Goal: Complete application form: Complete application form

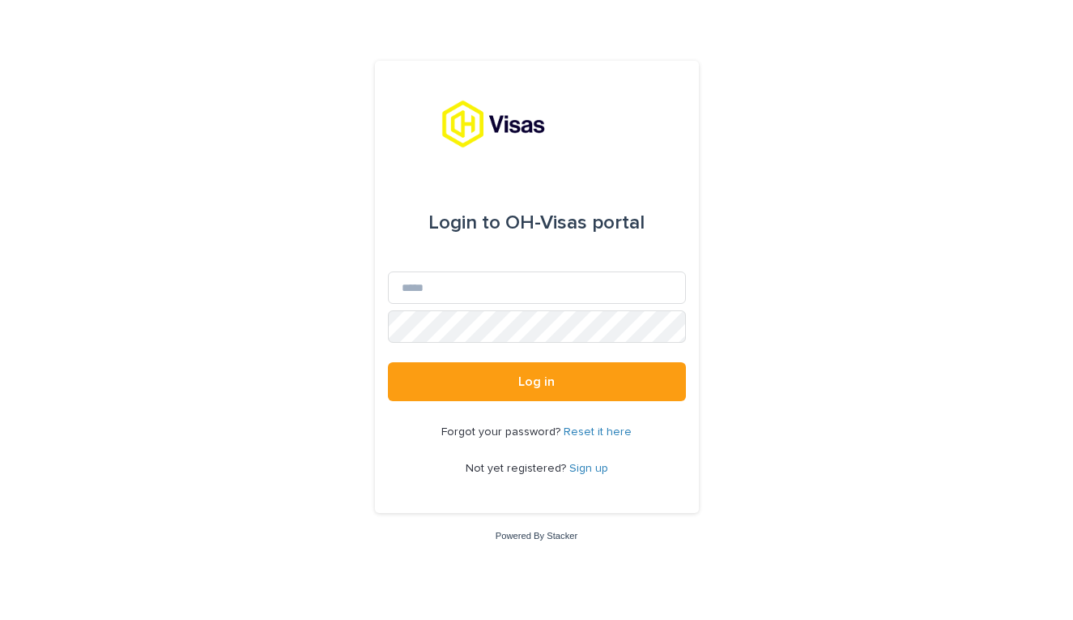
click at [585, 462] on p "Not yet registered? Sign up" at bounding box center [537, 469] width 143 height 14
click at [584, 469] on link "Sign up" at bounding box center [588, 467] width 39 height 11
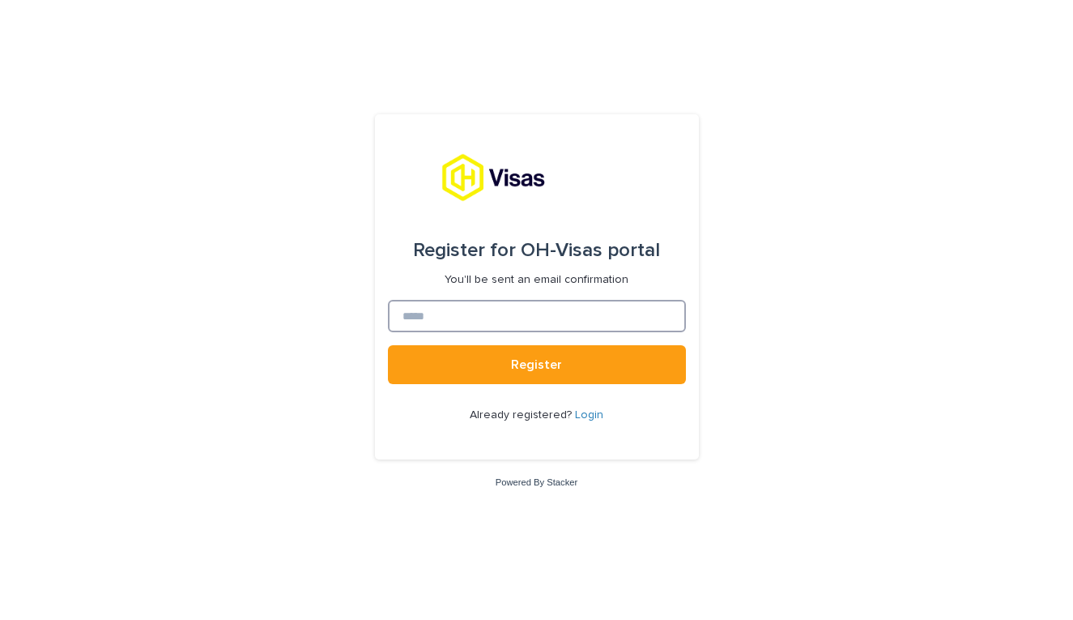
click at [449, 327] on input at bounding box center [537, 316] width 298 height 32
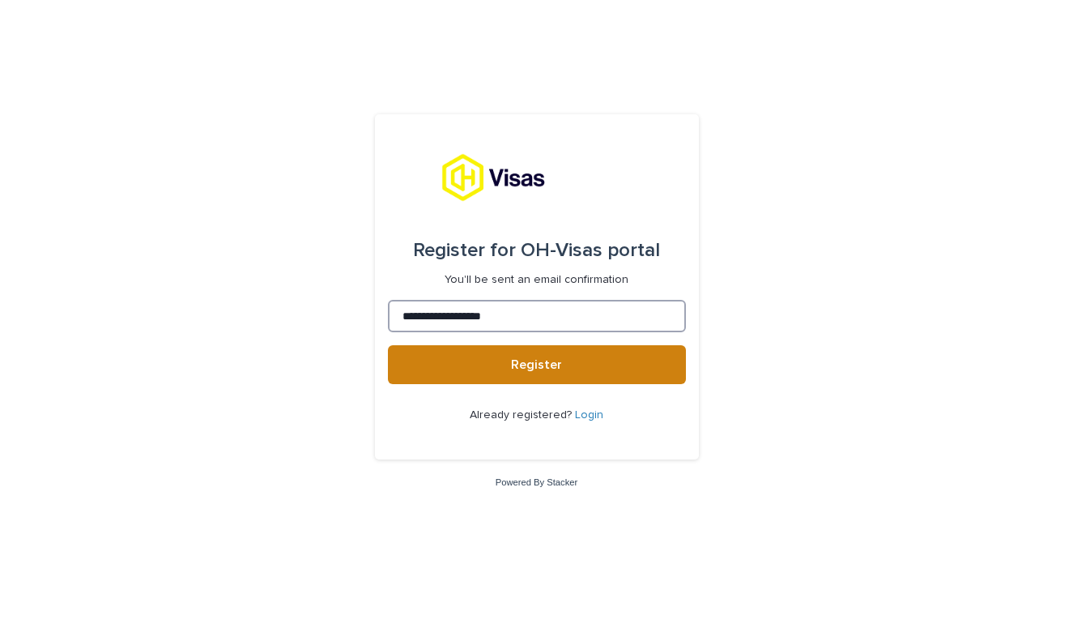
type input "**********"
click at [458, 365] on button "Register" at bounding box center [537, 364] width 298 height 39
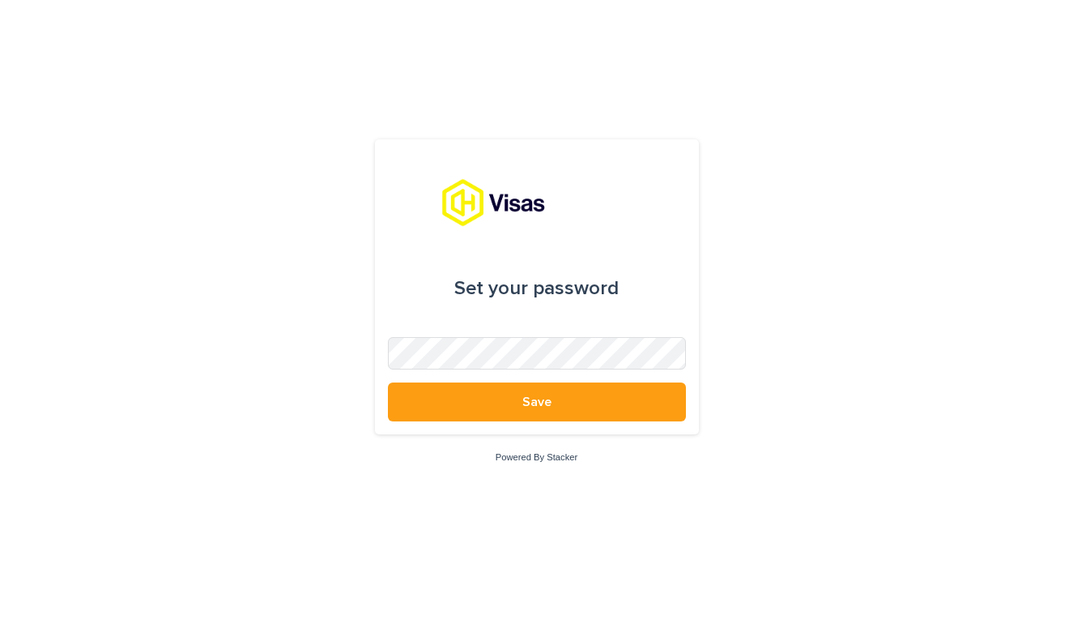
click at [728, 278] on div "Set your password Save Powered By Stacker" at bounding box center [536, 310] width 1073 height 620
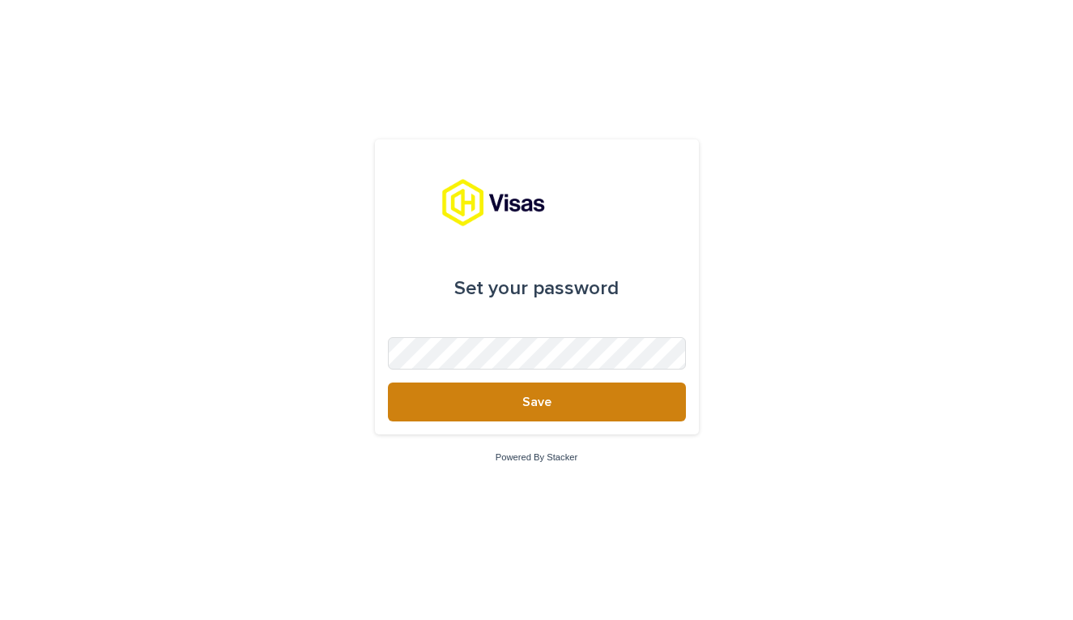
click at [526, 416] on button "Save" at bounding box center [537, 401] width 298 height 39
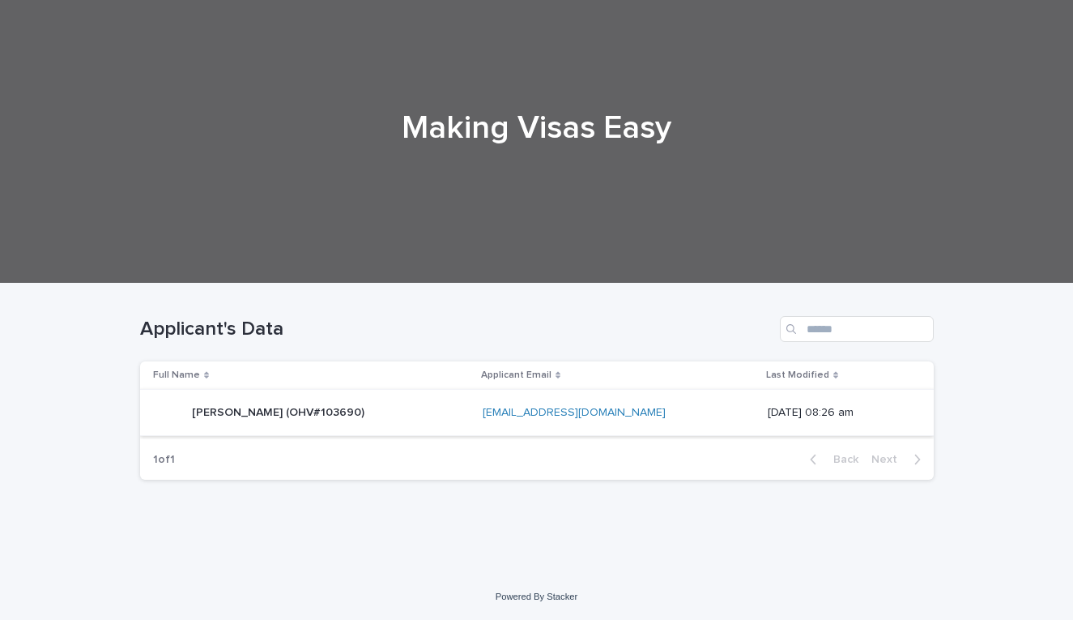
scroll to position [92, 0]
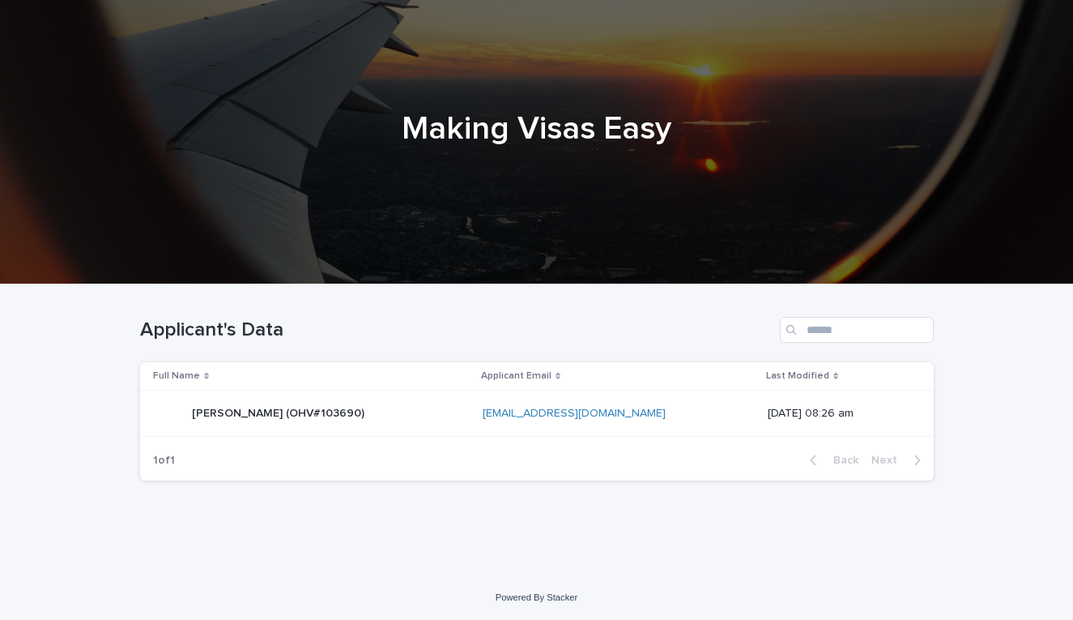
click at [470, 413] on div "[PERSON_NAME] (OHV#103690) [PERSON_NAME] (OHV#103690)" at bounding box center [311, 413] width 317 height 32
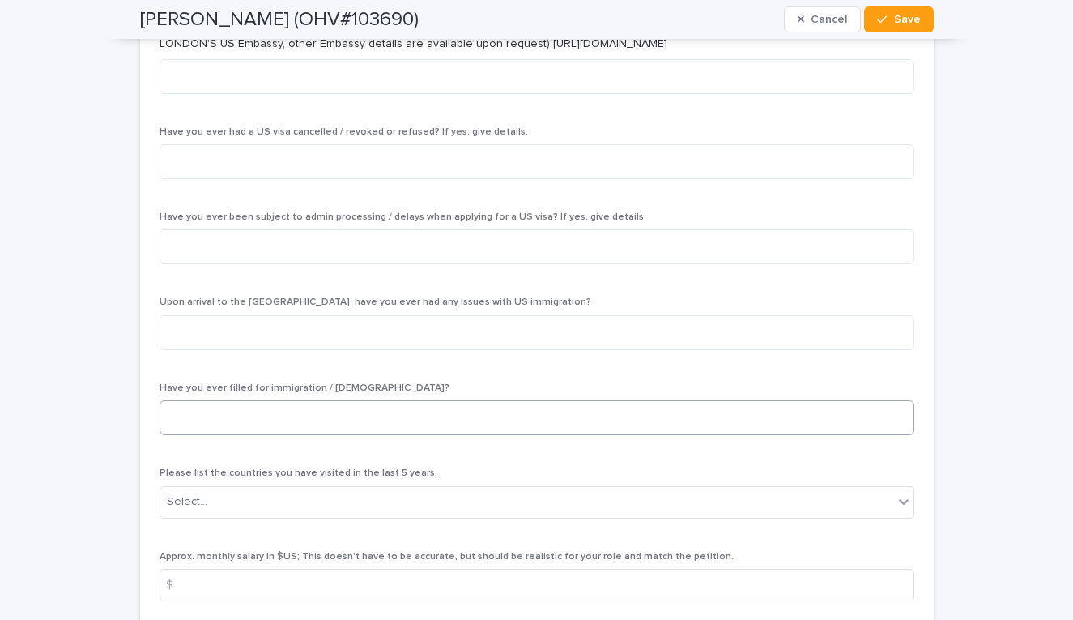
scroll to position [5608, 0]
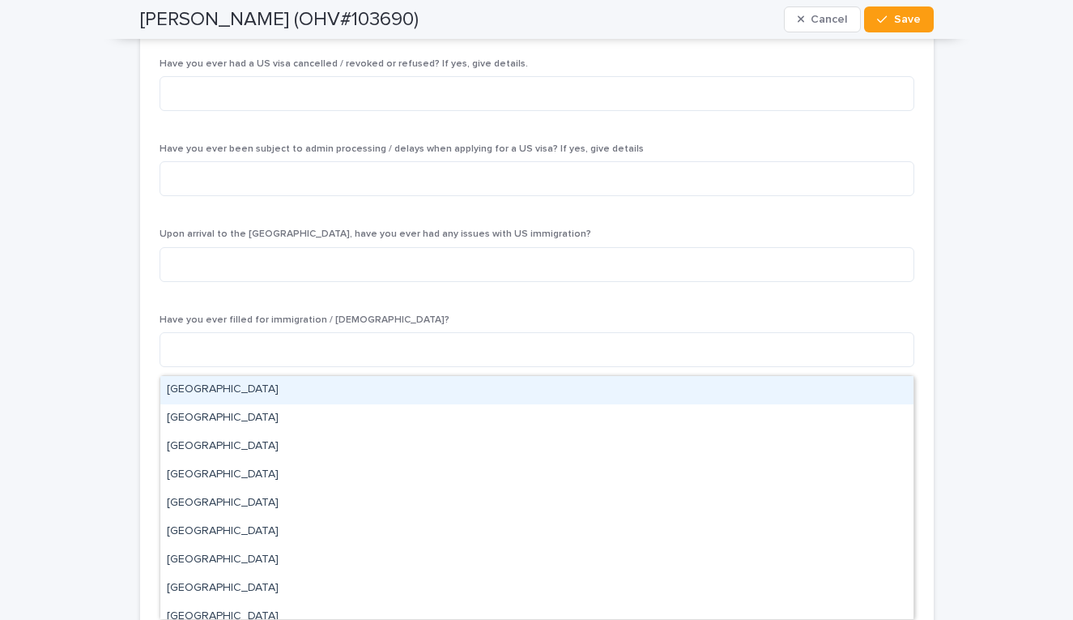
click at [804, 420] on div "Select..." at bounding box center [526, 433] width 733 height 27
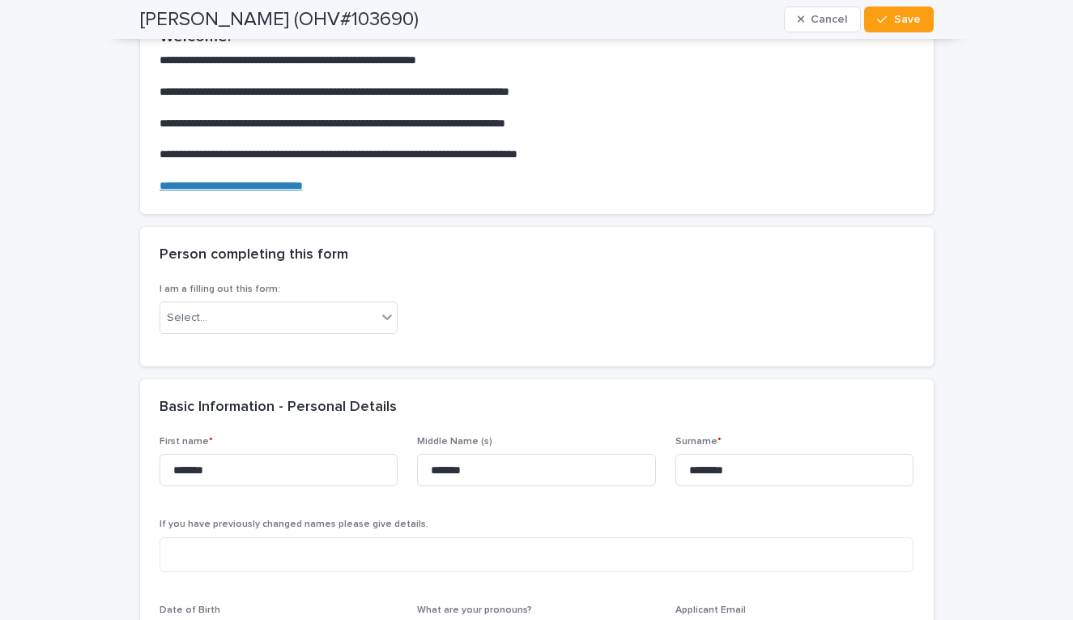
scroll to position [148, 0]
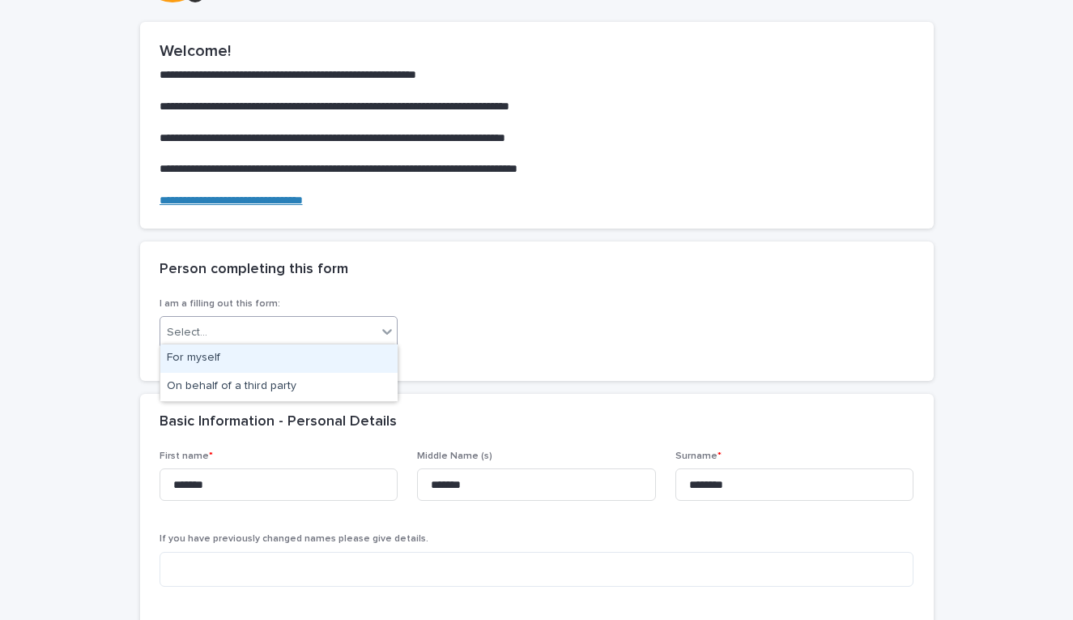
click at [359, 330] on div "Select..." at bounding box center [268, 332] width 217 height 27
click at [332, 359] on div "For myself" at bounding box center [278, 358] width 237 height 28
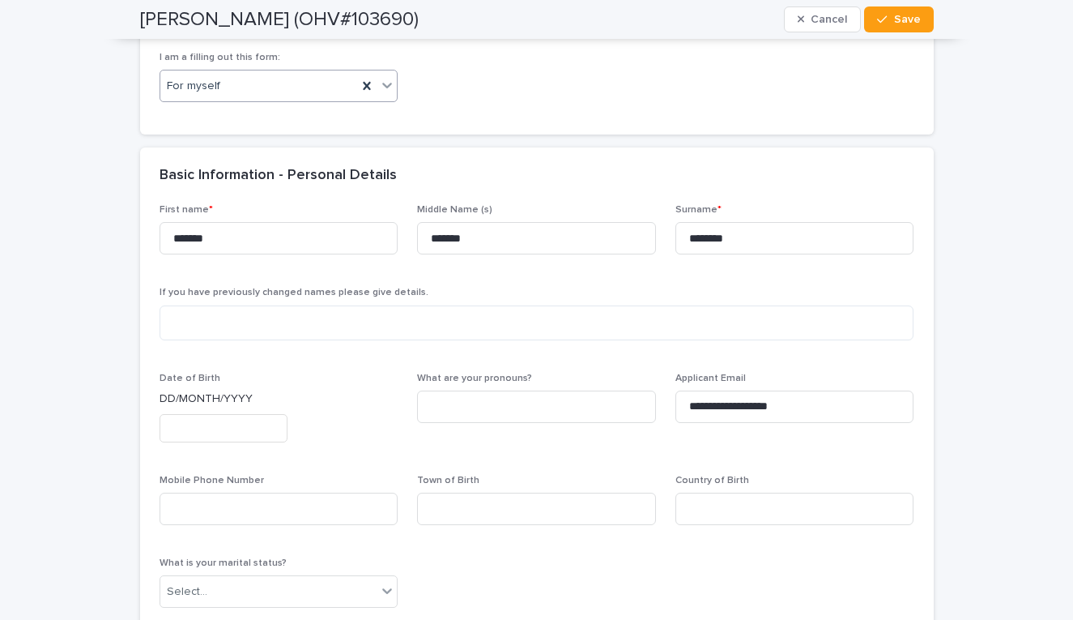
scroll to position [628, 0]
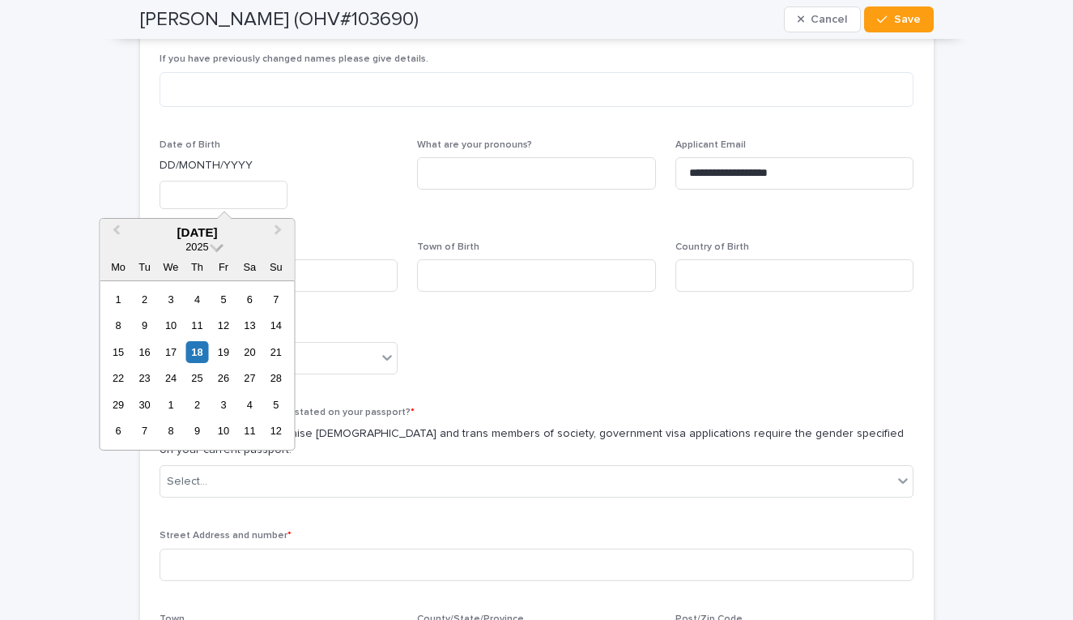
click at [195, 241] on span "2025" at bounding box center [196, 247] width 23 height 12
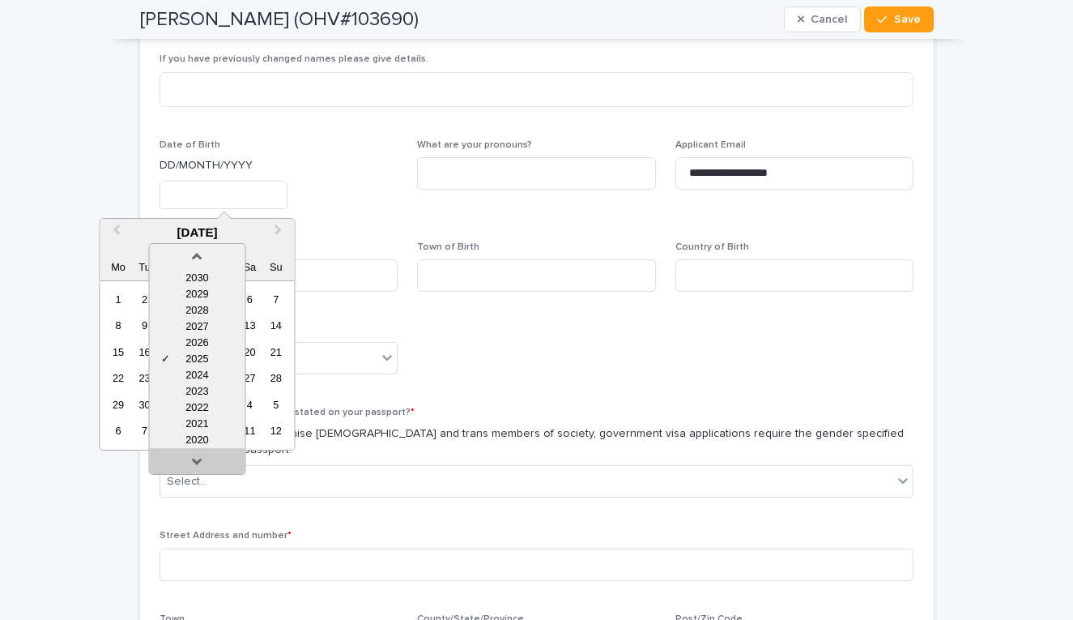
click at [196, 450] on div at bounding box center [197, 461] width 96 height 26
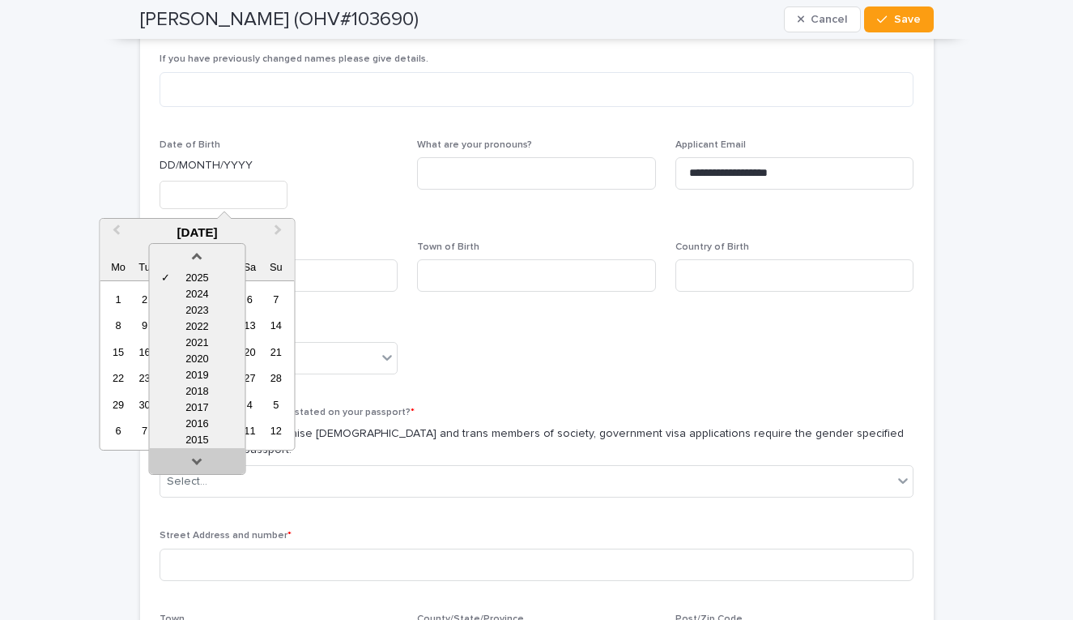
click at [196, 450] on div at bounding box center [197, 461] width 96 height 26
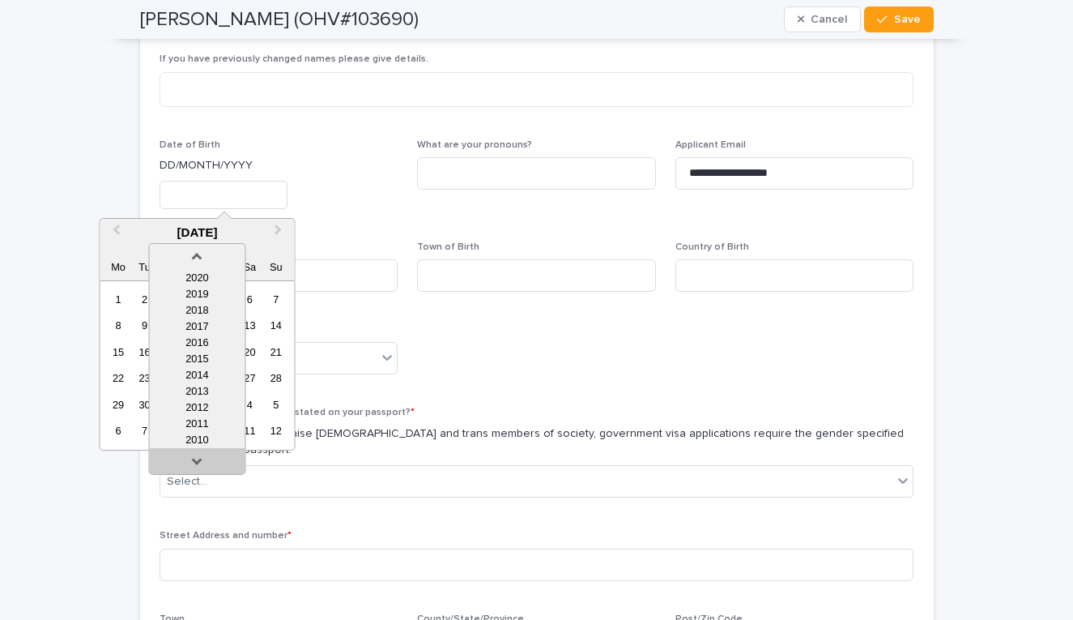
click at [196, 450] on div at bounding box center [197, 461] width 96 height 26
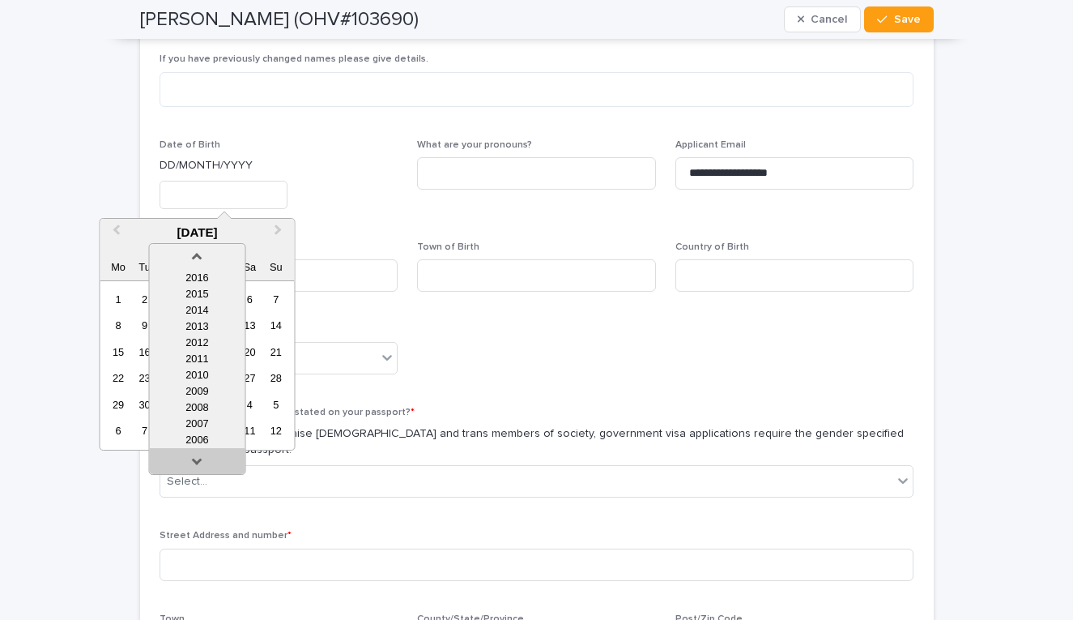
click at [196, 450] on div at bounding box center [197, 461] width 96 height 26
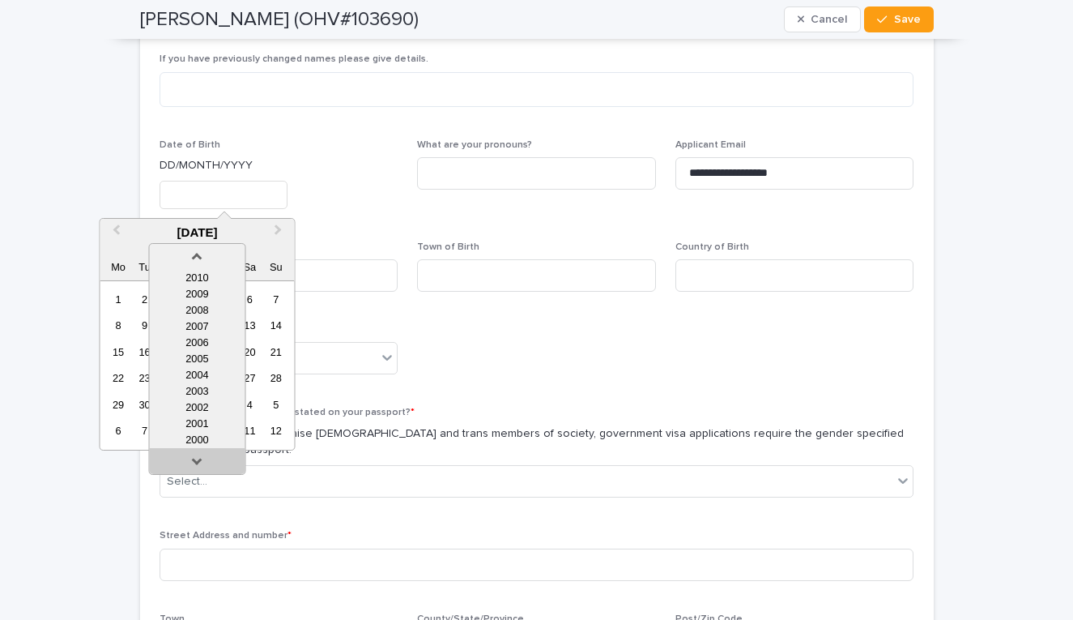
click at [196, 450] on div at bounding box center [197, 461] width 96 height 26
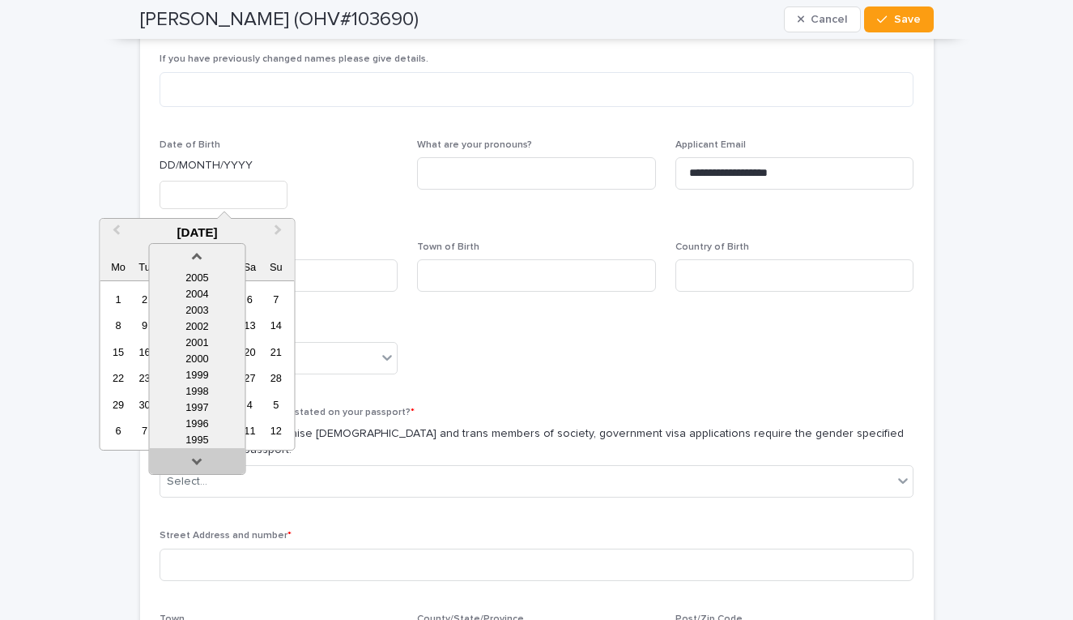
click at [196, 450] on div at bounding box center [197, 461] width 96 height 26
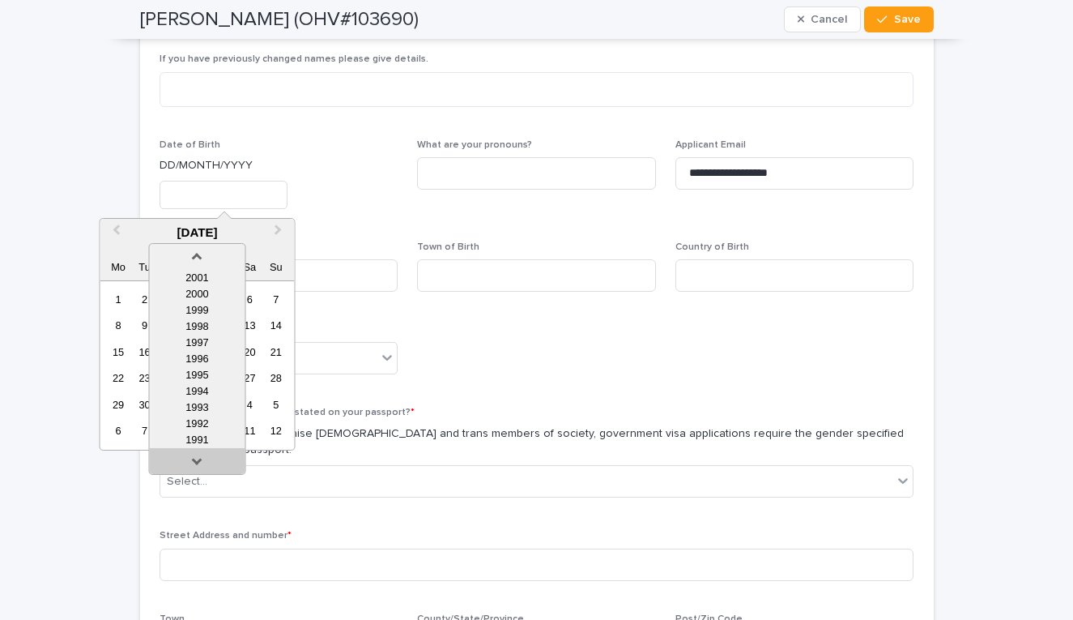
click at [196, 450] on div at bounding box center [197, 461] width 96 height 26
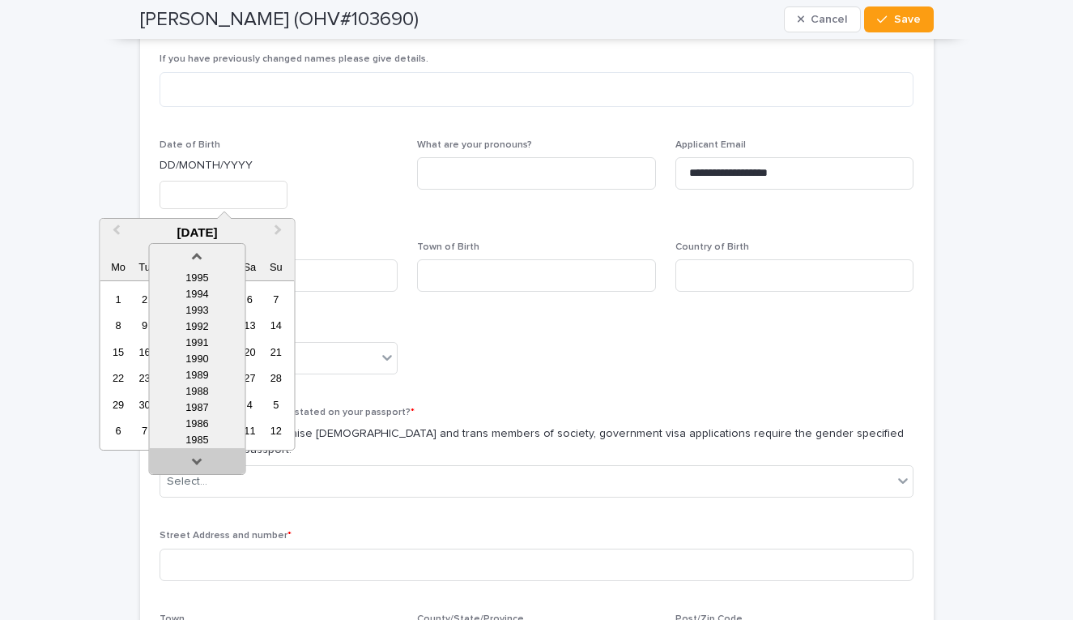
click at [196, 450] on div at bounding box center [197, 461] width 96 height 26
click at [198, 437] on div "1982" at bounding box center [197, 440] width 96 height 16
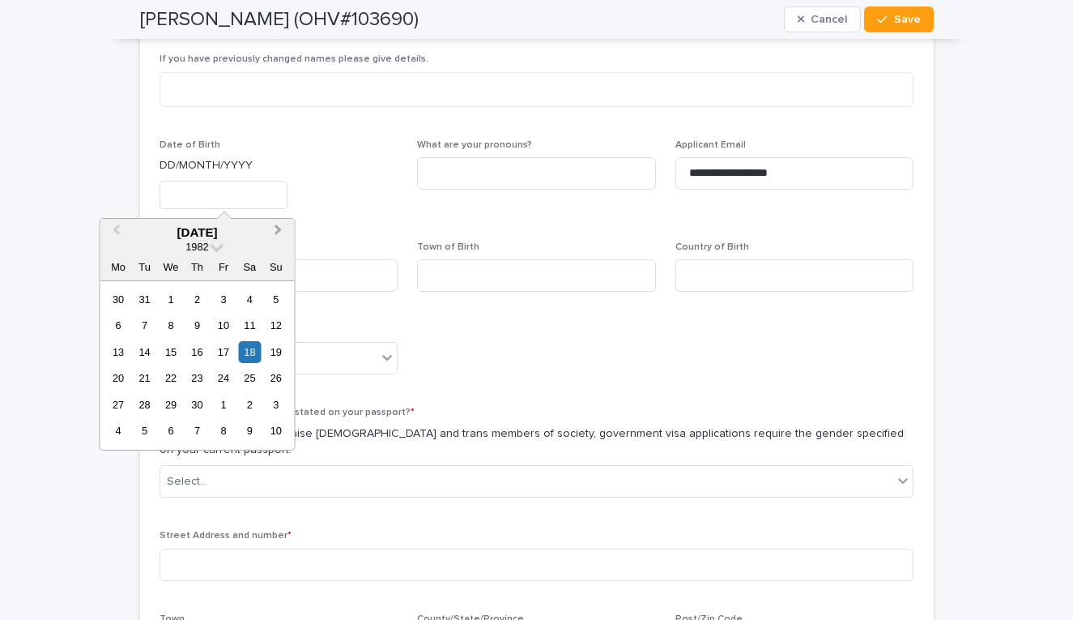
click at [281, 235] on button "Next Month" at bounding box center [280, 233] width 26 height 26
click at [117, 379] on div "18" at bounding box center [118, 378] width 22 height 22
type input "**********"
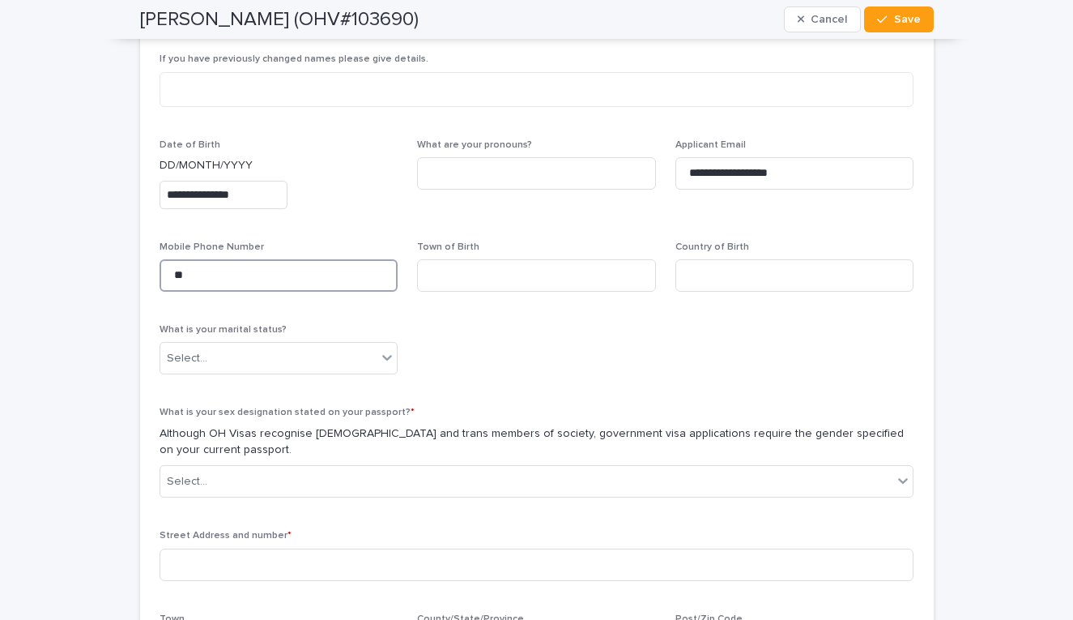
type input "*"
type input "**********"
type input "*******"
click at [248, 363] on div "Select..." at bounding box center [268, 358] width 217 height 27
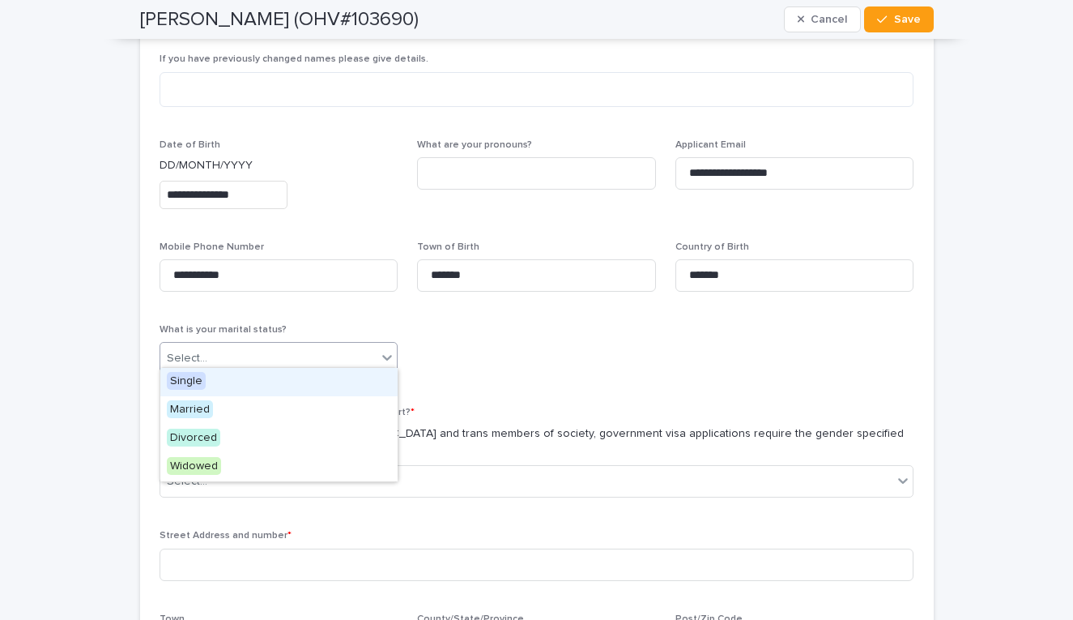
click at [240, 381] on div "Single" at bounding box center [278, 382] width 237 height 28
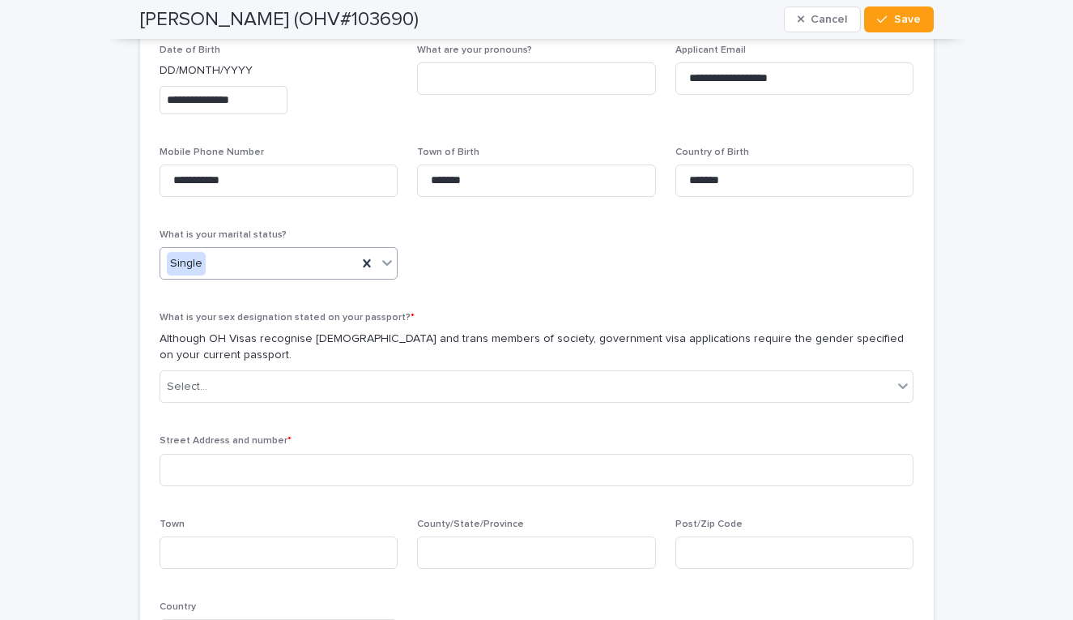
scroll to position [724, 0]
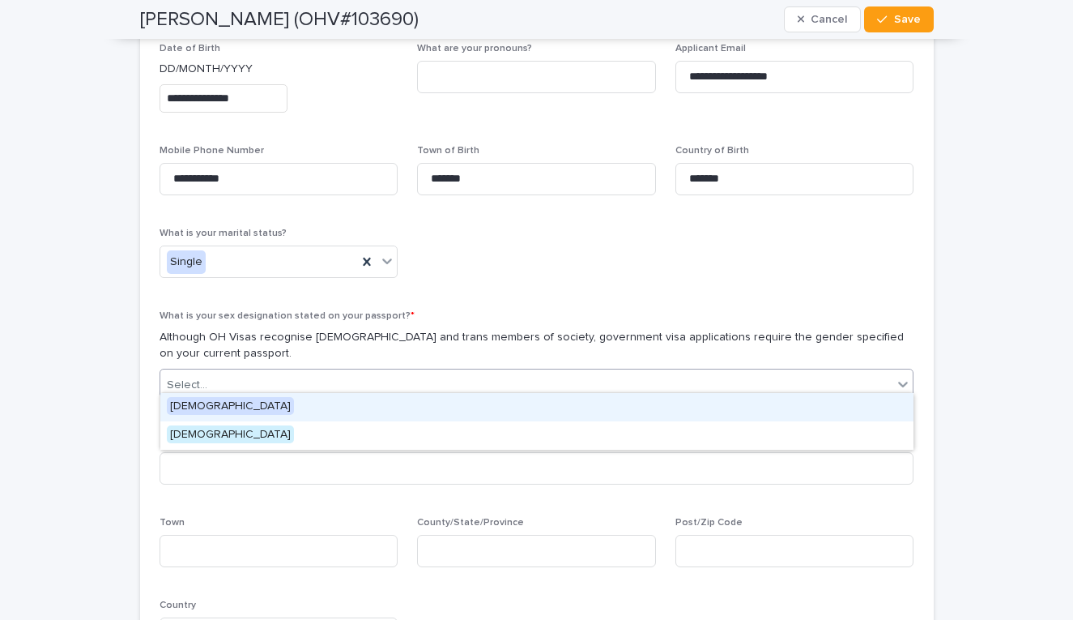
click at [514, 377] on div "Select..." at bounding box center [526, 385] width 733 height 27
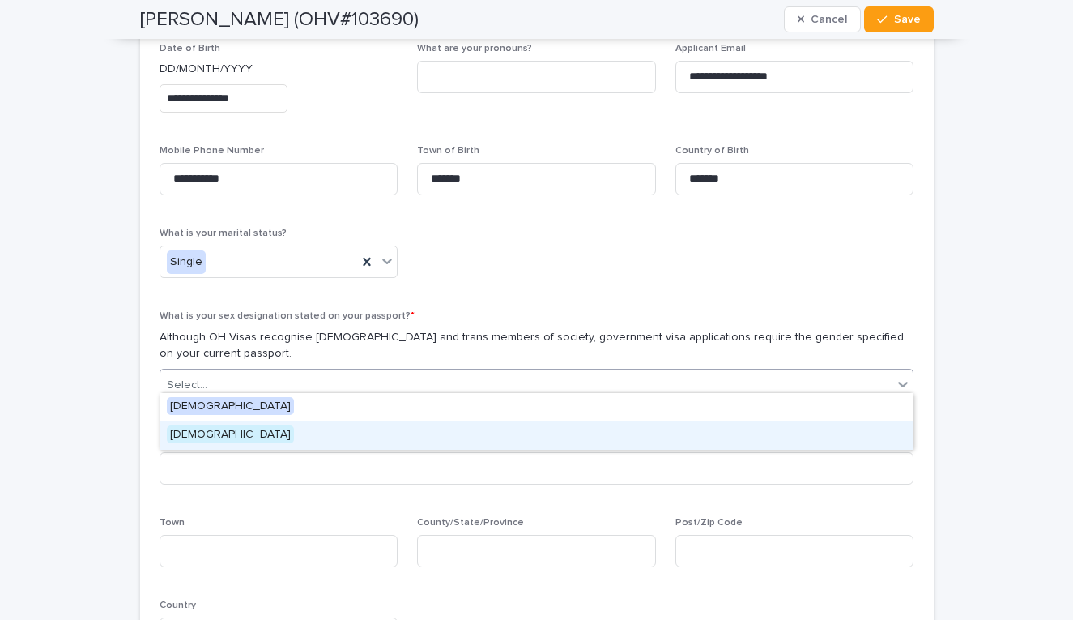
click at [474, 430] on div "[DEMOGRAPHIC_DATA]" at bounding box center [536, 435] width 753 height 28
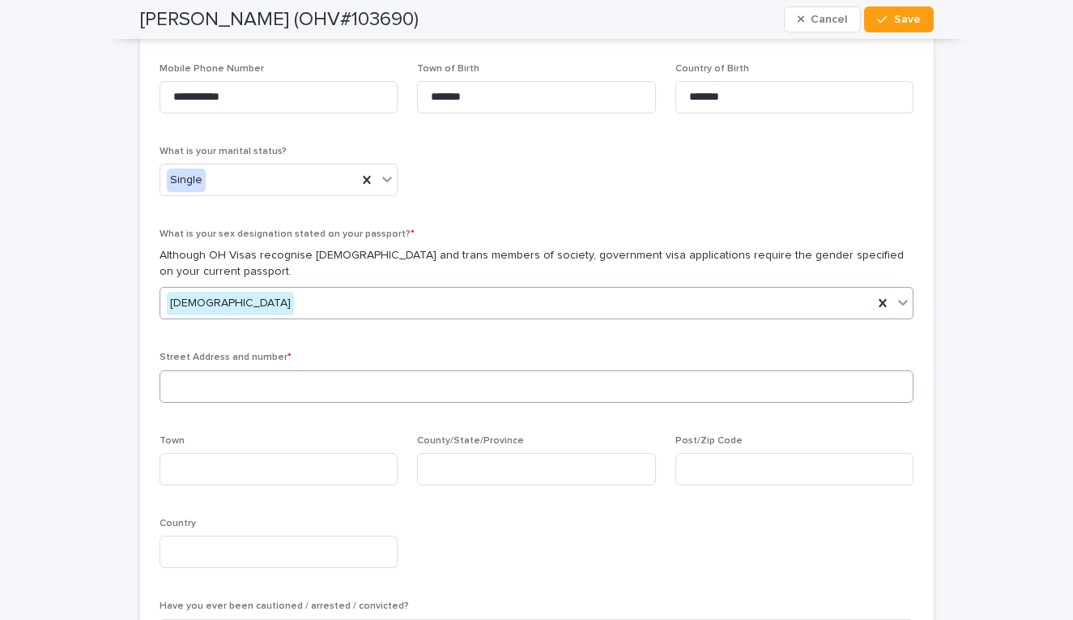
scroll to position [807, 0]
type input "**********"
type input "******"
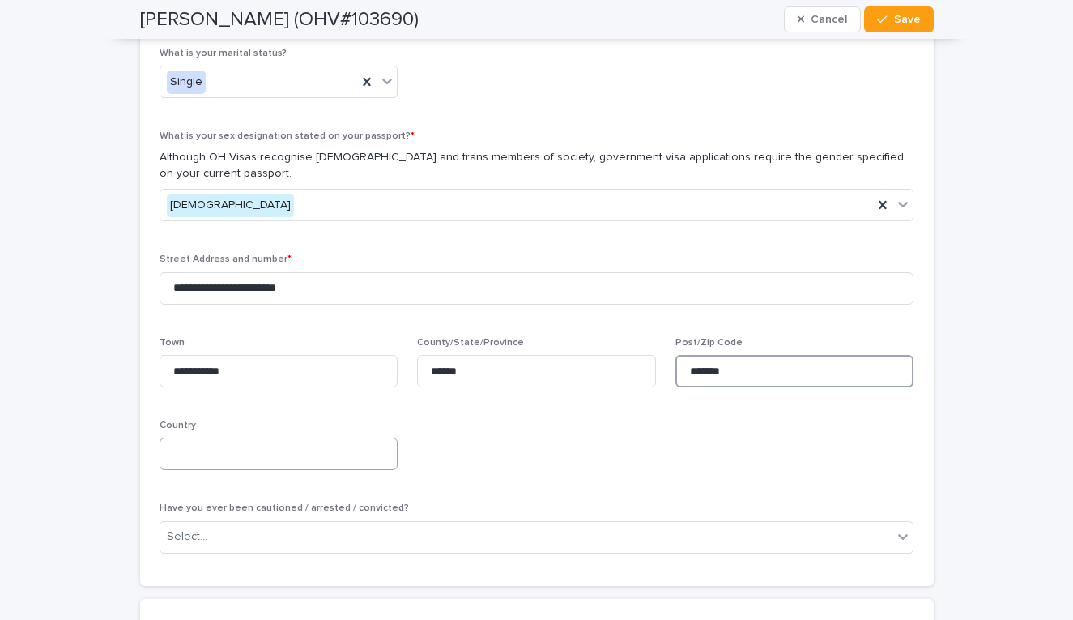
type input "*******"
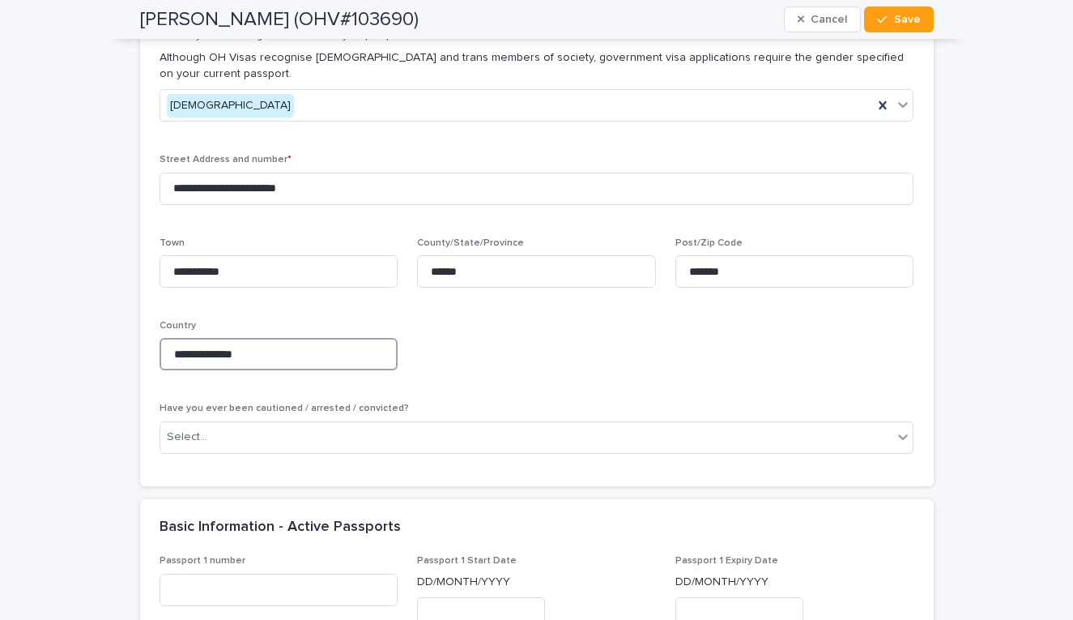
scroll to position [1012, 0]
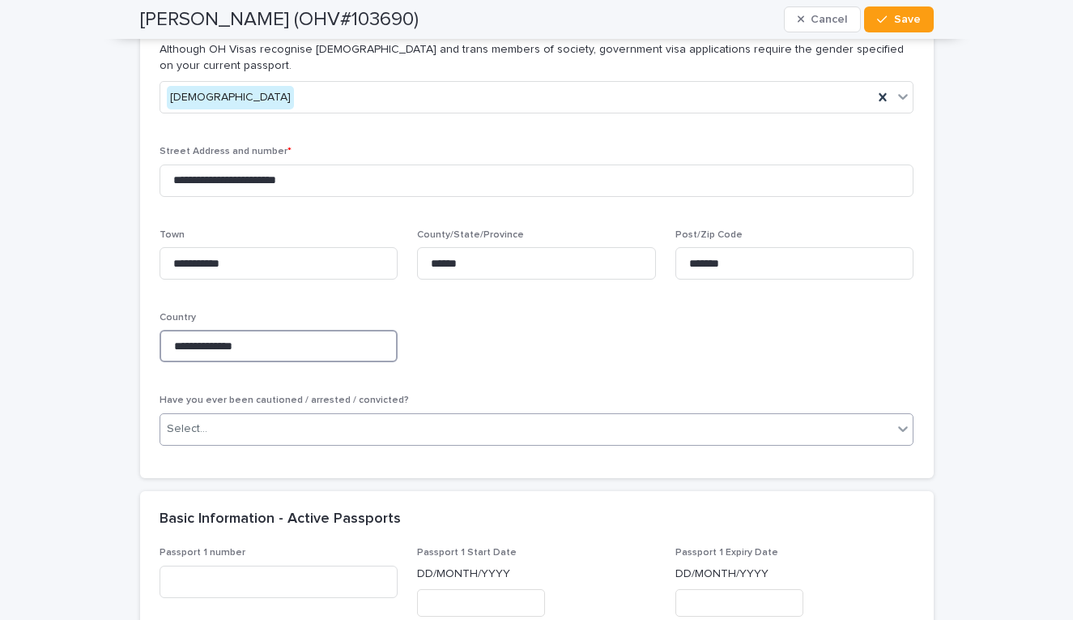
type input "**********"
click at [206, 416] on div "Select..." at bounding box center [526, 429] width 733 height 27
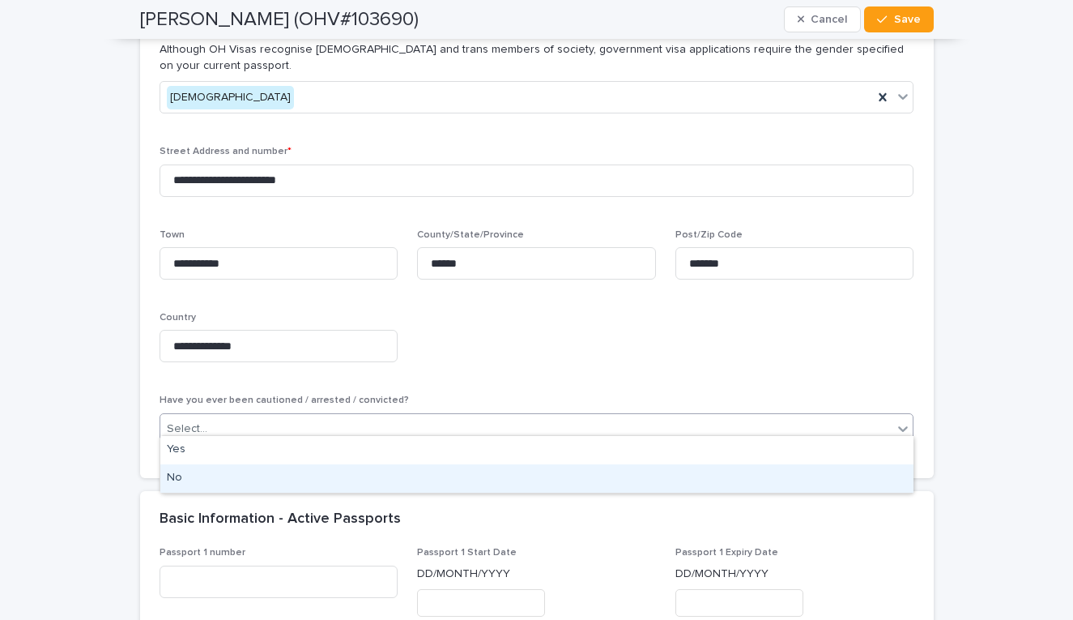
click at [188, 479] on div "No" at bounding box center [536, 478] width 753 height 28
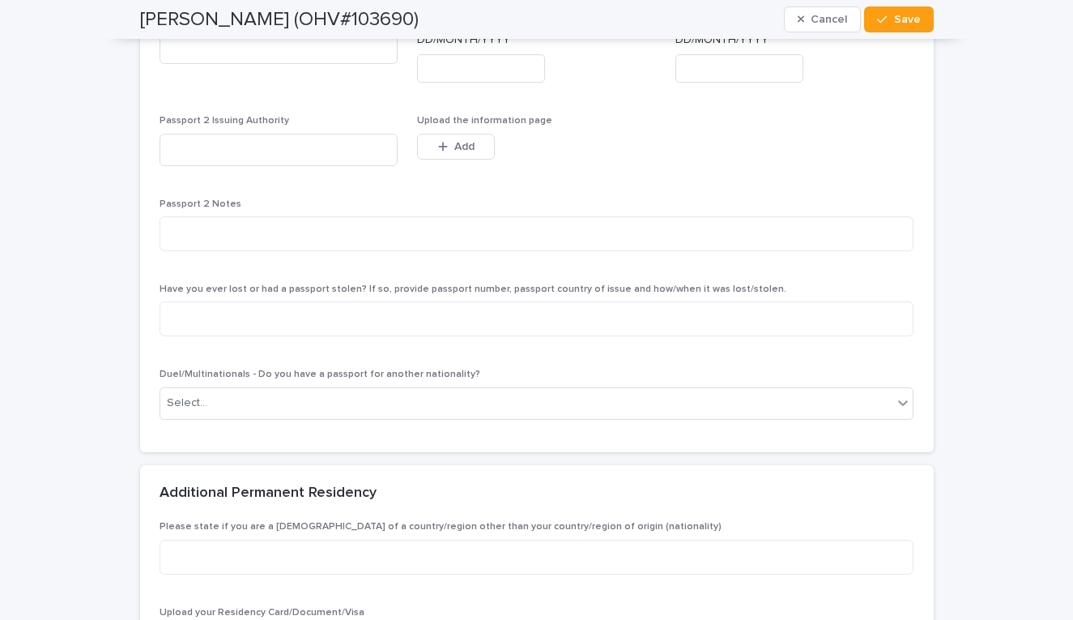
scroll to position [1831, 0]
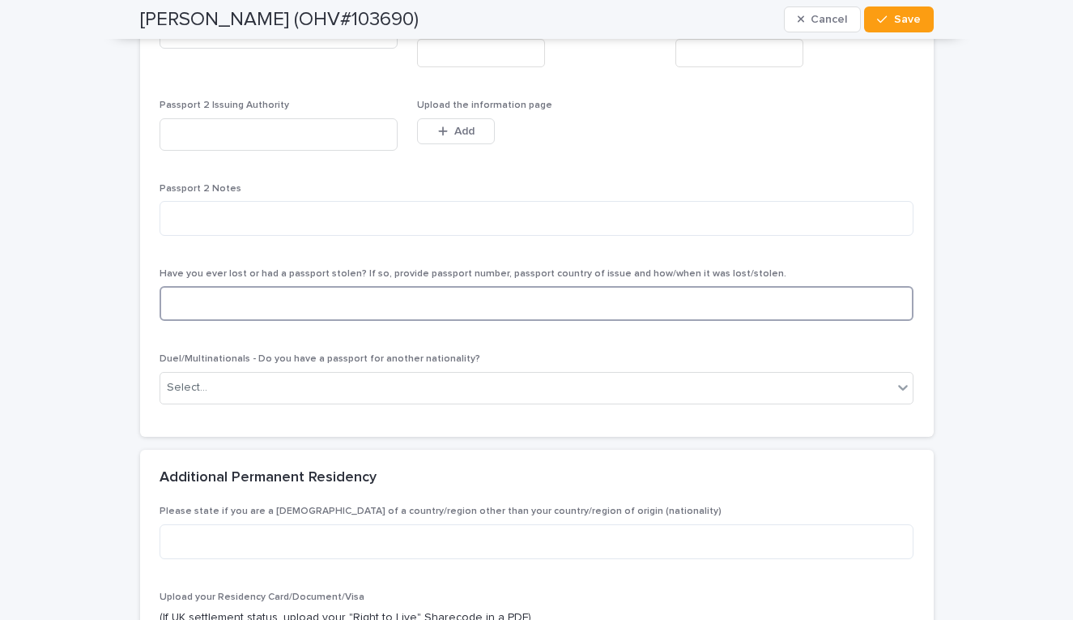
click at [287, 296] on textarea at bounding box center [537, 303] width 755 height 35
type textarea "**"
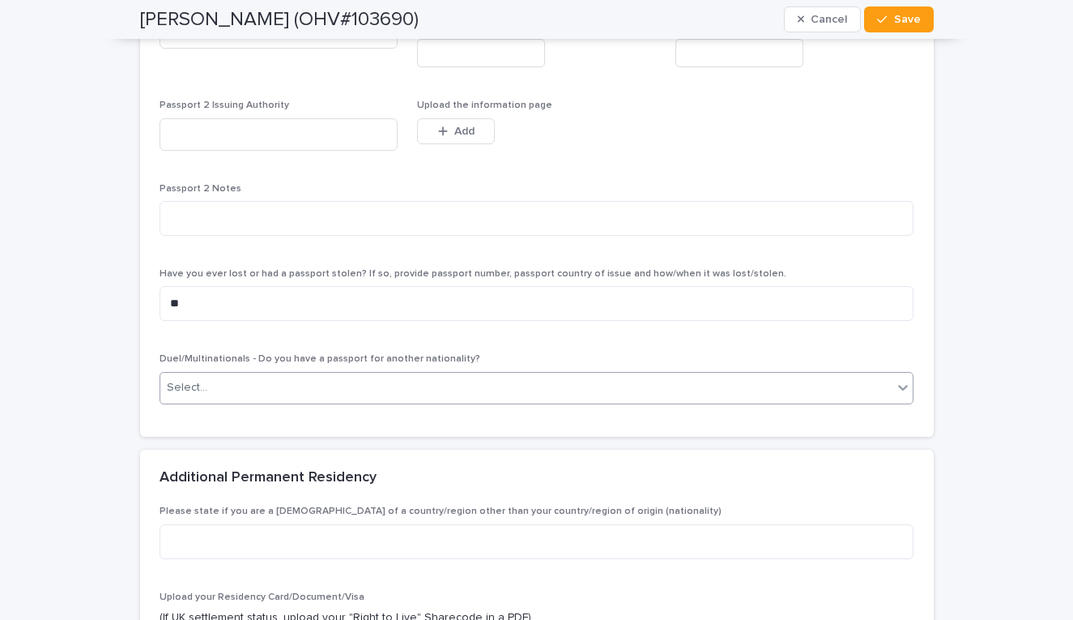
click at [305, 374] on div "Select..." at bounding box center [526, 387] width 733 height 27
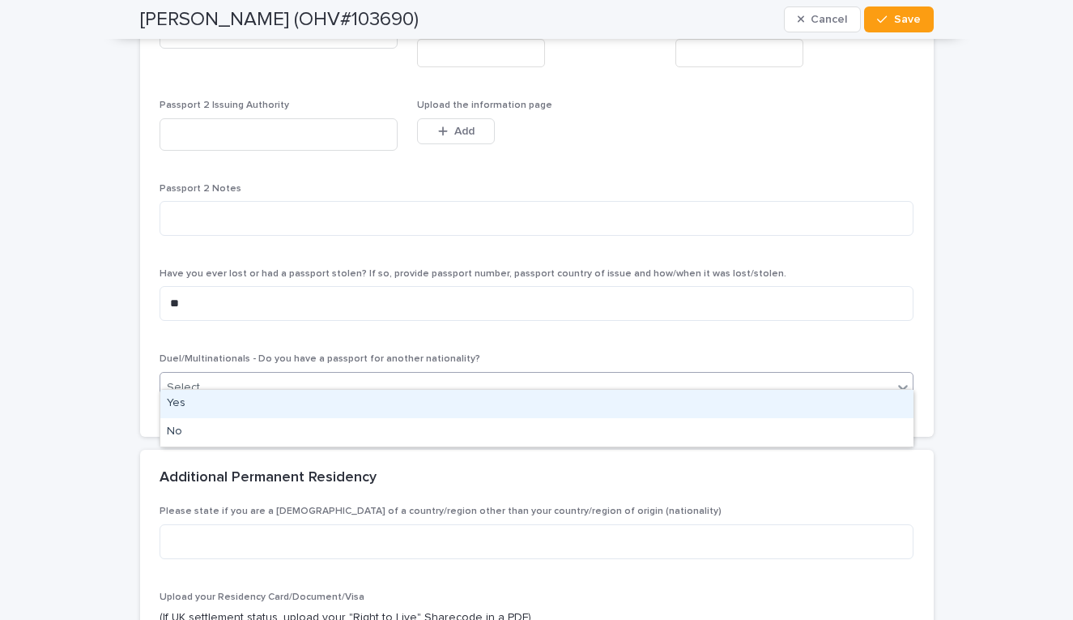
click at [295, 308] on div "Have you ever lost or had a passport stolen? If so, provide passport number, pa…" at bounding box center [537, 301] width 755 height 66
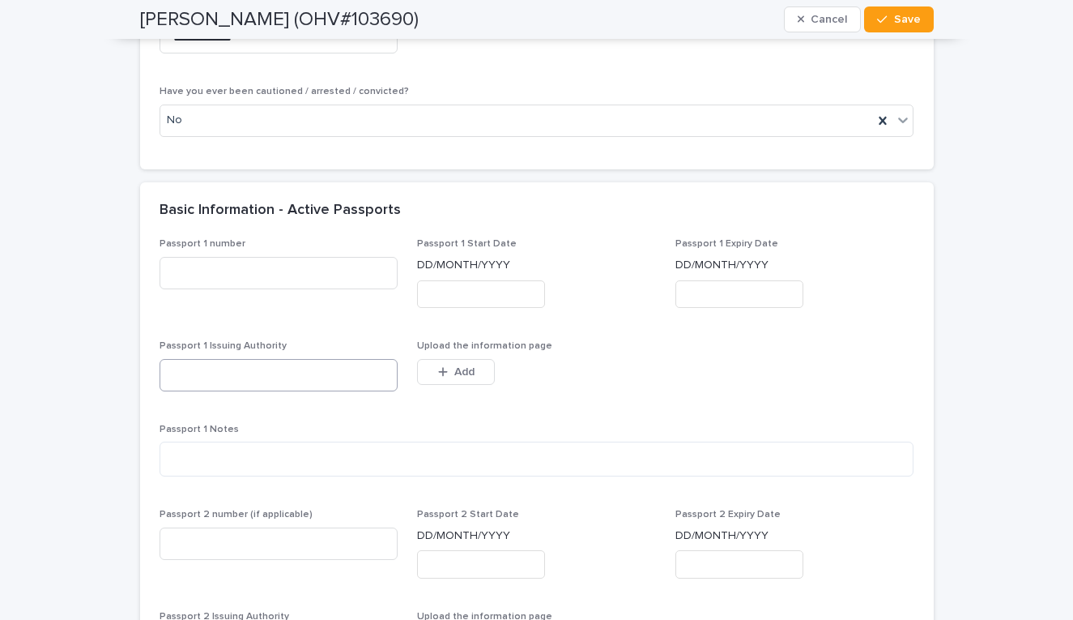
scroll to position [1321, 0]
type input "******"
click at [275, 259] on input at bounding box center [279, 272] width 239 height 32
type input "*********"
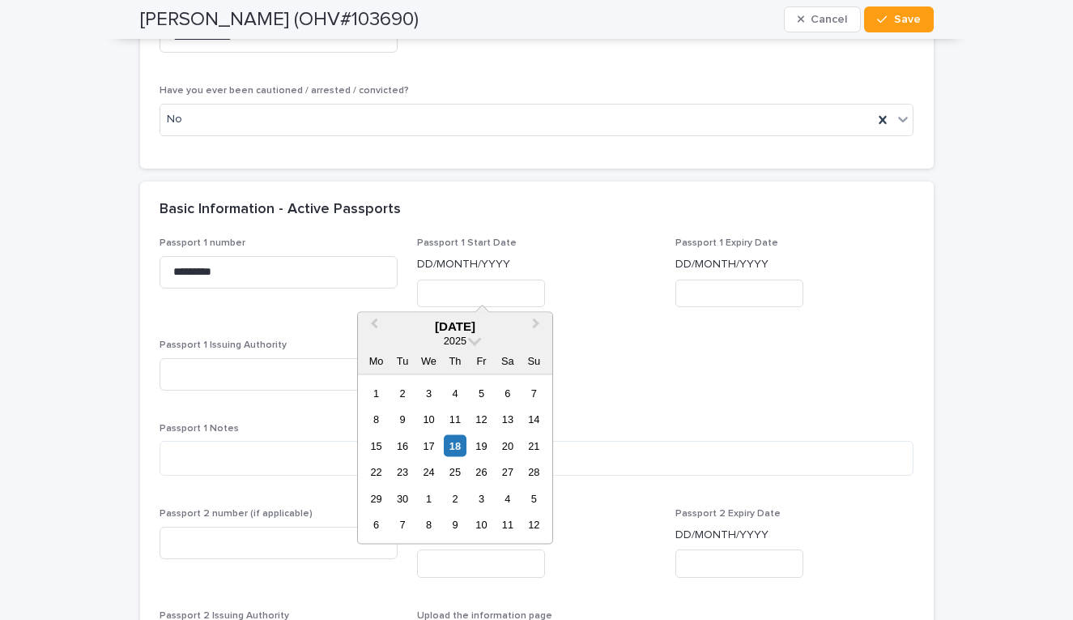
click at [462, 286] on input "text" at bounding box center [481, 293] width 128 height 28
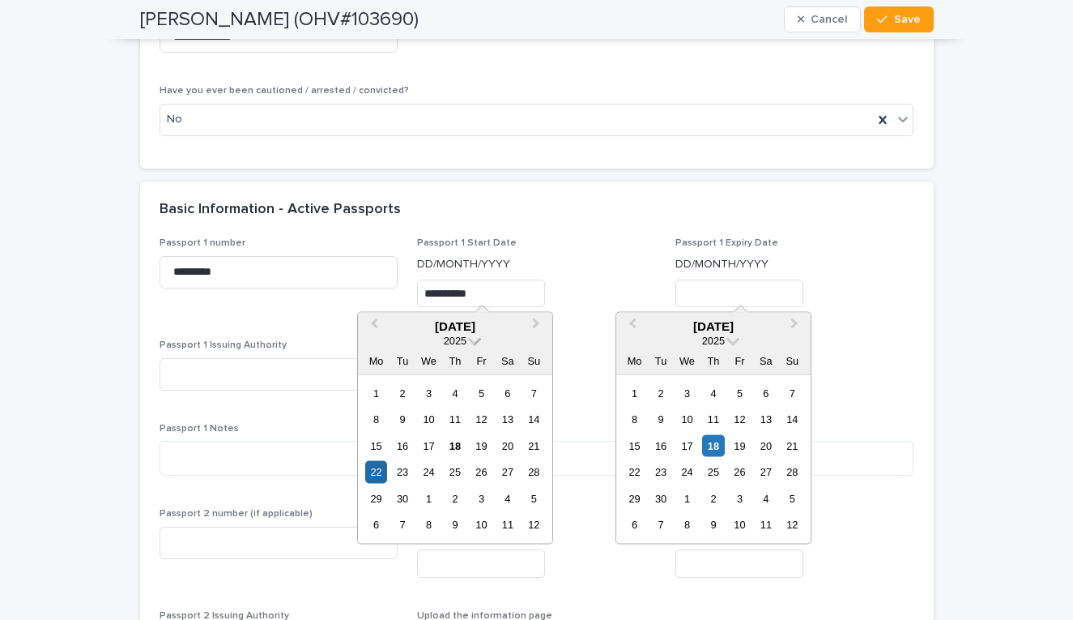
click at [459, 342] on span "2025" at bounding box center [455, 341] width 23 height 12
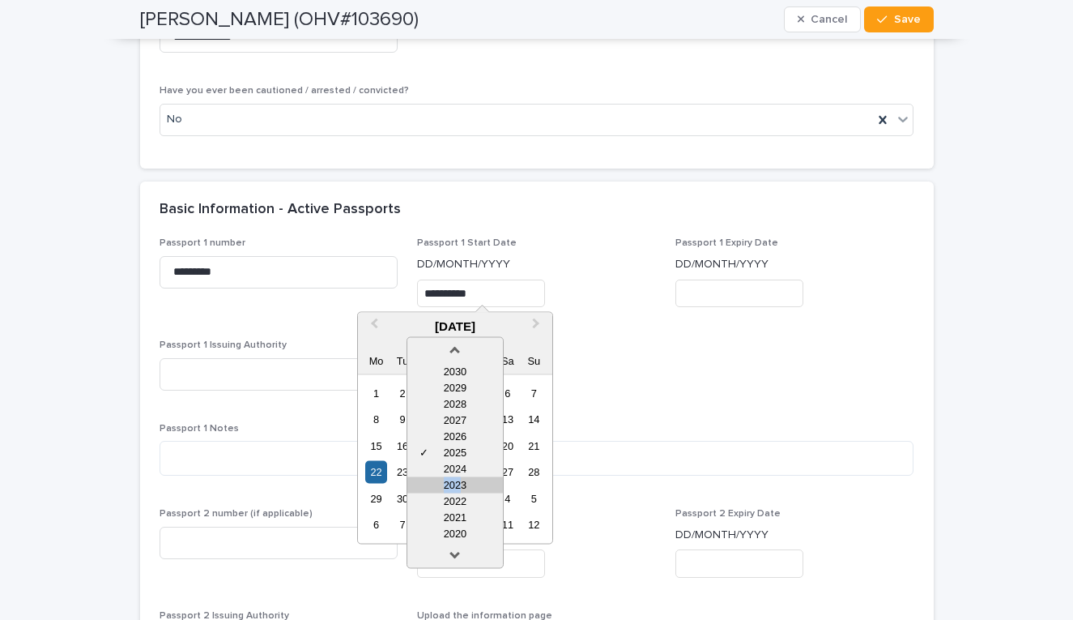
click at [462, 480] on div "2030 2029 2028 2027 2026 ✓ 2025 2024 2023 2022 2021 2020" at bounding box center [455, 453] width 97 height 232
click at [462, 480] on div "2023" at bounding box center [455, 485] width 96 height 16
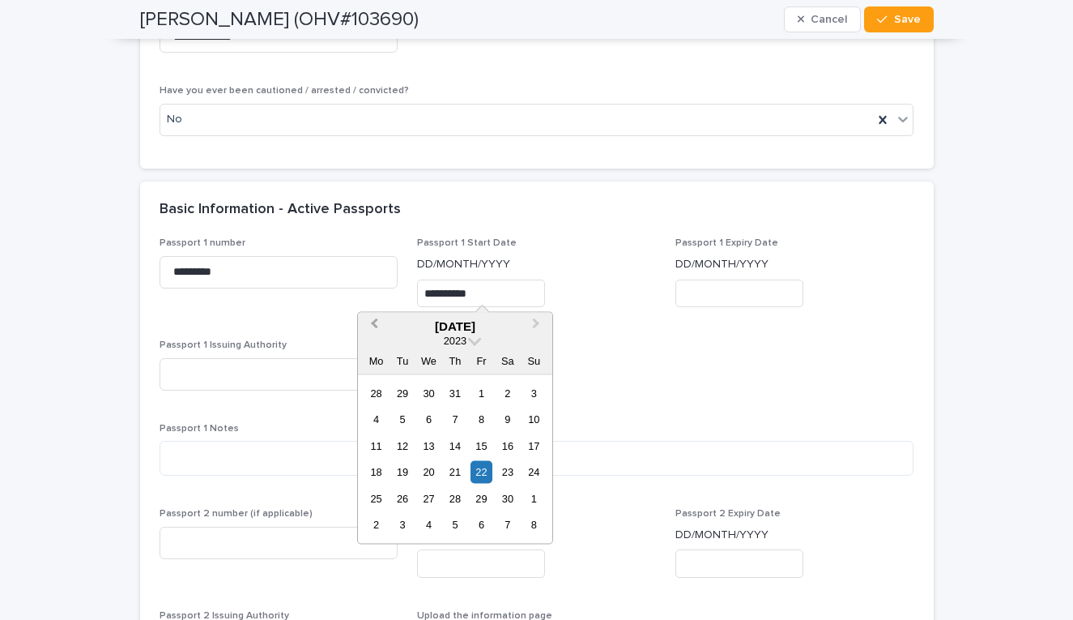
click at [373, 327] on button "Previous Month" at bounding box center [373, 327] width 26 height 26
click at [405, 472] on div "22" at bounding box center [402, 472] width 22 height 22
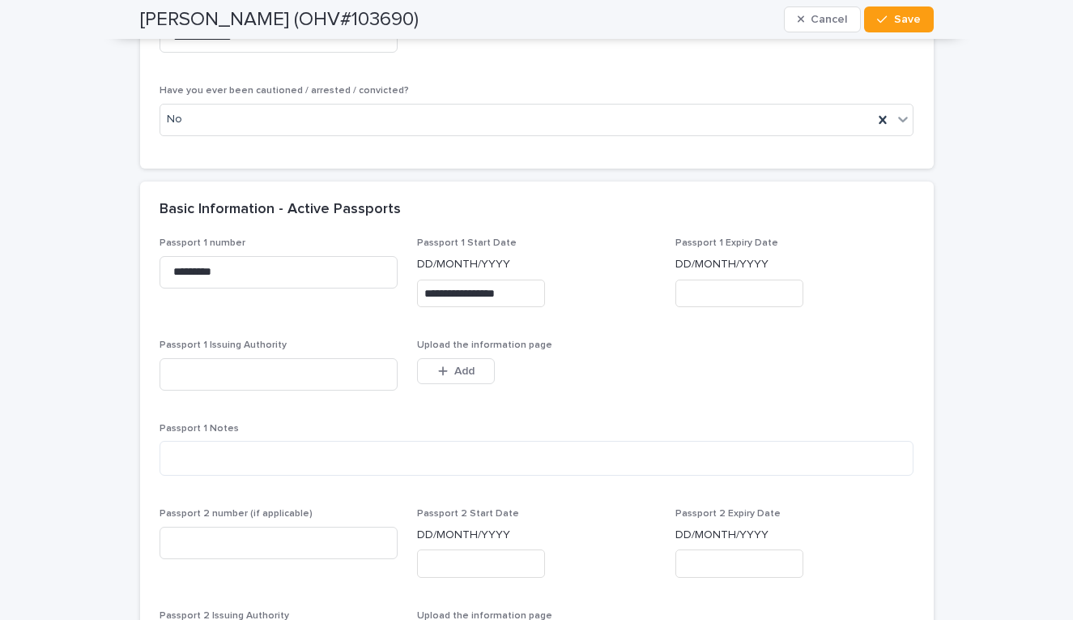
type input "**********"
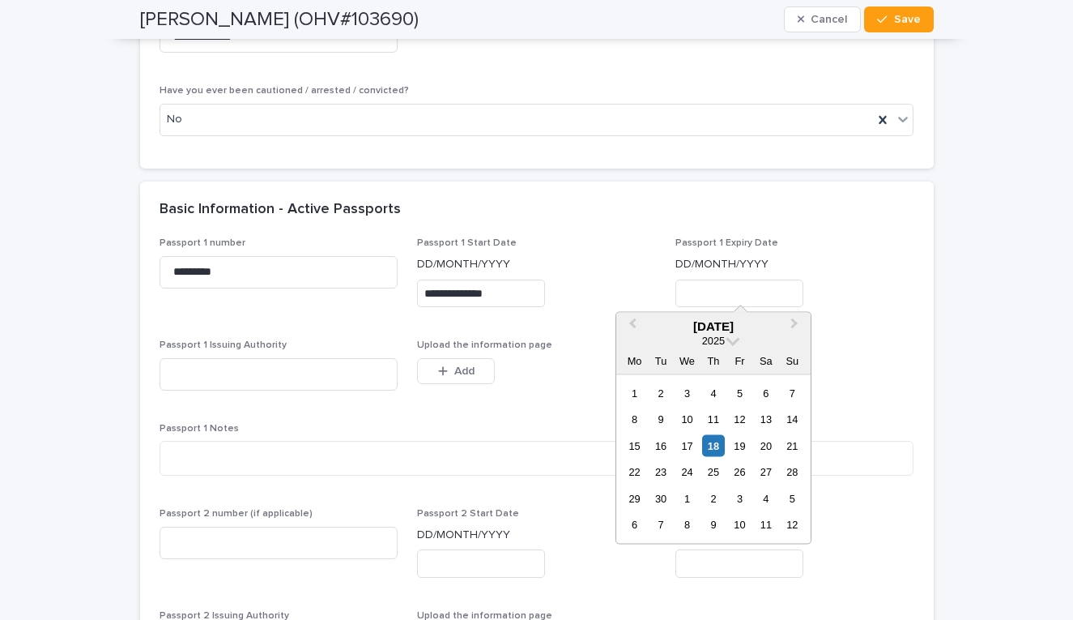
click at [725, 279] on input "text" at bounding box center [739, 293] width 128 height 28
click at [729, 340] on span at bounding box center [734, 339] width 14 height 14
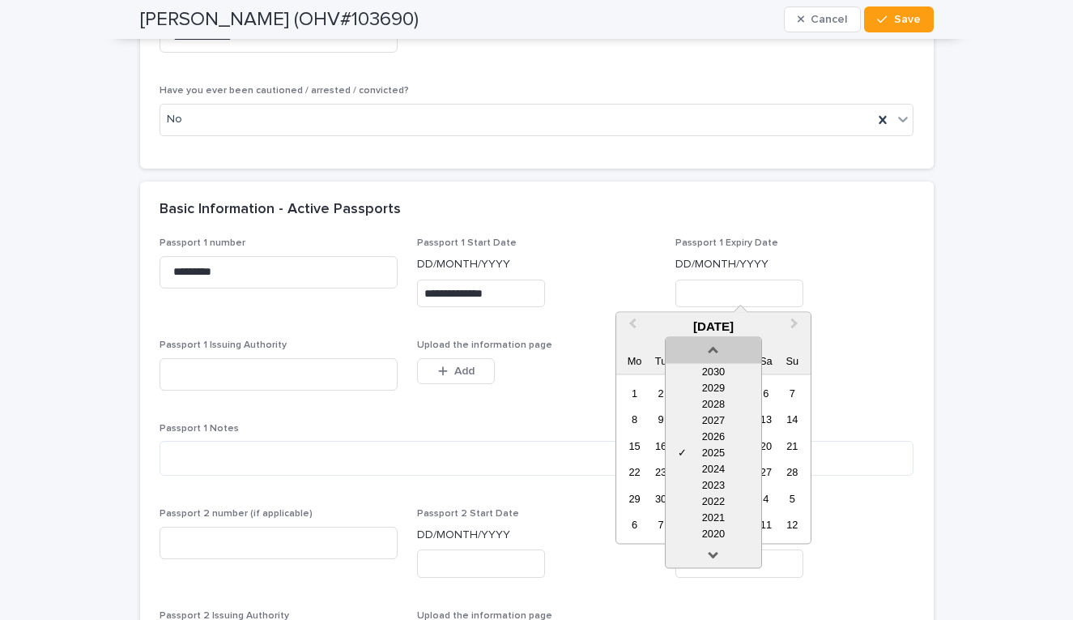
click at [722, 348] on link at bounding box center [714, 348] width 26 height 26
click at [717, 369] on div "2033" at bounding box center [714, 372] width 96 height 16
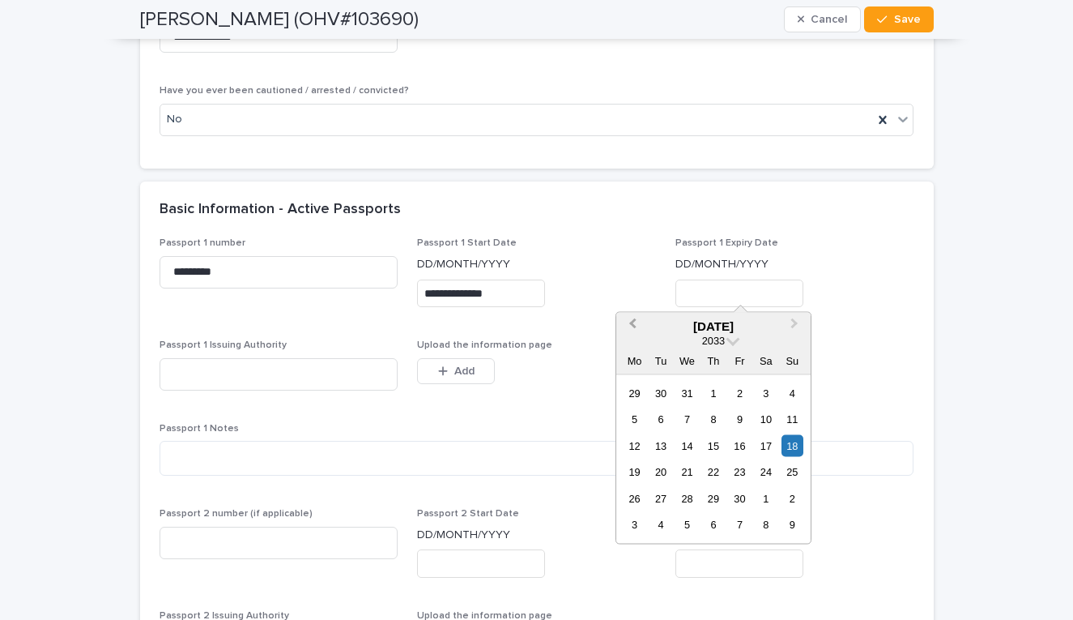
click at [633, 327] on button "Previous Month" at bounding box center [631, 327] width 26 height 26
click at [636, 470] on div "22" at bounding box center [635, 472] width 22 height 22
type input "**********"
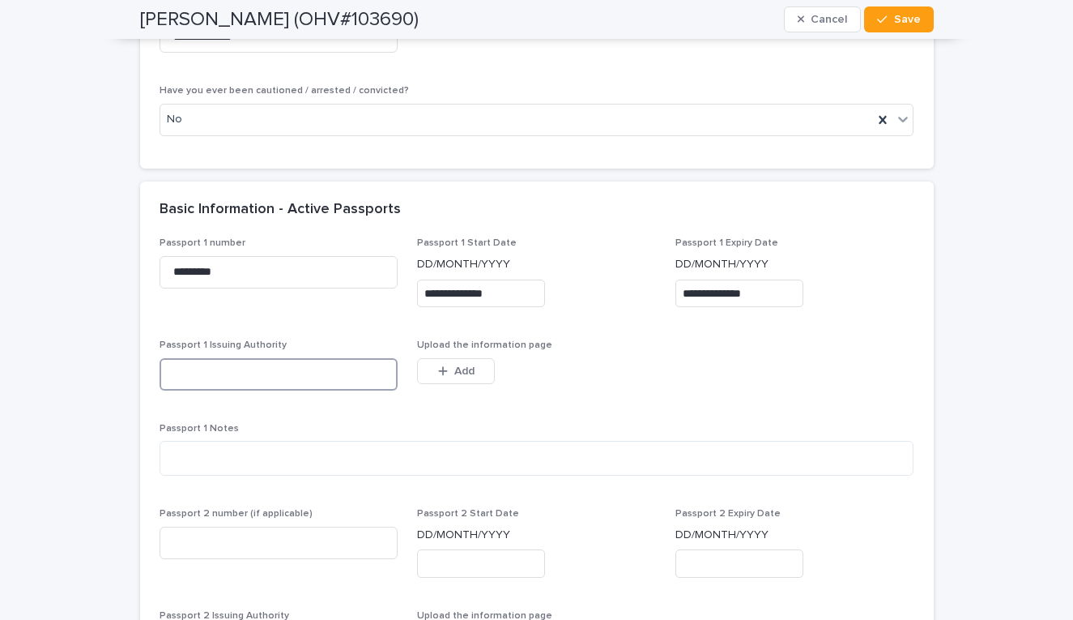
click at [356, 365] on input at bounding box center [279, 374] width 239 height 32
type input "**********"
click at [450, 366] on button "Add" at bounding box center [456, 371] width 78 height 26
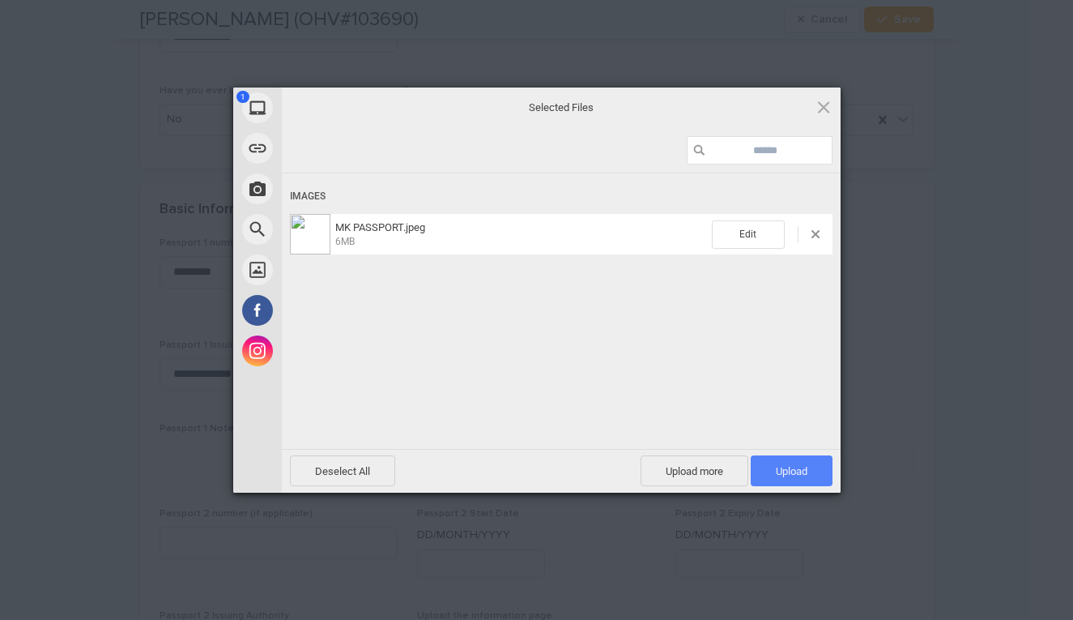
click at [798, 473] on span "Upload 1" at bounding box center [792, 471] width 32 height 12
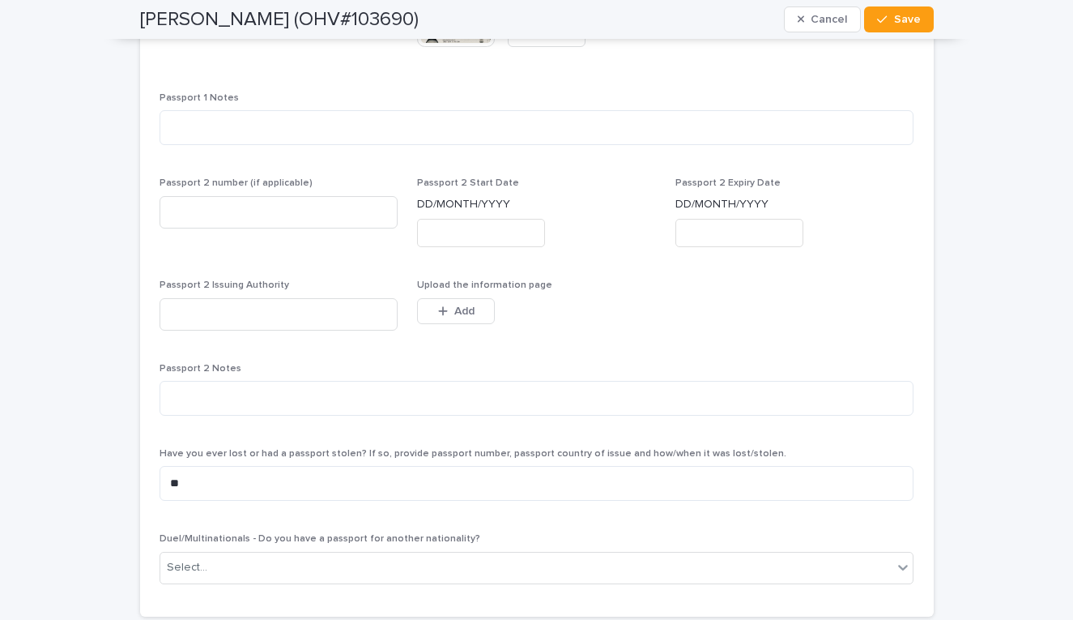
scroll to position [1828, 0]
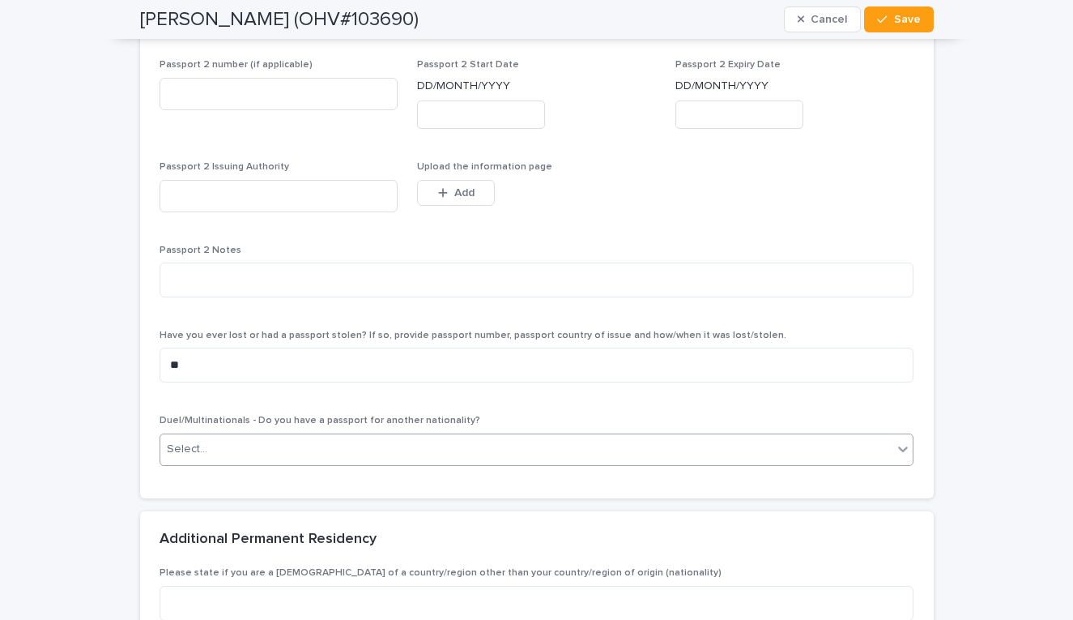
click at [567, 438] on div "Select..." at bounding box center [526, 449] width 733 height 27
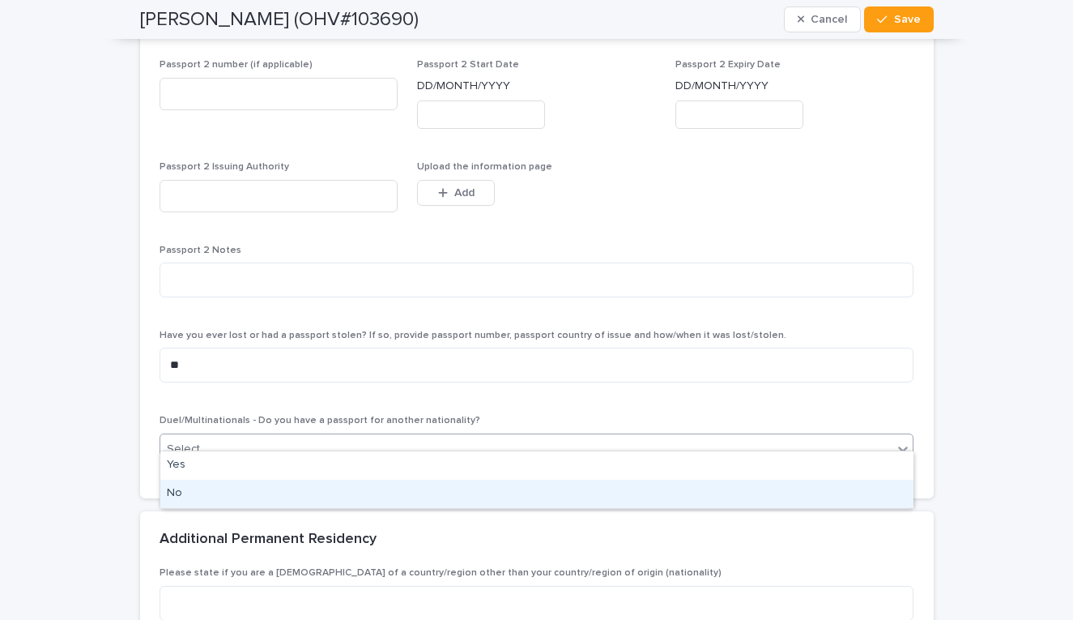
click at [539, 488] on div "No" at bounding box center [536, 493] width 753 height 28
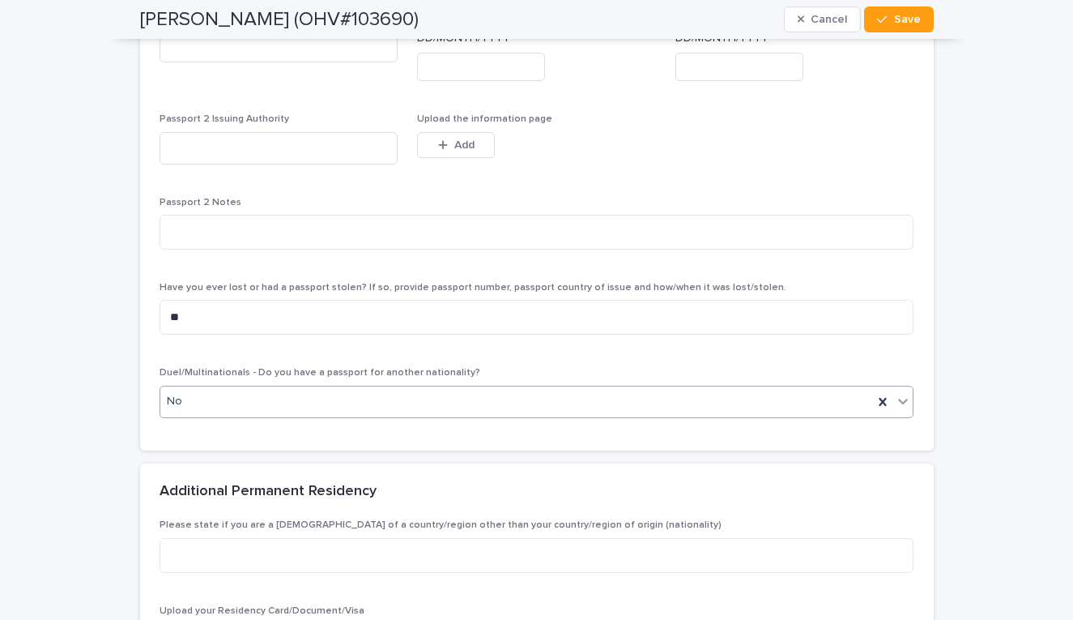
scroll to position [1248, 0]
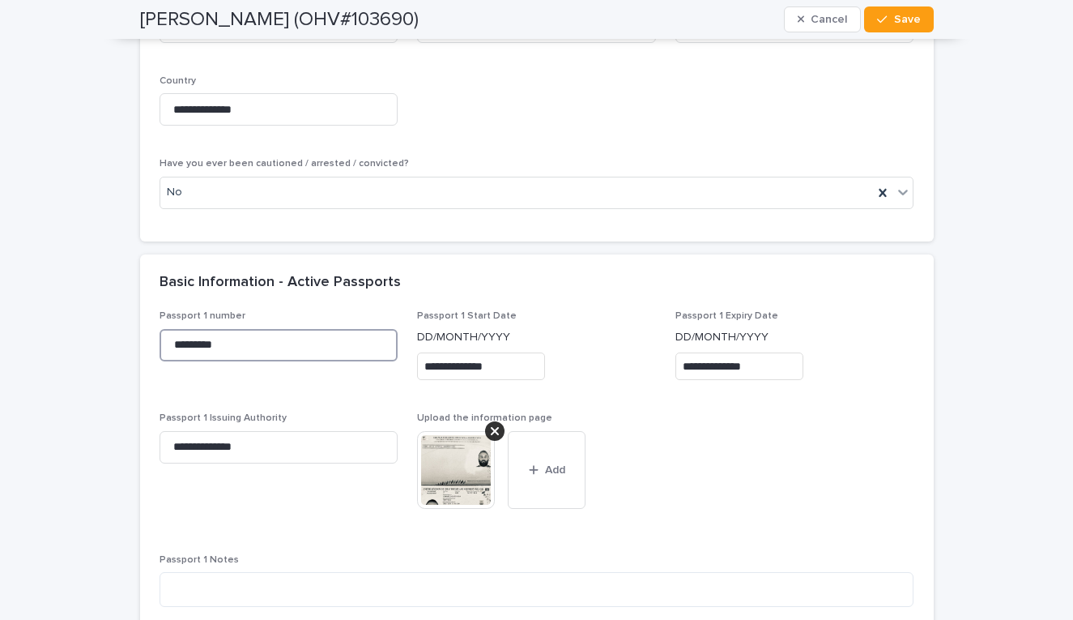
drag, startPoint x: 247, startPoint y: 328, endPoint x: 139, endPoint y: 327, distance: 108.5
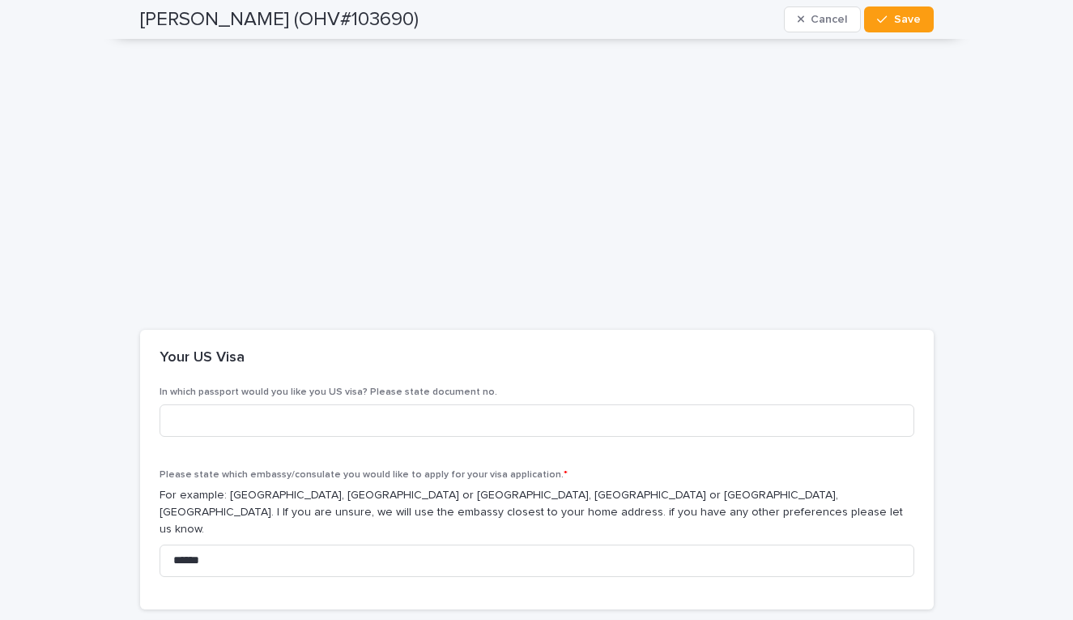
scroll to position [3053, 0]
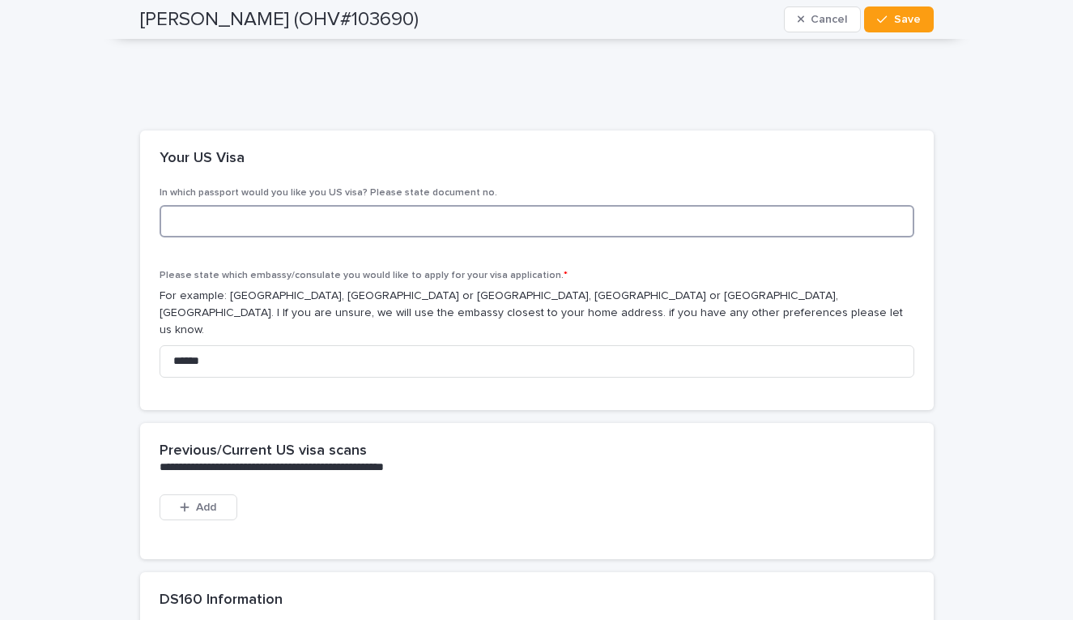
paste input "*********"
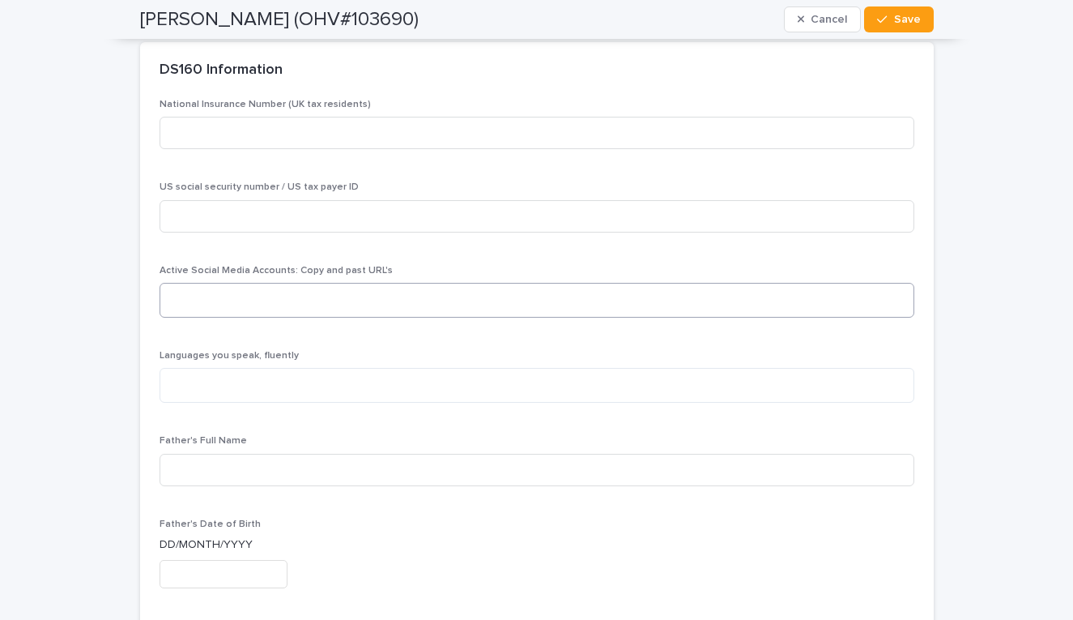
scroll to position [3640, 0]
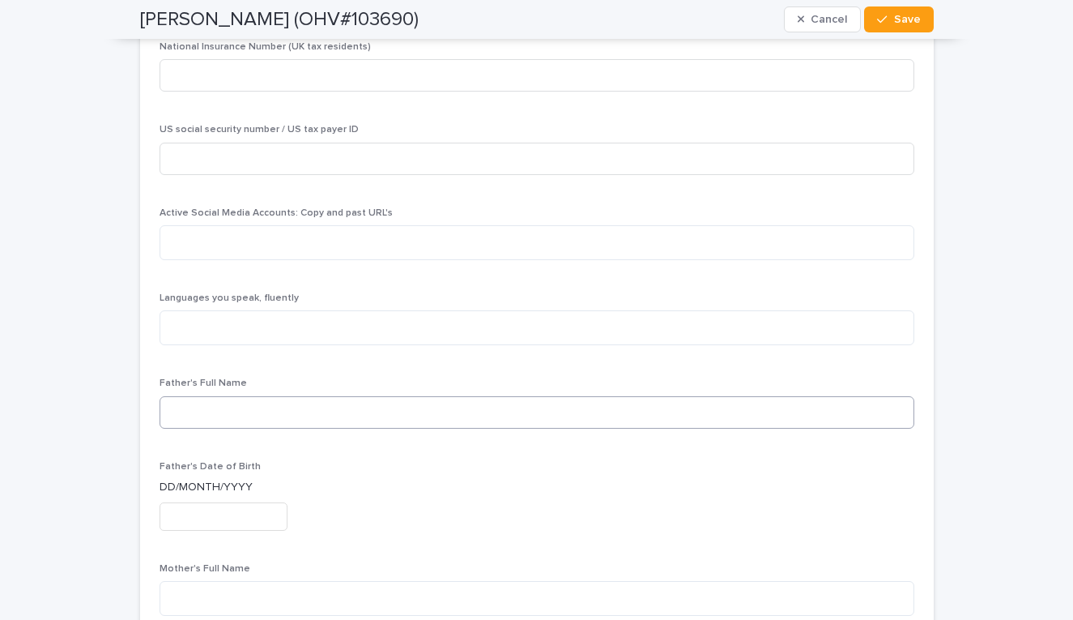
type input "*********"
type input "**********"
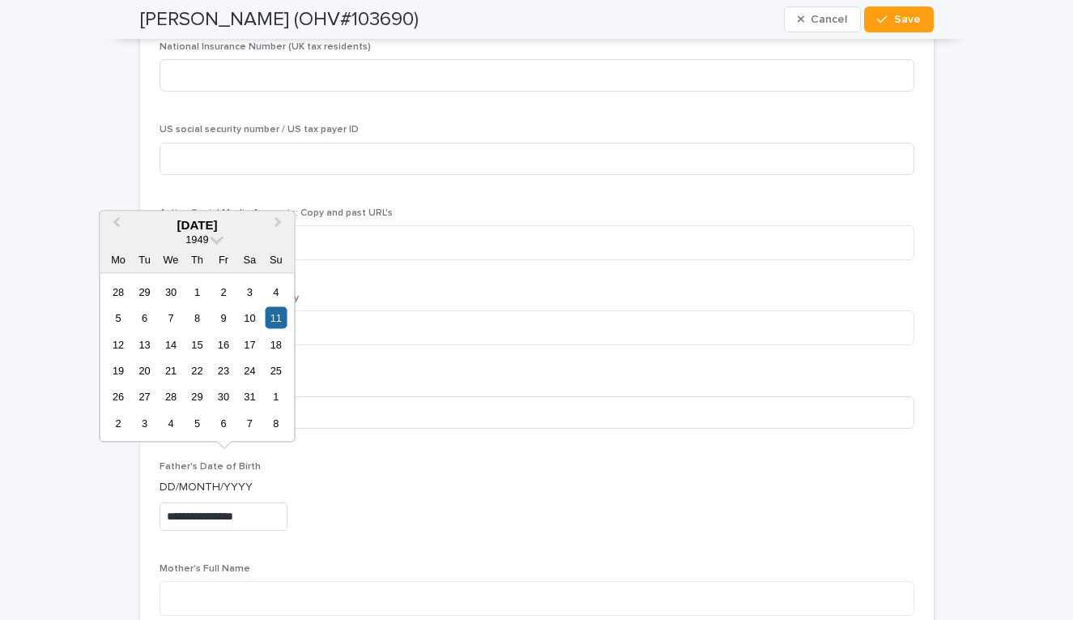
click at [283, 563] on p "Mother's Full Name" at bounding box center [537, 568] width 755 height 11
click at [232, 502] on input "**********" at bounding box center [224, 516] width 128 height 28
click at [116, 228] on span "Previous Month" at bounding box center [116, 224] width 0 height 22
click at [245, 323] on div "12" at bounding box center [250, 318] width 22 height 22
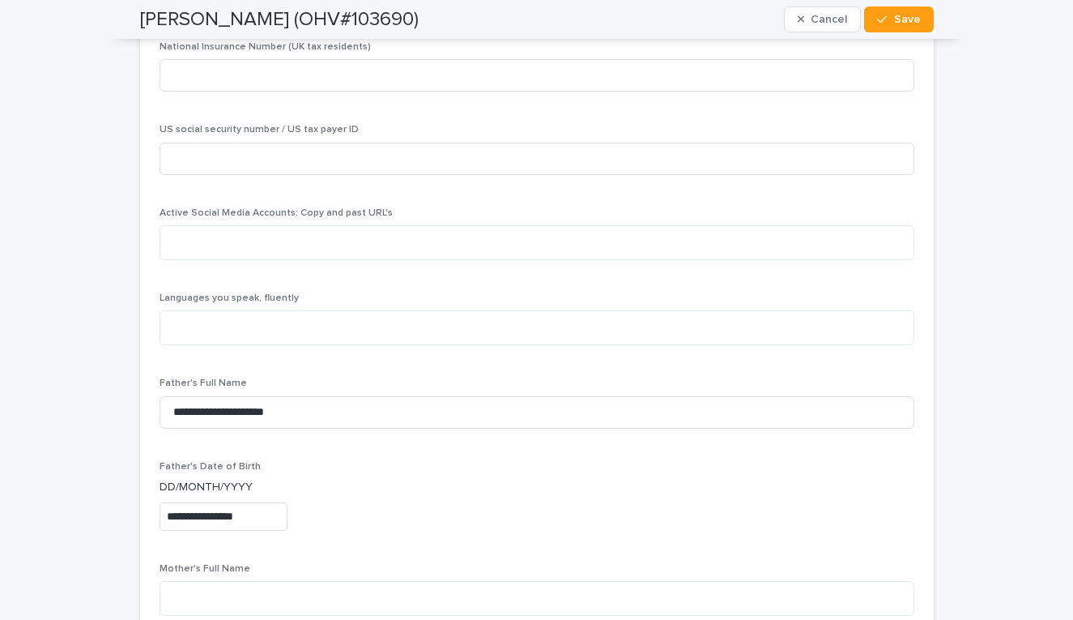
type input "**********"
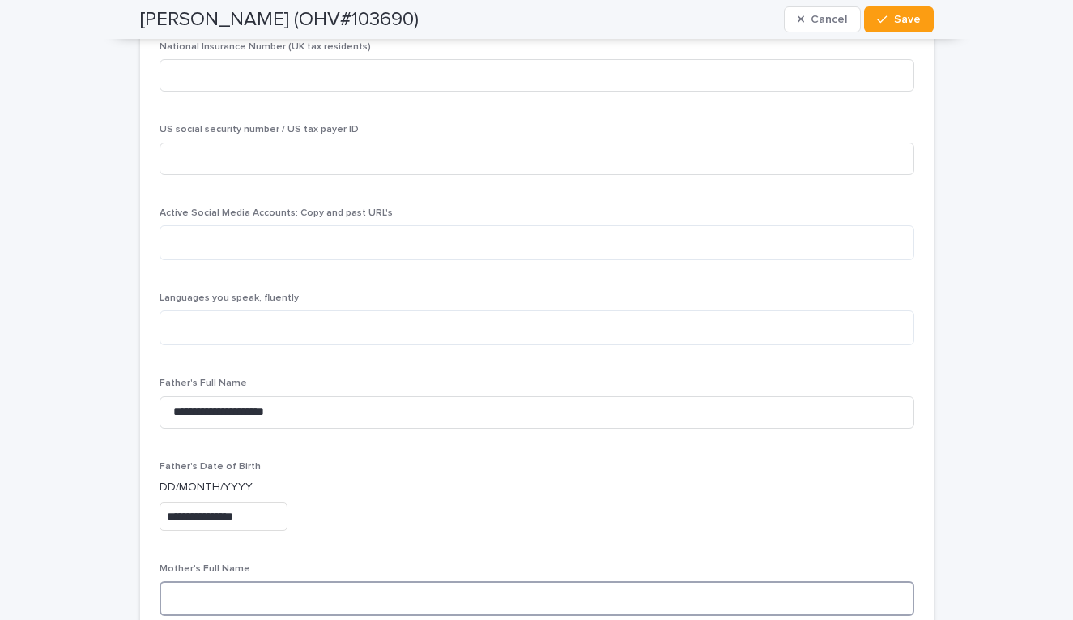
click at [253, 581] on textarea at bounding box center [537, 598] width 755 height 35
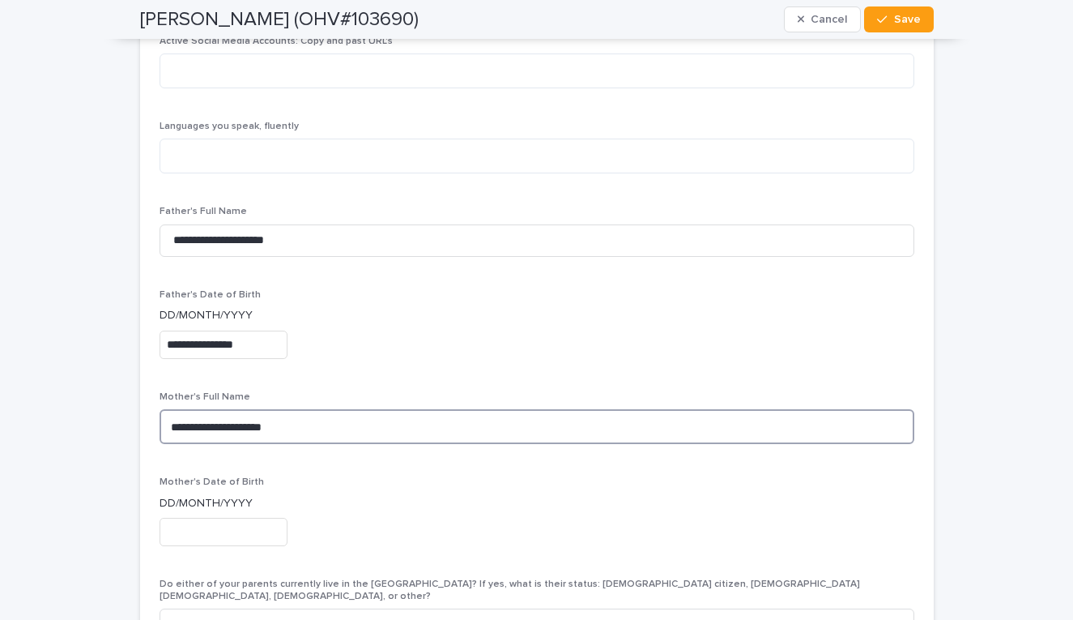
type textarea "**********"
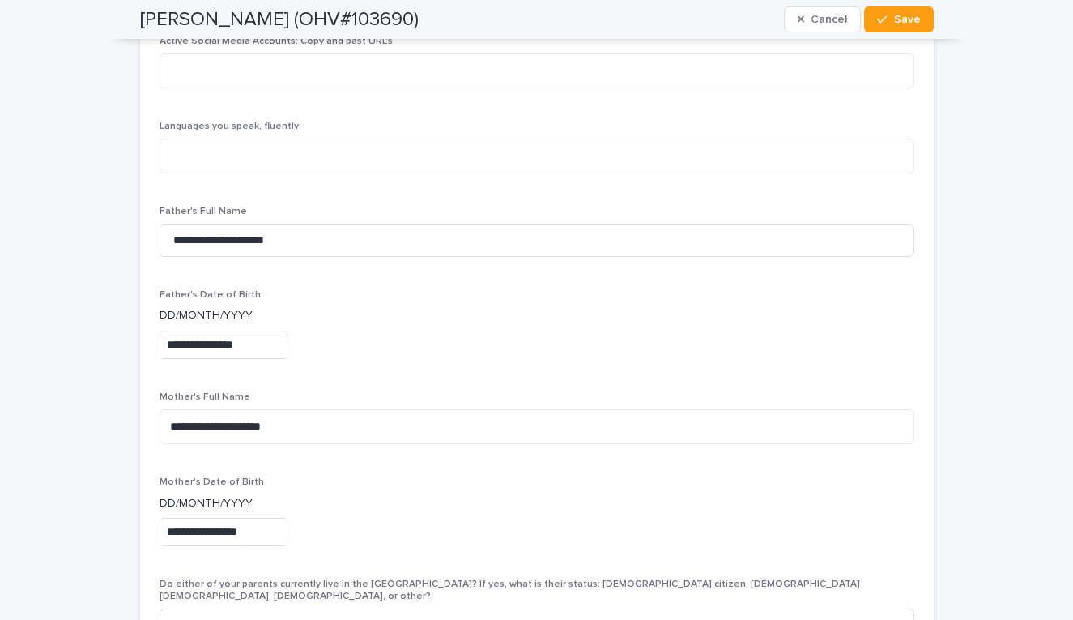
click at [313, 518] on div "**********" at bounding box center [537, 532] width 755 height 28
click at [254, 518] on input "**********" at bounding box center [224, 532] width 128 height 28
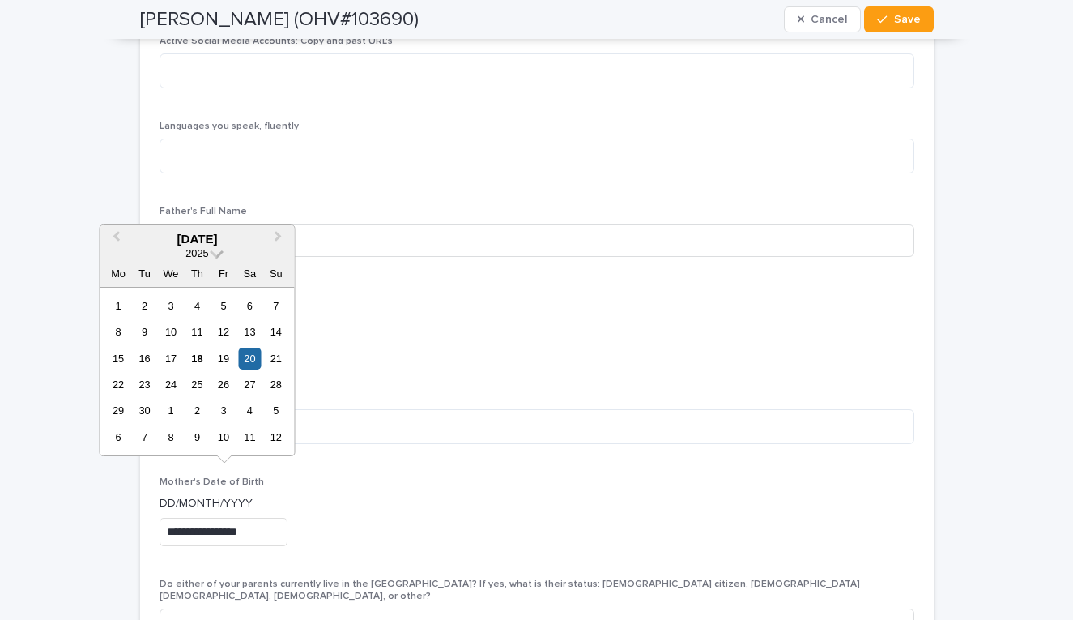
click at [208, 258] on span "2025" at bounding box center [196, 253] width 23 height 12
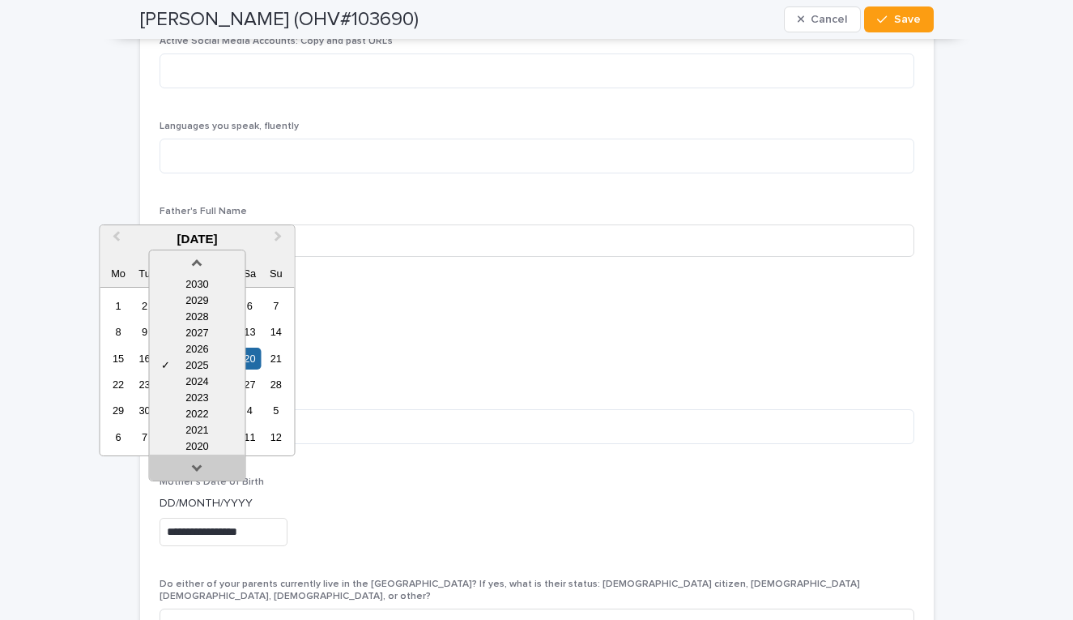
click at [197, 472] on link at bounding box center [197, 471] width 26 height 26
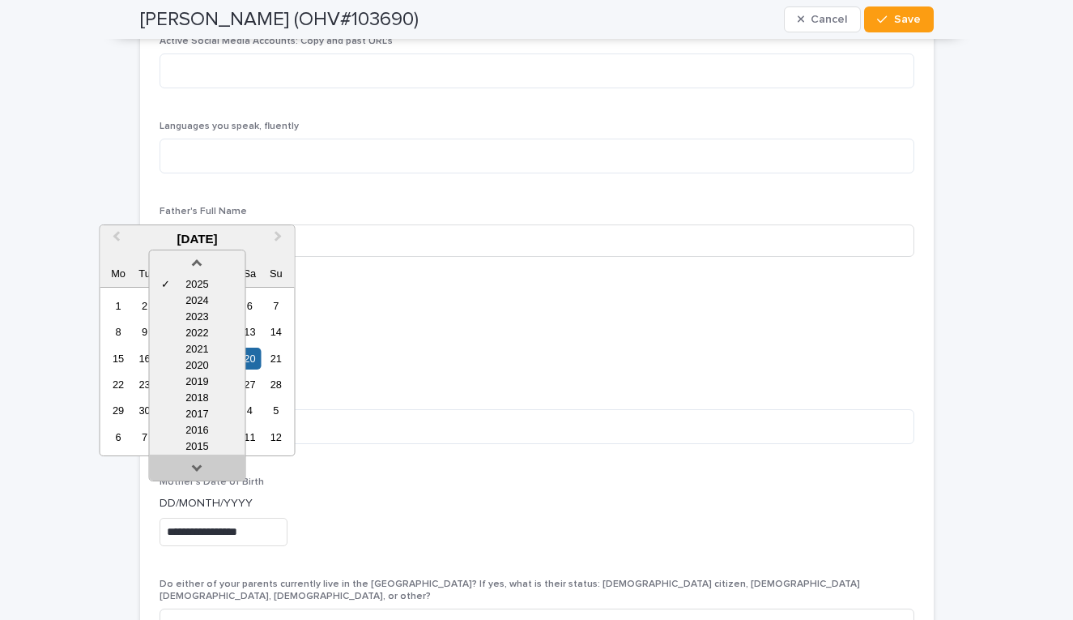
click at [197, 472] on link at bounding box center [197, 471] width 26 height 26
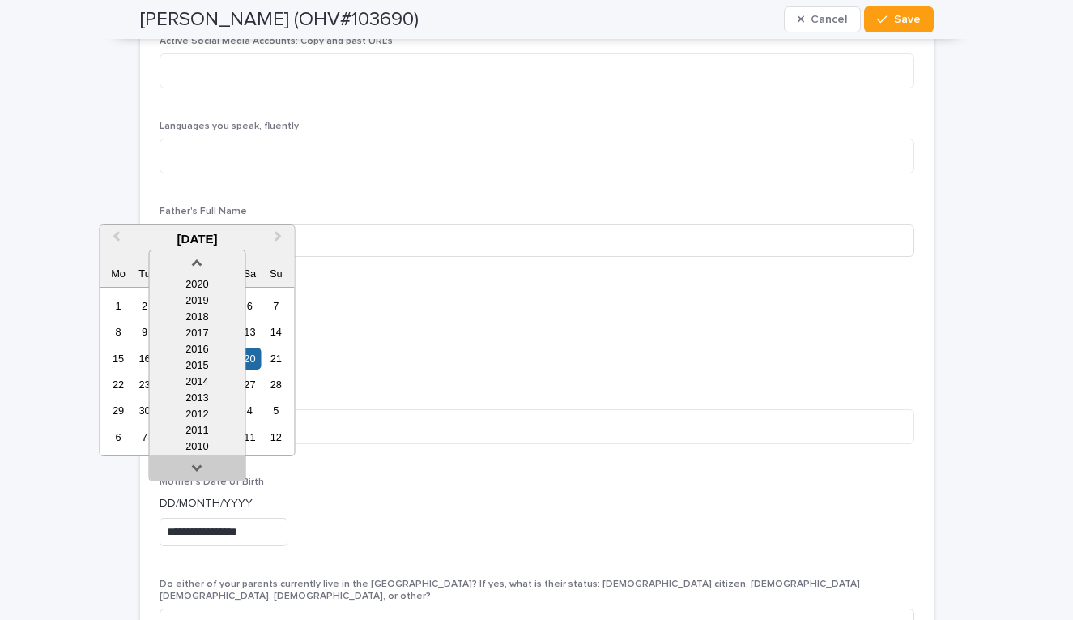
click at [197, 472] on link at bounding box center [197, 471] width 26 height 26
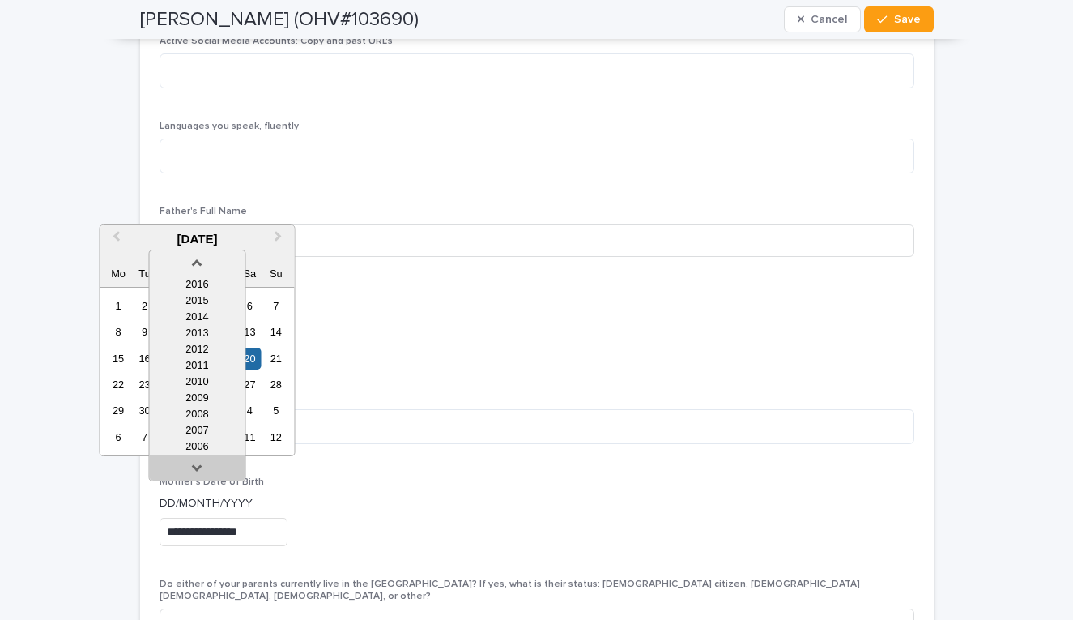
click at [197, 472] on link at bounding box center [197, 471] width 26 height 26
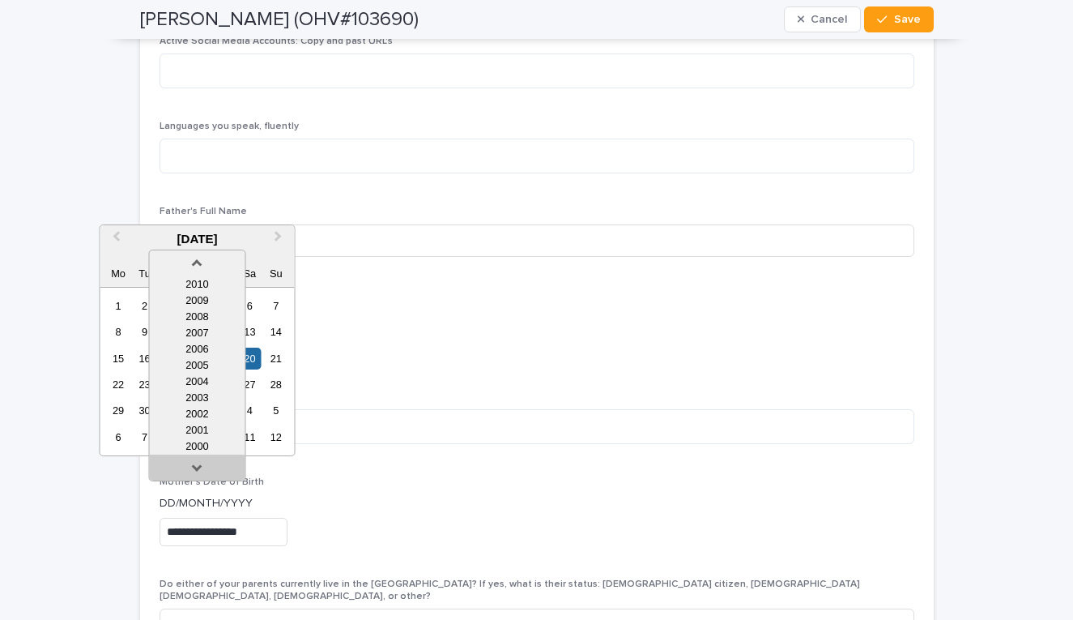
click at [197, 472] on link at bounding box center [197, 471] width 26 height 26
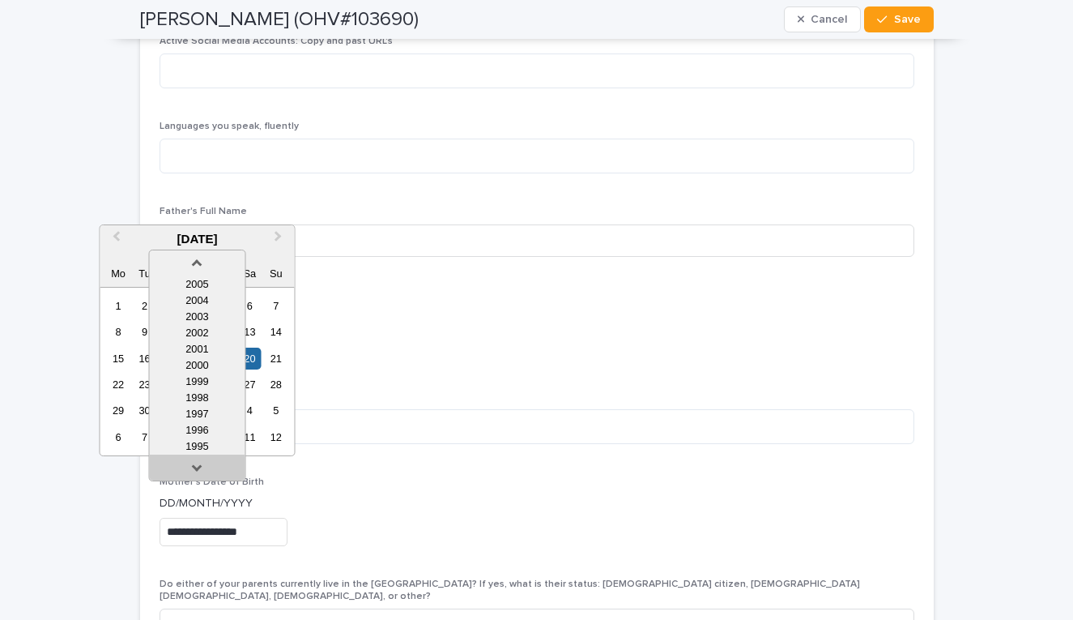
click at [197, 472] on link at bounding box center [197, 471] width 26 height 26
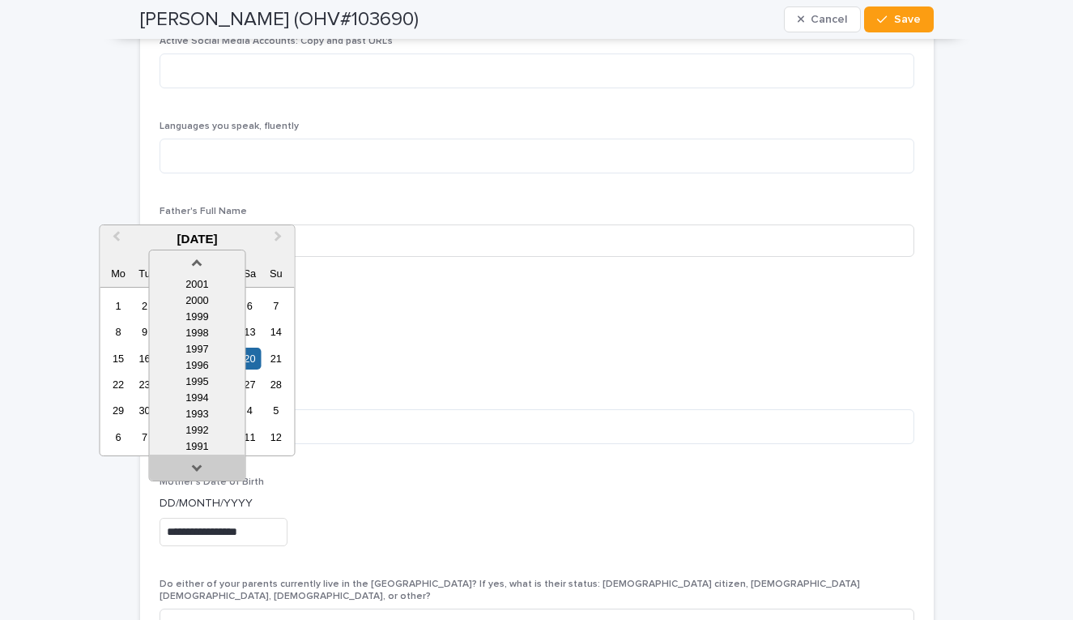
click at [197, 472] on link at bounding box center [197, 471] width 26 height 26
click at [194, 483] on link at bounding box center [197, 471] width 26 height 26
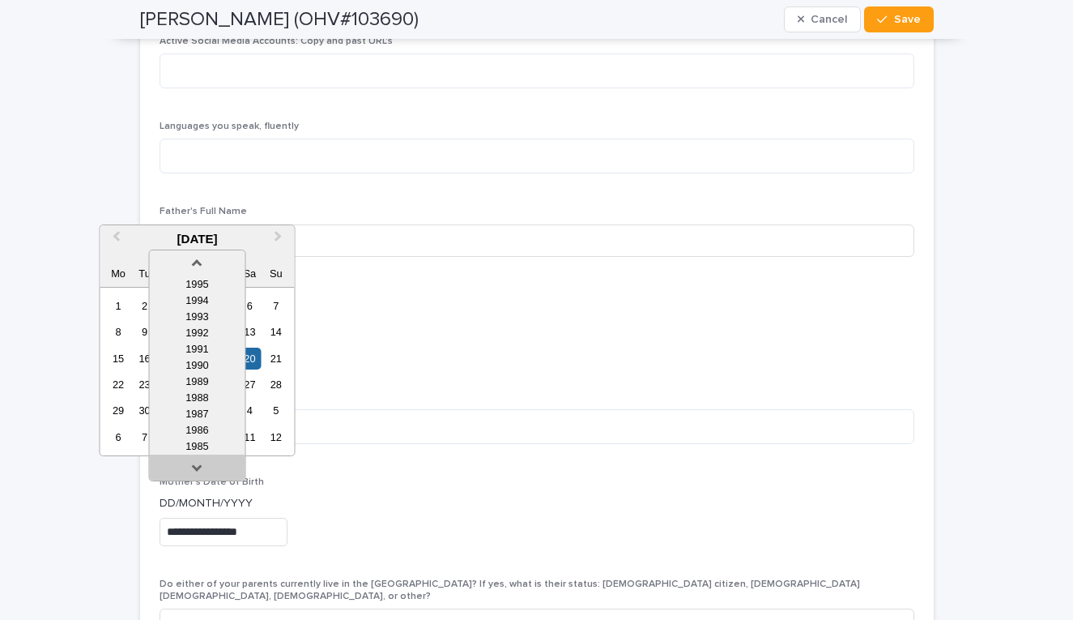
click at [194, 483] on link at bounding box center [197, 471] width 26 height 26
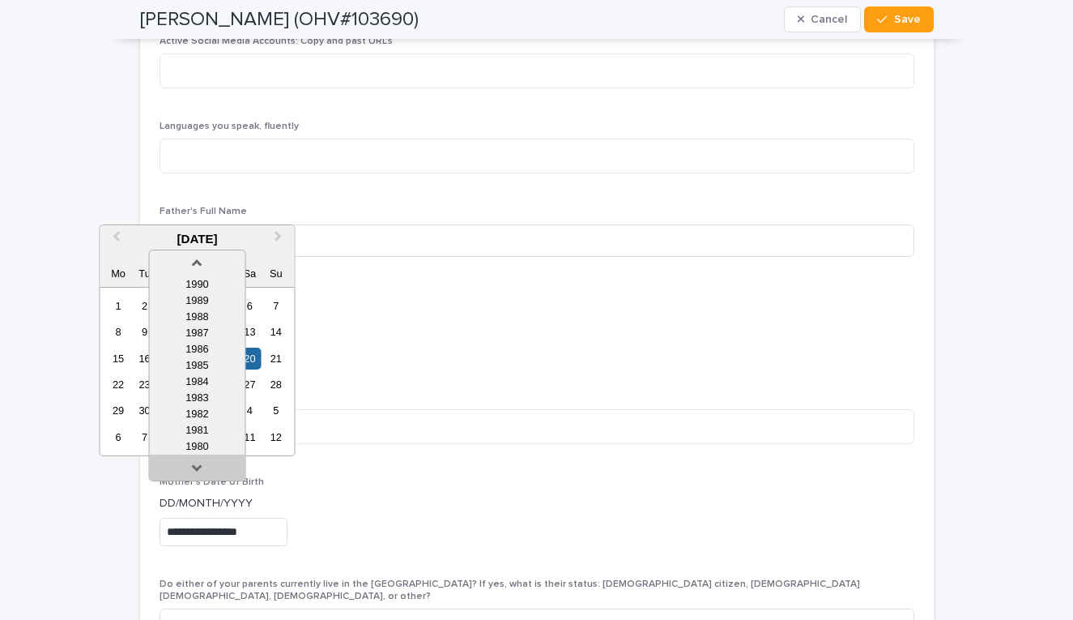
click at [194, 483] on link at bounding box center [197, 471] width 26 height 26
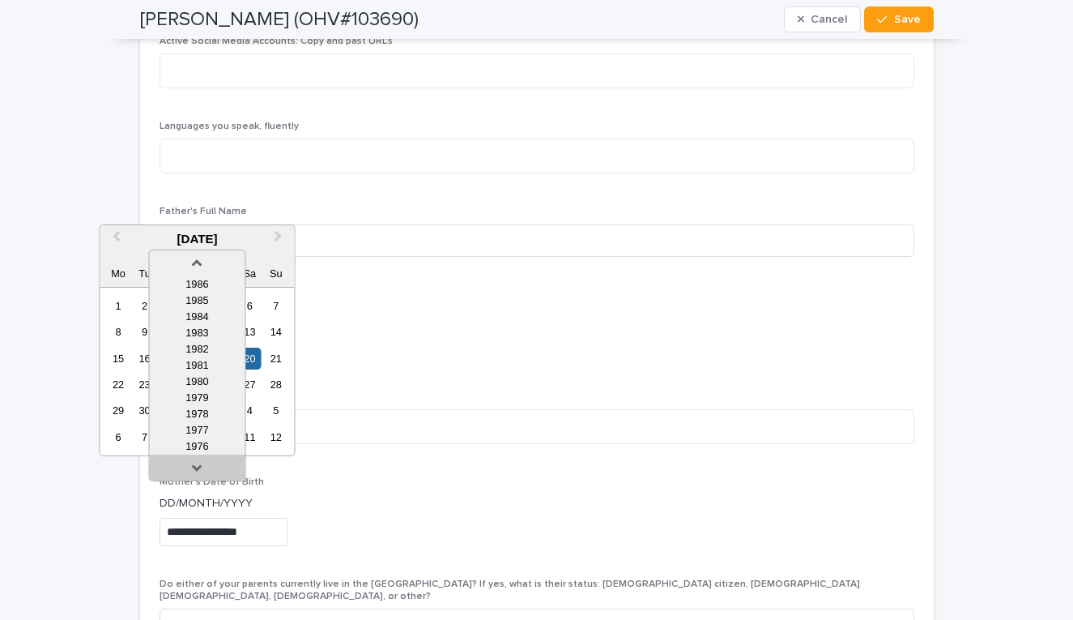
click at [194, 483] on link at bounding box center [197, 471] width 26 height 26
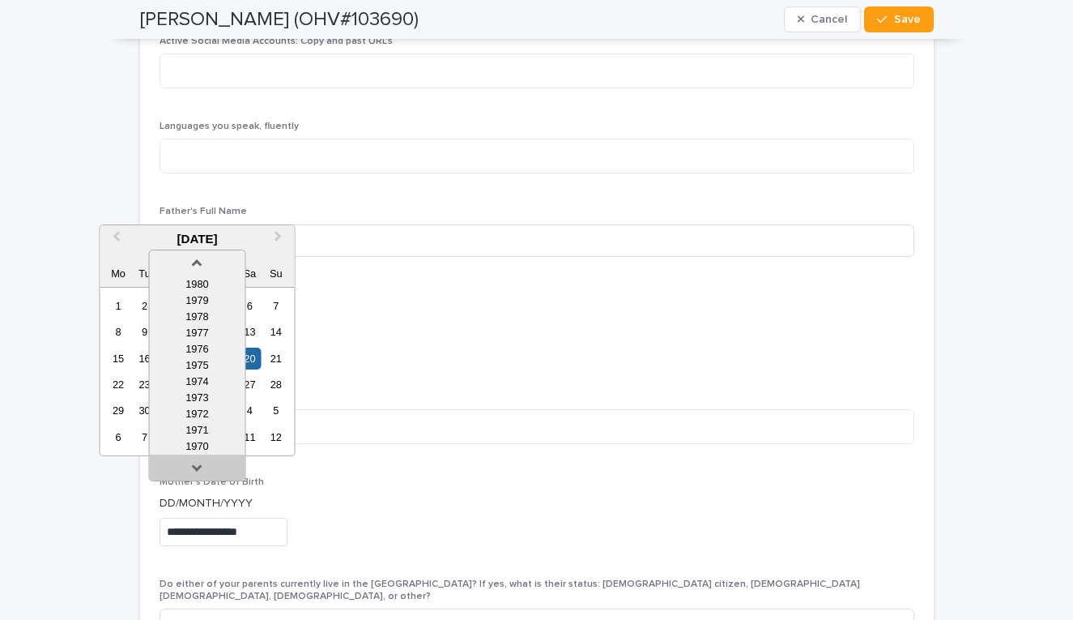
click at [194, 483] on link at bounding box center [197, 471] width 26 height 26
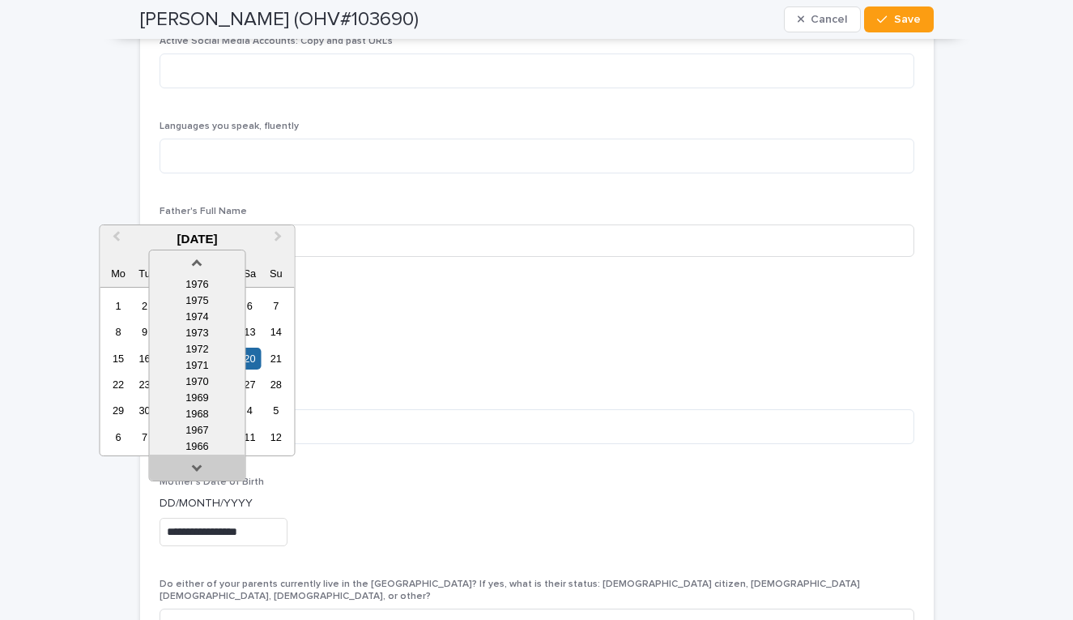
click at [194, 483] on link at bounding box center [197, 471] width 26 height 26
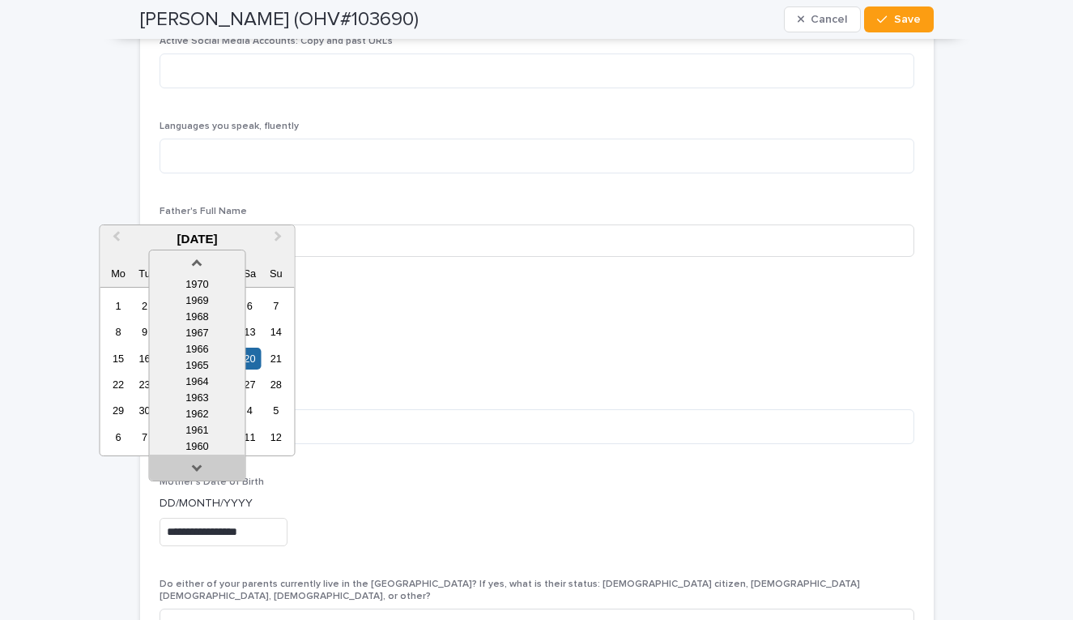
click at [194, 483] on link at bounding box center [197, 471] width 26 height 26
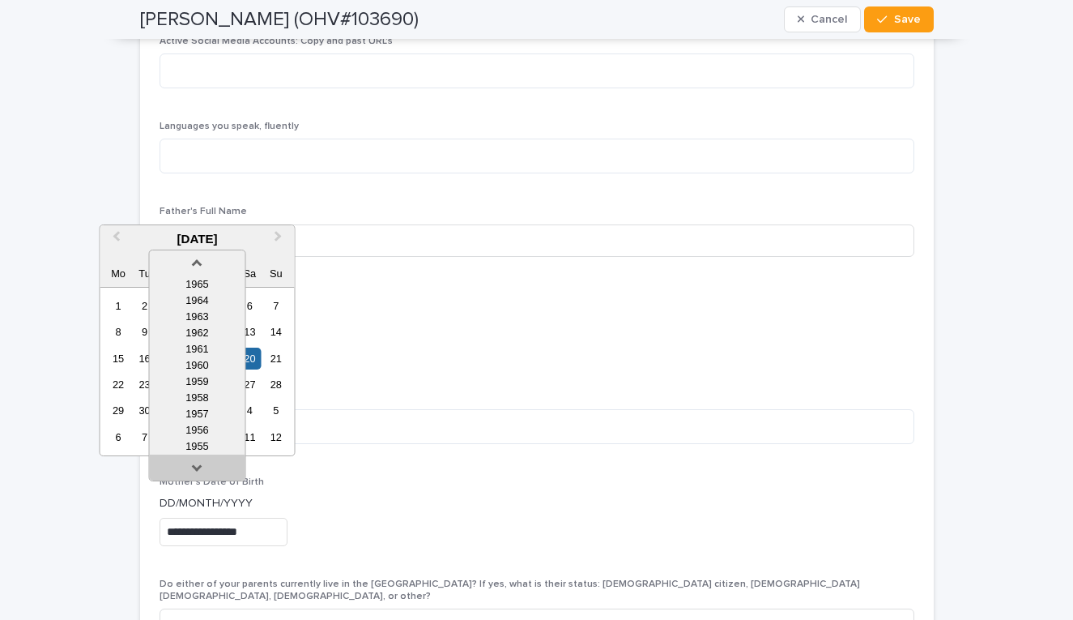
click at [194, 483] on link at bounding box center [197, 471] width 26 height 26
click at [207, 427] on div "1955" at bounding box center [197, 430] width 96 height 16
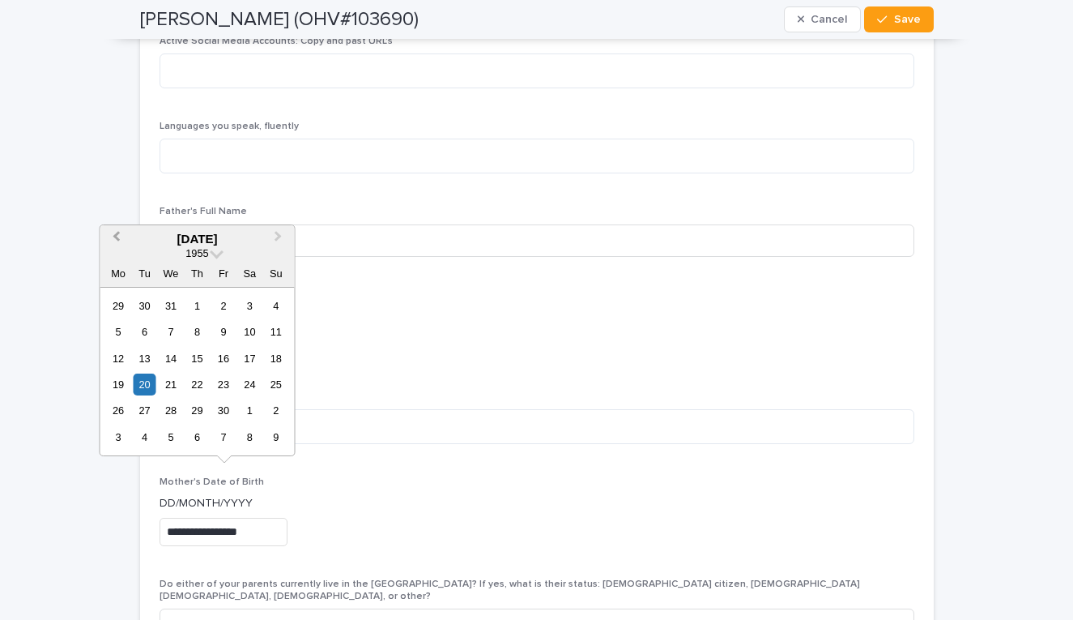
click at [126, 239] on button "Previous Month" at bounding box center [114, 240] width 26 height 26
click at [252, 359] on div "20" at bounding box center [250, 358] width 22 height 22
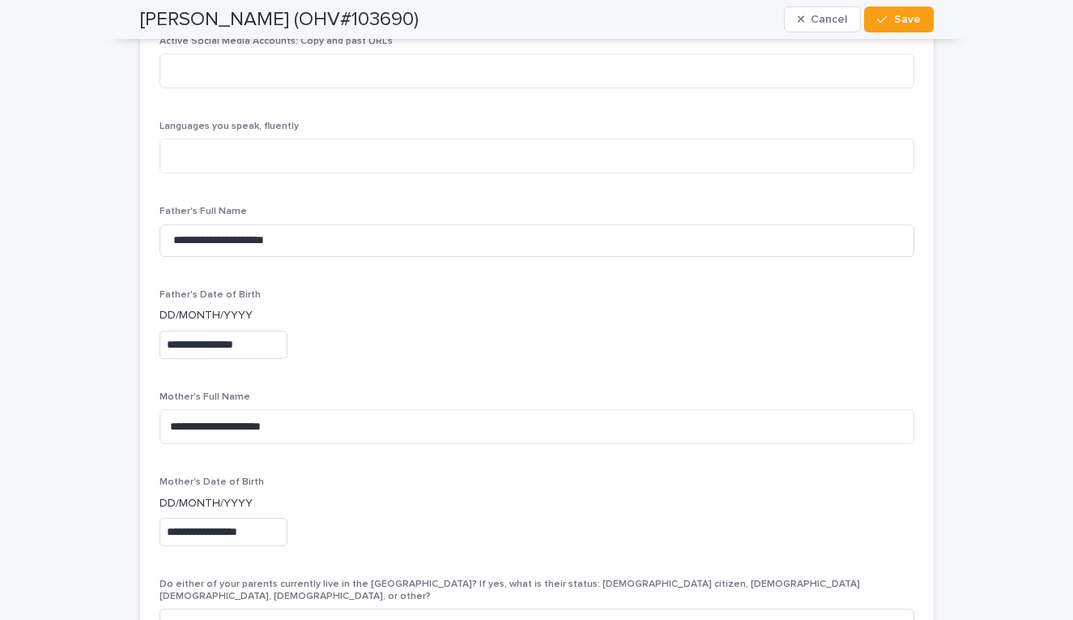
type input "**********"
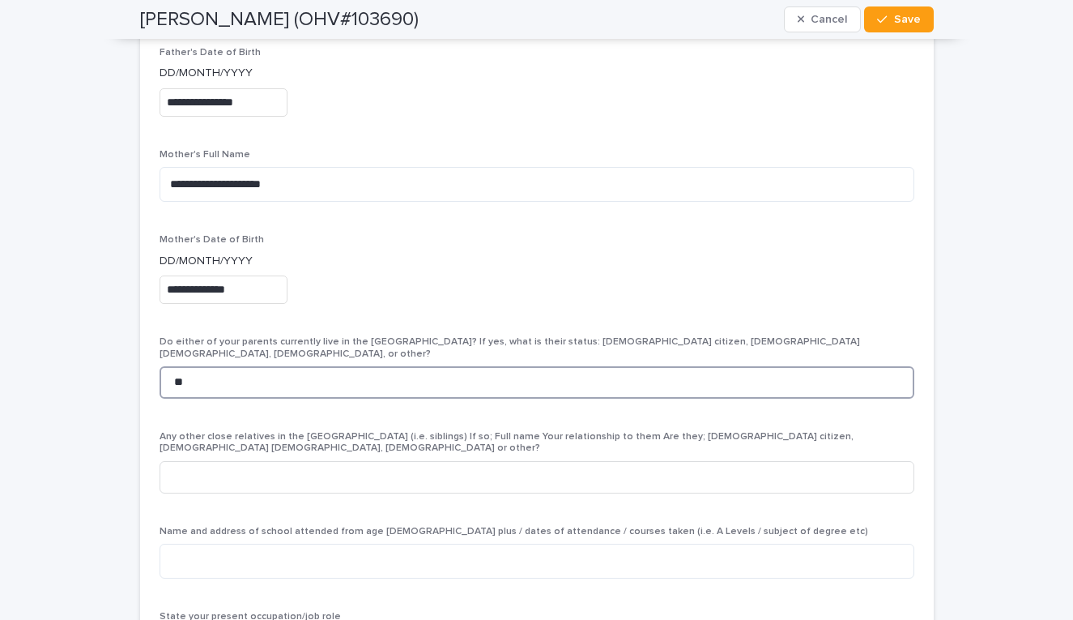
scroll to position [4064, 0]
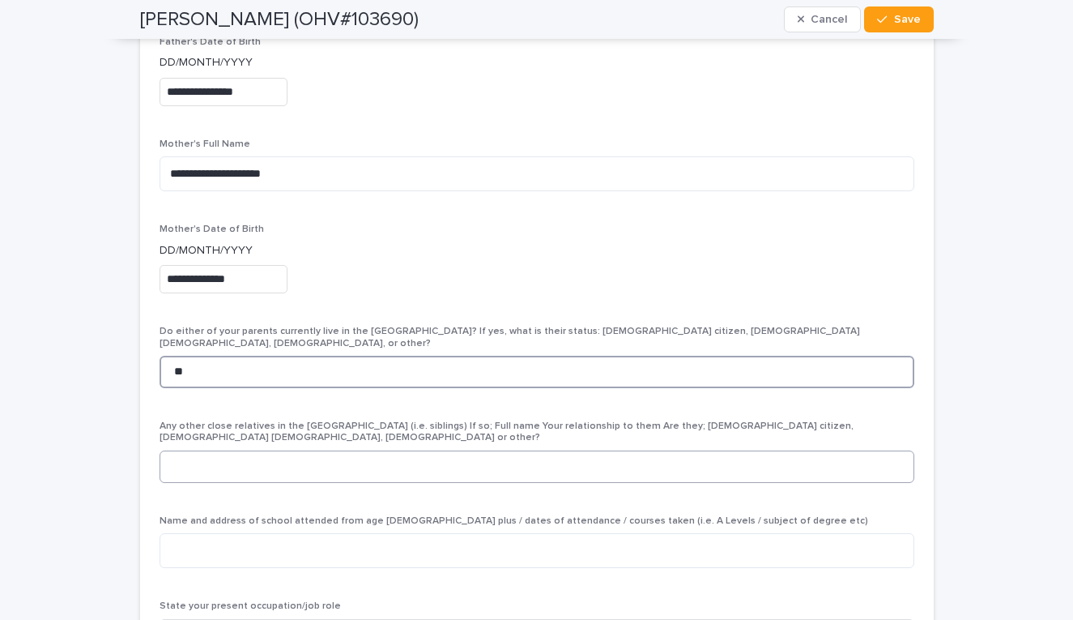
type input "**"
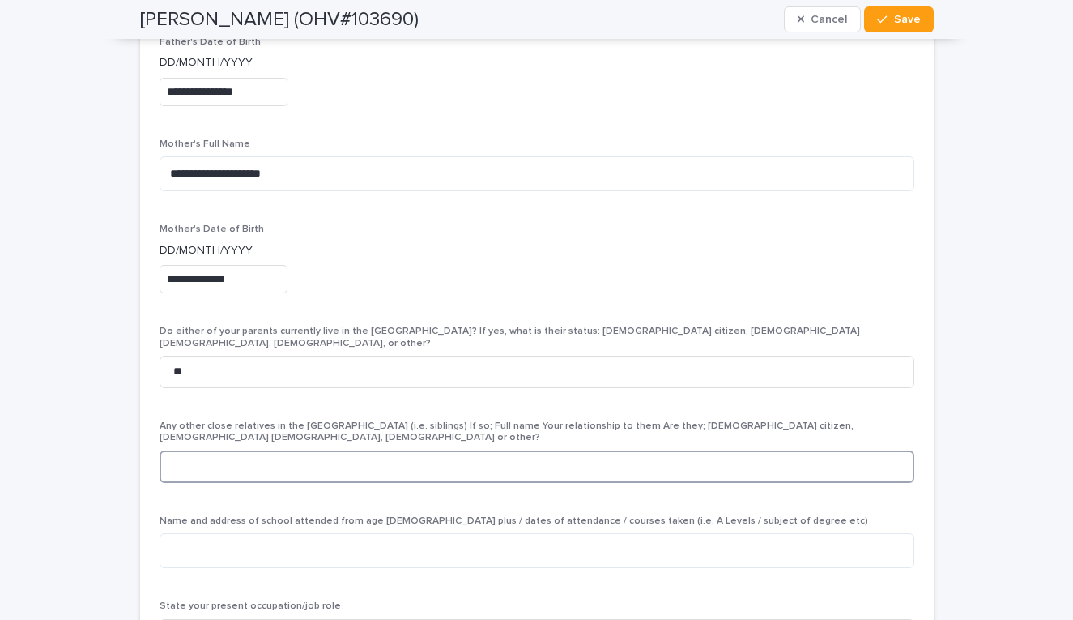
click at [249, 450] on input at bounding box center [537, 466] width 755 height 32
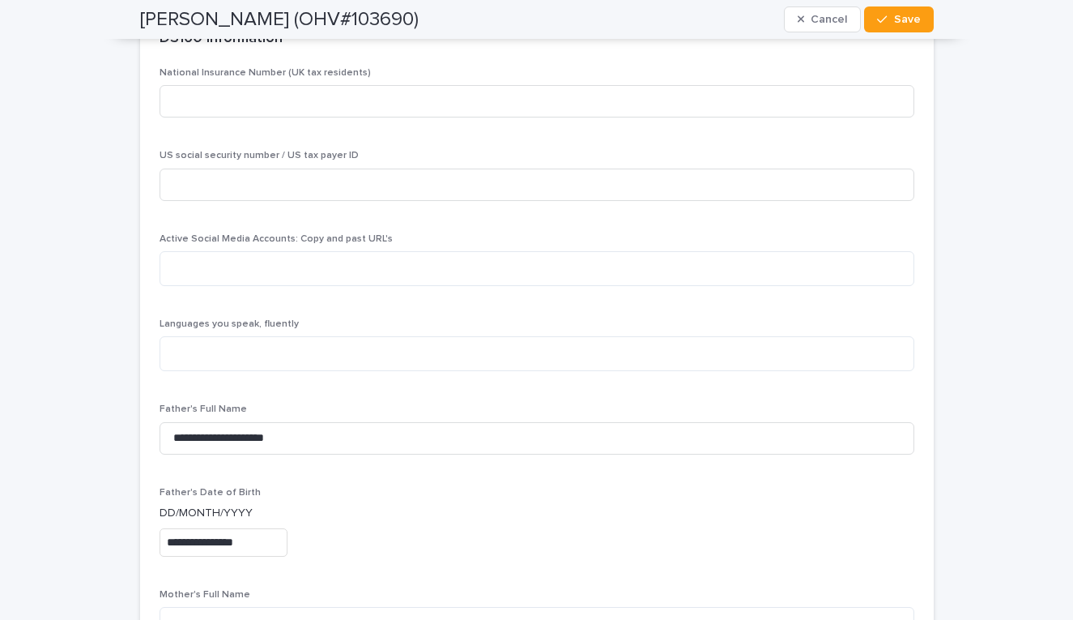
scroll to position [3637, 0]
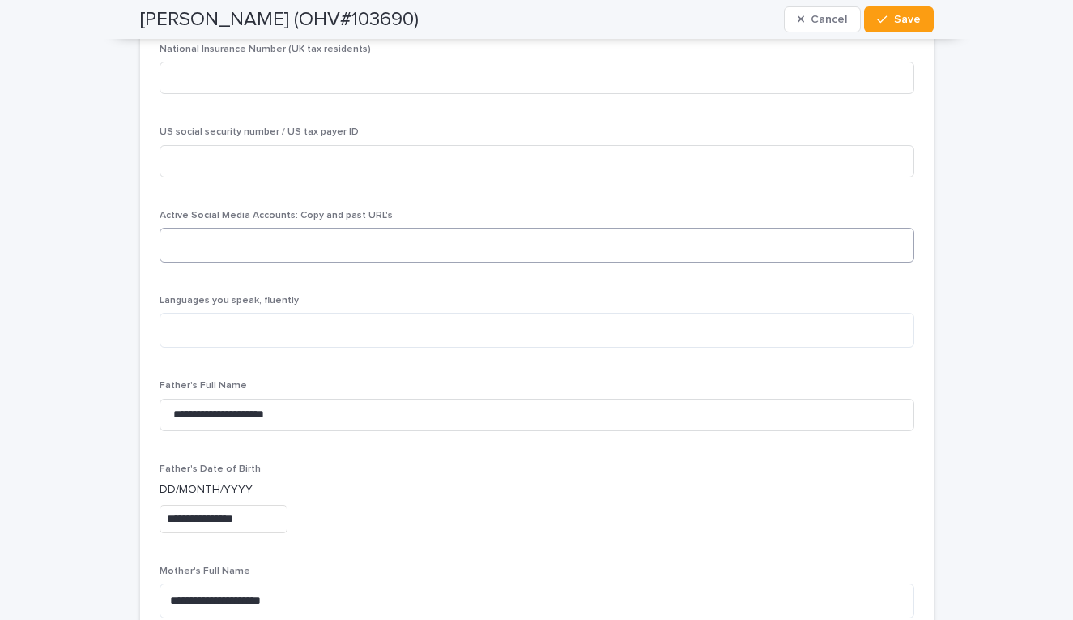
type input "**********"
click at [228, 228] on textarea at bounding box center [537, 245] width 755 height 35
paste textarea "**********"
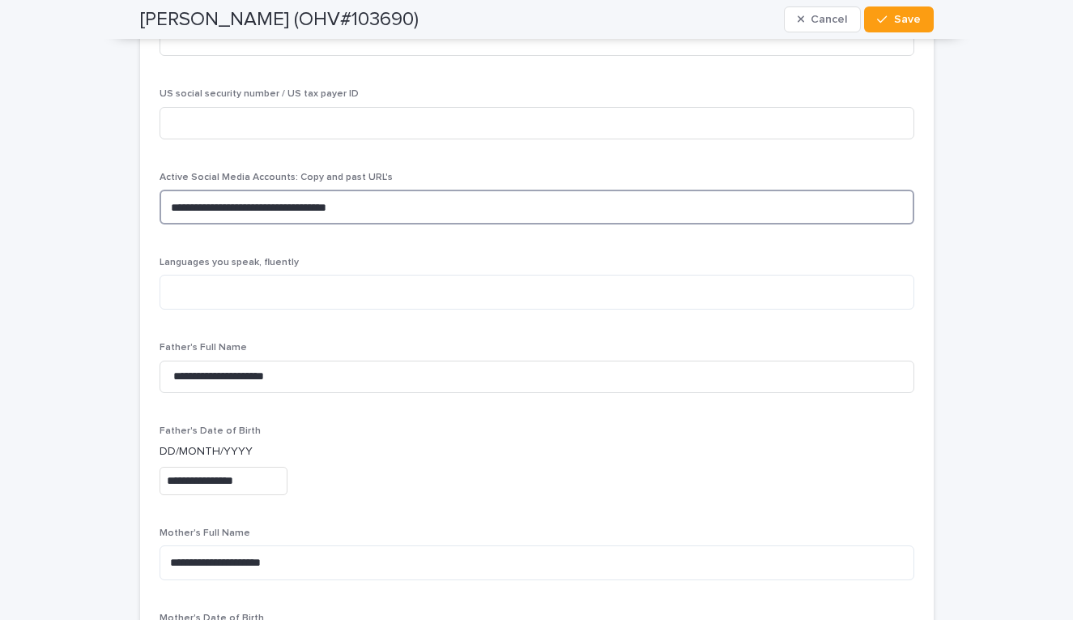
scroll to position [3687, 0]
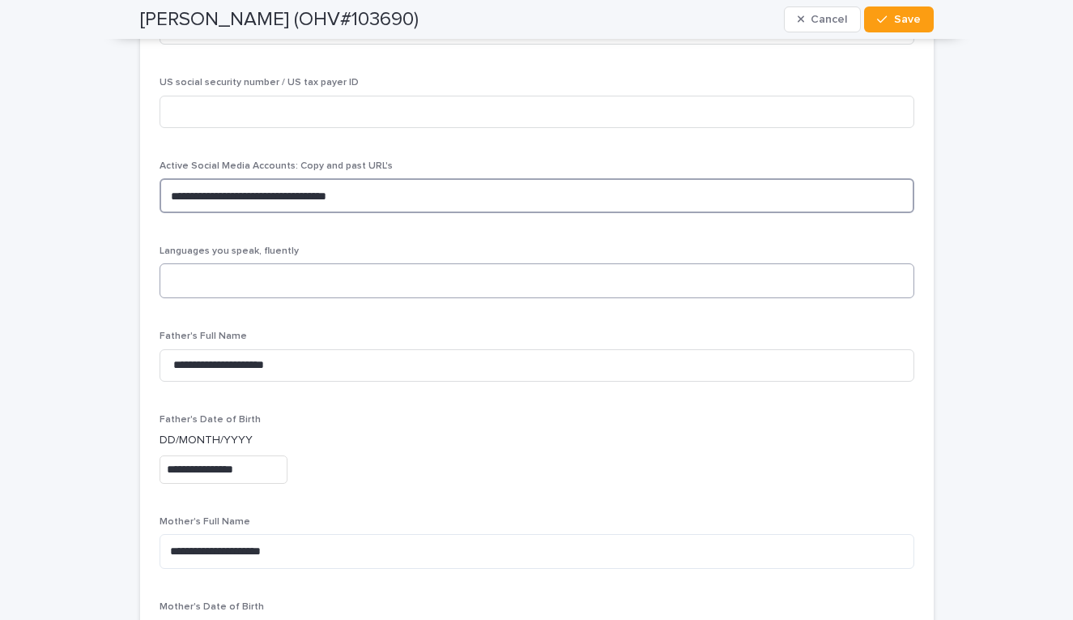
type textarea "**********"
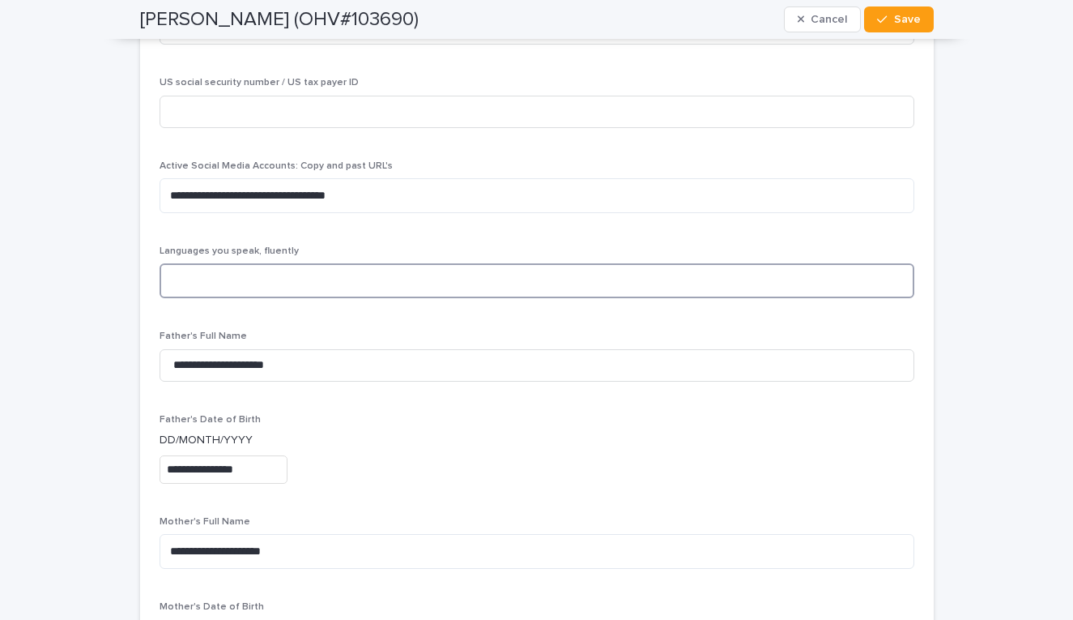
click at [329, 263] on textarea at bounding box center [537, 280] width 755 height 35
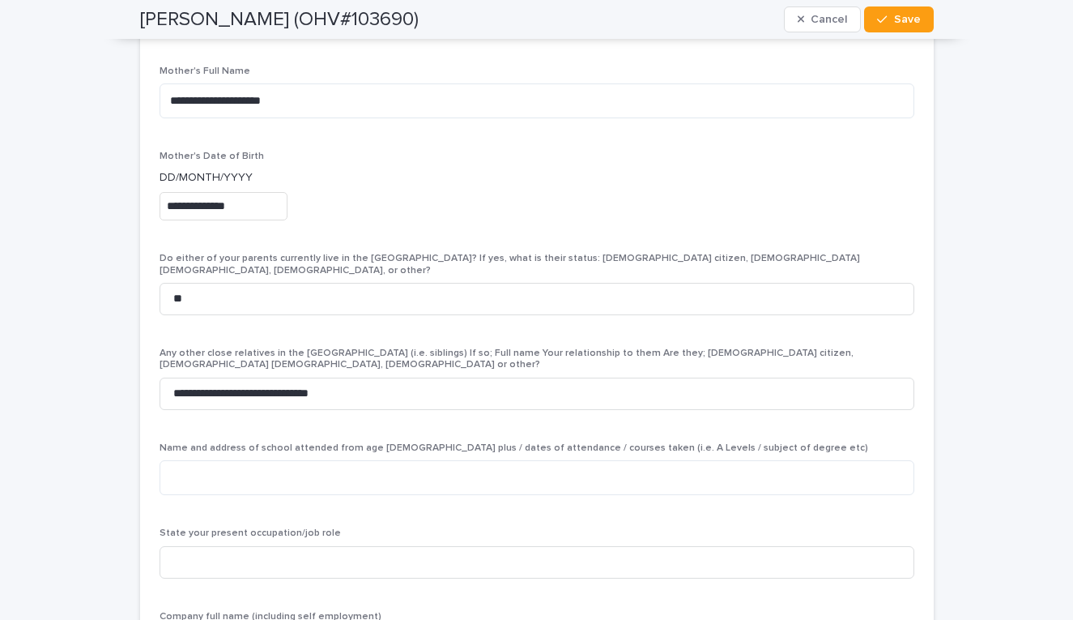
scroll to position [4238, 0]
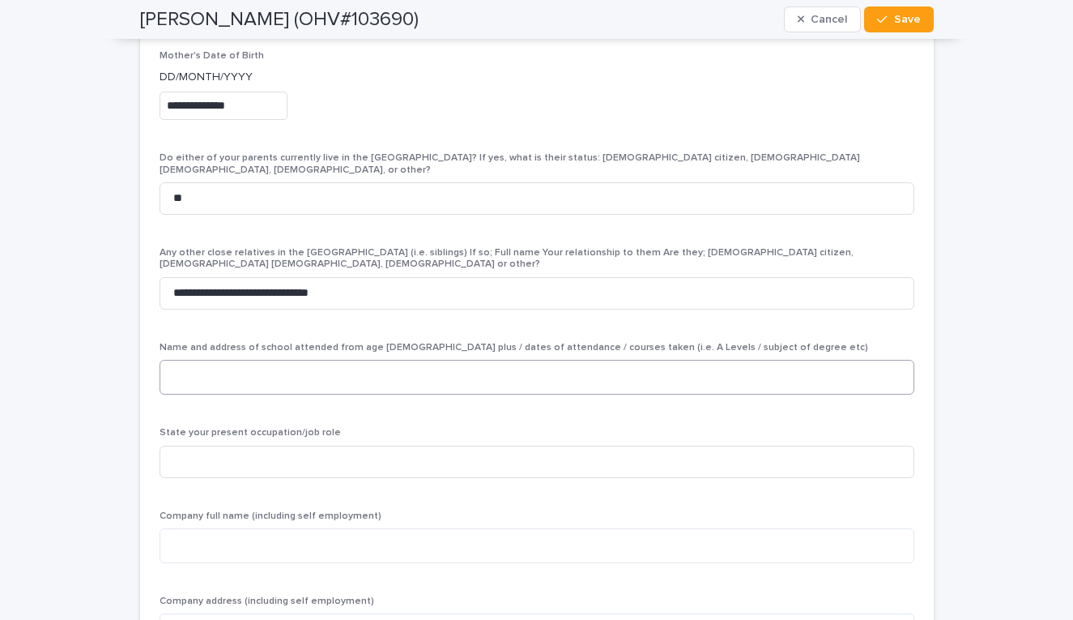
type textarea "*******"
click at [547, 360] on textarea at bounding box center [537, 377] width 755 height 35
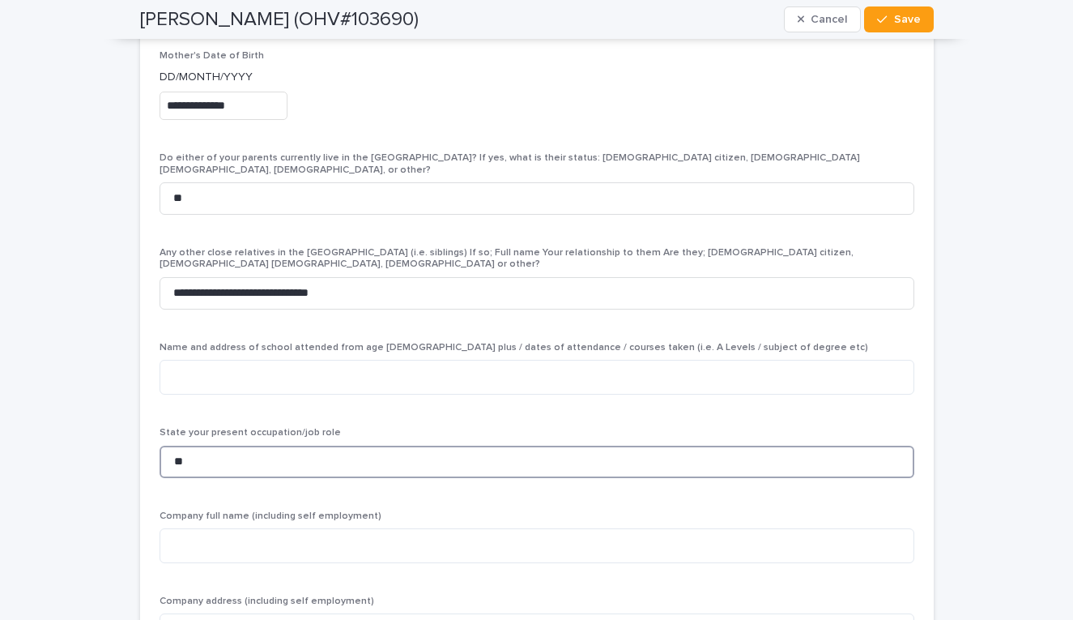
type input "*"
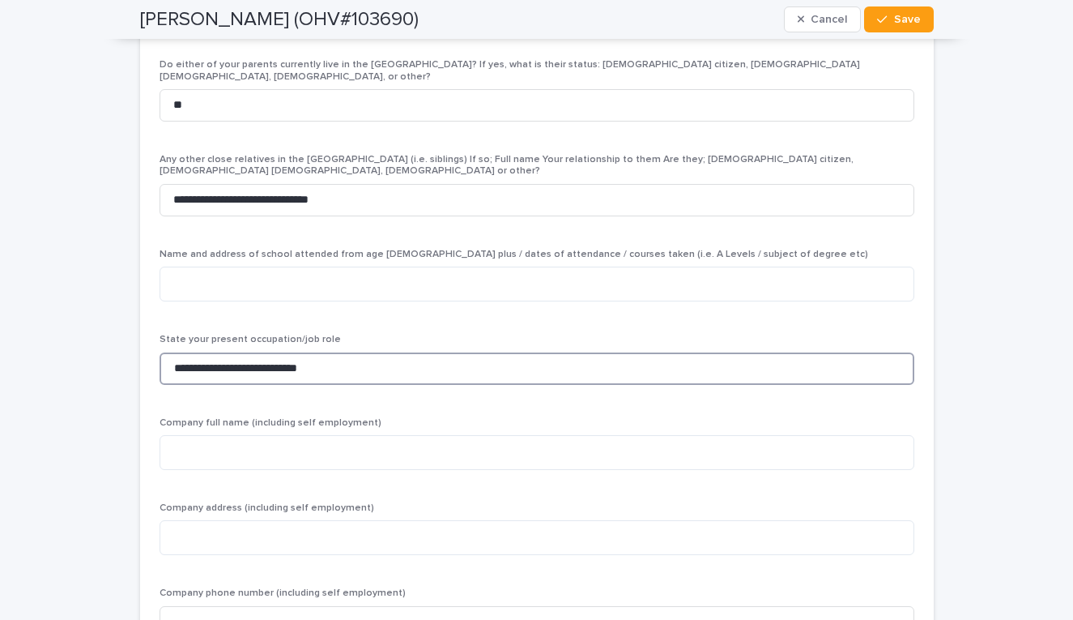
scroll to position [4337, 0]
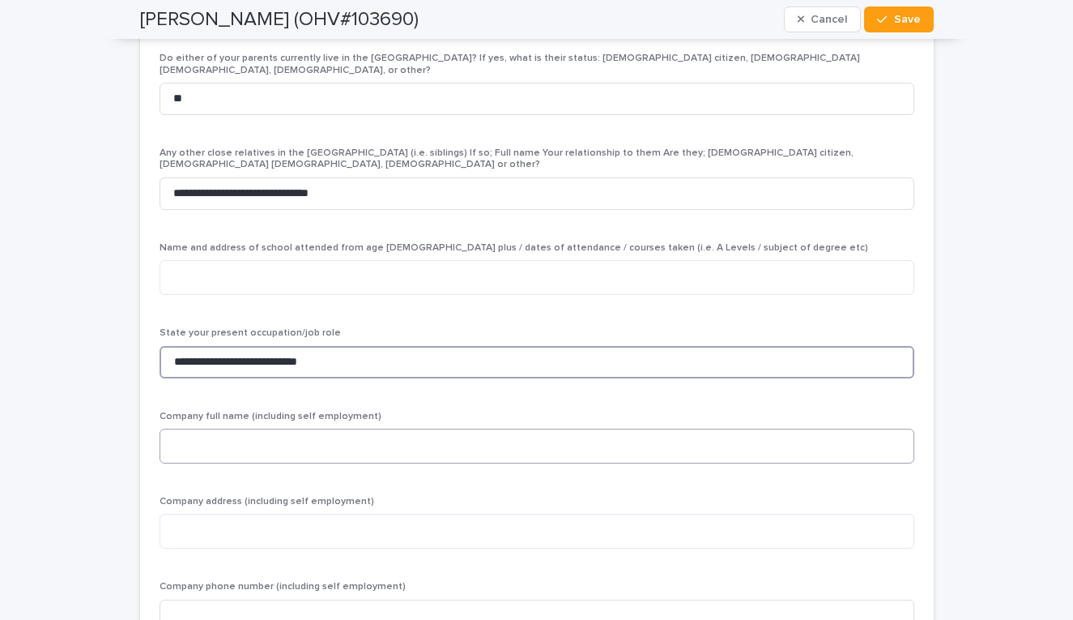
type input "**********"
click at [343, 428] on textarea at bounding box center [537, 445] width 755 height 35
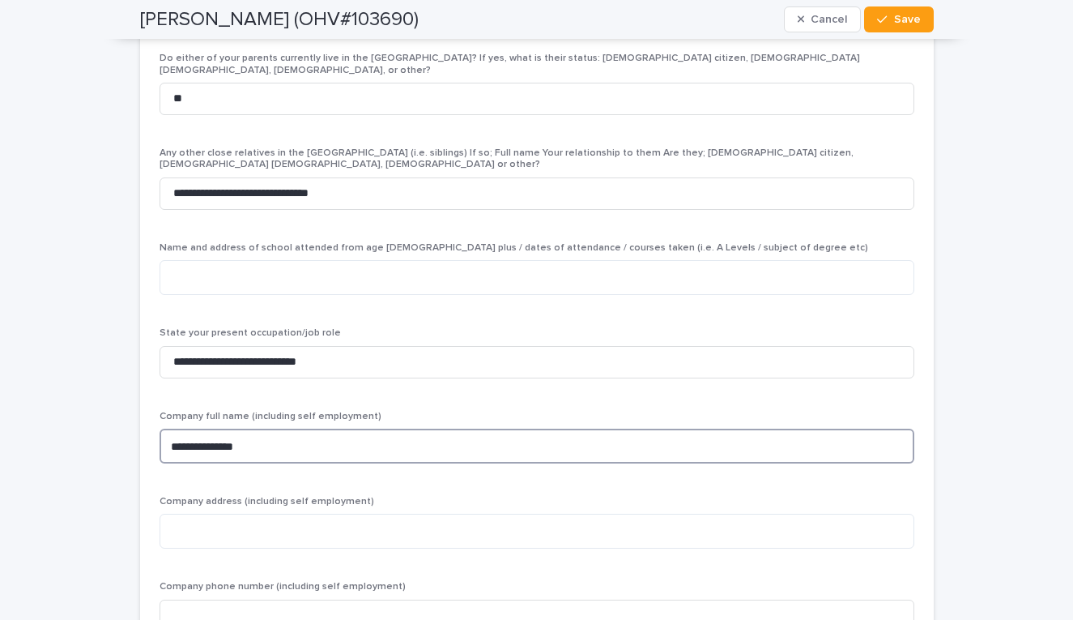
type textarea "**********"
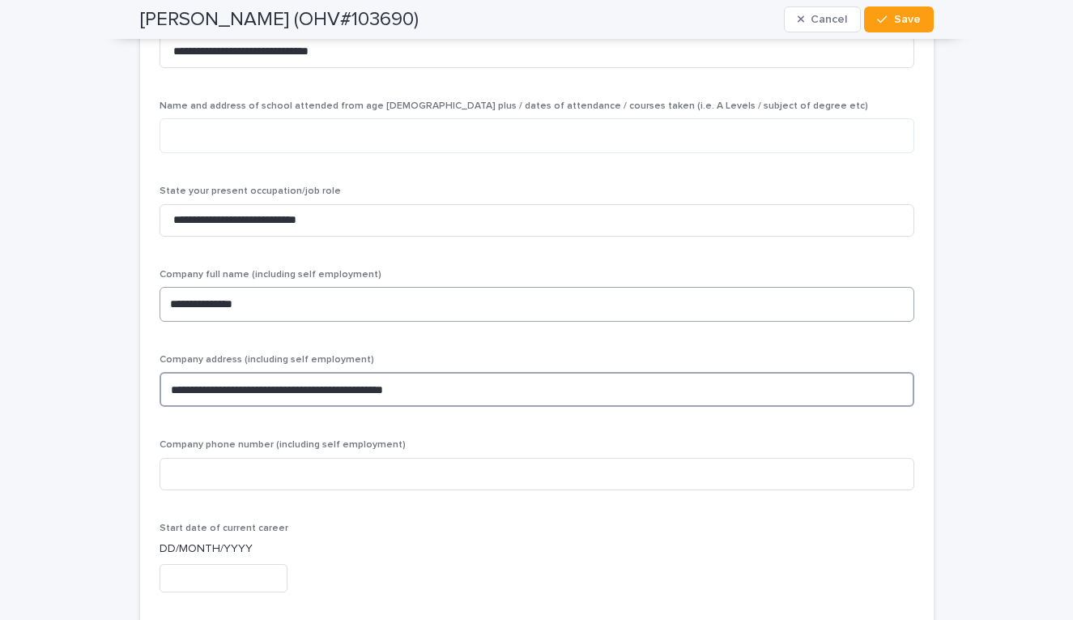
scroll to position [4489, 0]
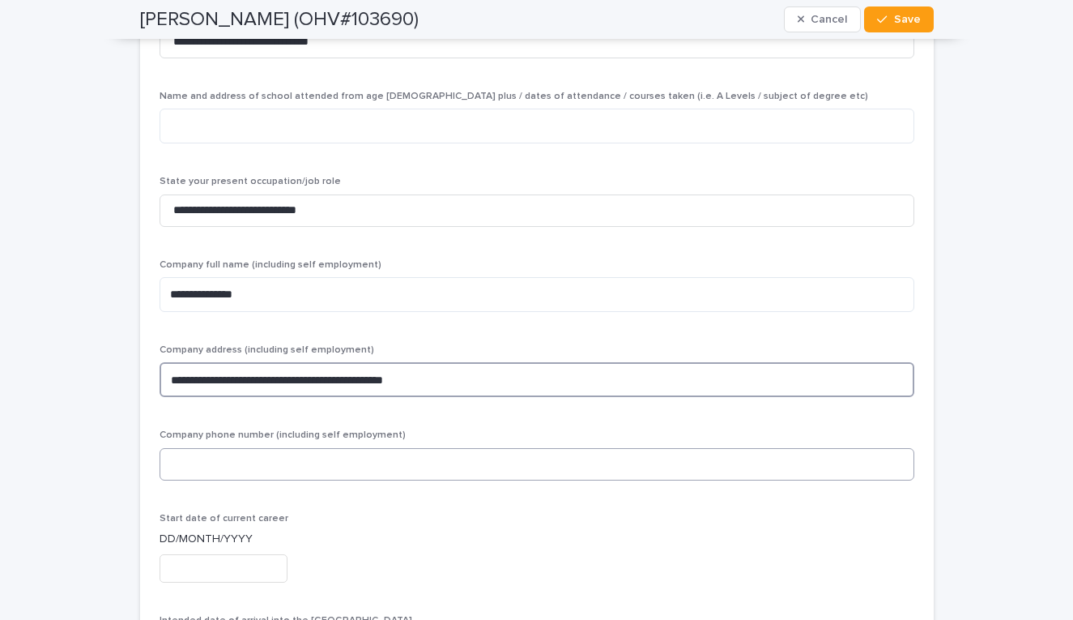
type textarea "**********"
type input "*"
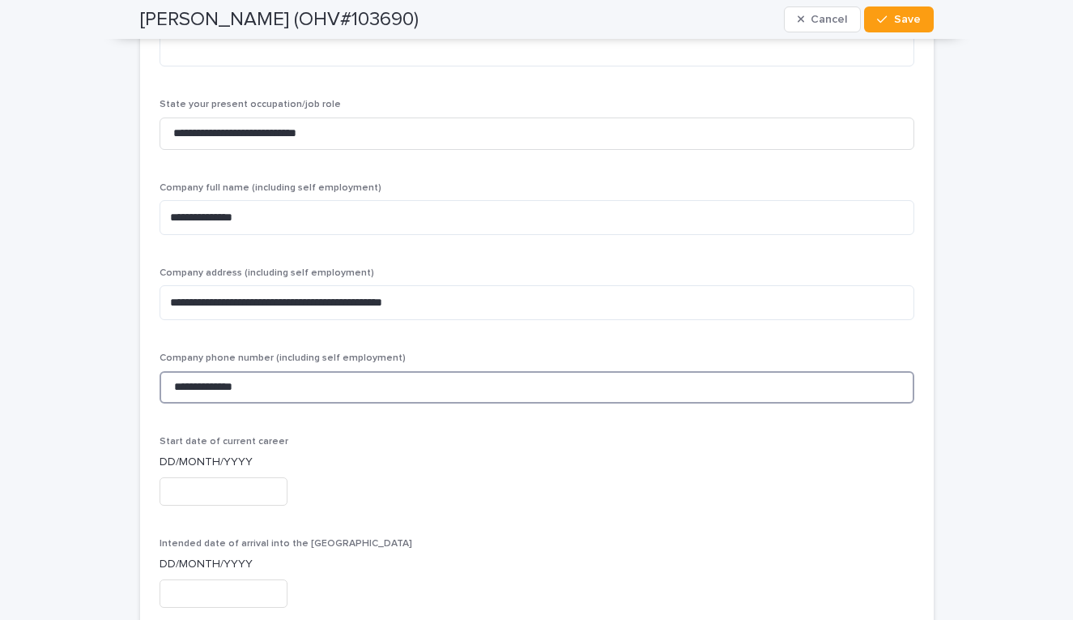
scroll to position [4580, 0]
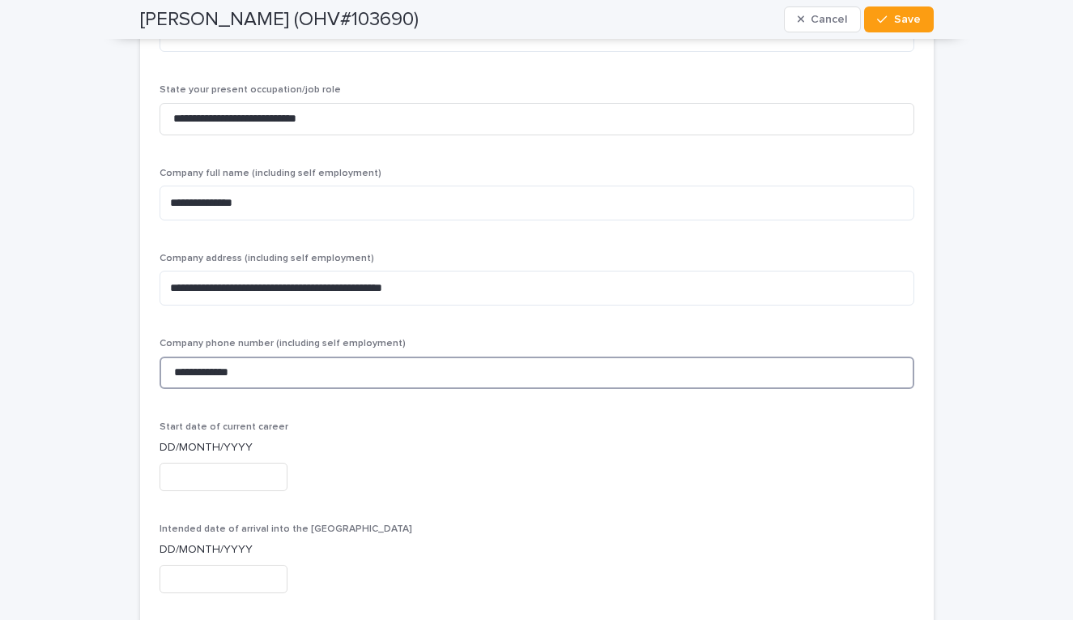
type input "**********"
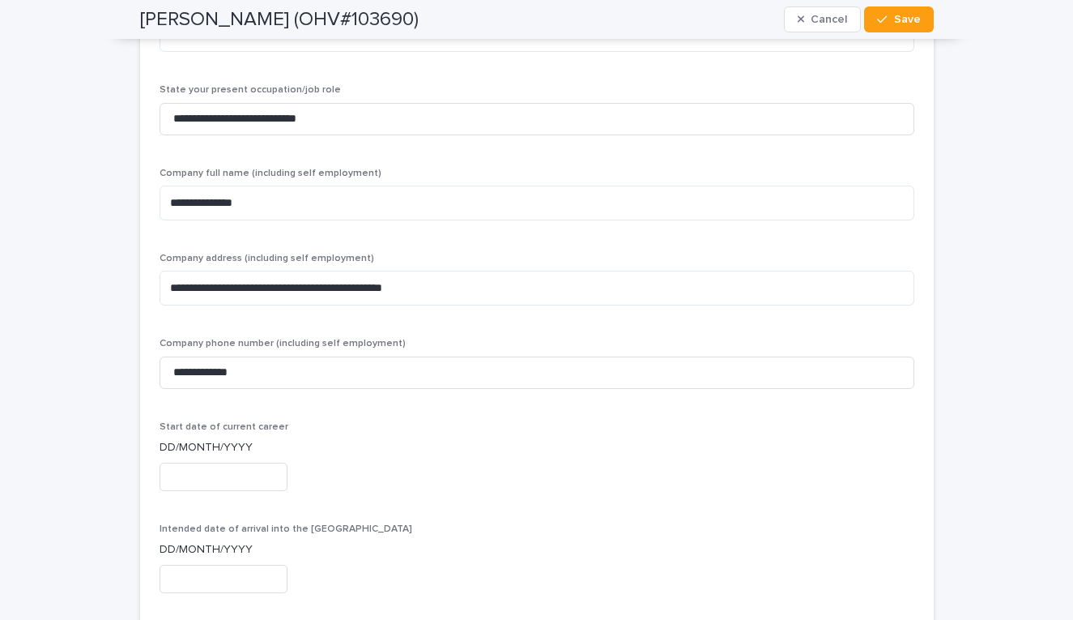
click at [222, 462] on input "text" at bounding box center [224, 476] width 128 height 28
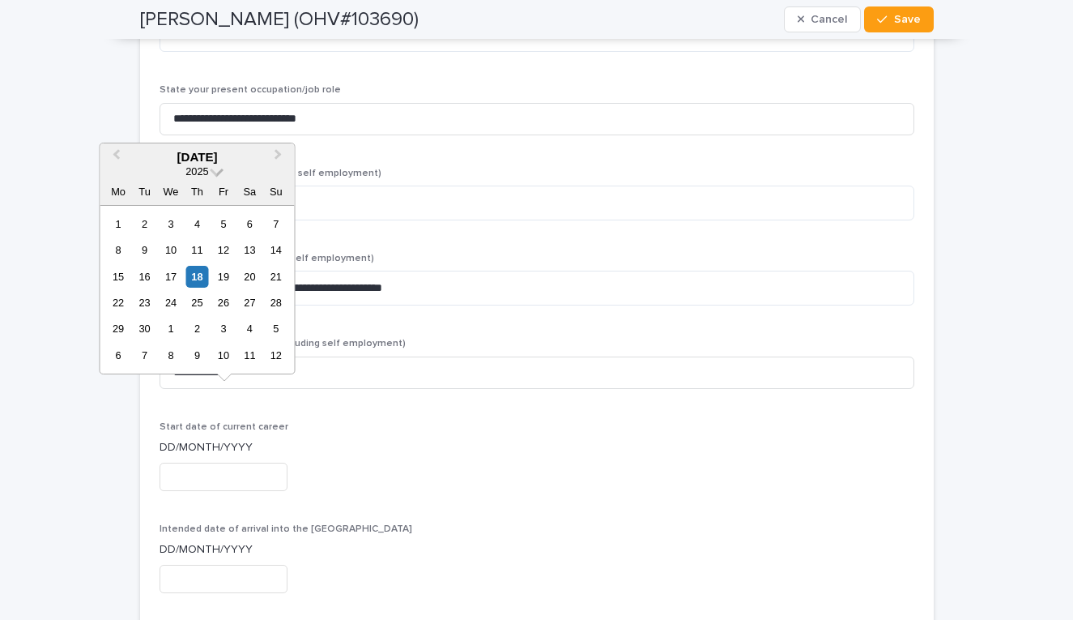
click at [198, 168] on span "2025" at bounding box center [196, 171] width 23 height 12
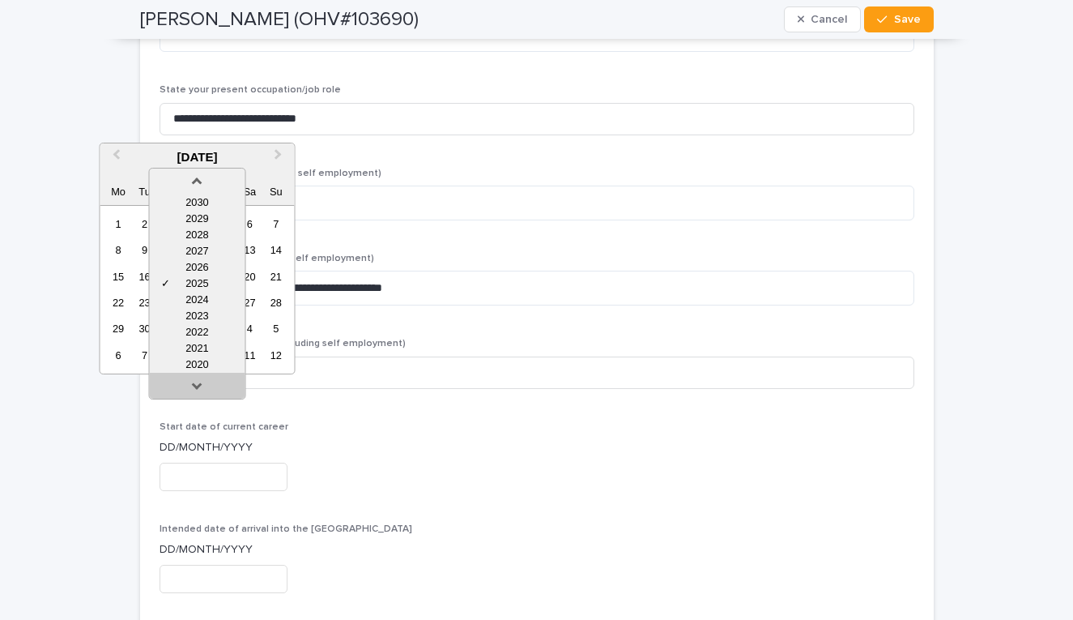
click at [210, 387] on link at bounding box center [197, 389] width 26 height 26
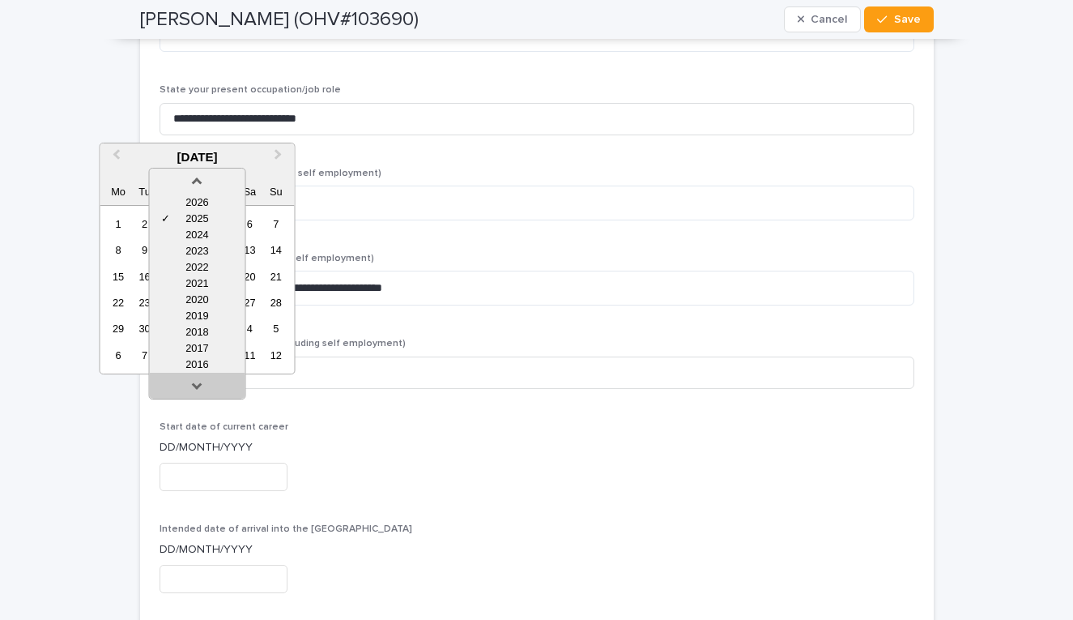
click at [210, 387] on link at bounding box center [197, 389] width 26 height 26
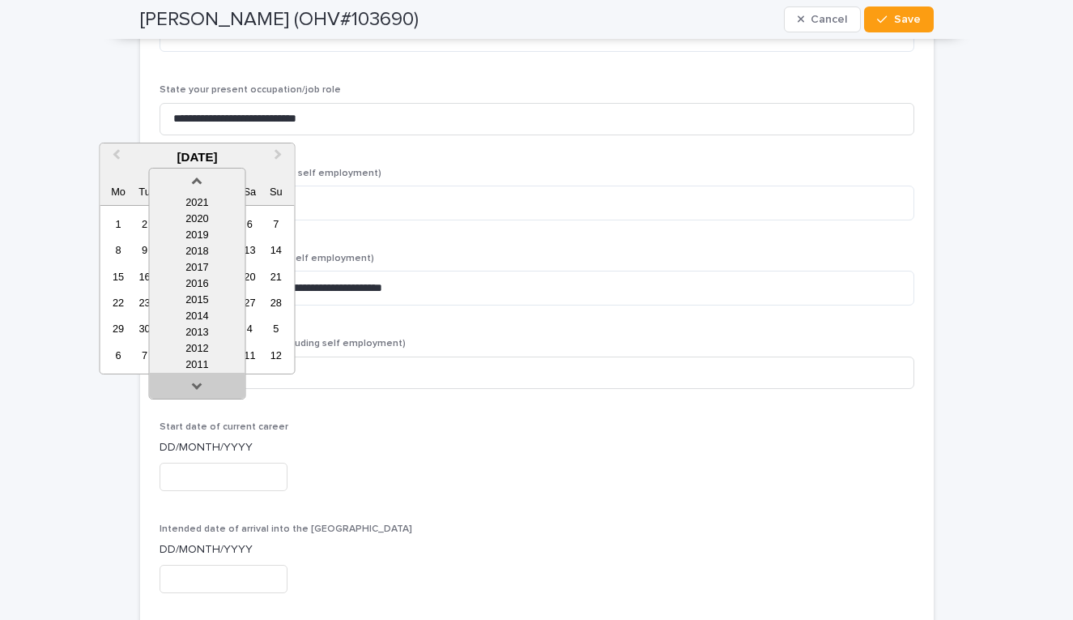
click at [210, 387] on link at bounding box center [197, 389] width 26 height 26
click at [190, 347] on div "2010" at bounding box center [197, 348] width 96 height 16
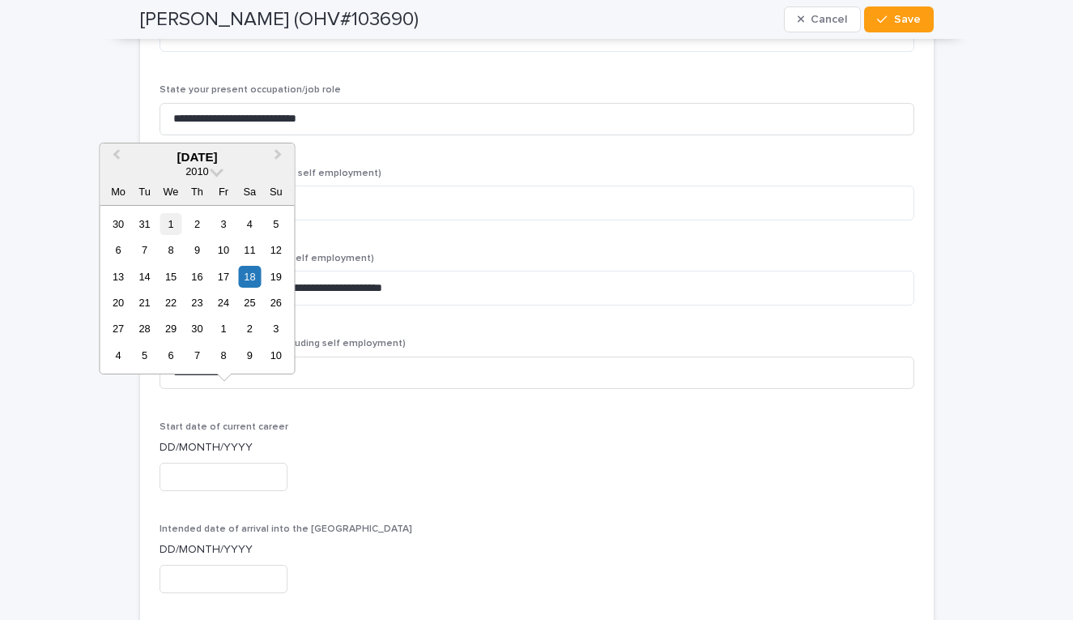
click at [173, 233] on div "1" at bounding box center [171, 224] width 22 height 22
type input "**********"
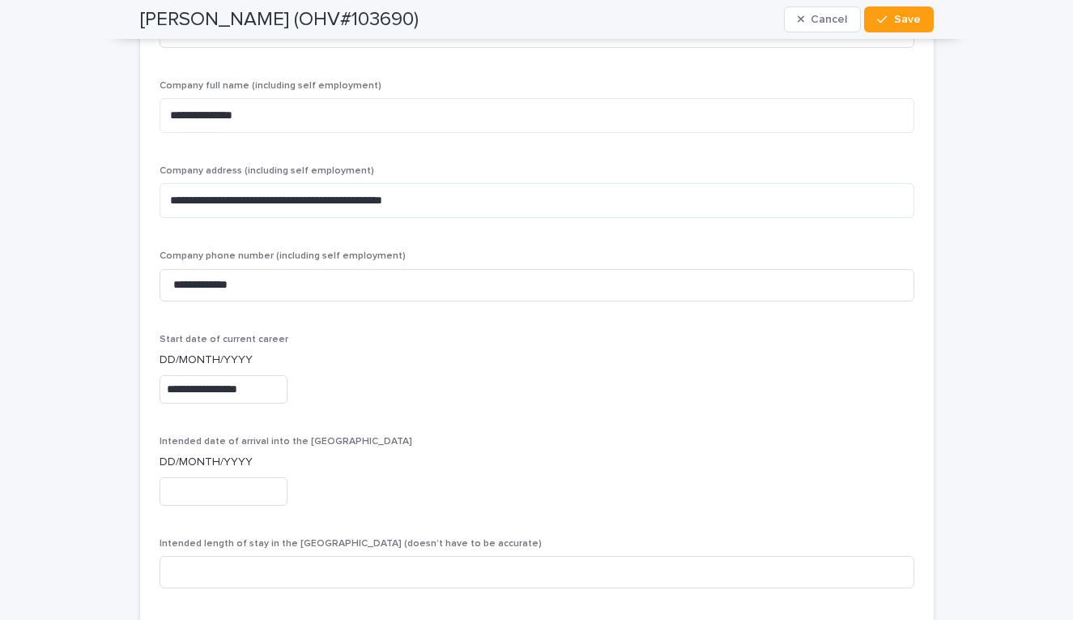
scroll to position [4676, 0]
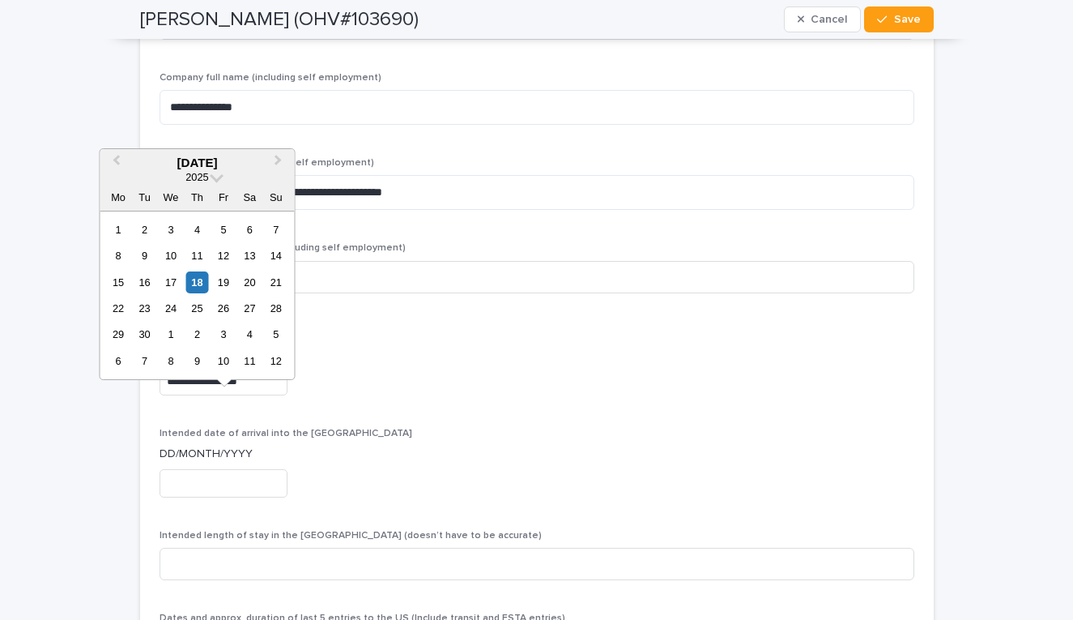
click at [271, 469] on input "text" at bounding box center [224, 483] width 128 height 28
click at [275, 169] on button "Next Month" at bounding box center [280, 164] width 26 height 26
click at [223, 282] on div "17" at bounding box center [223, 282] width 22 height 22
type input "**********"
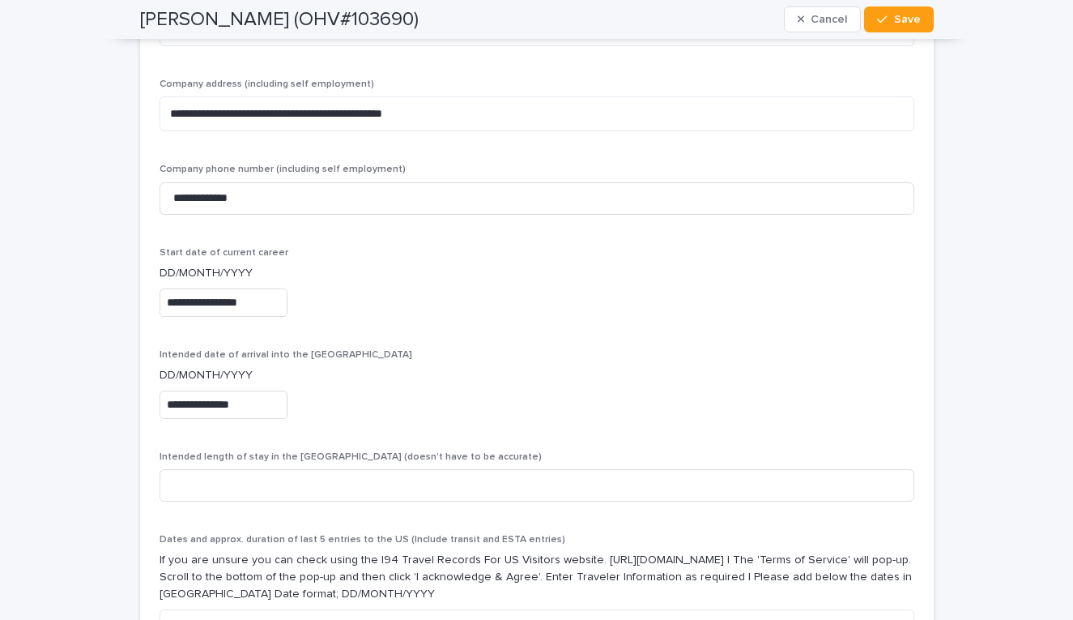
scroll to position [4767, 0]
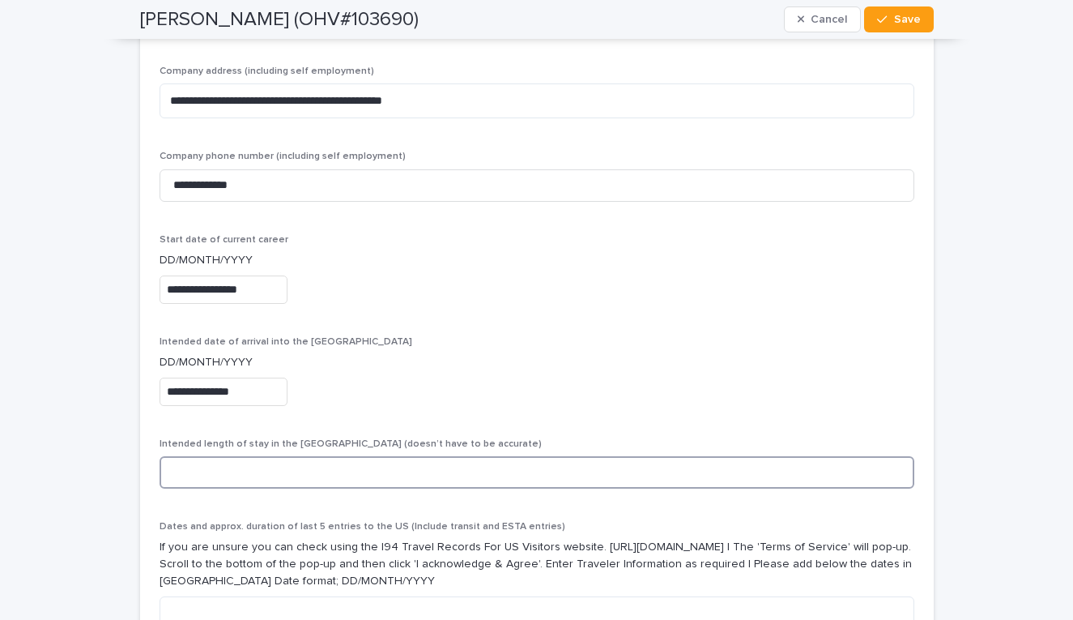
click at [283, 456] on input at bounding box center [537, 472] width 755 height 32
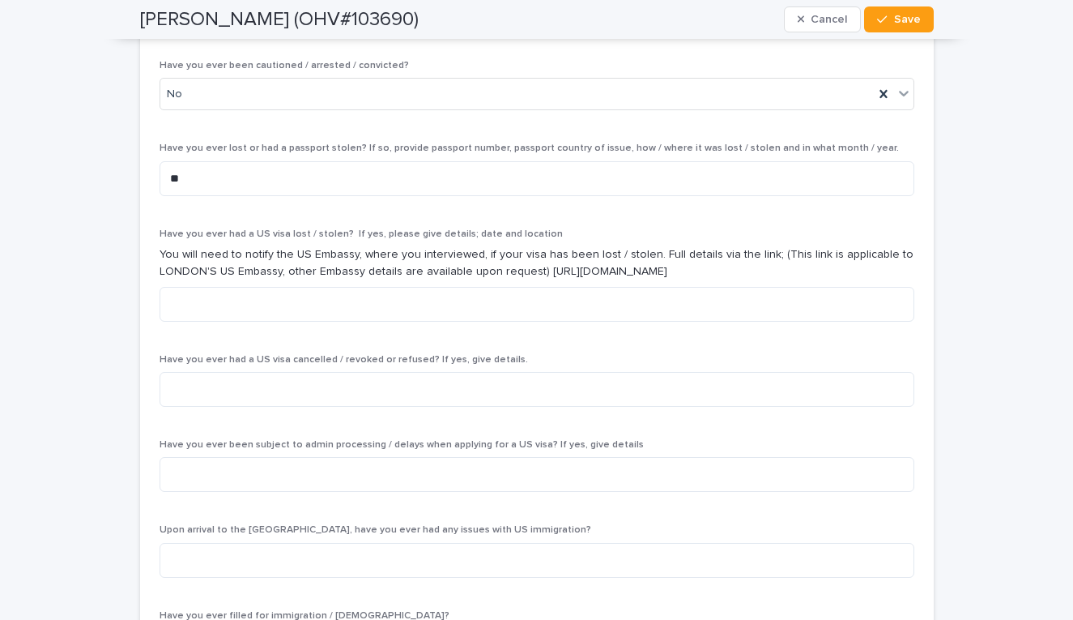
scroll to position [5372, 0]
type input "******"
click at [269, 371] on textarea at bounding box center [537, 388] width 755 height 35
type textarea "**"
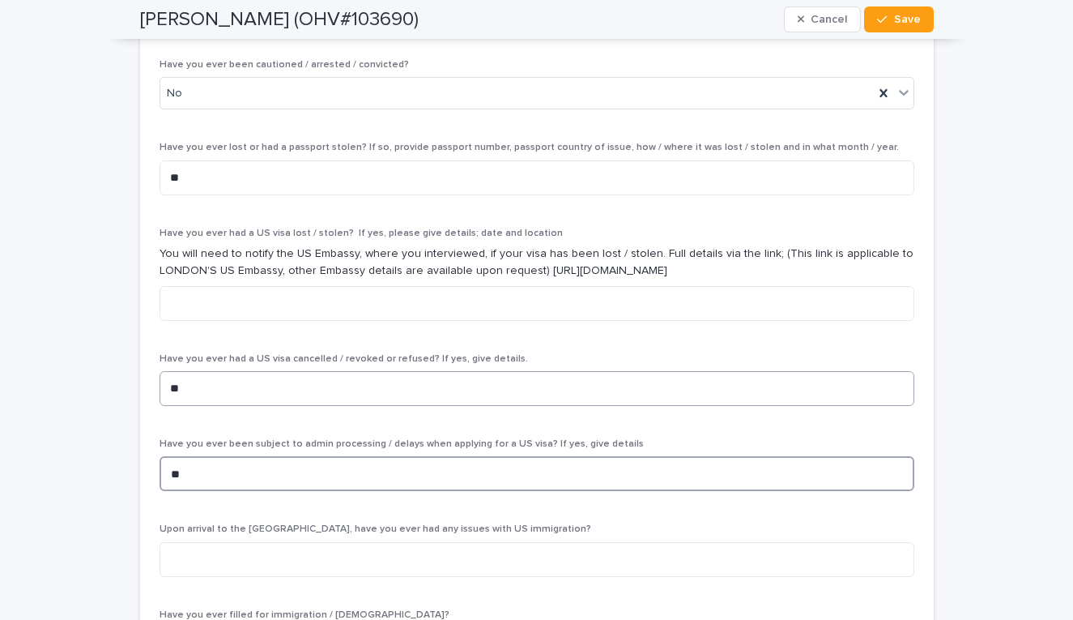
scroll to position [5452, 0]
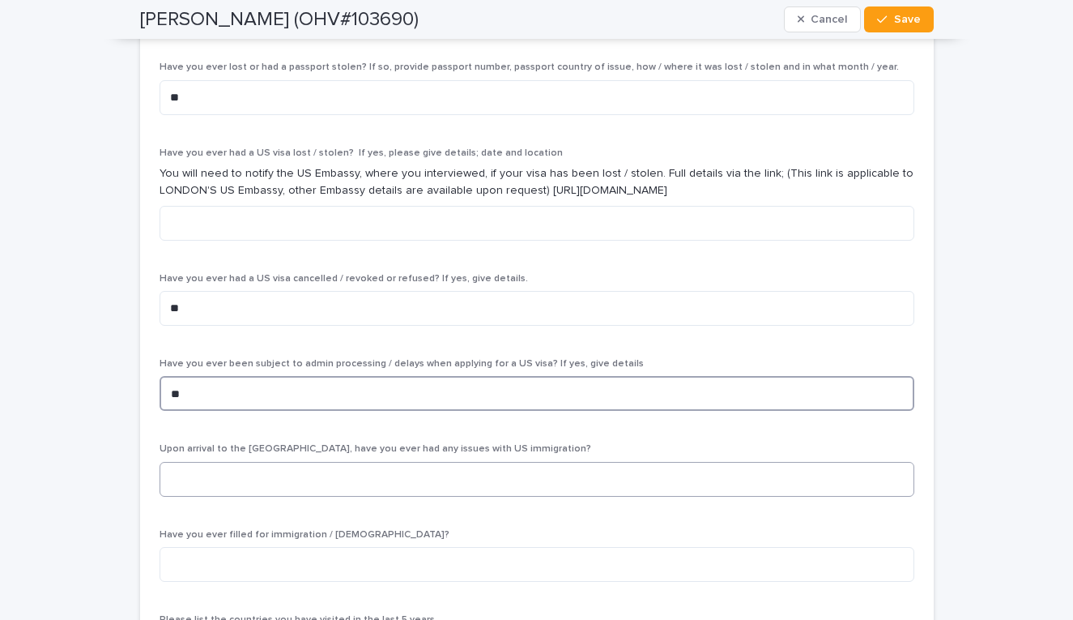
type textarea "**"
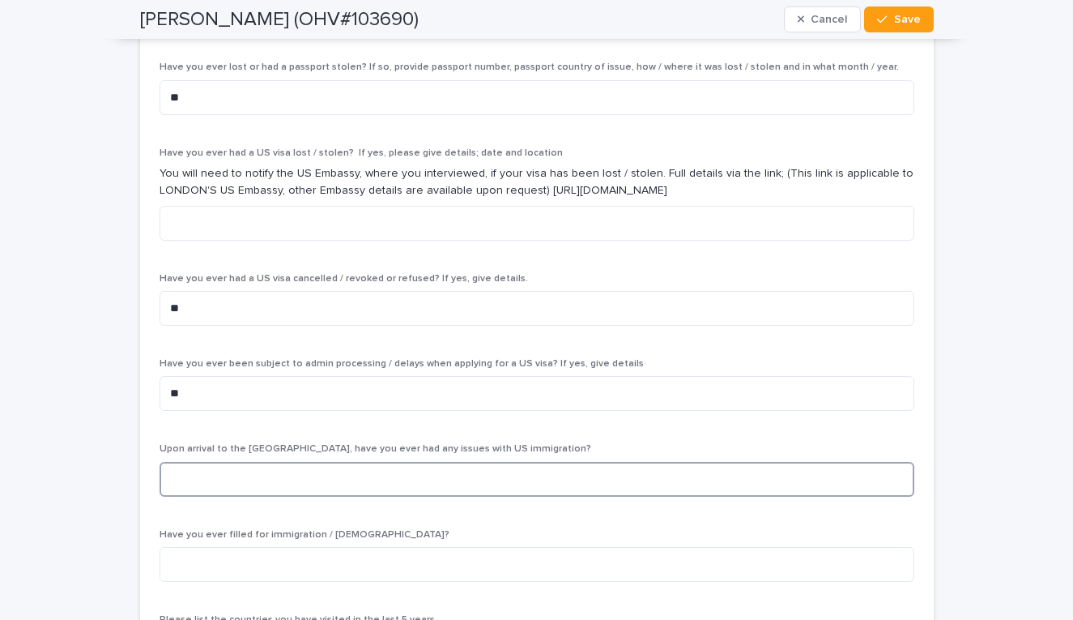
click at [236, 462] on textarea at bounding box center [537, 479] width 755 height 35
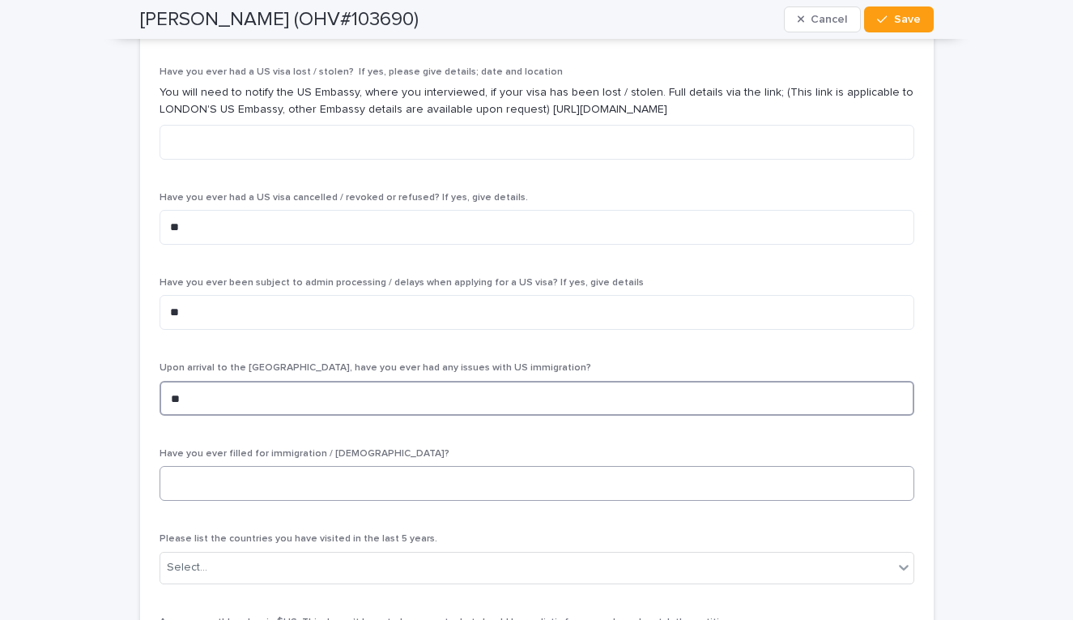
scroll to position [5534, 0]
type textarea "**"
click at [211, 464] on textarea at bounding box center [537, 481] width 755 height 35
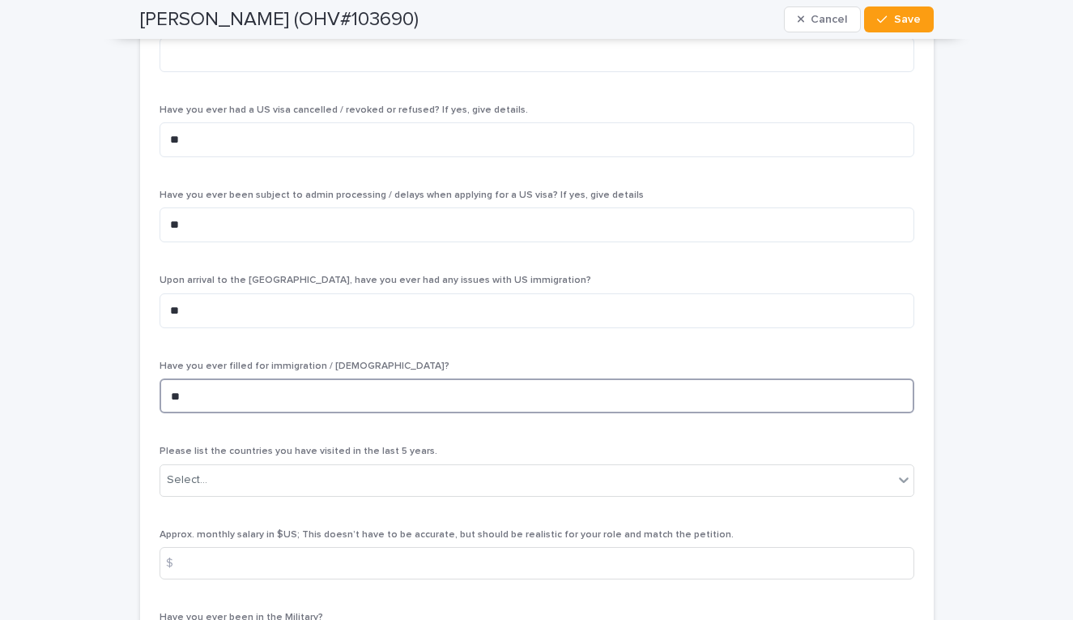
scroll to position [5629, 0]
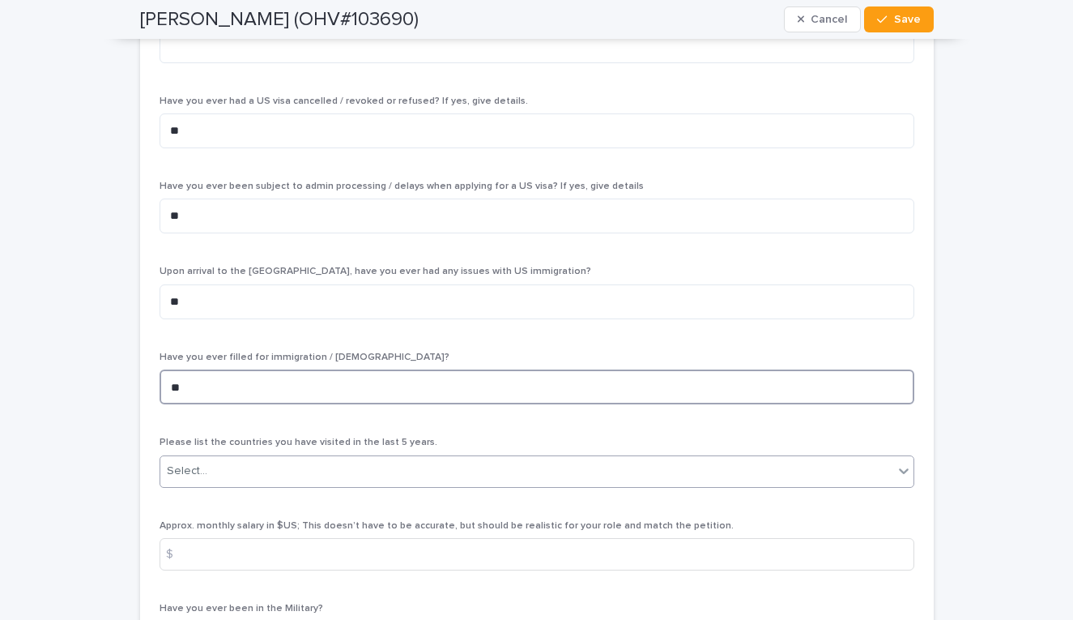
type textarea "**"
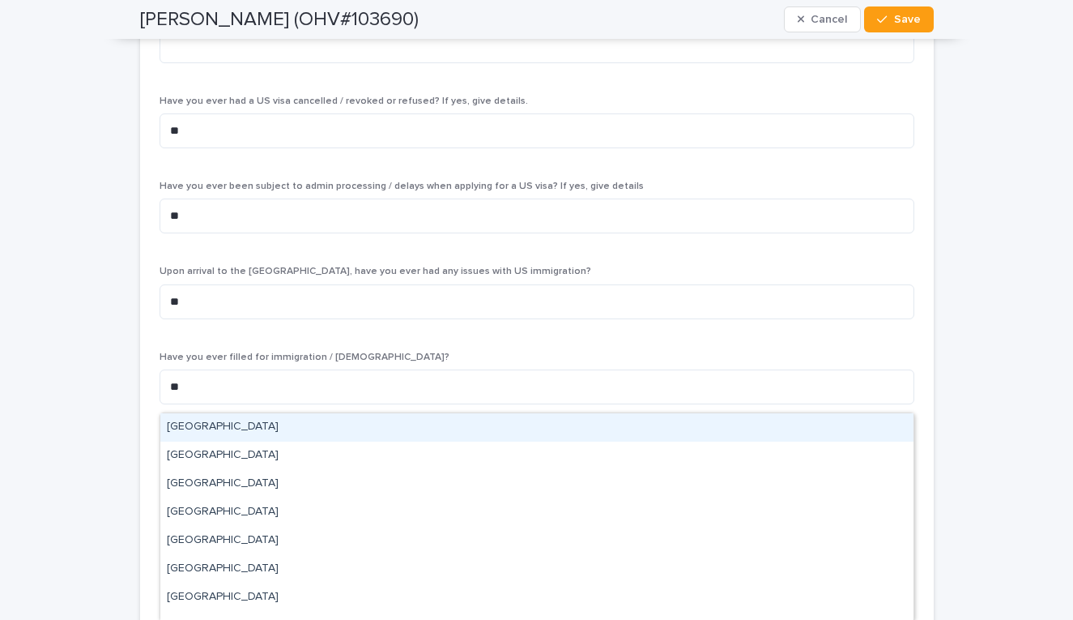
click at [208, 458] on div "Select..." at bounding box center [526, 471] width 733 height 27
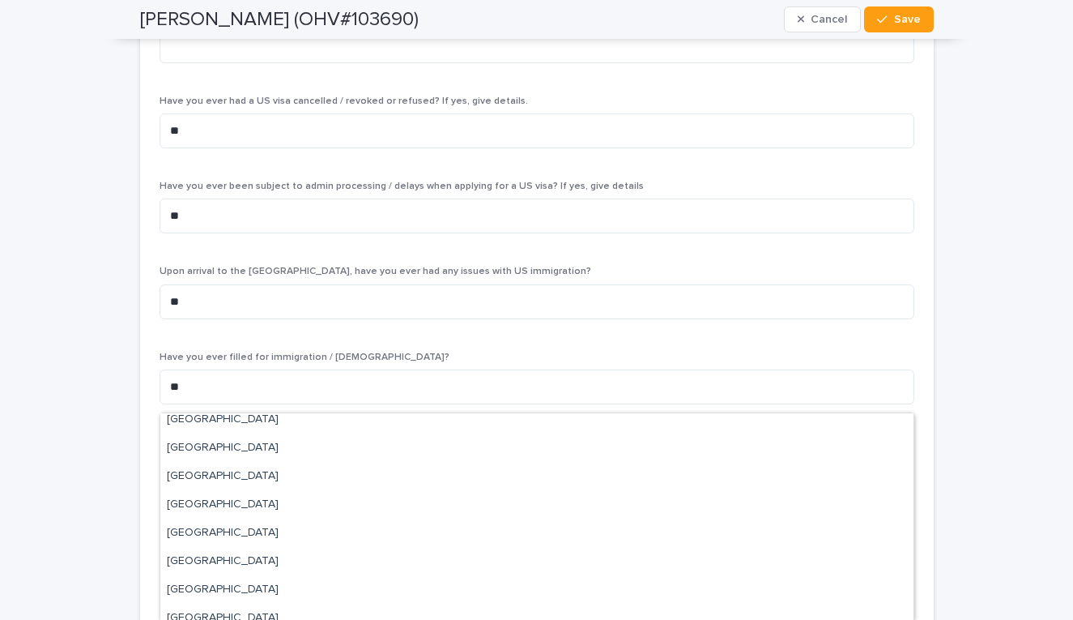
scroll to position [62, 0]
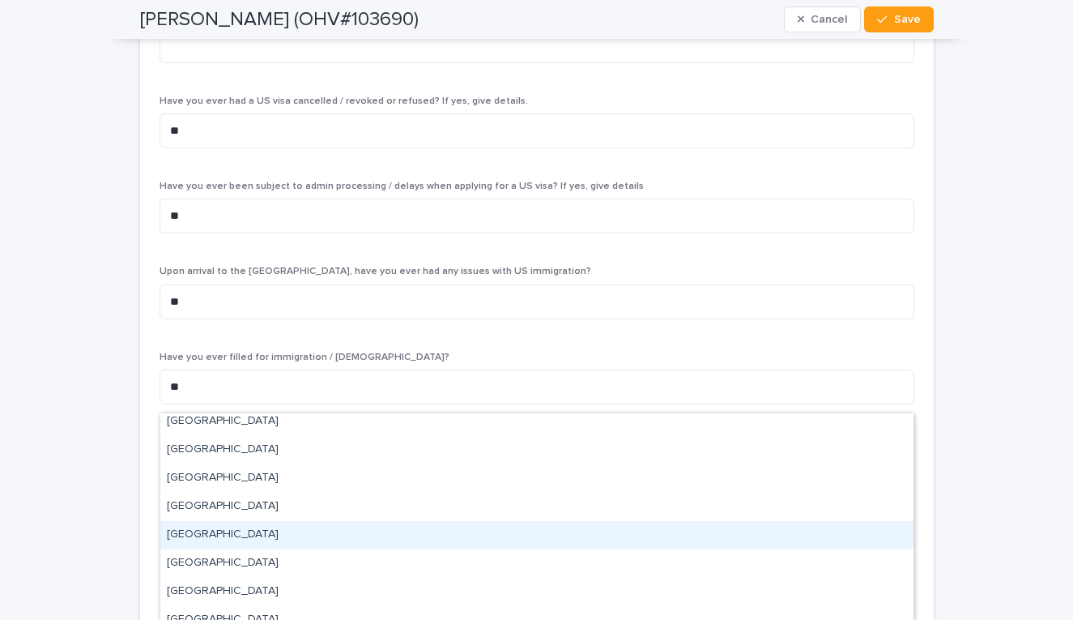
click at [221, 543] on div "[GEOGRAPHIC_DATA]" at bounding box center [536, 535] width 753 height 28
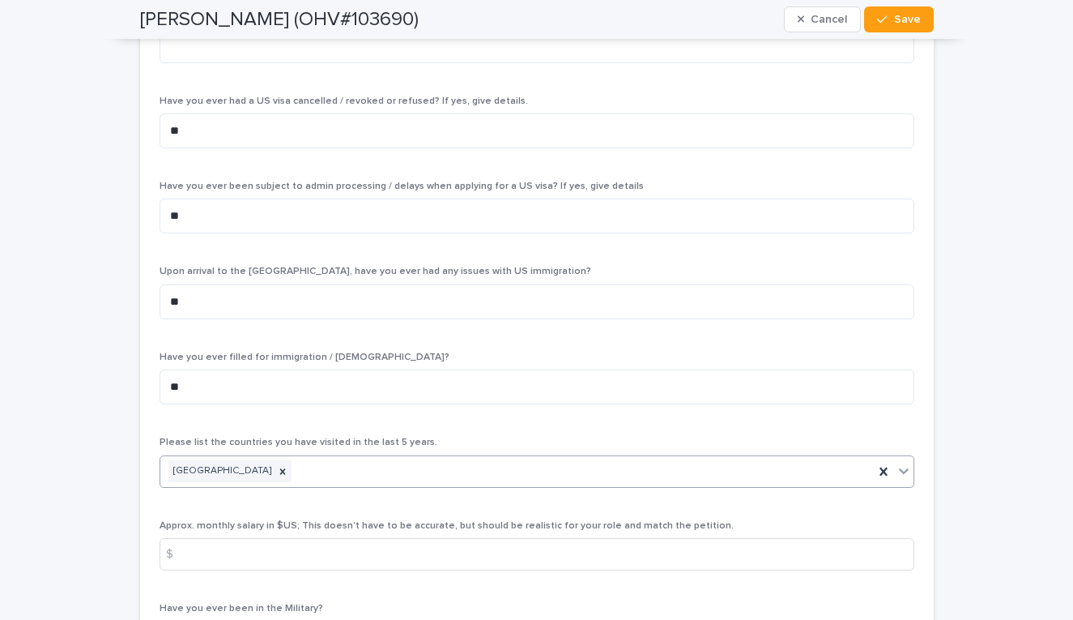
click at [905, 462] on icon at bounding box center [904, 470] width 16 height 16
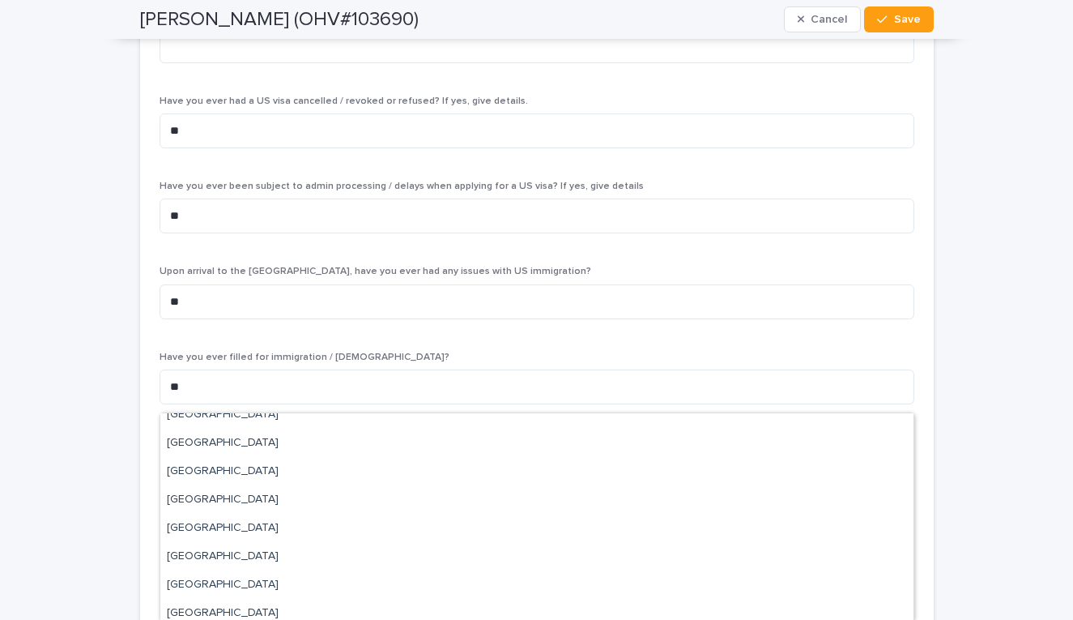
scroll to position [521, 0]
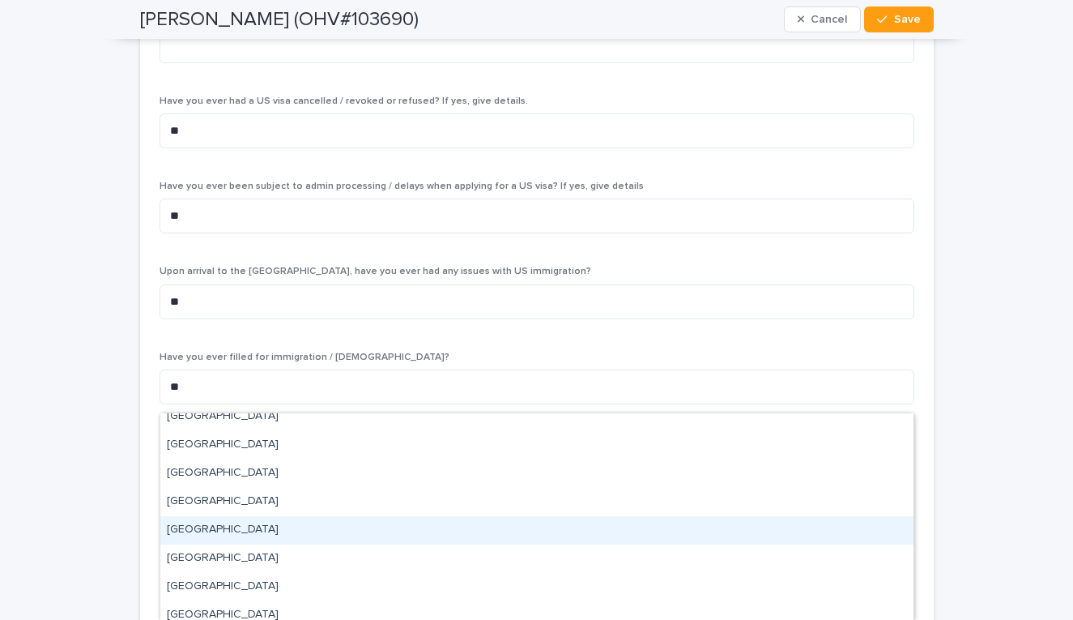
click at [331, 531] on div "[GEOGRAPHIC_DATA]" at bounding box center [536, 530] width 753 height 28
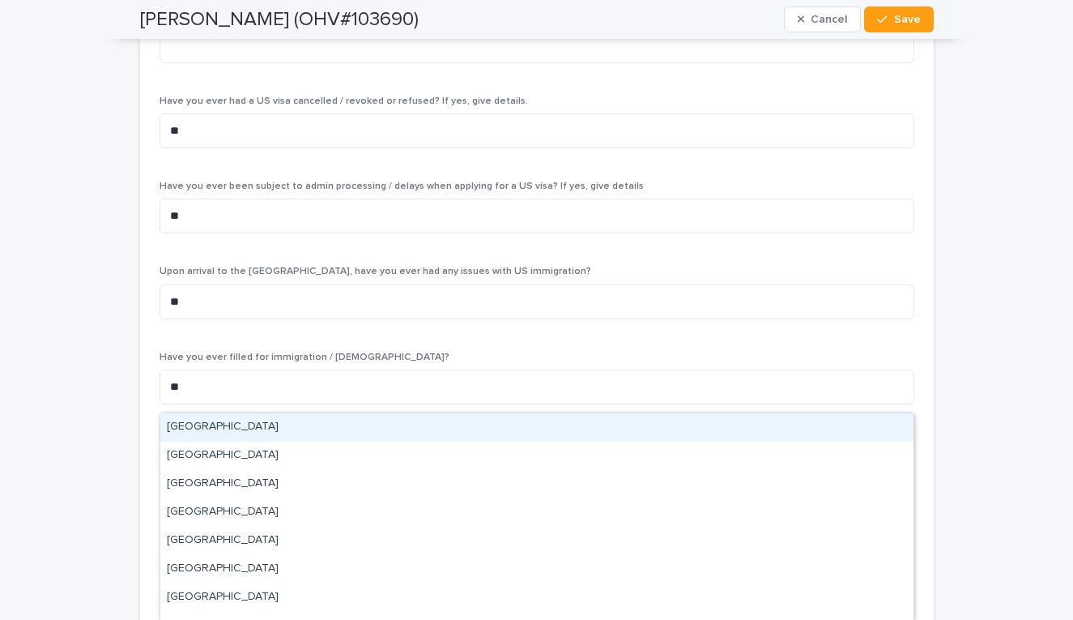
click at [902, 462] on icon at bounding box center [904, 470] width 16 height 16
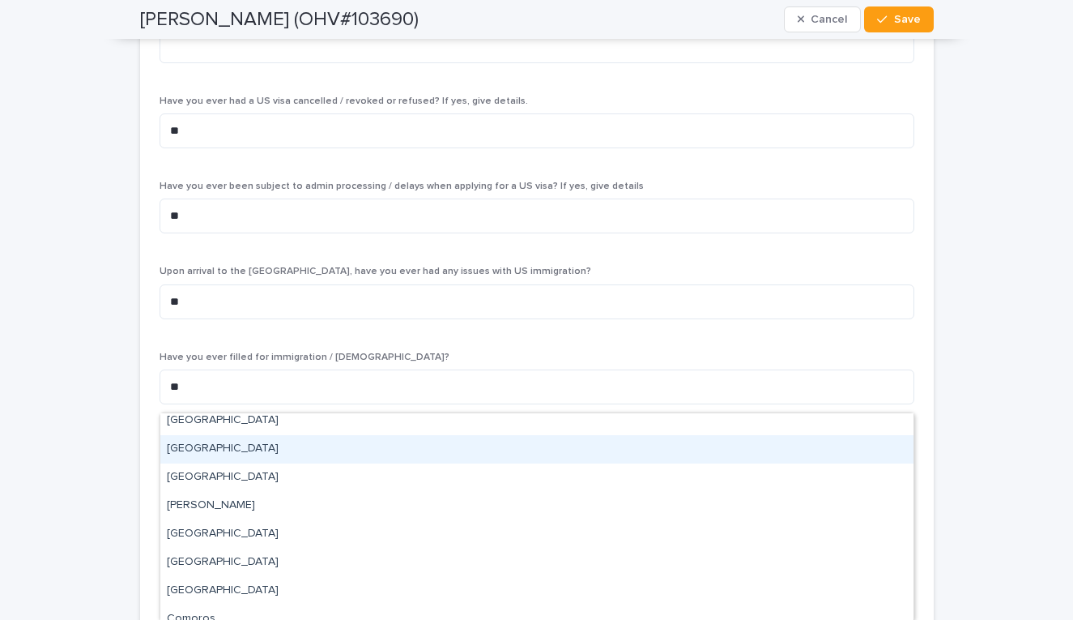
scroll to position [808, 0]
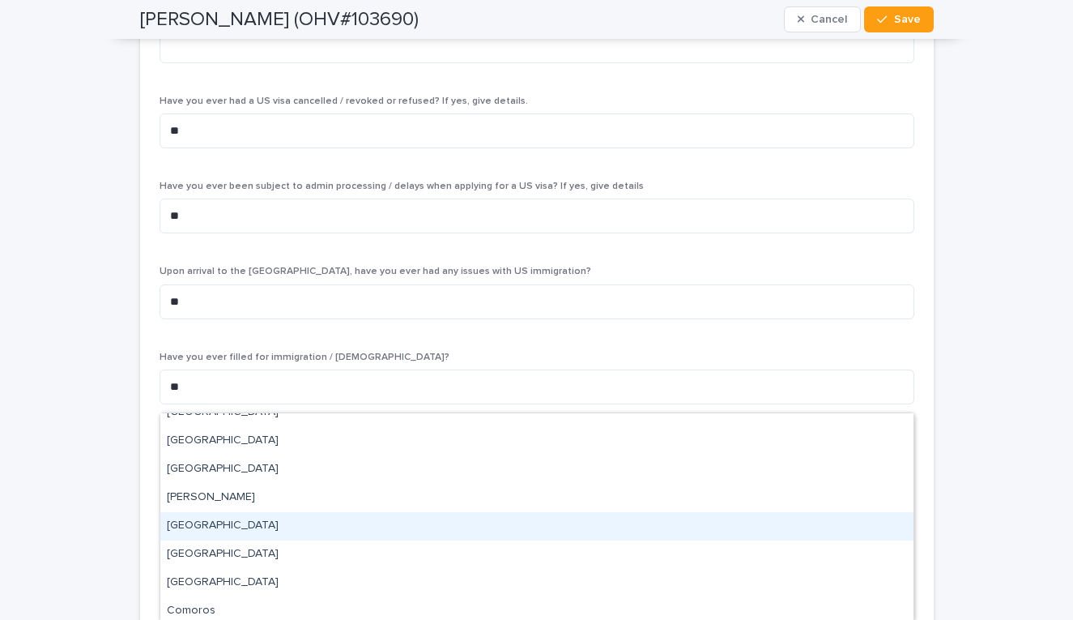
click at [547, 531] on div "[GEOGRAPHIC_DATA]" at bounding box center [536, 526] width 753 height 28
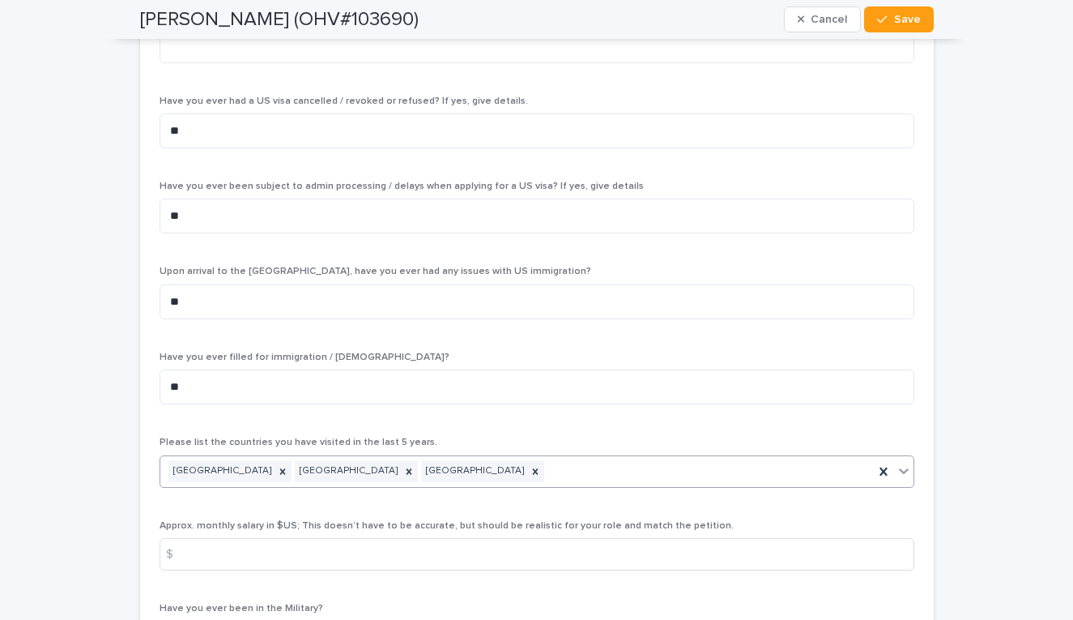
click at [901, 468] on icon at bounding box center [904, 471] width 10 height 6
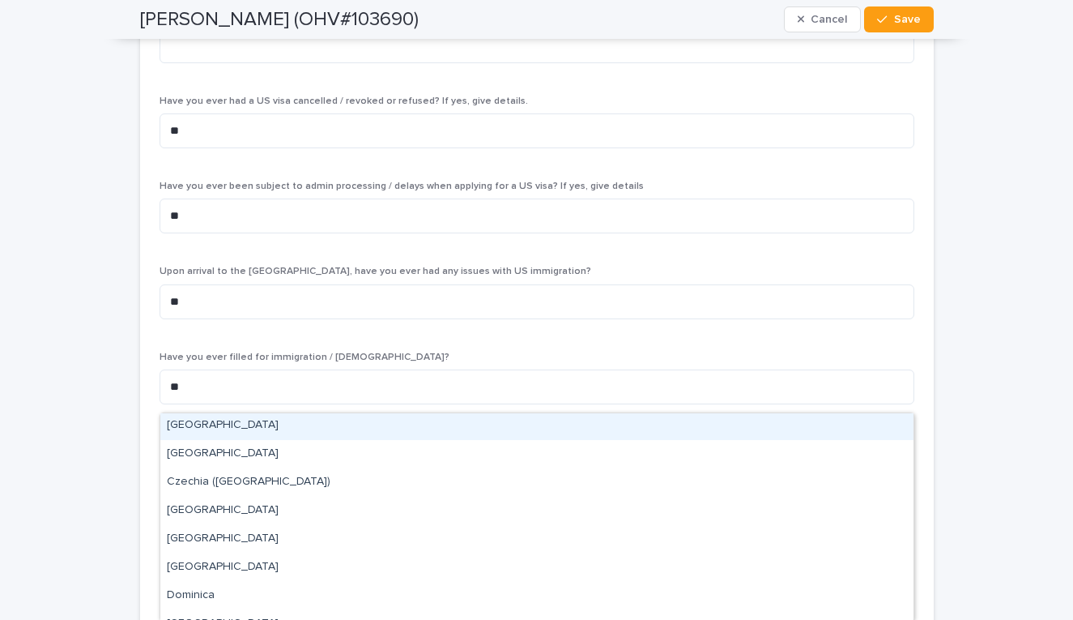
scroll to position [1115, 0]
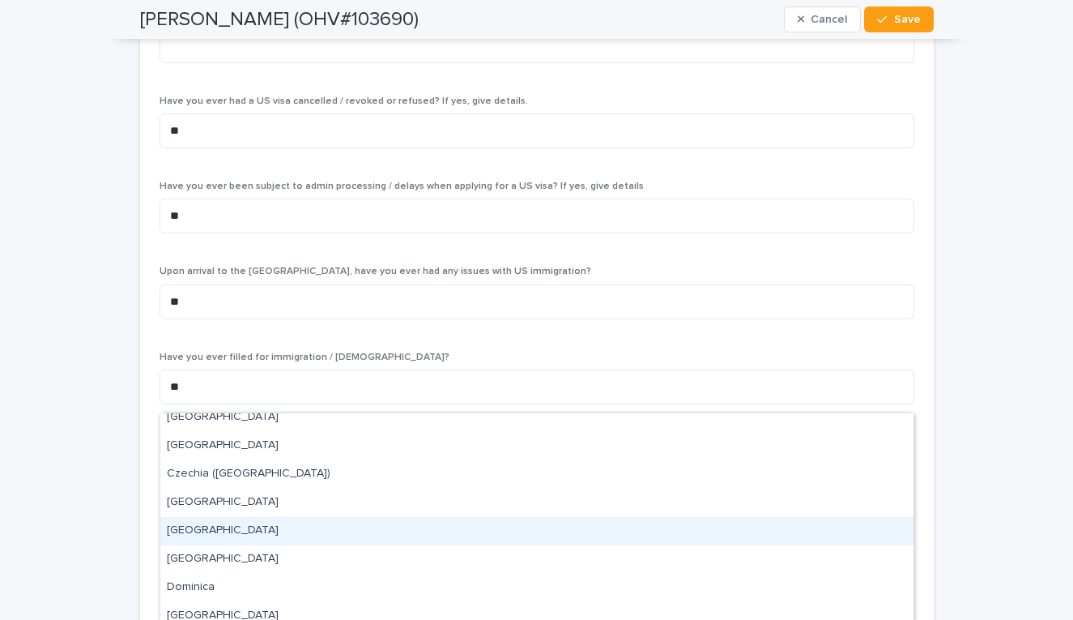
click at [518, 541] on div "[GEOGRAPHIC_DATA]" at bounding box center [536, 531] width 753 height 28
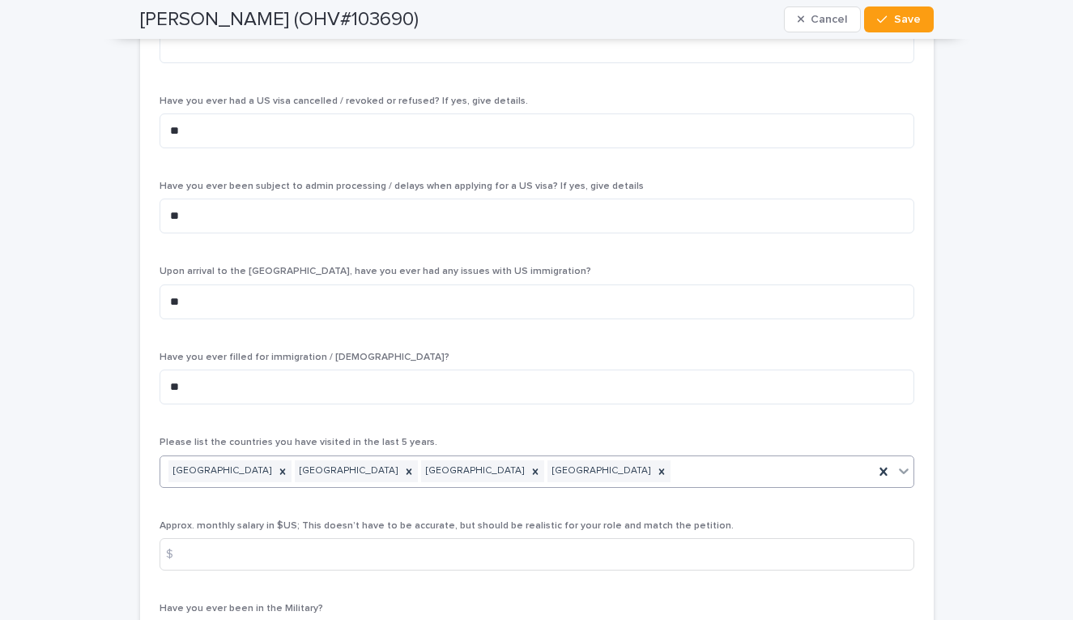
click at [904, 462] on icon at bounding box center [904, 470] width 16 height 16
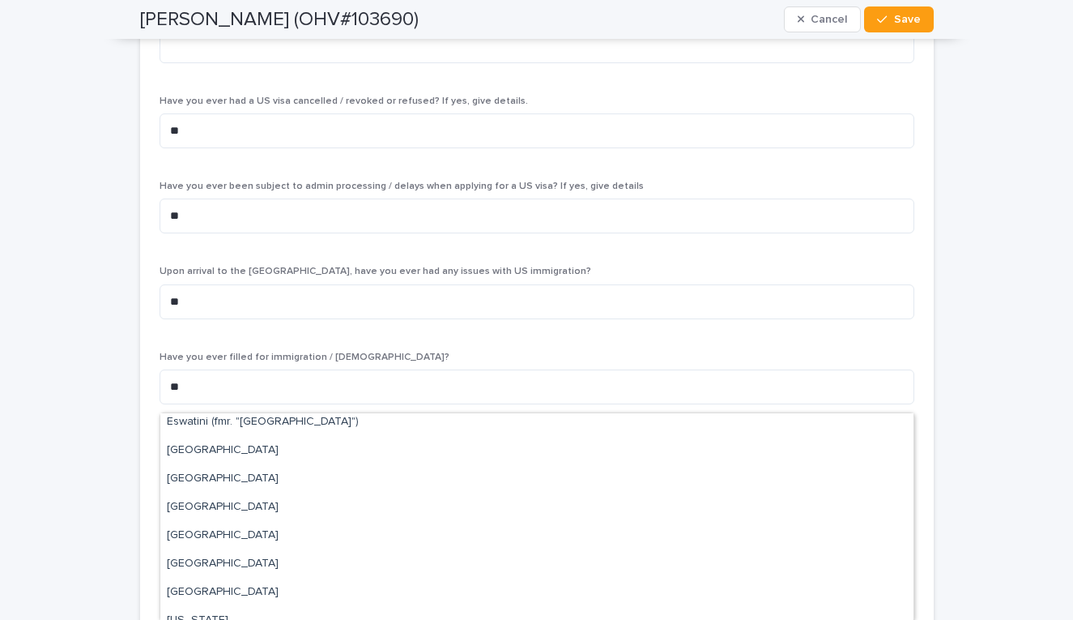
scroll to position [1512, 0]
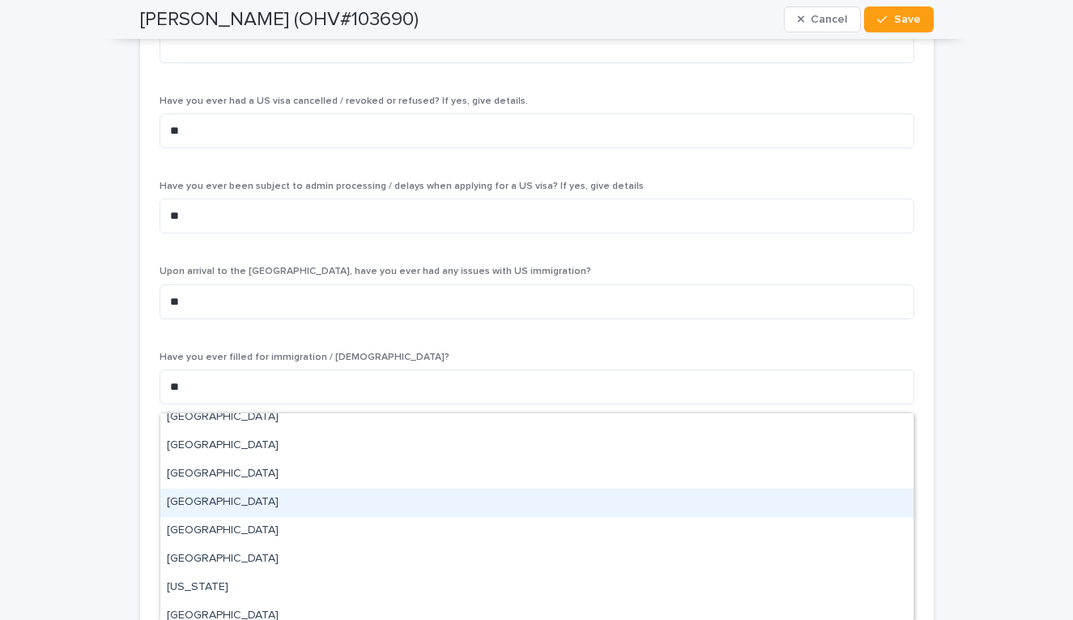
click at [577, 503] on div "[GEOGRAPHIC_DATA]" at bounding box center [536, 502] width 753 height 28
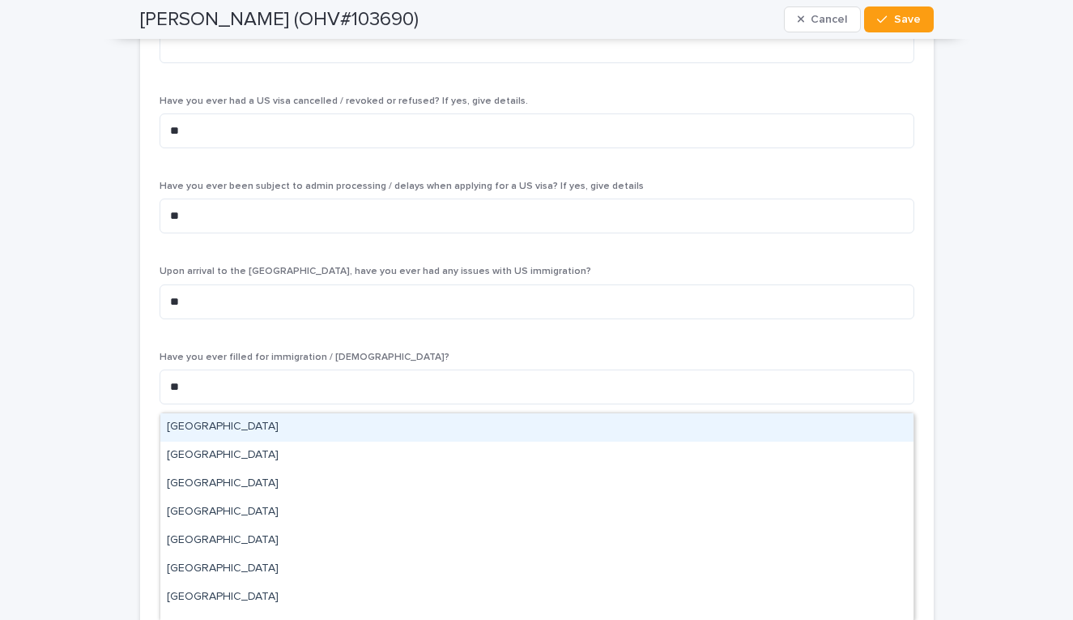
click at [902, 468] on icon at bounding box center [904, 471] width 10 height 6
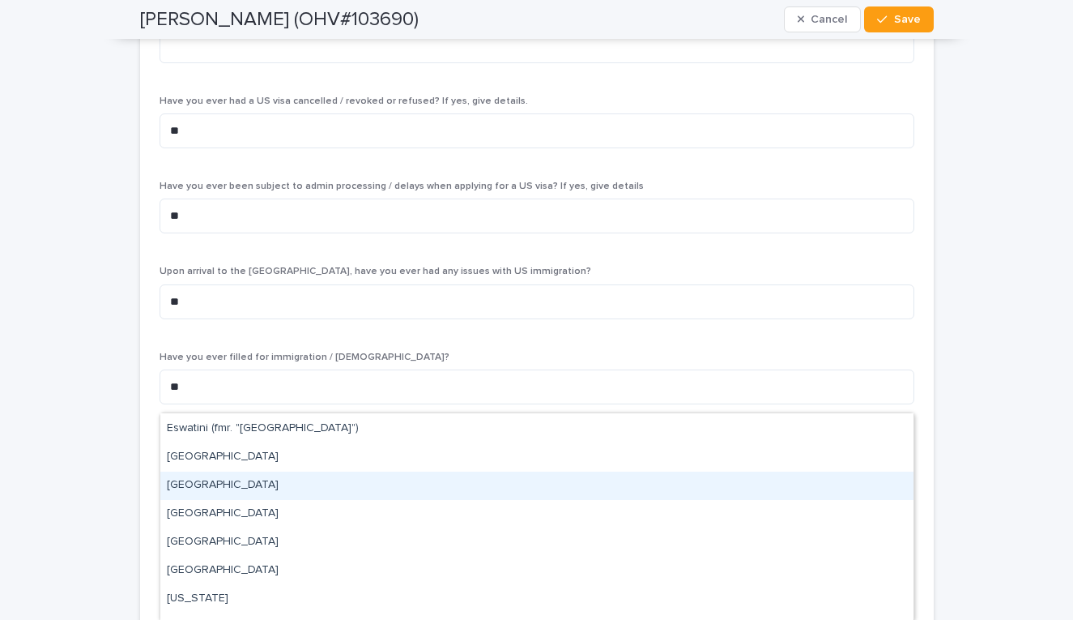
scroll to position [1471, 0]
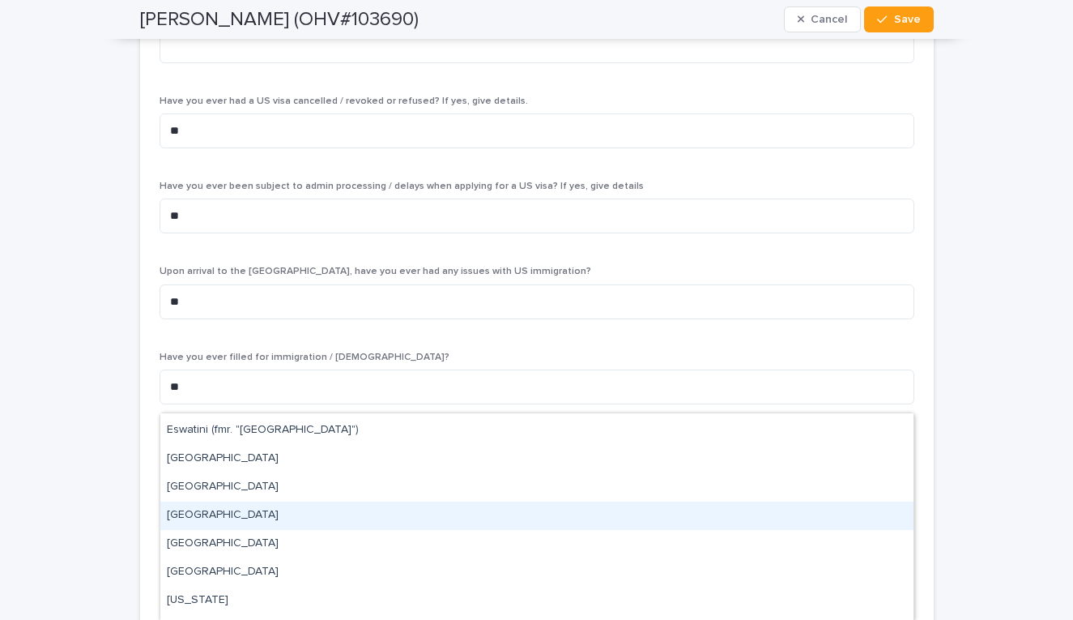
click at [660, 524] on div "[GEOGRAPHIC_DATA]" at bounding box center [536, 515] width 753 height 28
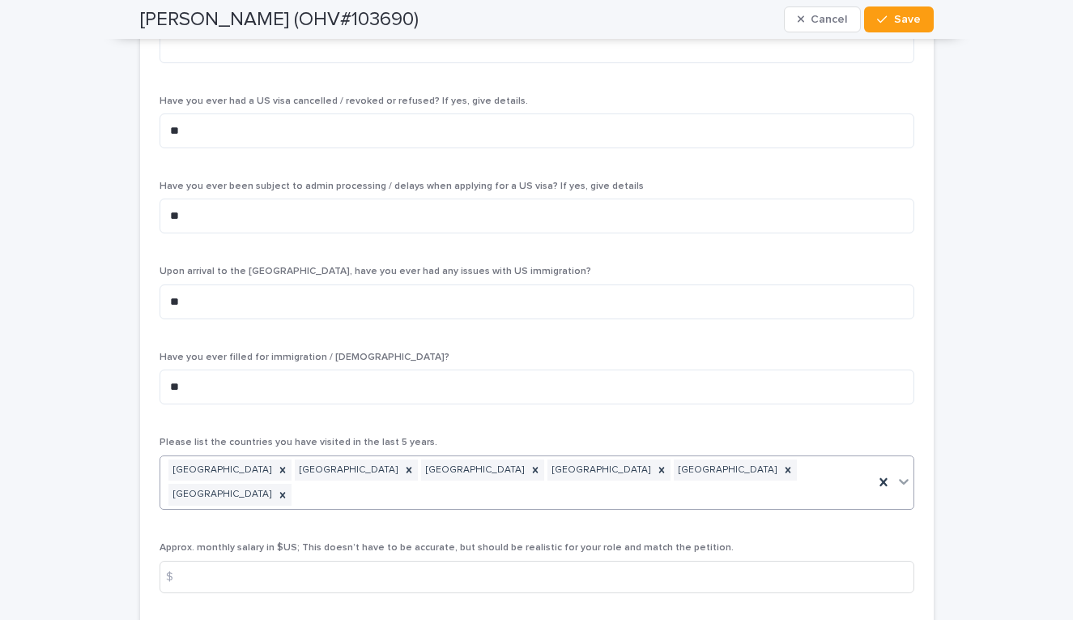
click at [901, 473] on icon at bounding box center [904, 481] width 16 height 16
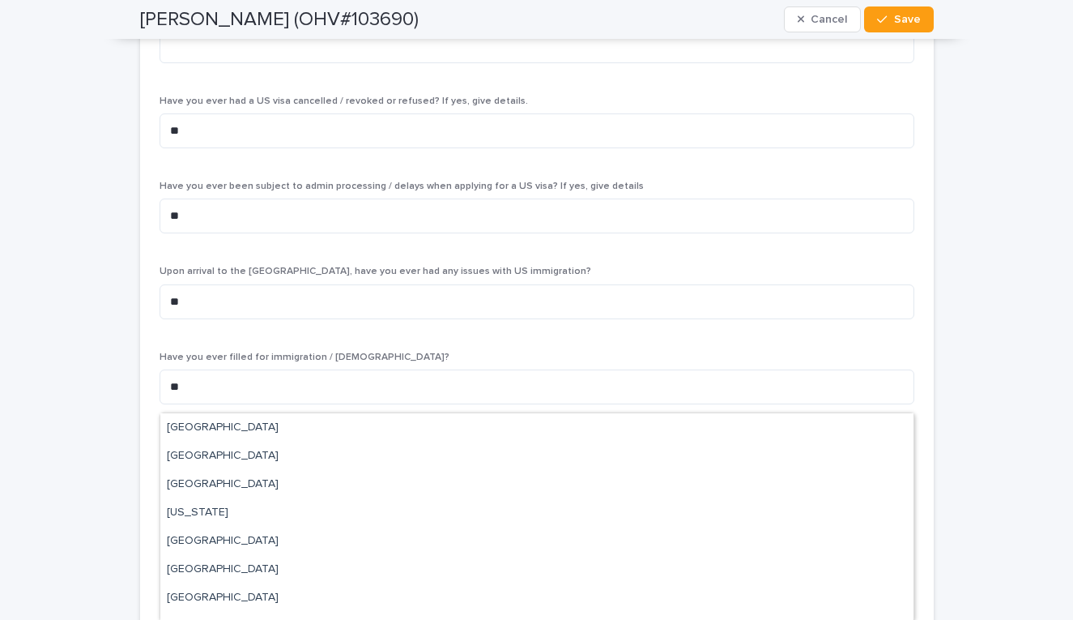
scroll to position [1531, 0]
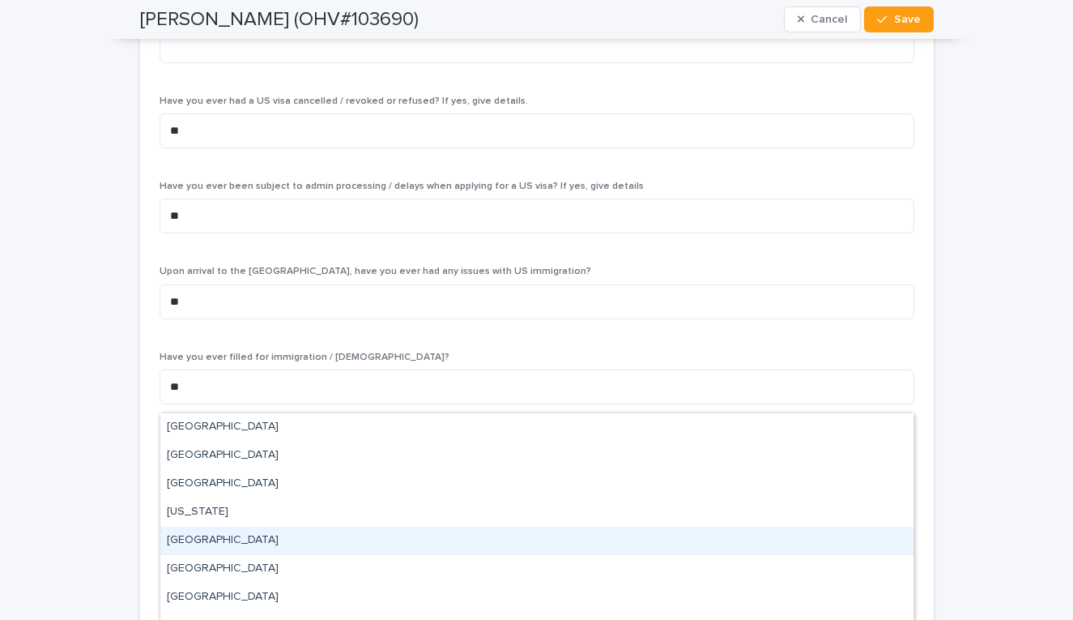
click at [617, 540] on div "[GEOGRAPHIC_DATA]" at bounding box center [536, 540] width 753 height 28
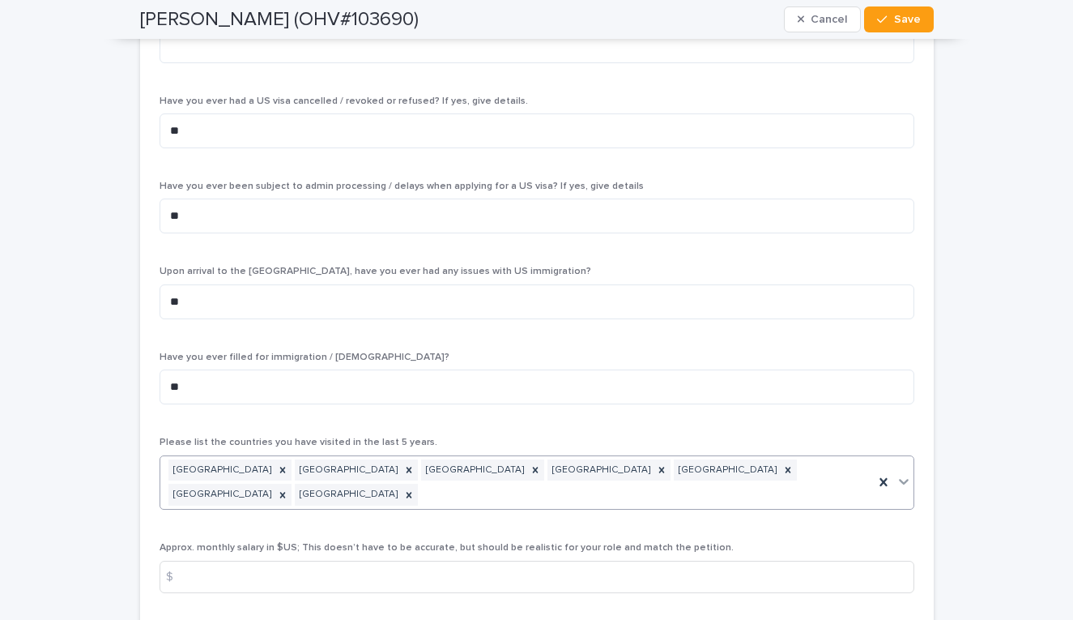
click at [901, 473] on icon at bounding box center [904, 481] width 16 height 16
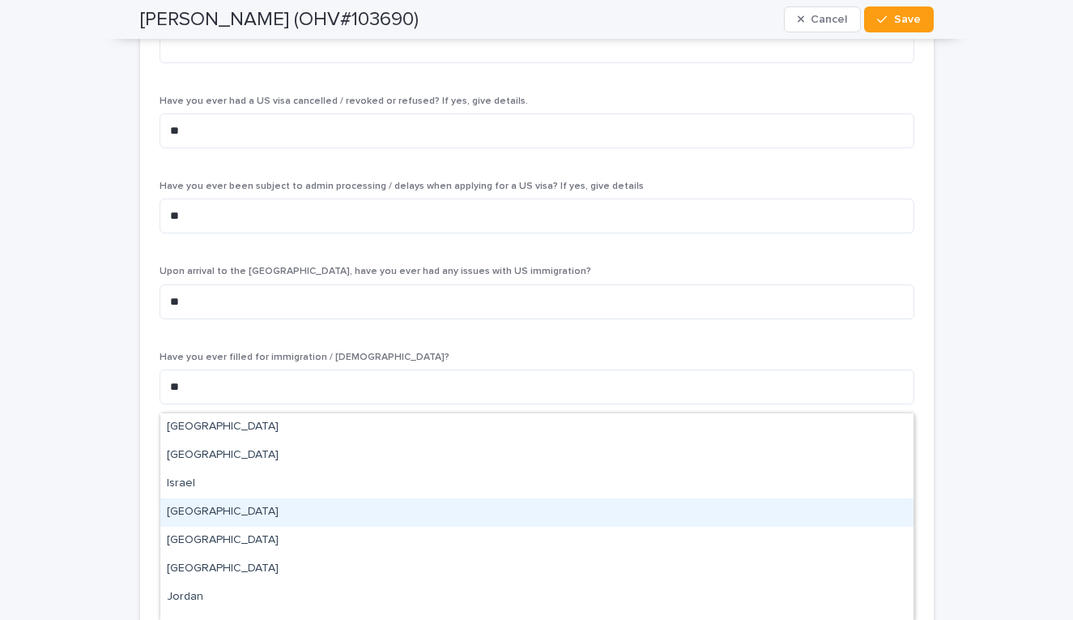
scroll to position [2110, 0]
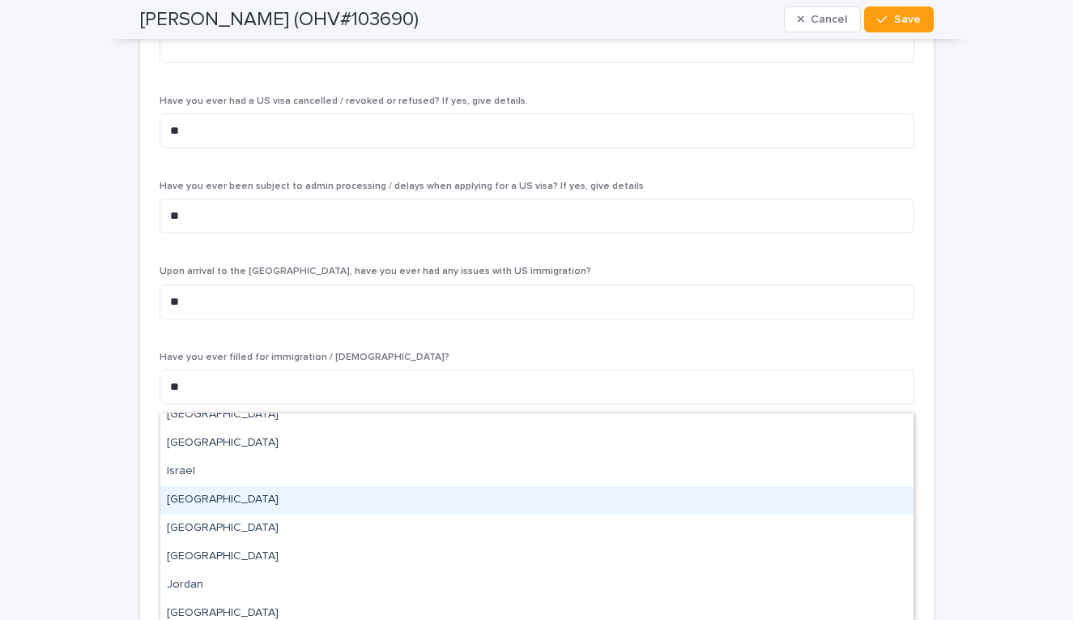
click at [441, 507] on div "[GEOGRAPHIC_DATA]" at bounding box center [536, 500] width 753 height 28
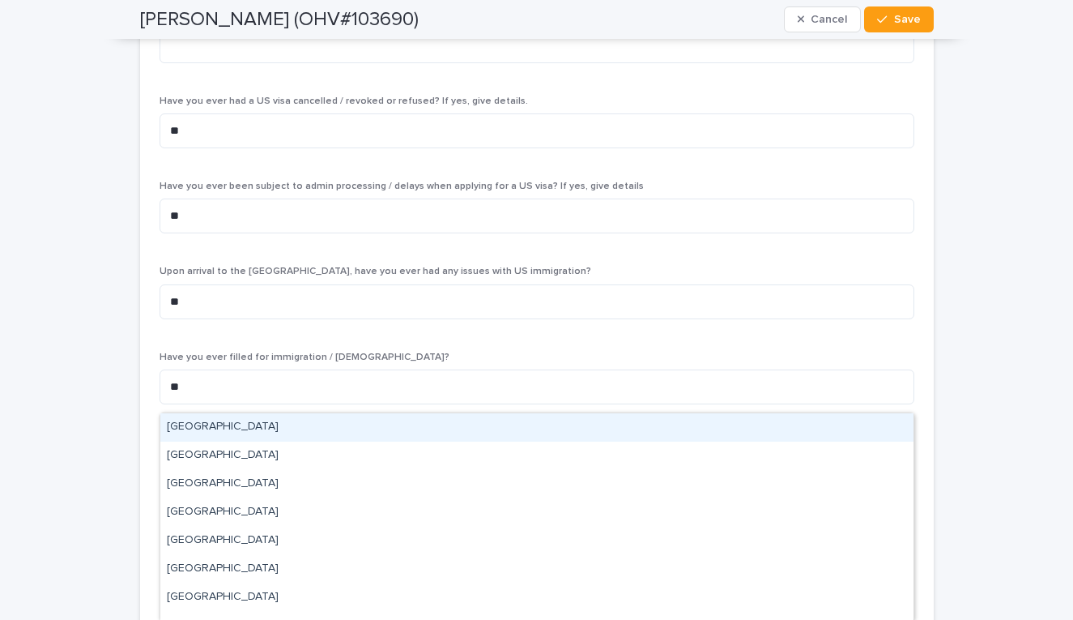
click at [904, 479] on icon at bounding box center [904, 482] width 10 height 6
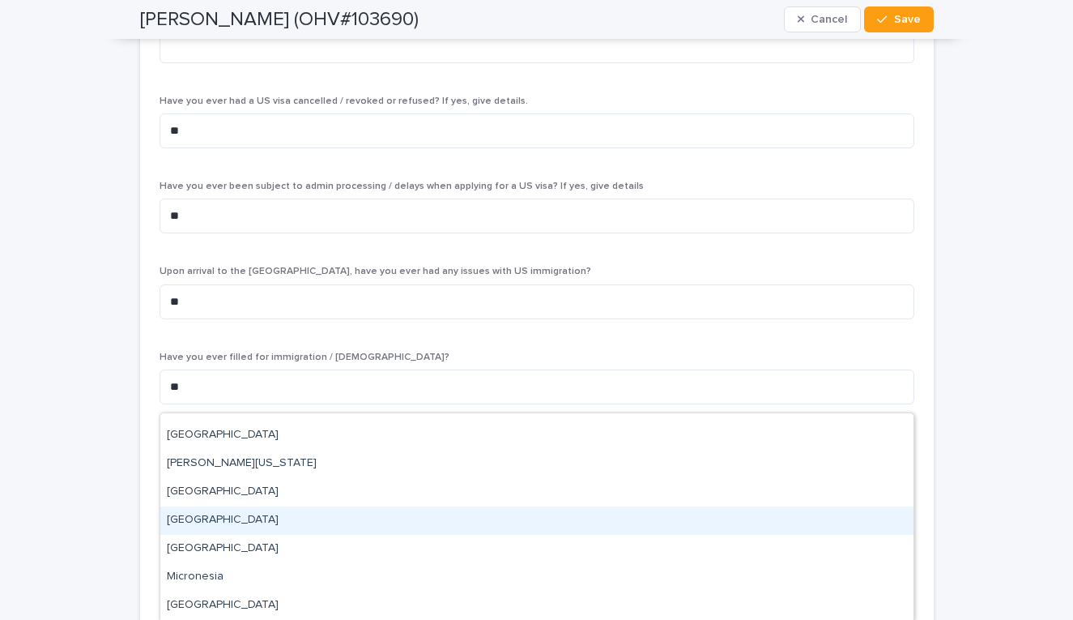
scroll to position [2876, 0]
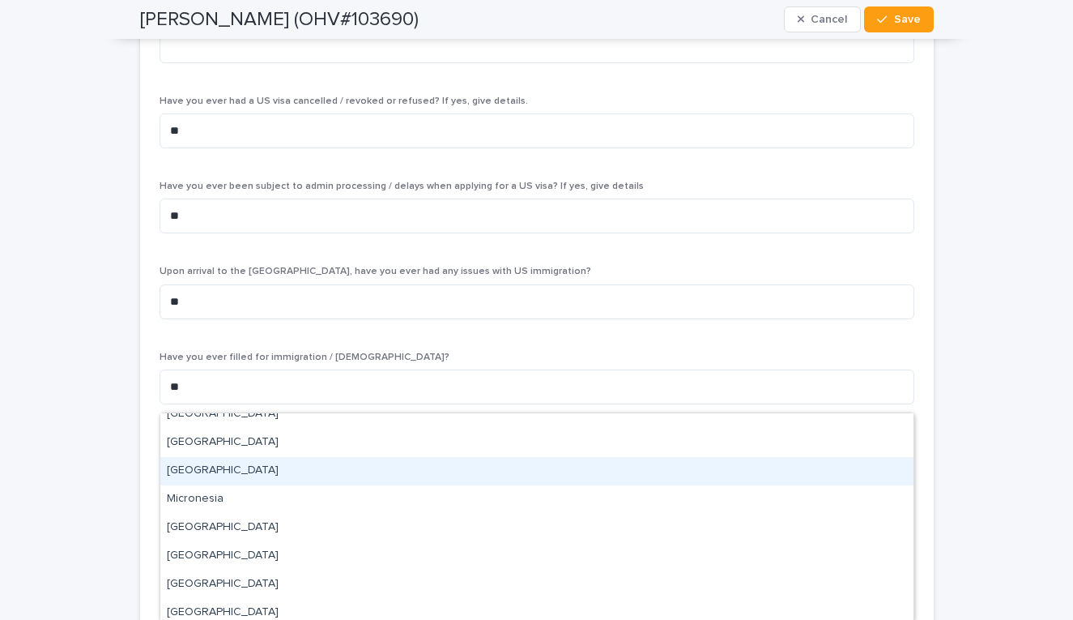
click at [419, 475] on div "[GEOGRAPHIC_DATA]" at bounding box center [536, 471] width 753 height 28
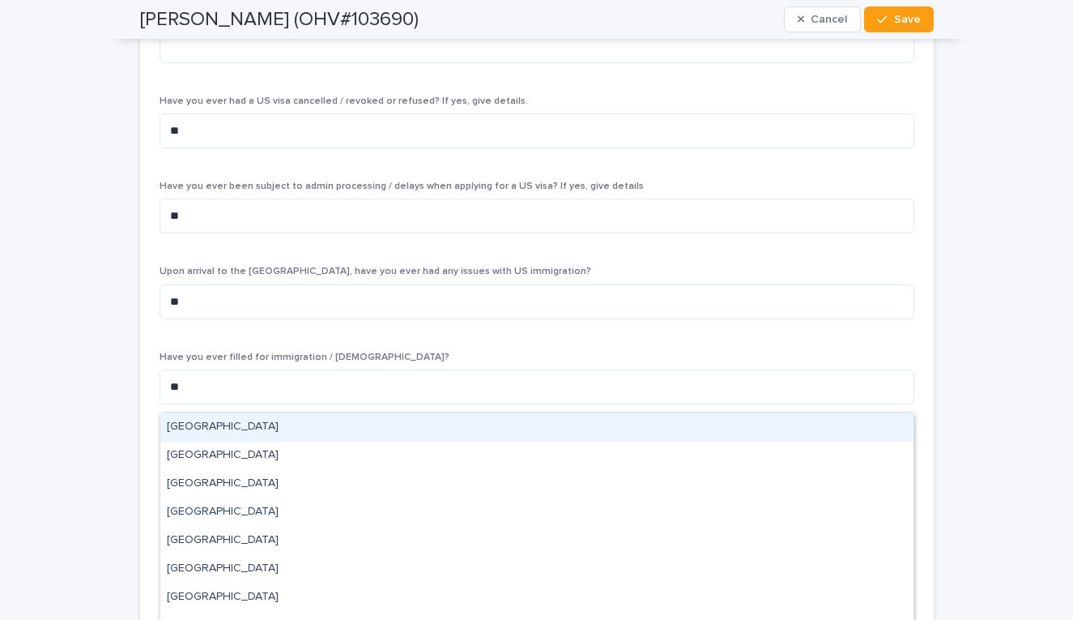
click at [903, 473] on icon at bounding box center [904, 481] width 16 height 16
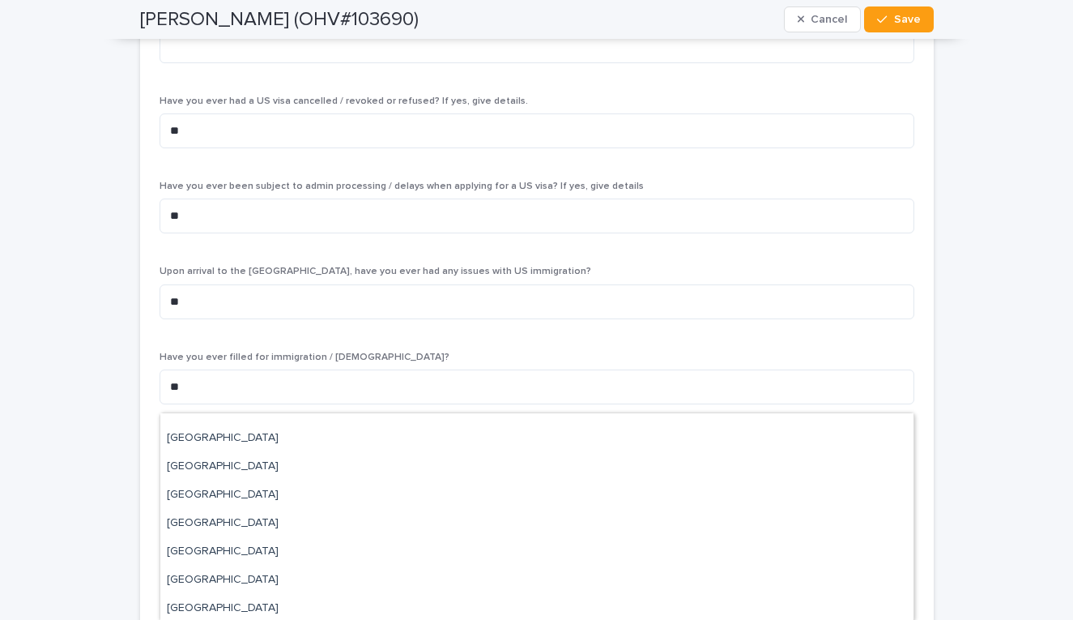
scroll to position [3165, 0]
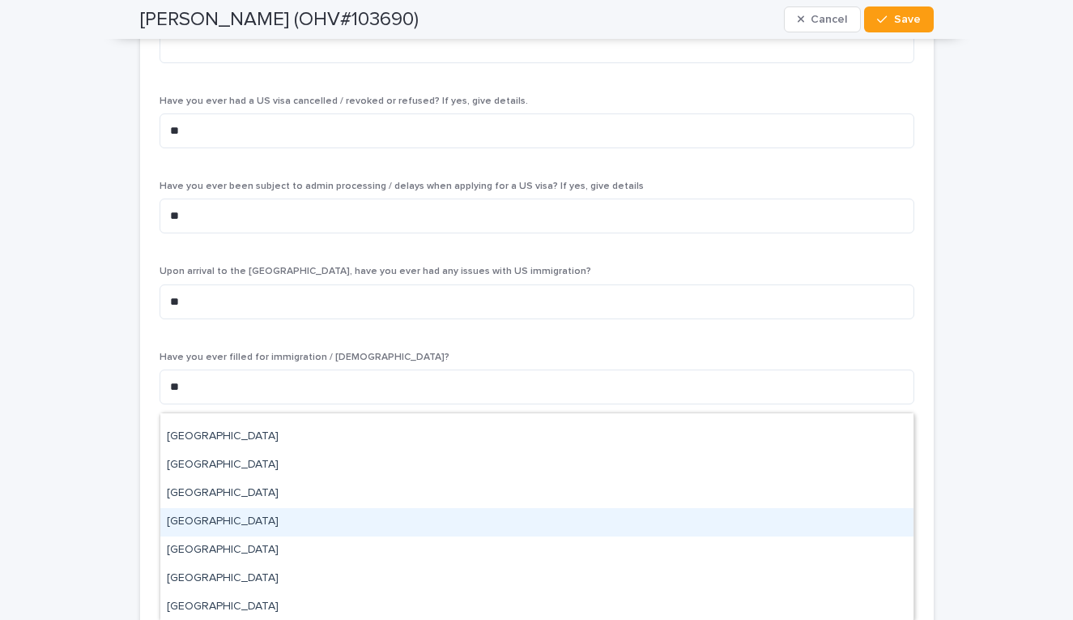
click at [625, 522] on div "[GEOGRAPHIC_DATA]" at bounding box center [536, 522] width 753 height 28
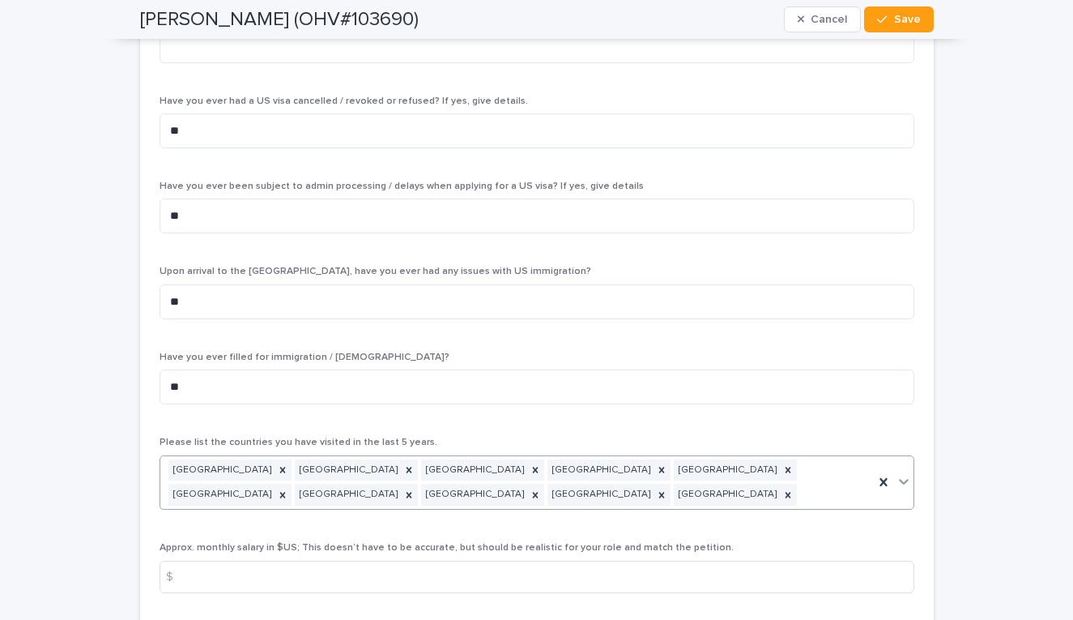
click at [903, 473] on icon at bounding box center [904, 481] width 16 height 16
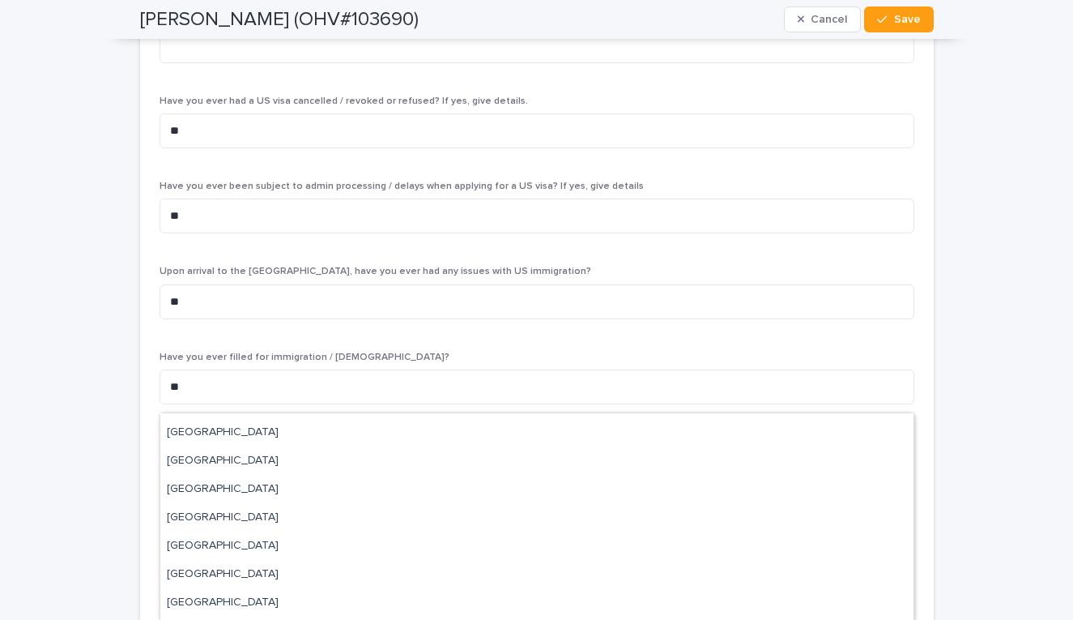
scroll to position [3595, 0]
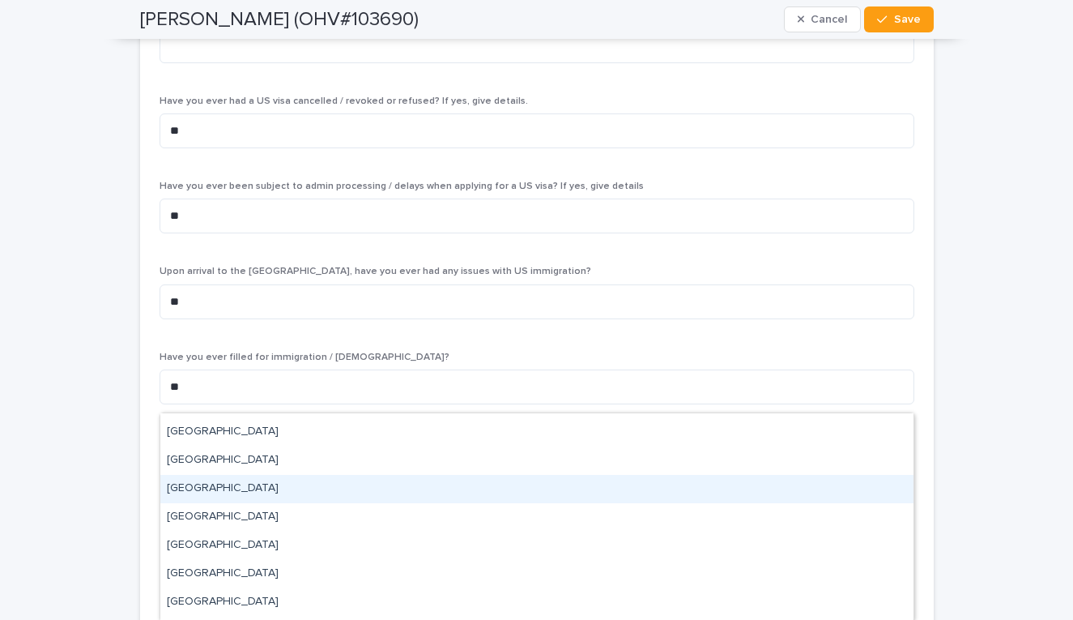
click at [693, 501] on div "[GEOGRAPHIC_DATA]" at bounding box center [536, 489] width 753 height 28
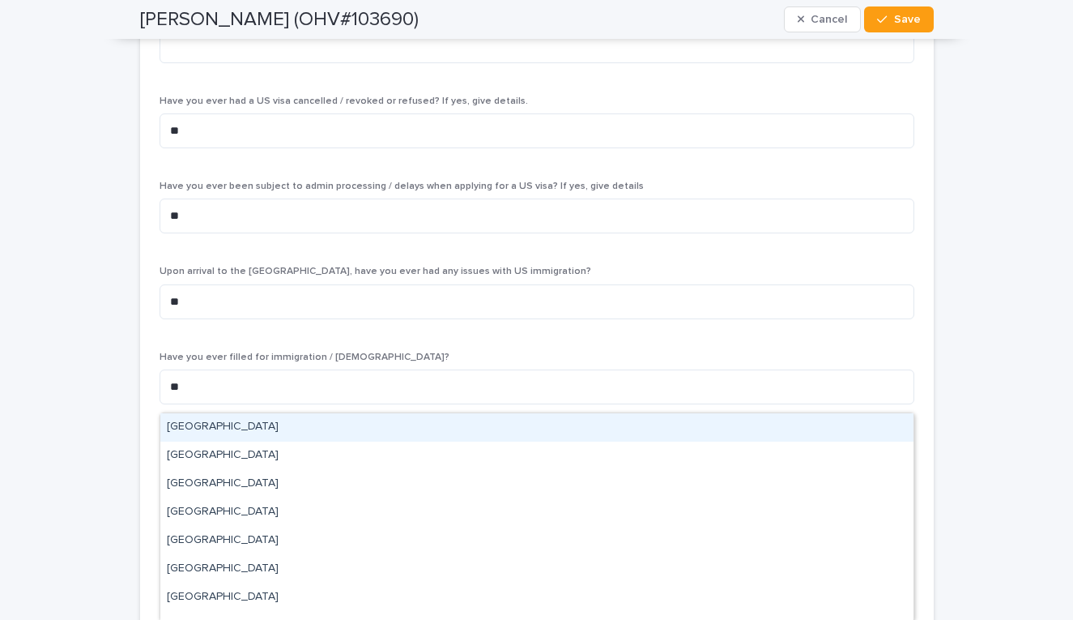
click at [910, 486] on icon at bounding box center [904, 494] width 16 height 16
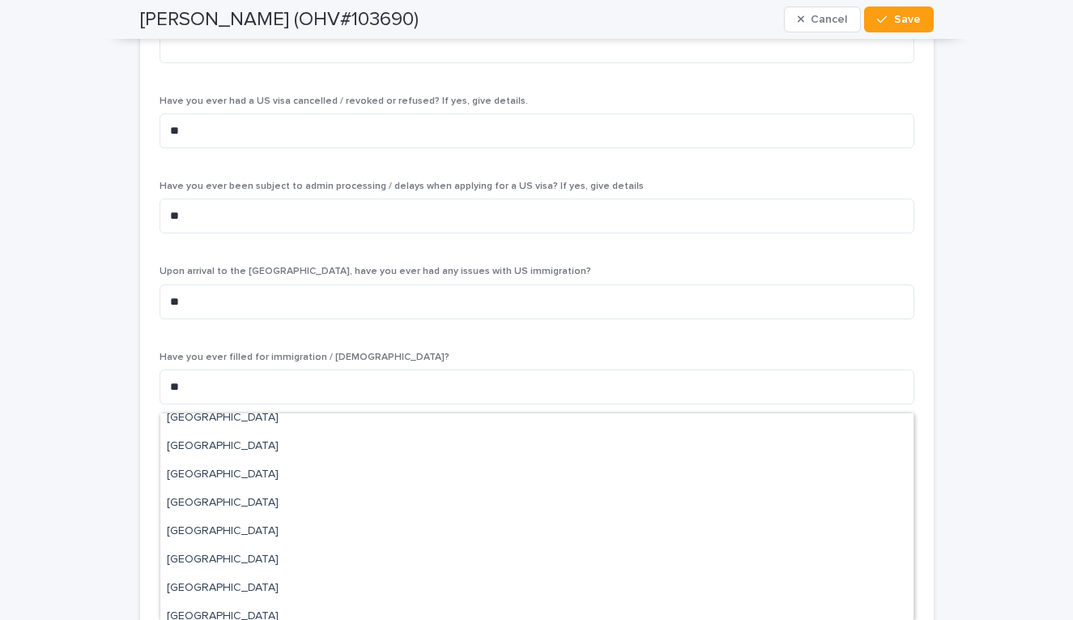
scroll to position [4898, 0]
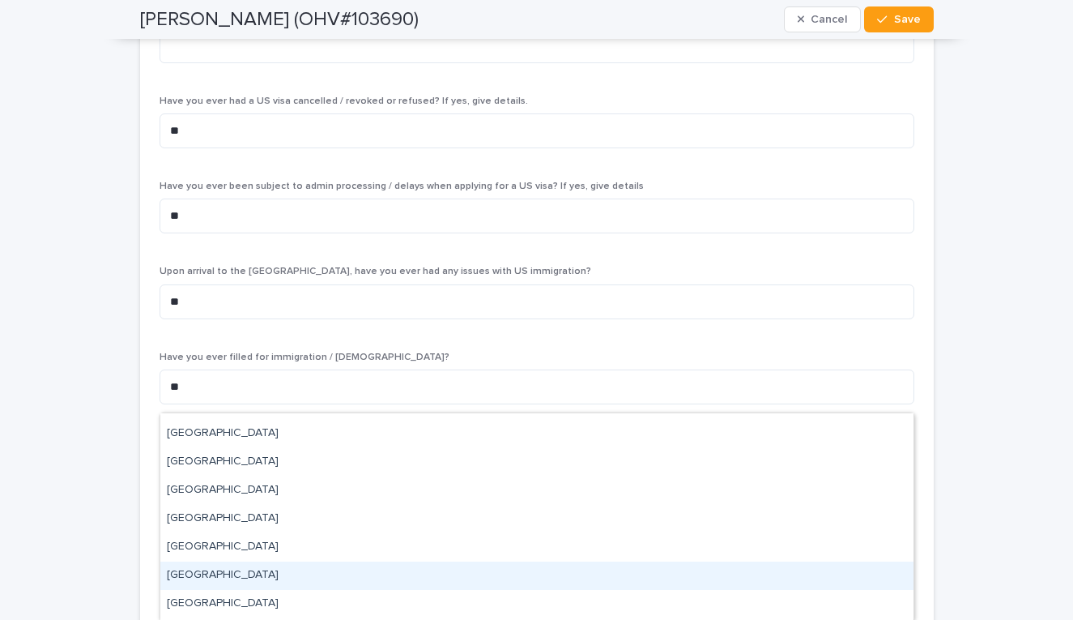
click at [361, 570] on div "[GEOGRAPHIC_DATA]" at bounding box center [536, 575] width 753 height 28
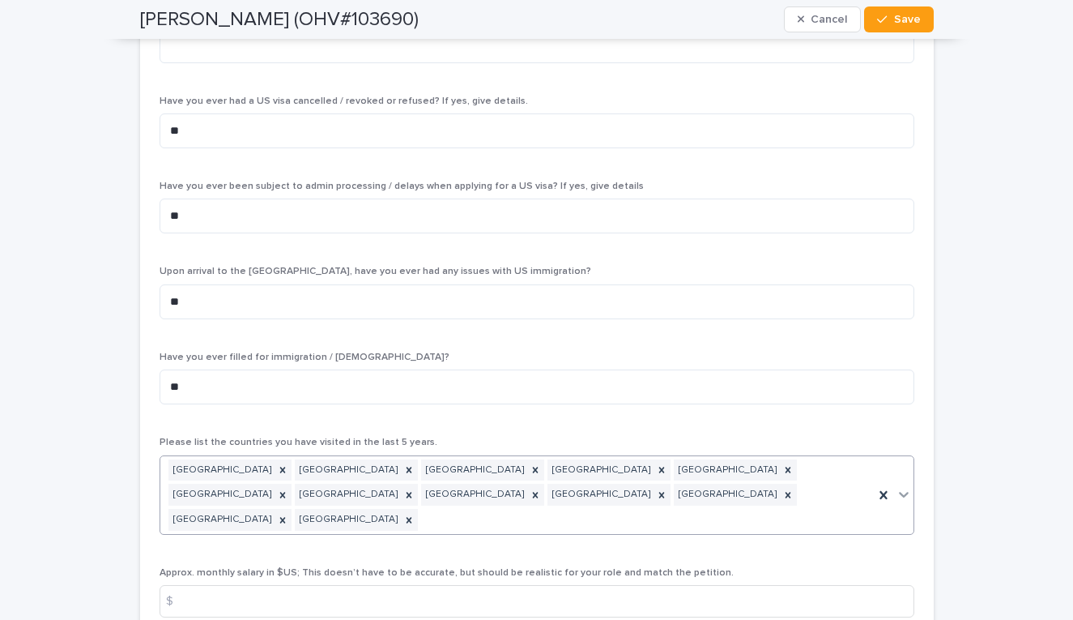
click at [899, 486] on icon at bounding box center [904, 494] width 16 height 16
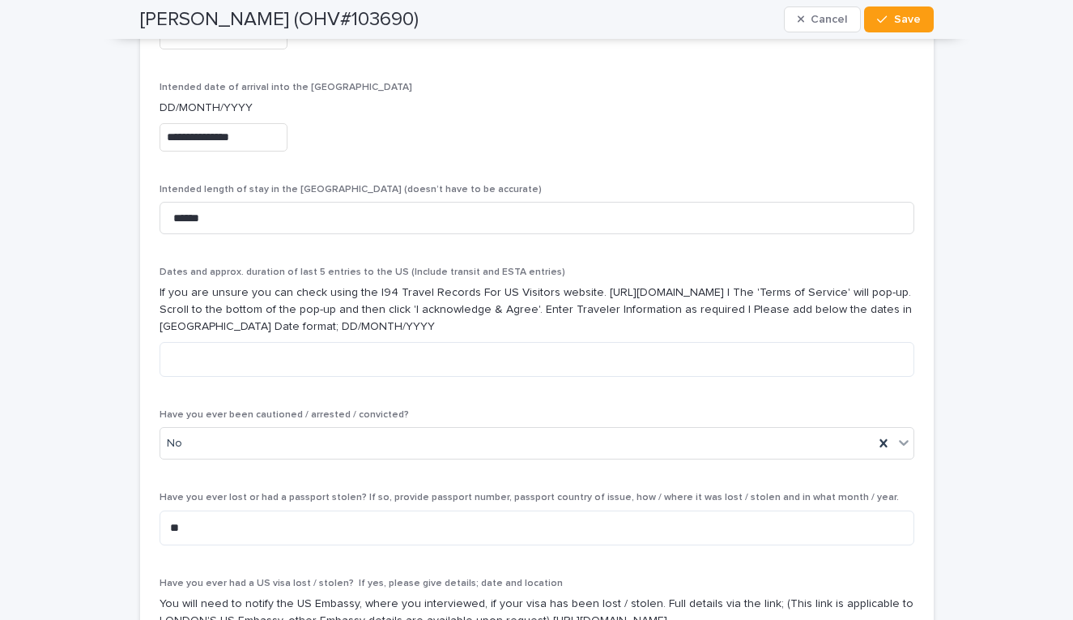
scroll to position [5018, 0]
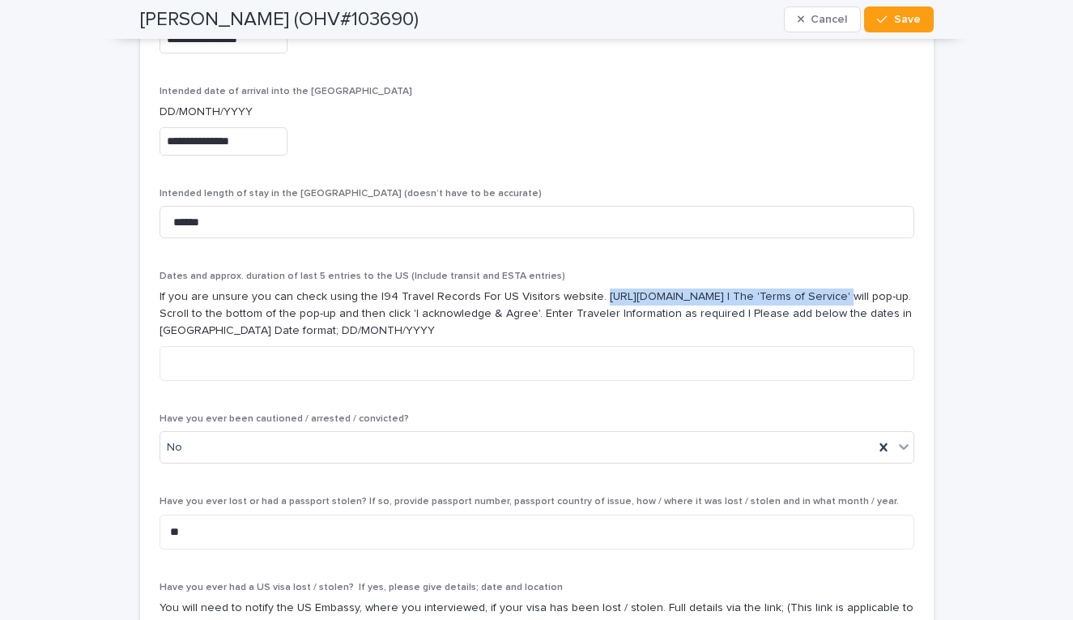
drag, startPoint x: 808, startPoint y: 224, endPoint x: 587, endPoint y: 224, distance: 220.3
click at [587, 288] on p "If you are unsure you can check using the I94 Travel Records For US Visitors we…" at bounding box center [537, 313] width 755 height 50
copy p "[URL][DOMAIN_NAME]"
click at [407, 346] on textarea at bounding box center [537, 363] width 755 height 35
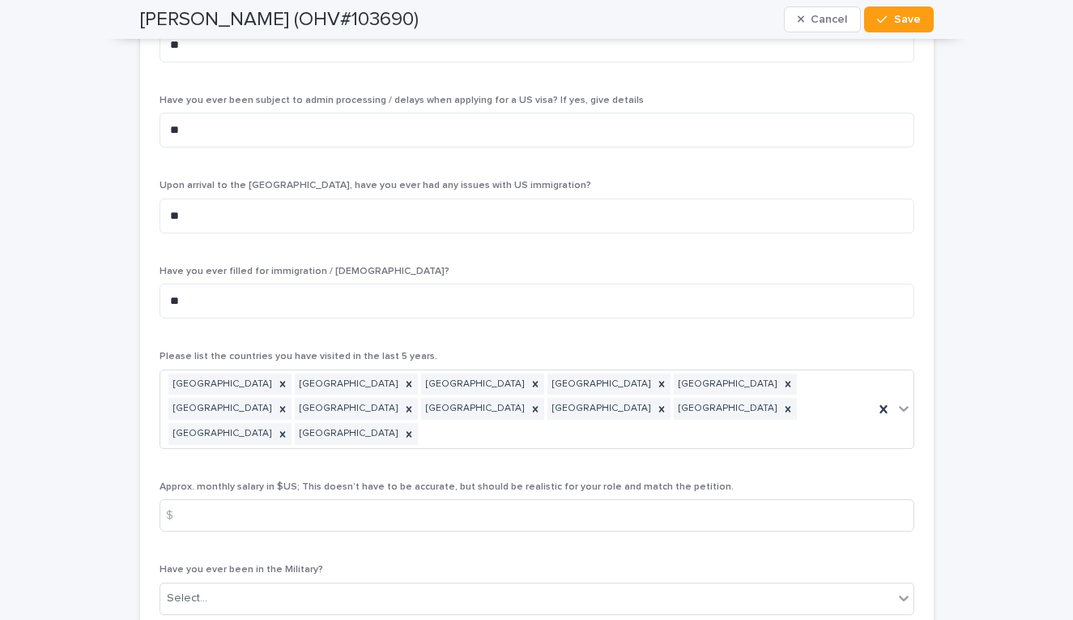
scroll to position [5786, 0]
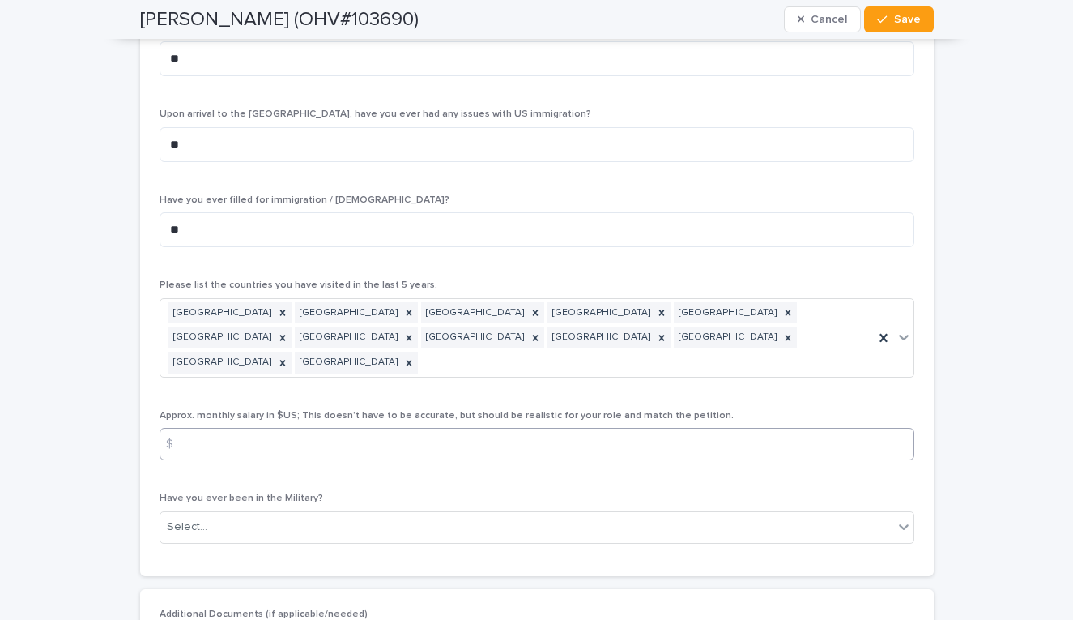
type textarea "**********"
click at [689, 428] on input at bounding box center [537, 444] width 755 height 32
click at [552, 514] on div "Select..." at bounding box center [526, 527] width 733 height 27
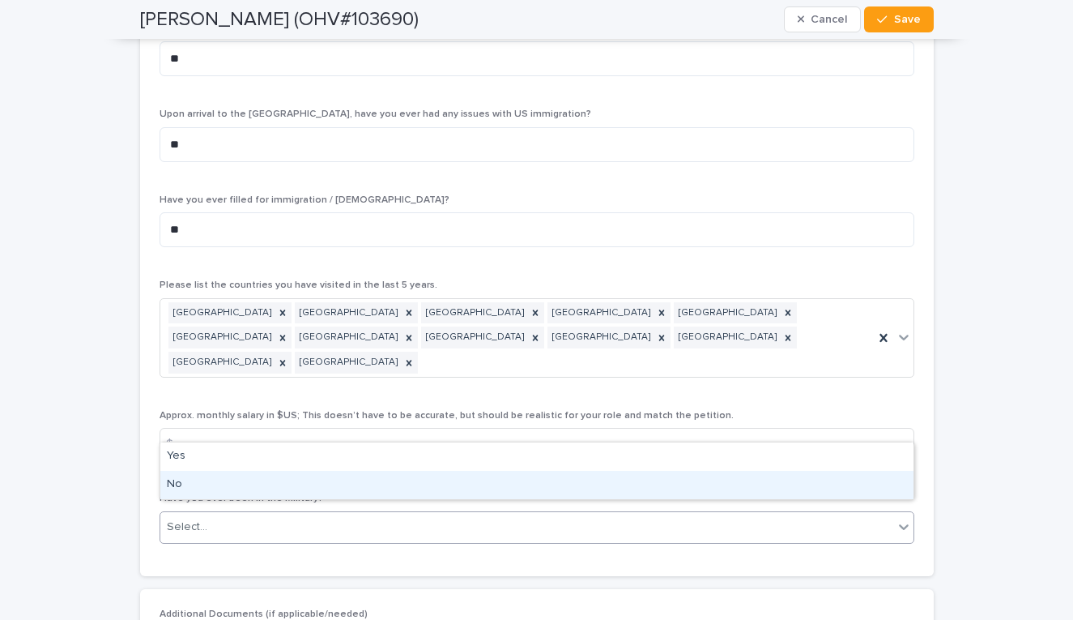
click at [511, 483] on div "No" at bounding box center [536, 485] width 753 height 28
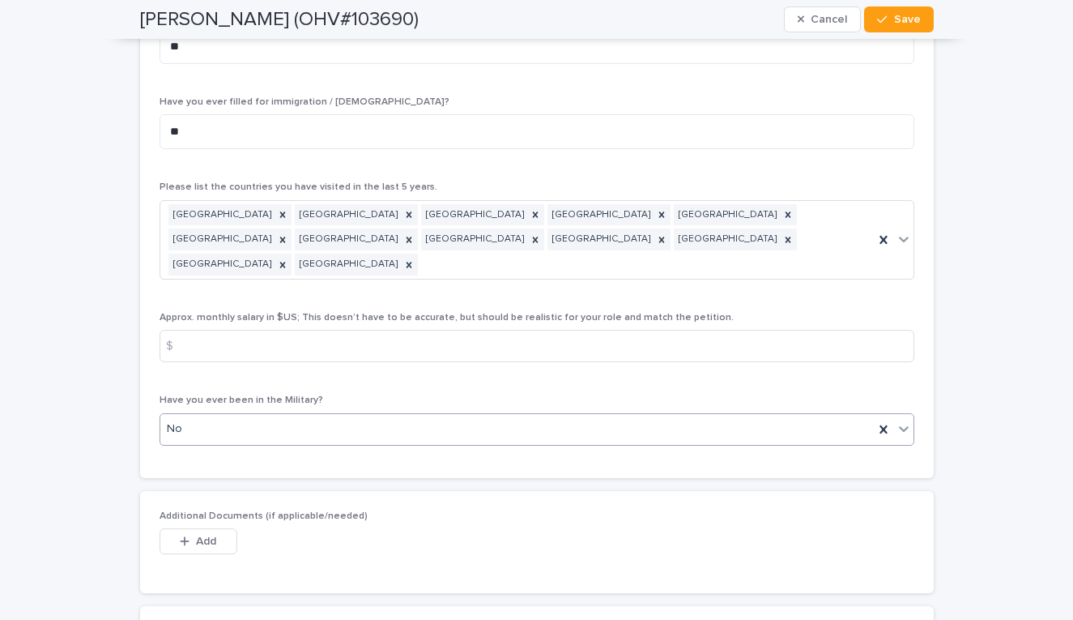
scroll to position [6033, 0]
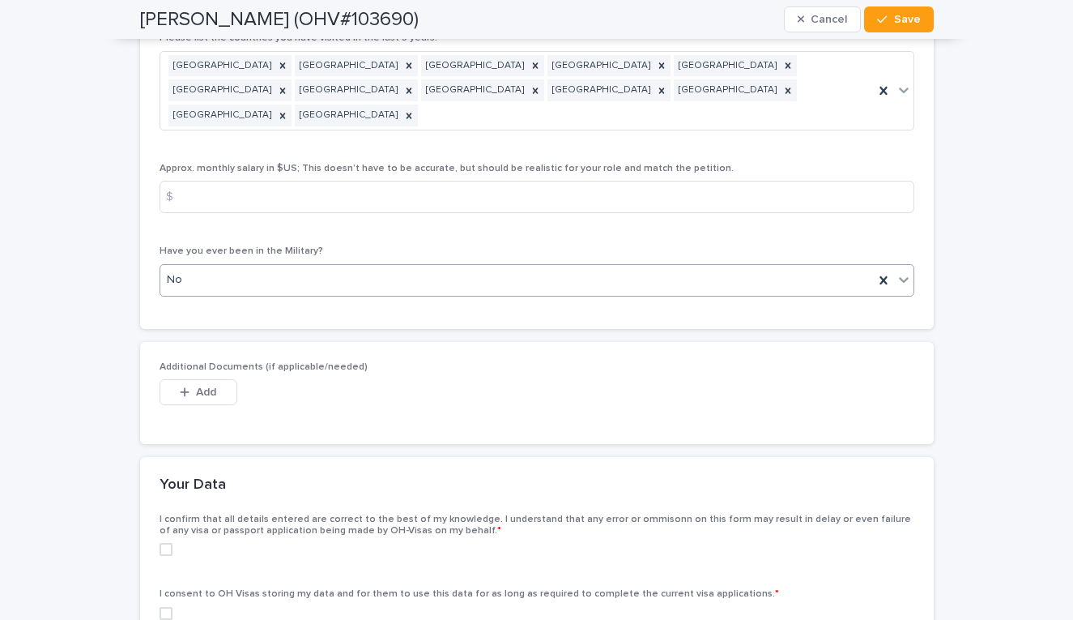
click at [163, 543] on span at bounding box center [166, 549] width 13 height 13
click at [160, 607] on span at bounding box center [166, 613] width 13 height 13
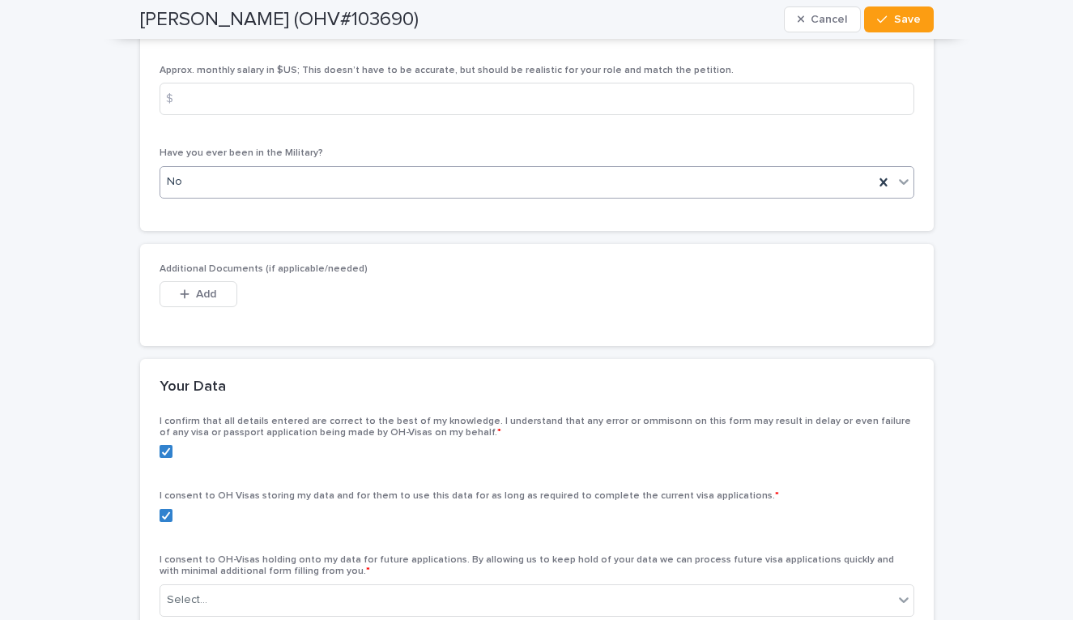
scroll to position [6139, 0]
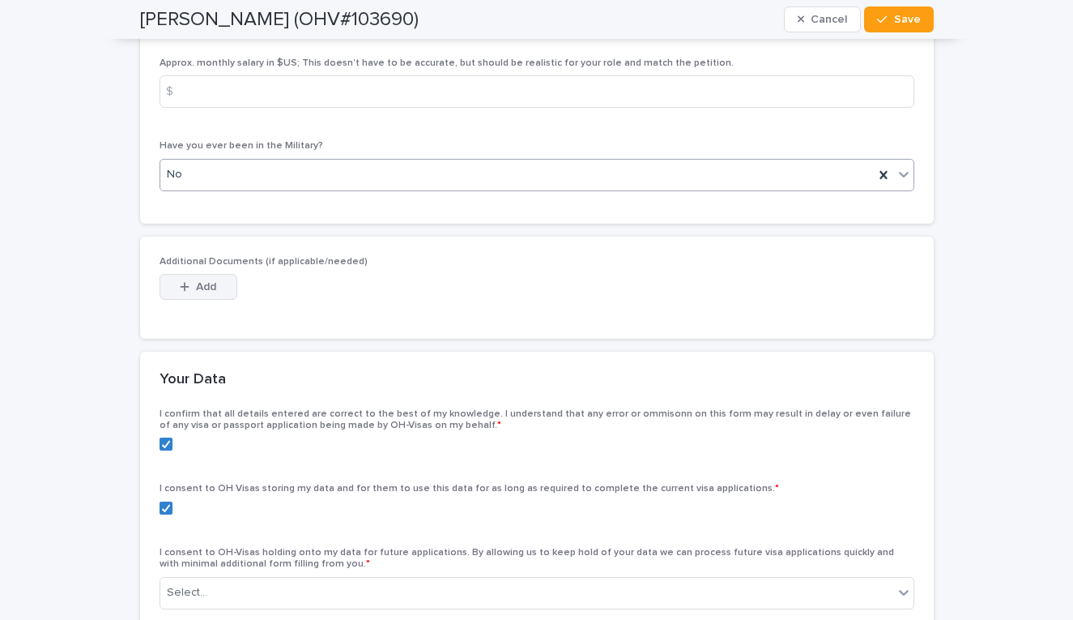
click at [222, 274] on button "Add" at bounding box center [199, 287] width 78 height 26
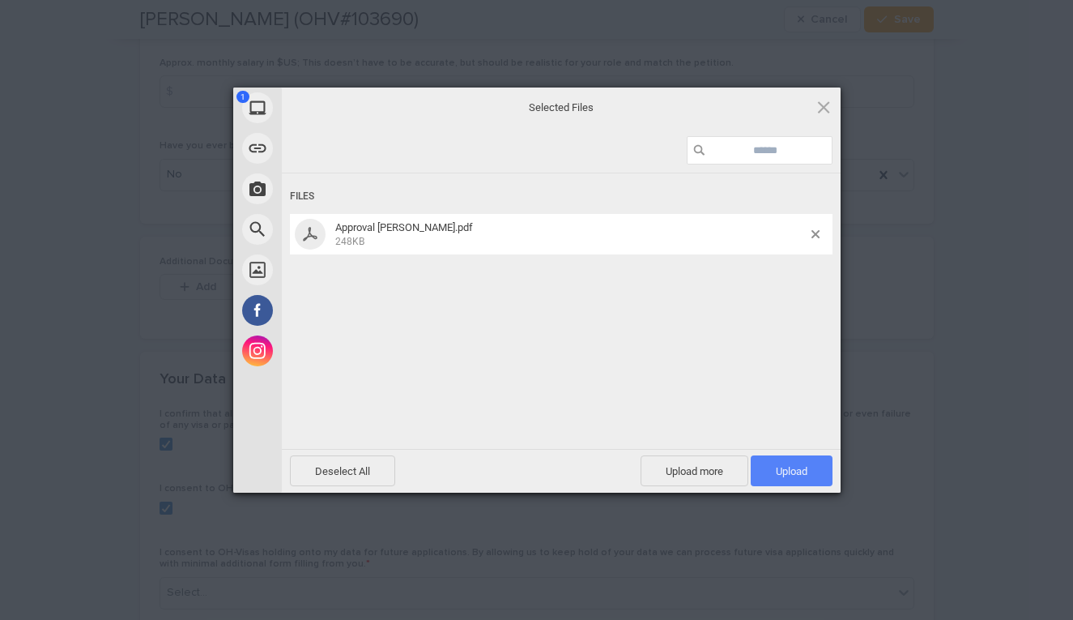
click at [781, 480] on span "Upload 1" at bounding box center [792, 470] width 82 height 31
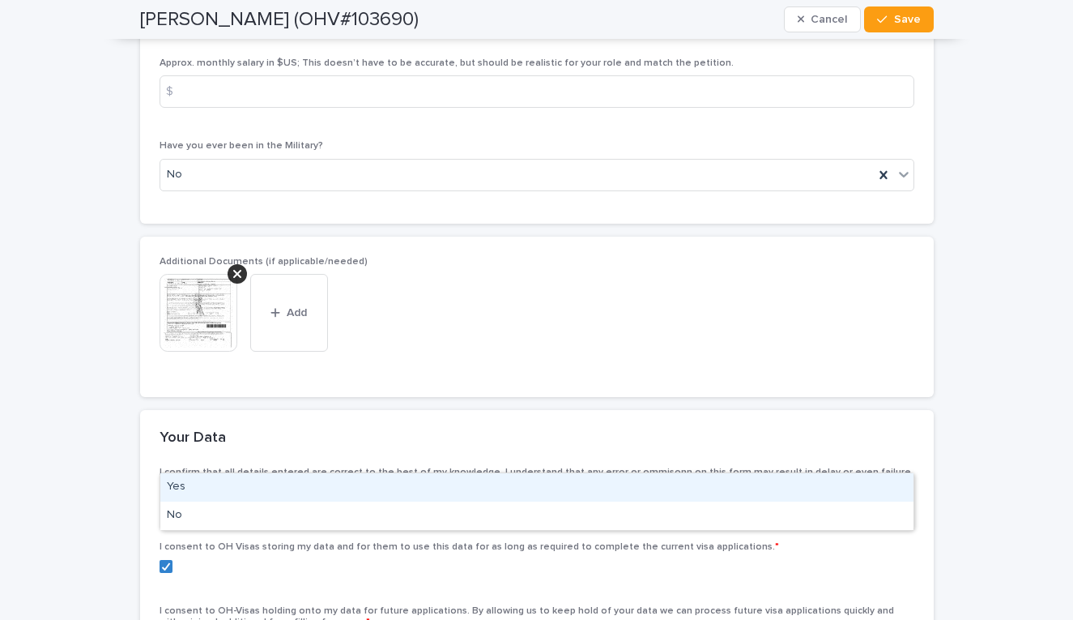
click at [443, 493] on div "Yes" at bounding box center [536, 487] width 753 height 28
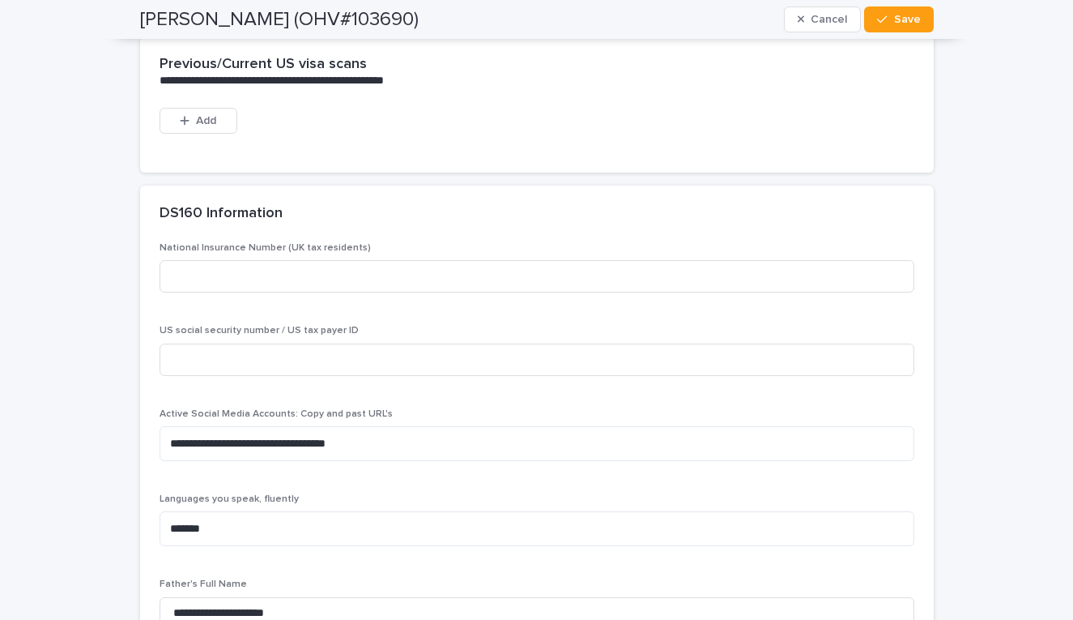
scroll to position [3386, 0]
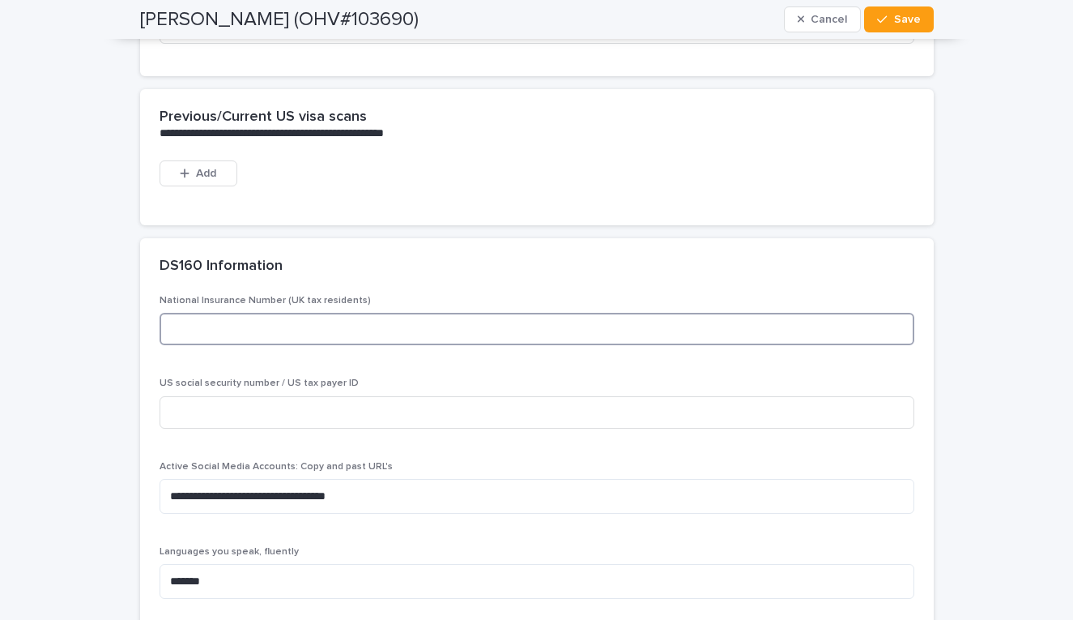
click at [339, 313] on input at bounding box center [537, 329] width 755 height 32
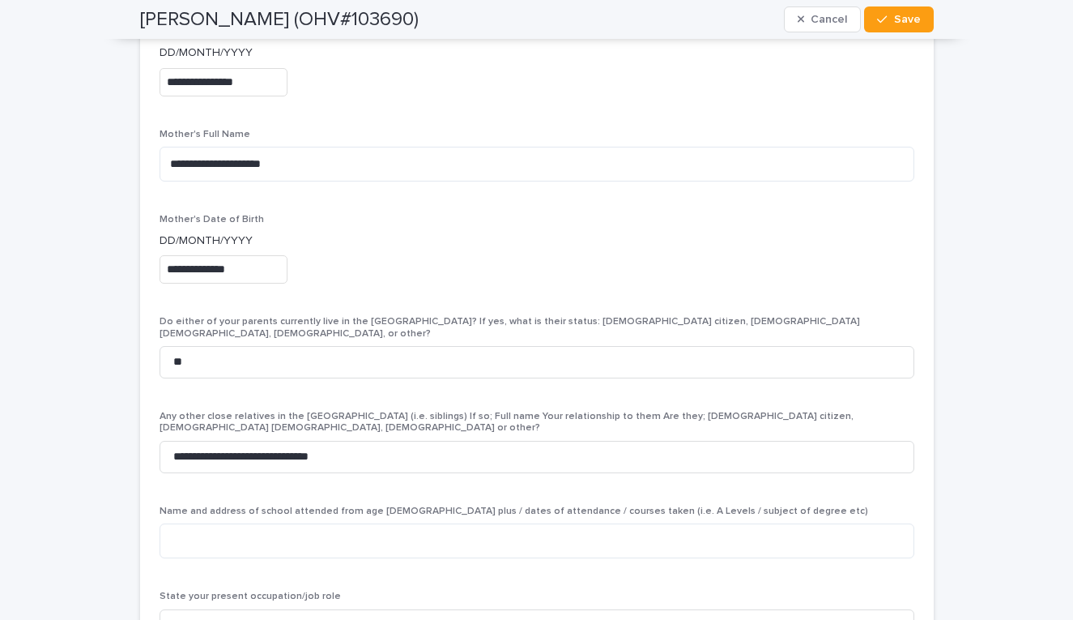
scroll to position [4076, 0]
type input "*********"
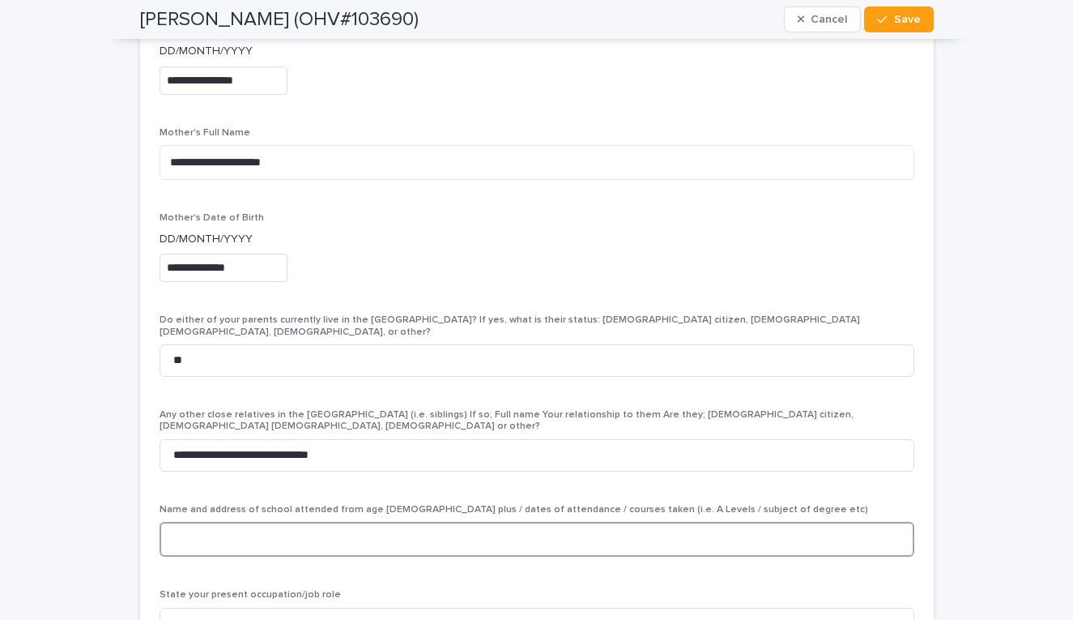
click at [456, 522] on textarea at bounding box center [537, 539] width 755 height 35
type textarea "*"
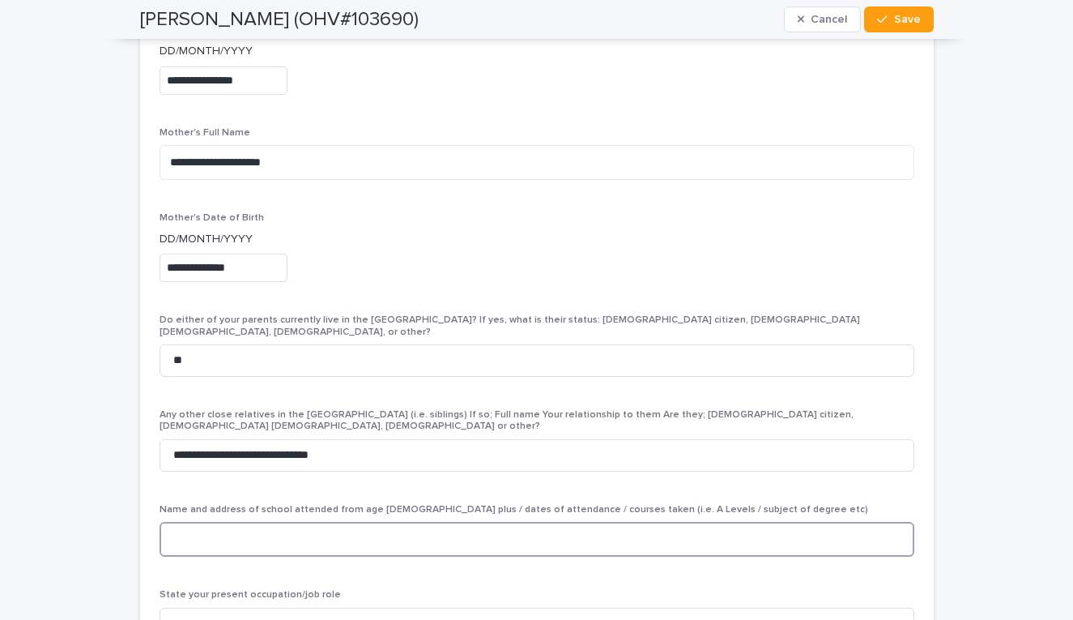
type textarea "*"
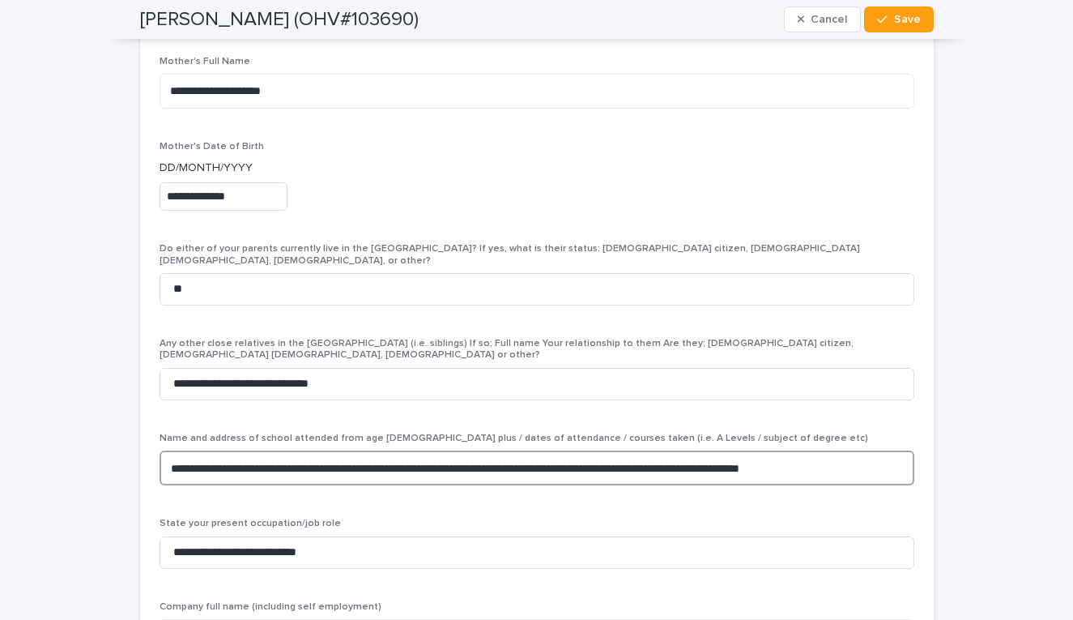
scroll to position [4150, 0]
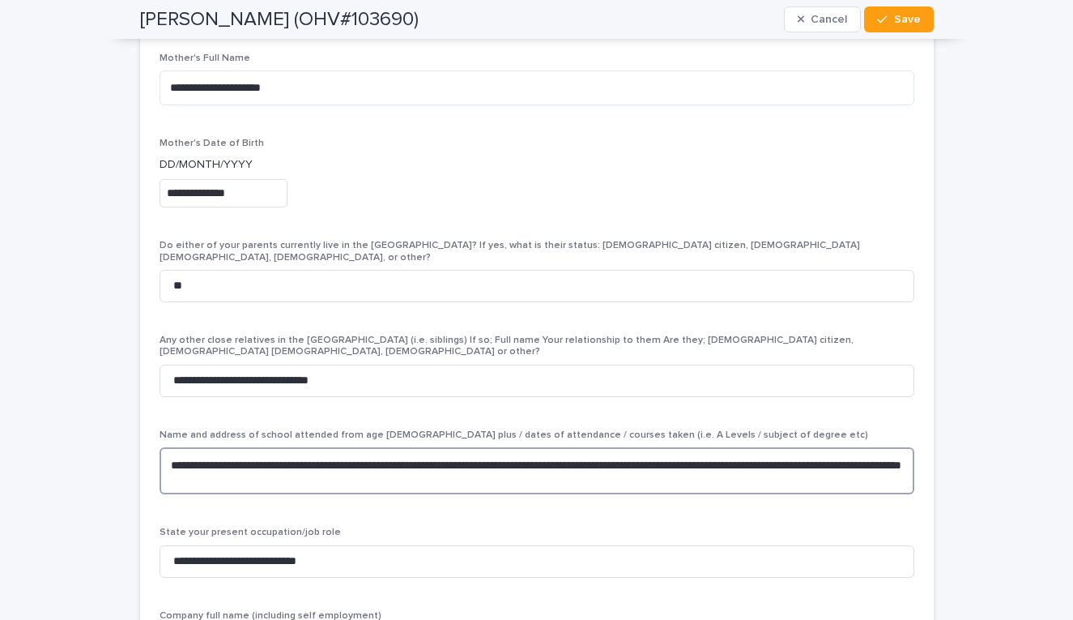
click at [698, 447] on textarea "**********" at bounding box center [537, 470] width 755 height 47
click at [616, 447] on textarea "**********" at bounding box center [537, 470] width 755 height 47
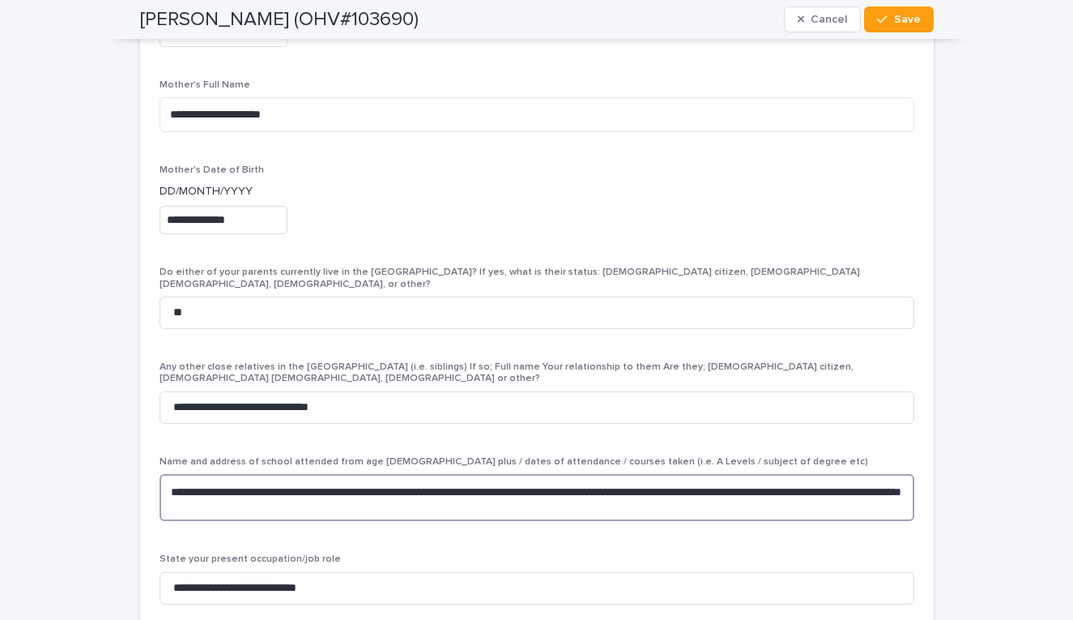
scroll to position [4125, 0]
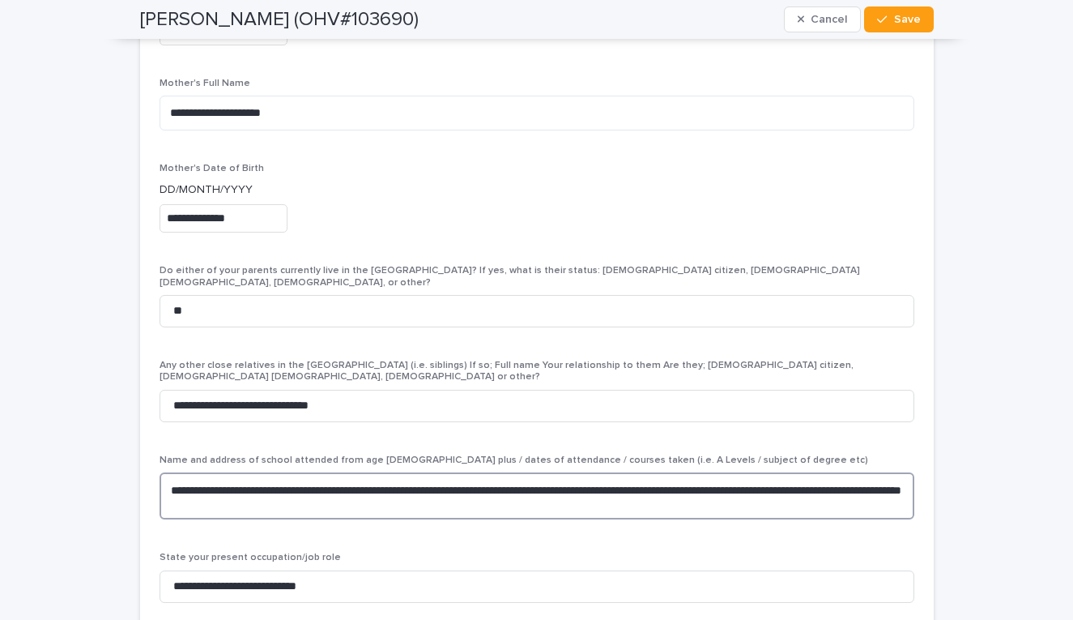
click at [501, 472] on textarea "**********" at bounding box center [537, 495] width 755 height 47
click at [539, 472] on textarea "**********" at bounding box center [537, 495] width 755 height 47
click at [463, 472] on textarea "**********" at bounding box center [537, 495] width 755 height 47
click at [732, 472] on textarea "**********" at bounding box center [537, 495] width 755 height 47
click at [785, 472] on textarea "**********" at bounding box center [537, 495] width 755 height 47
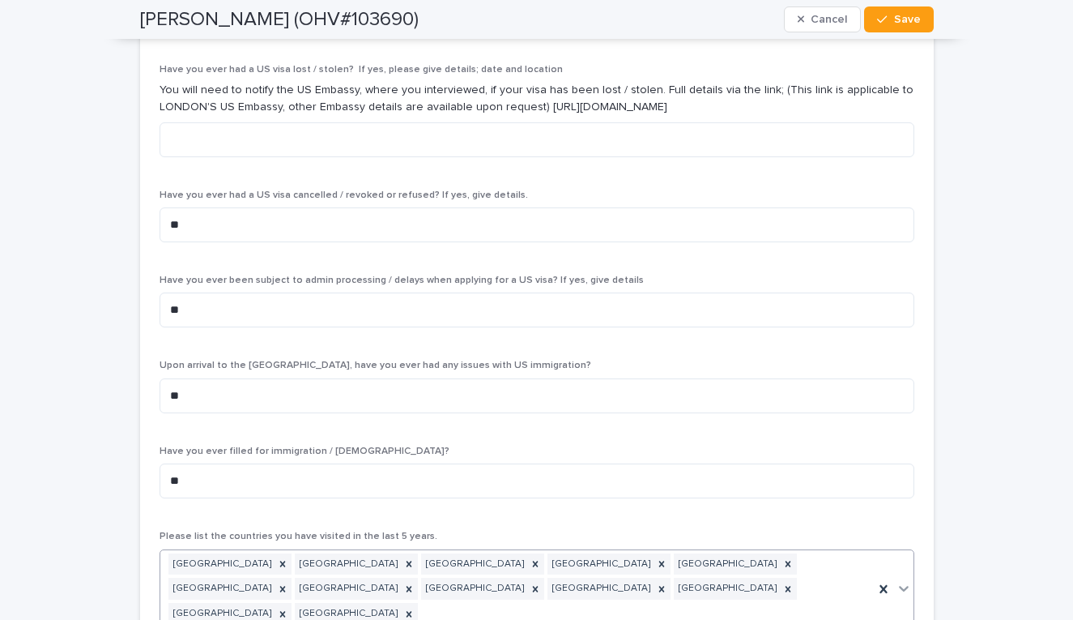
scroll to position [5760, 0]
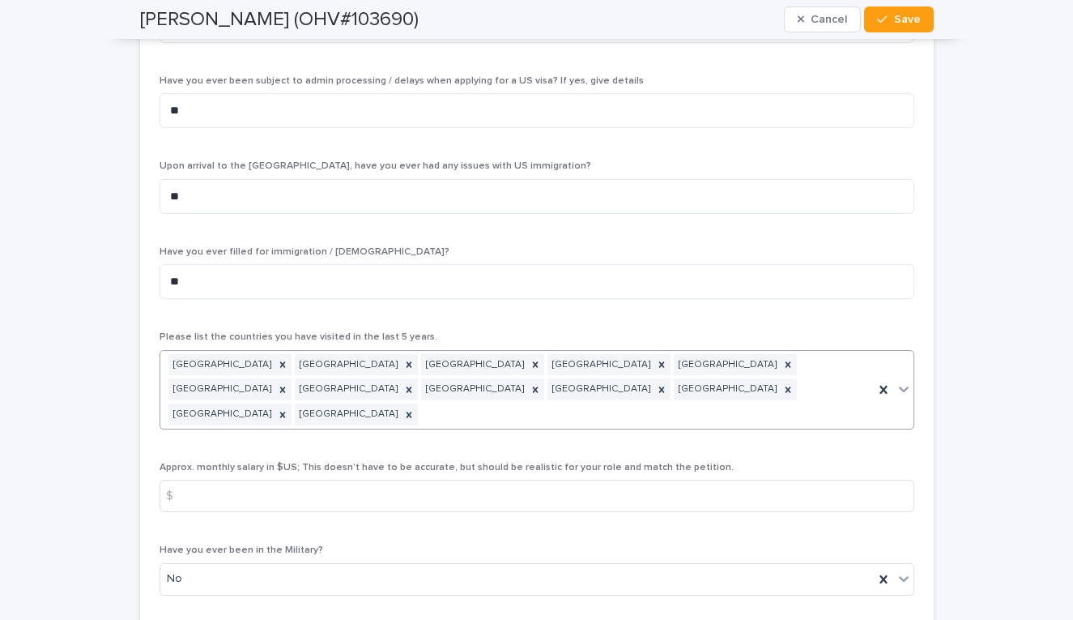
type textarea "**********"
click at [899, 381] on icon at bounding box center [904, 389] width 16 height 16
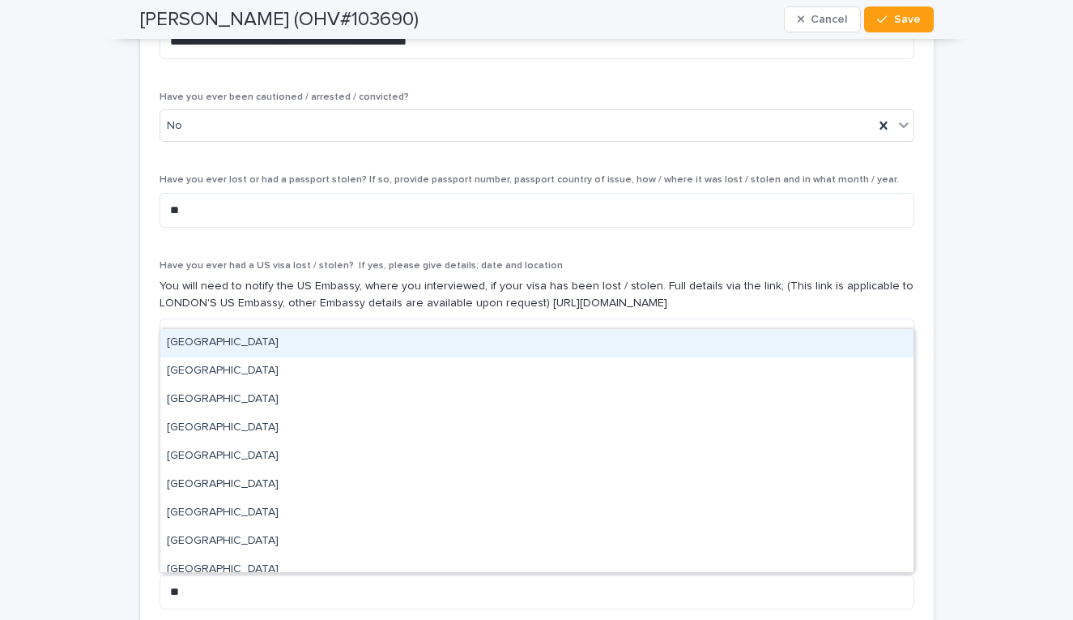
scroll to position [5330, 0]
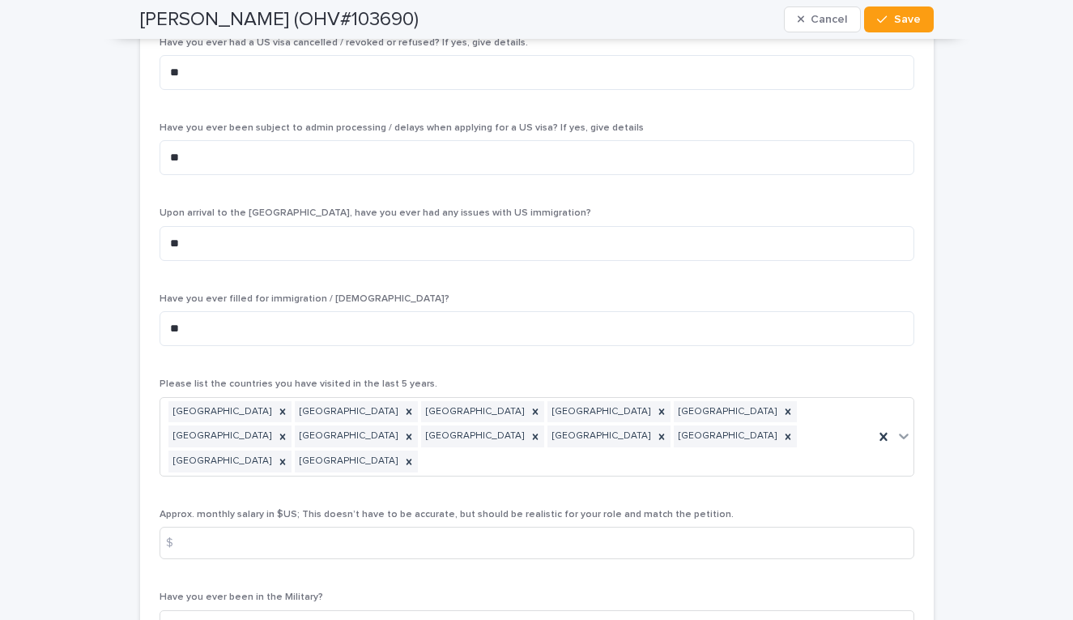
scroll to position [5779, 0]
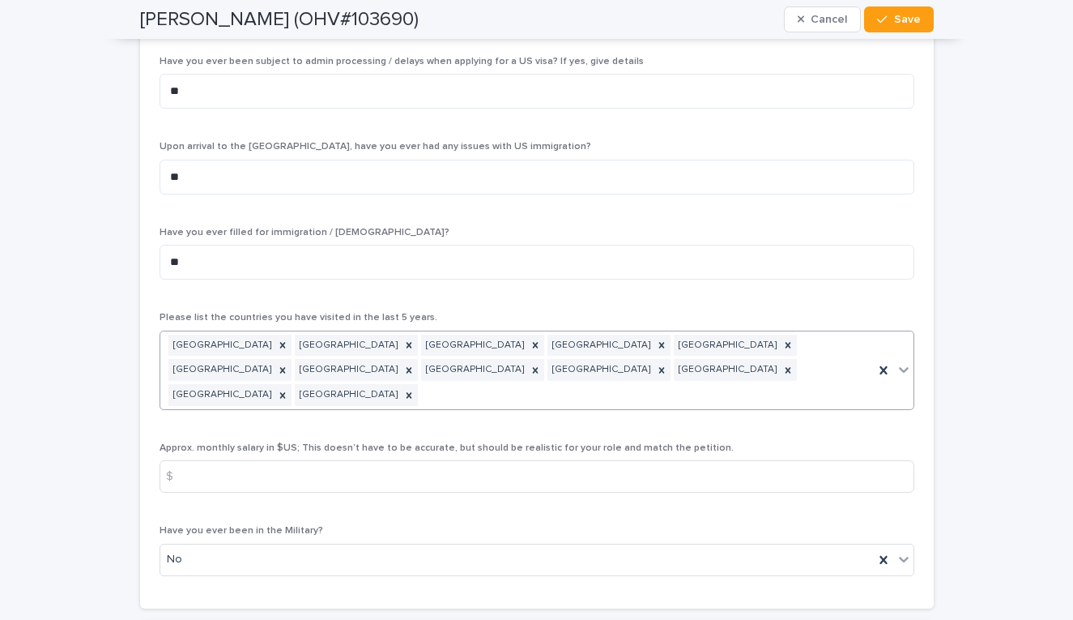
click at [897, 361] on icon at bounding box center [904, 369] width 16 height 16
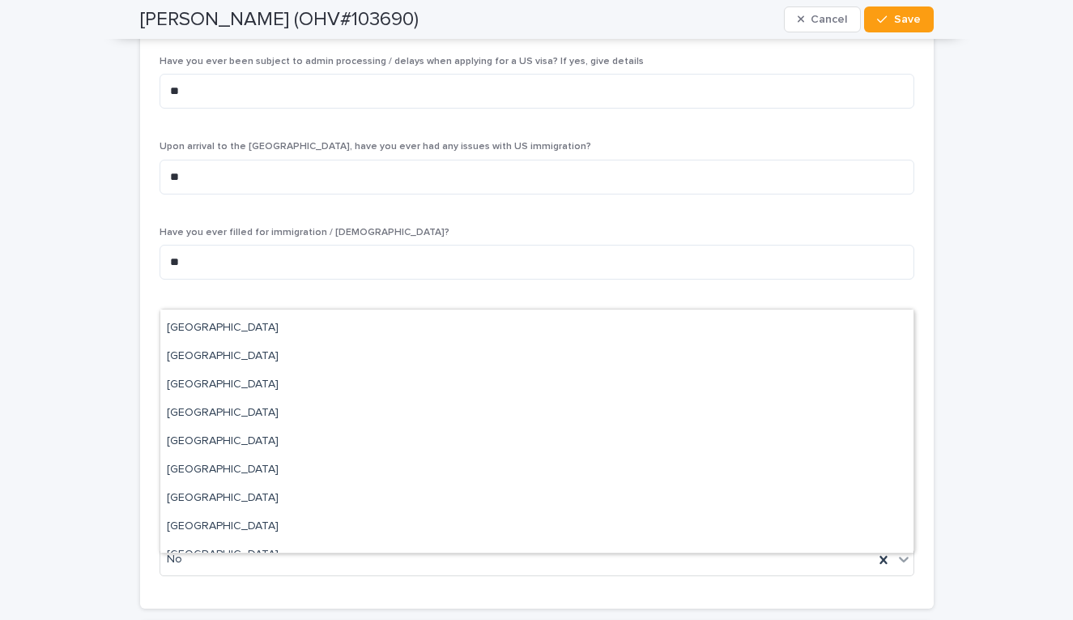
scroll to position [4174, 0]
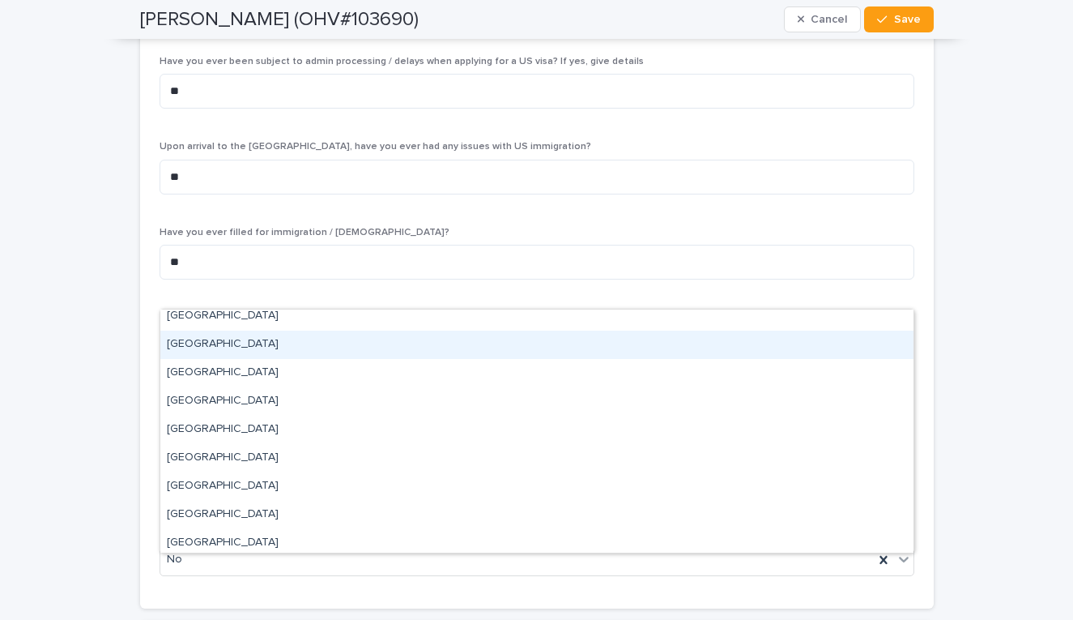
click at [205, 349] on div "[GEOGRAPHIC_DATA]" at bounding box center [536, 344] width 753 height 28
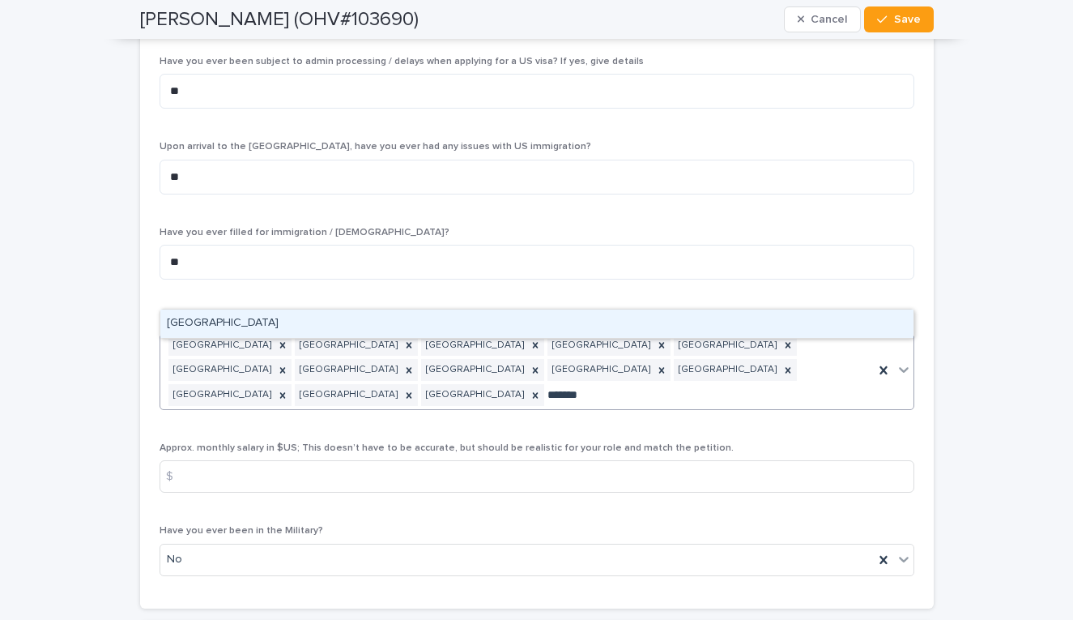
type input "********"
click at [315, 317] on div "[GEOGRAPHIC_DATA]" at bounding box center [536, 323] width 753 height 28
type input "****"
click at [357, 313] on div "[GEOGRAPHIC_DATA]" at bounding box center [536, 323] width 753 height 28
type input "*******"
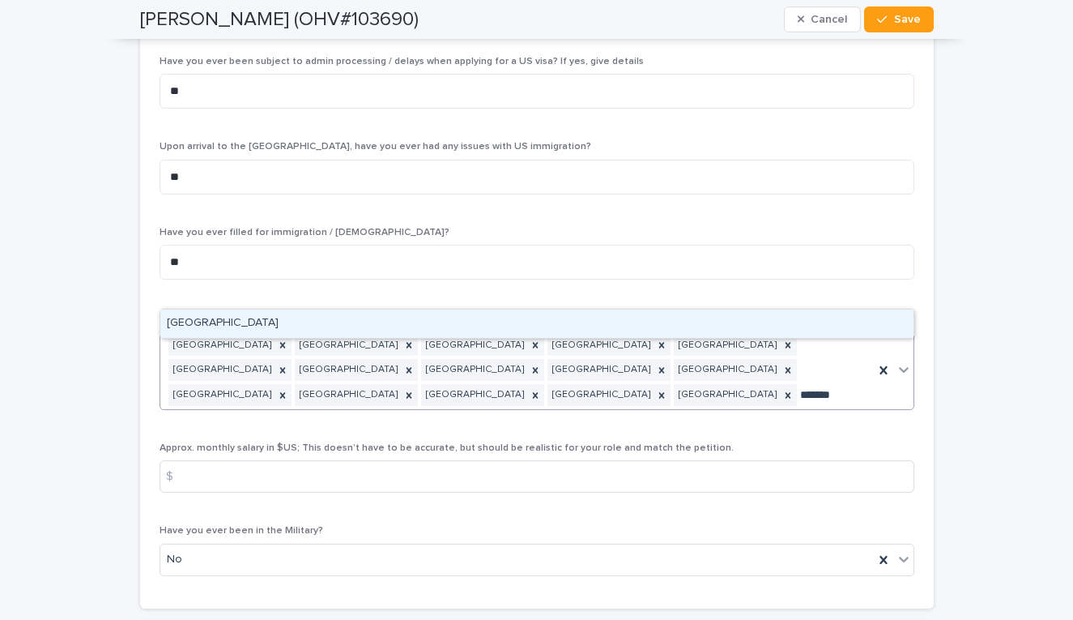
click at [379, 318] on div "[GEOGRAPHIC_DATA]" at bounding box center [536, 323] width 753 height 28
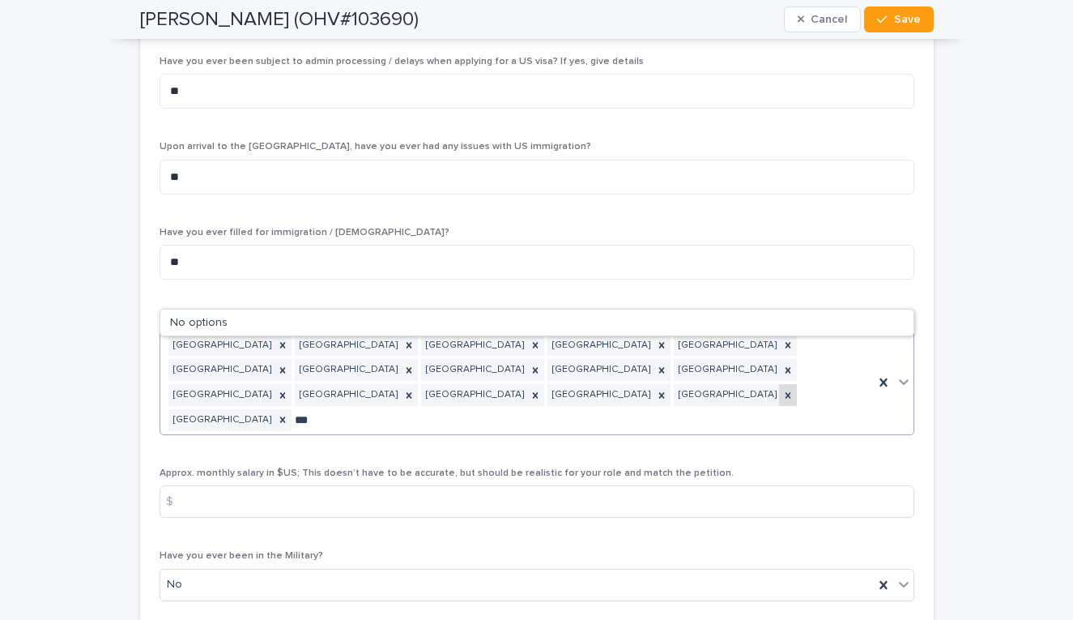
type input "****"
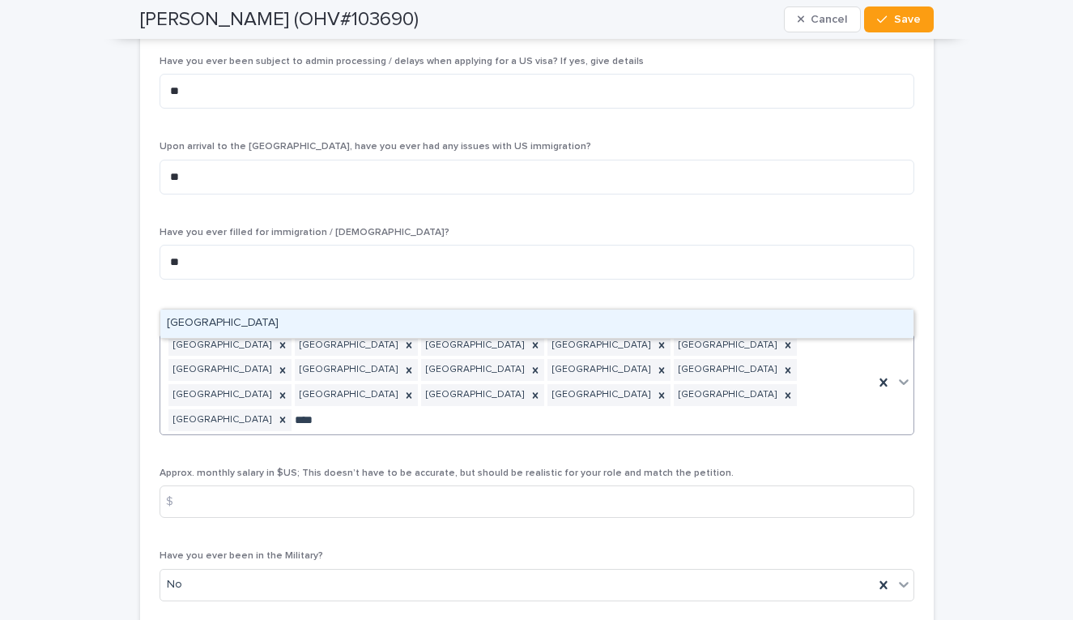
click at [358, 318] on div "[GEOGRAPHIC_DATA]" at bounding box center [536, 323] width 753 height 28
type input "*****"
click at [246, 326] on div "[GEOGRAPHIC_DATA]" at bounding box center [536, 323] width 753 height 28
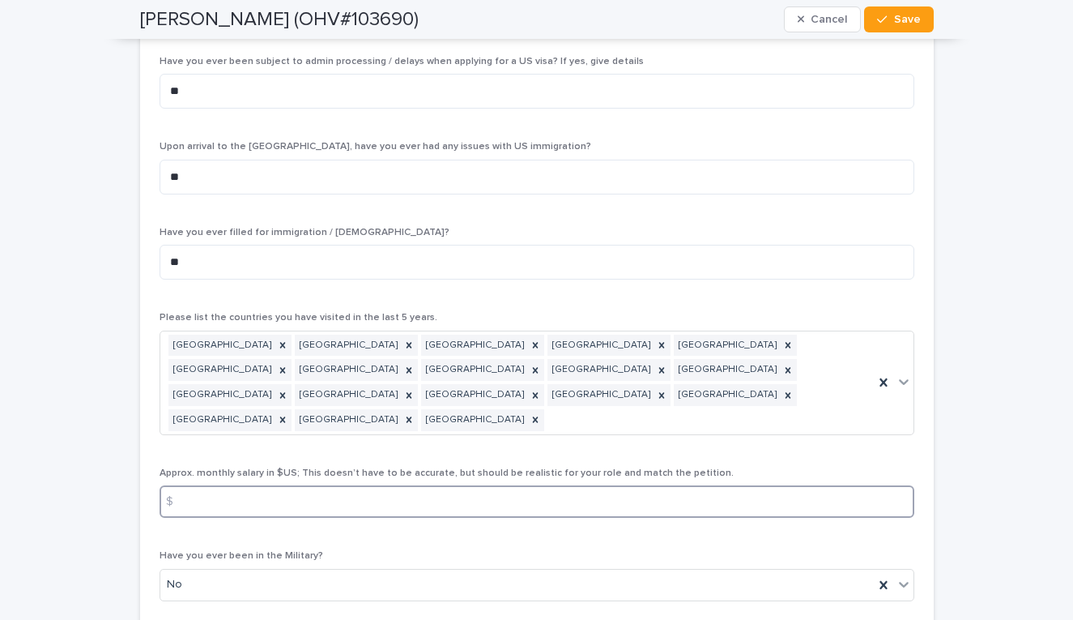
click at [294, 485] on input at bounding box center [537, 501] width 755 height 32
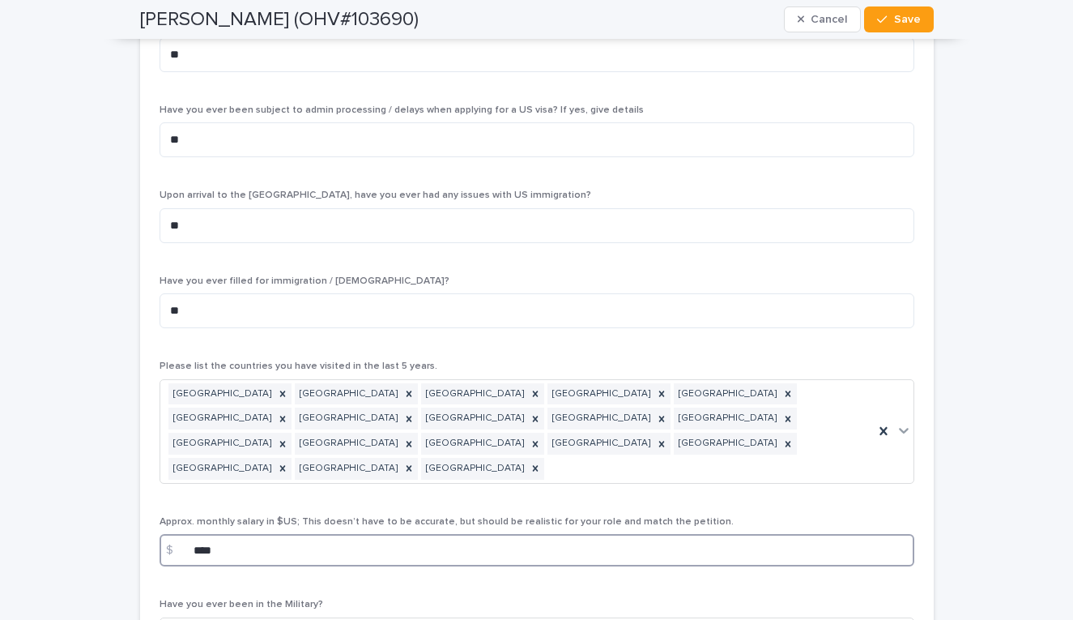
scroll to position [5649, 0]
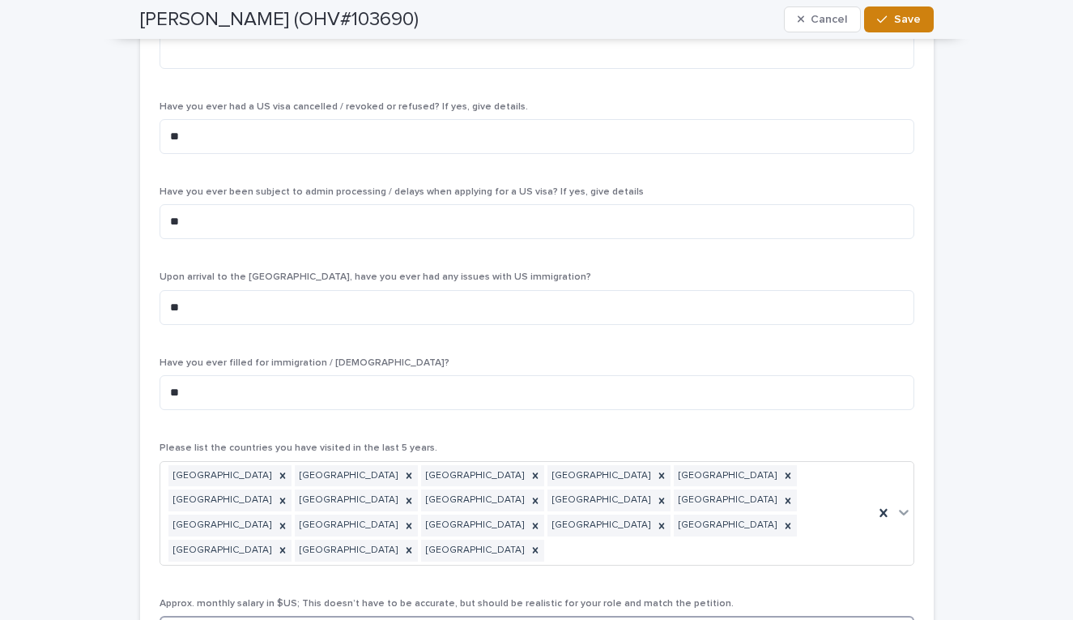
type input "****"
click at [893, 19] on div "button" at bounding box center [885, 19] width 16 height 11
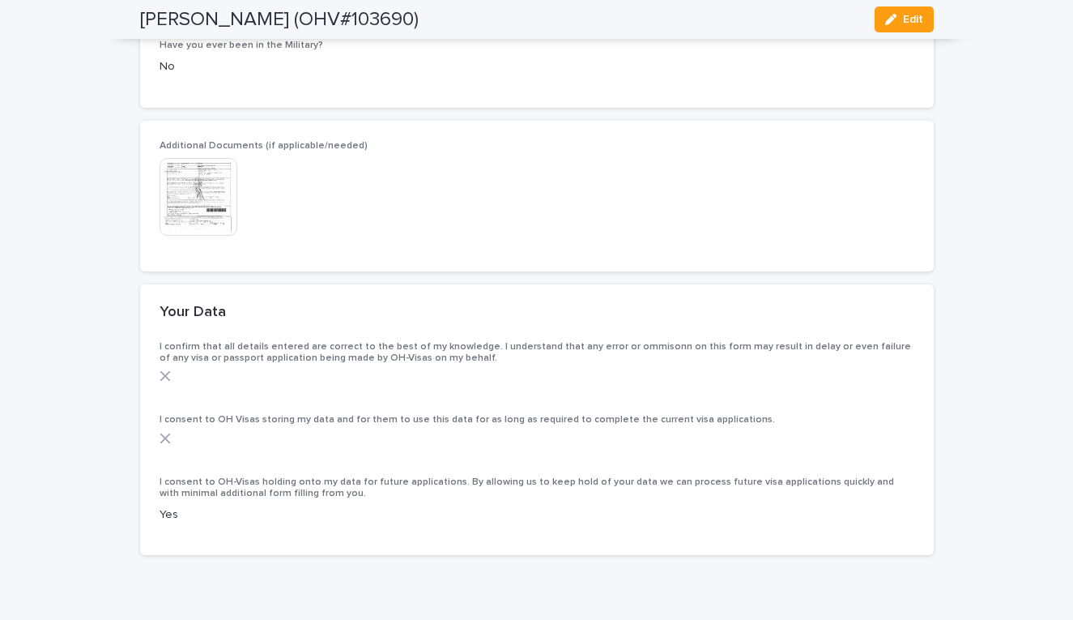
scroll to position [5113, 0]
click at [894, 18] on icon "button" at bounding box center [890, 19] width 11 height 11
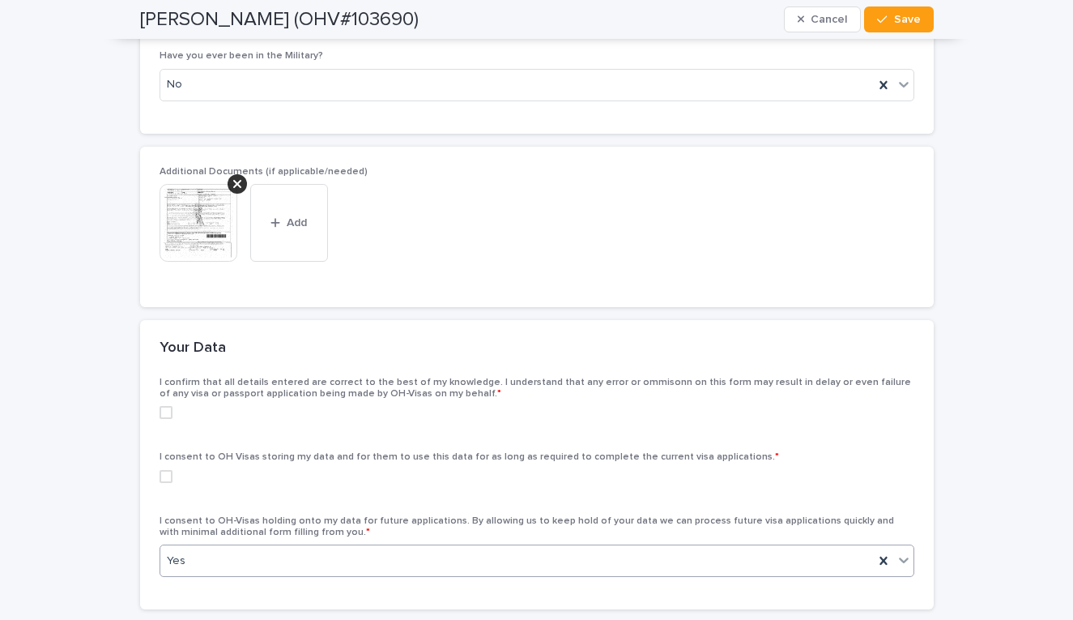
scroll to position [6274, 0]
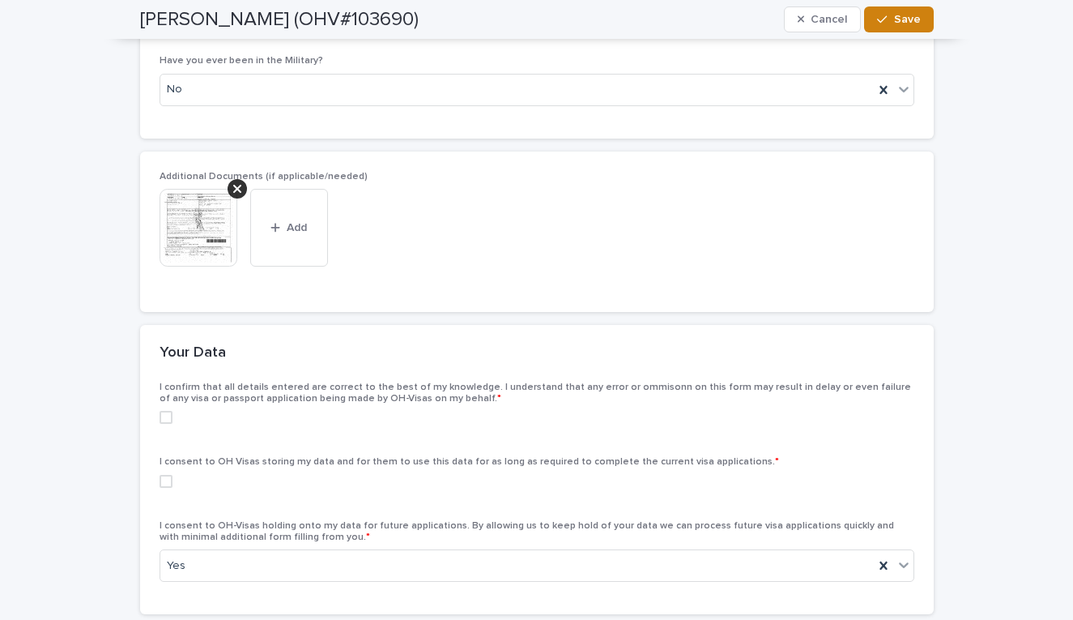
click at [893, 21] on div "button" at bounding box center [885, 19] width 16 height 11
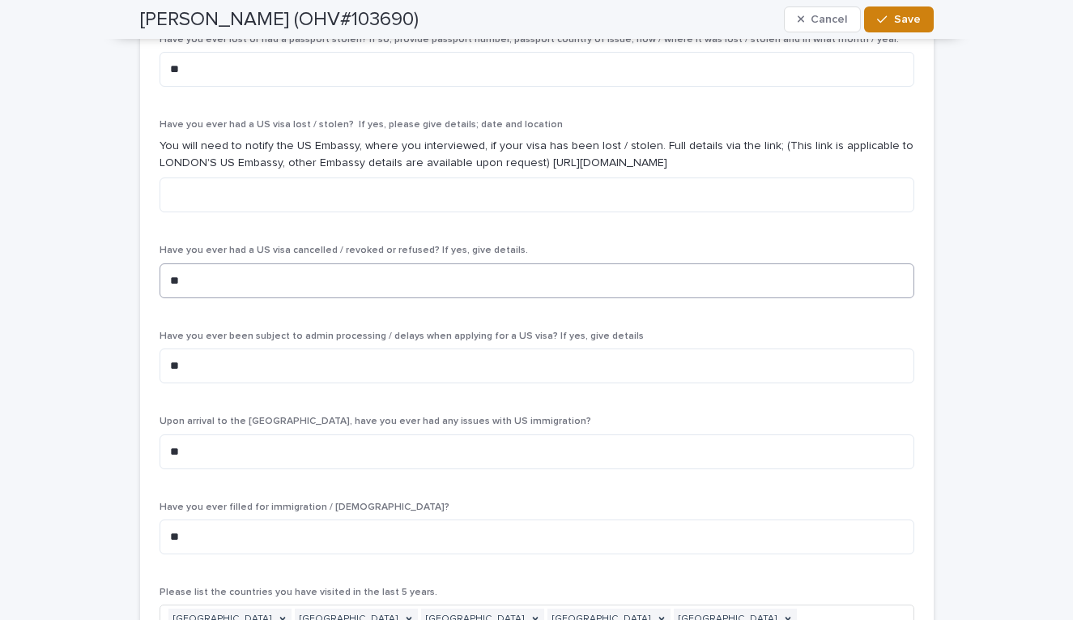
scroll to position [5521, 0]
click at [905, 19] on span "Save" at bounding box center [907, 19] width 27 height 11
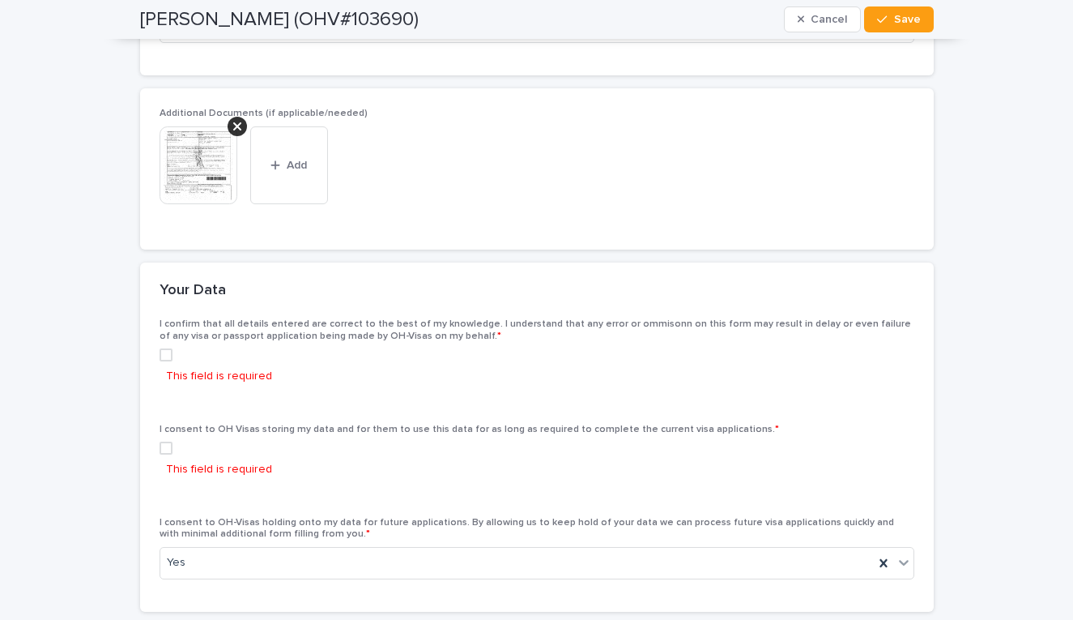
click at [169, 348] on span at bounding box center [166, 354] width 13 height 13
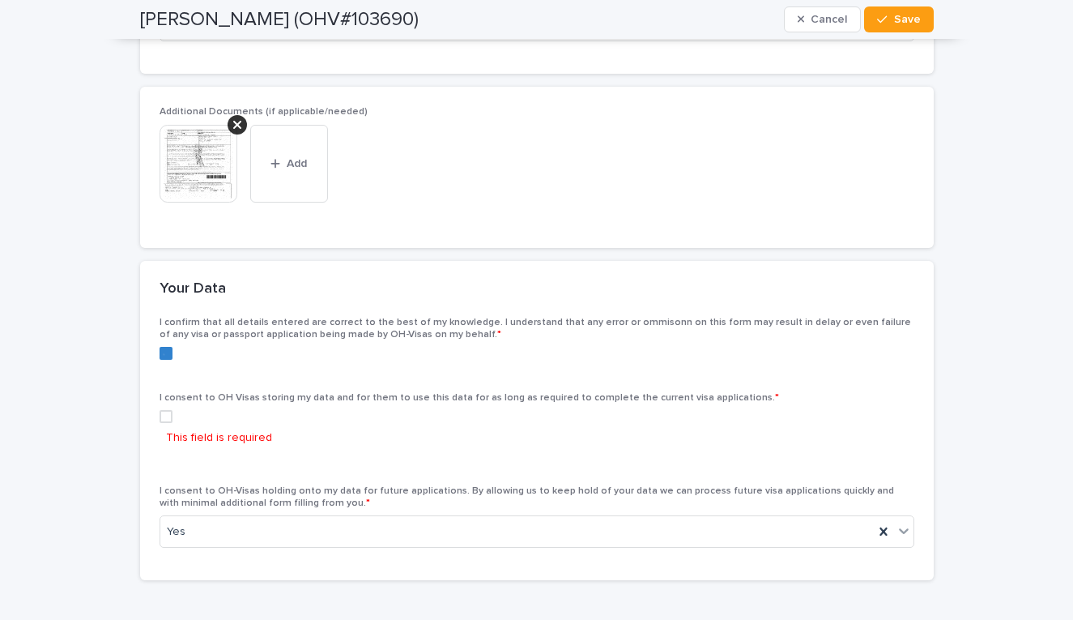
scroll to position [6308, 0]
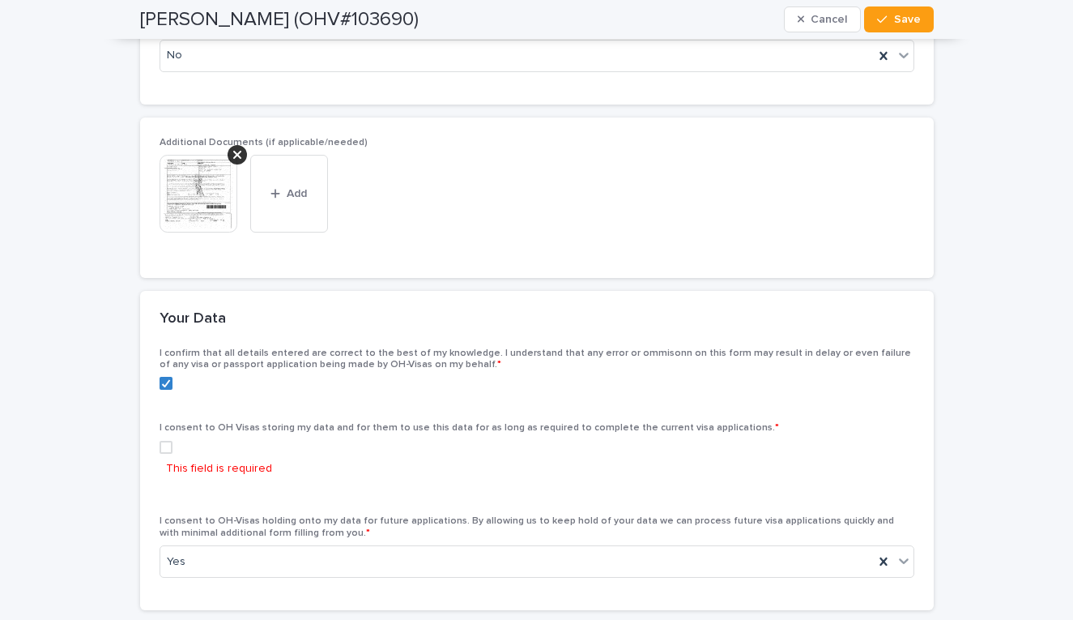
click at [163, 441] on span at bounding box center [166, 447] width 13 height 13
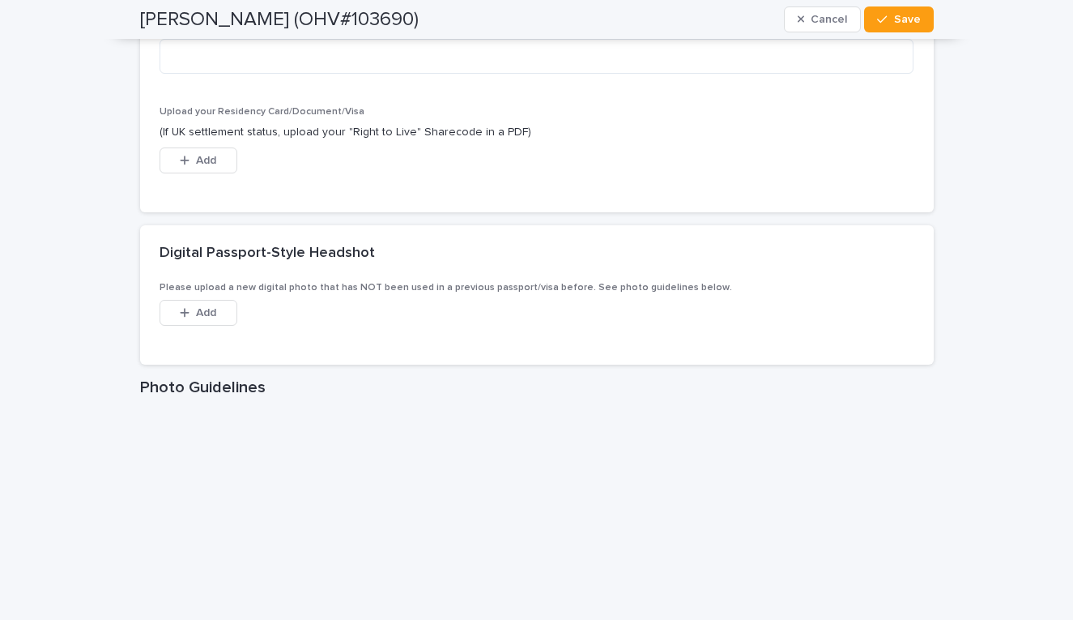
scroll to position [2259, 0]
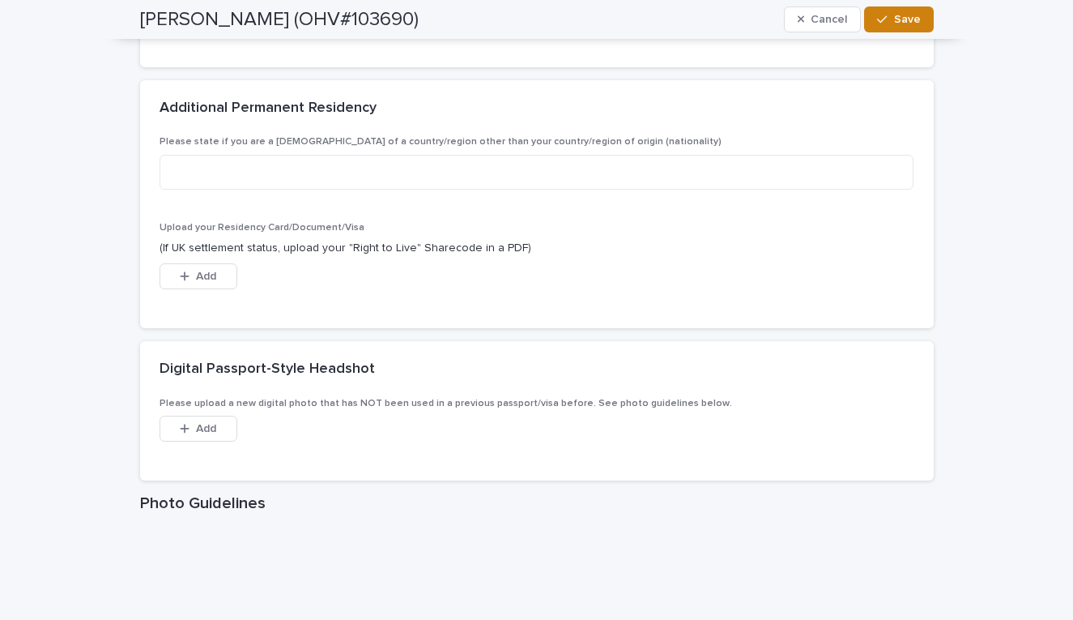
click at [896, 18] on span "Save" at bounding box center [907, 19] width 27 height 11
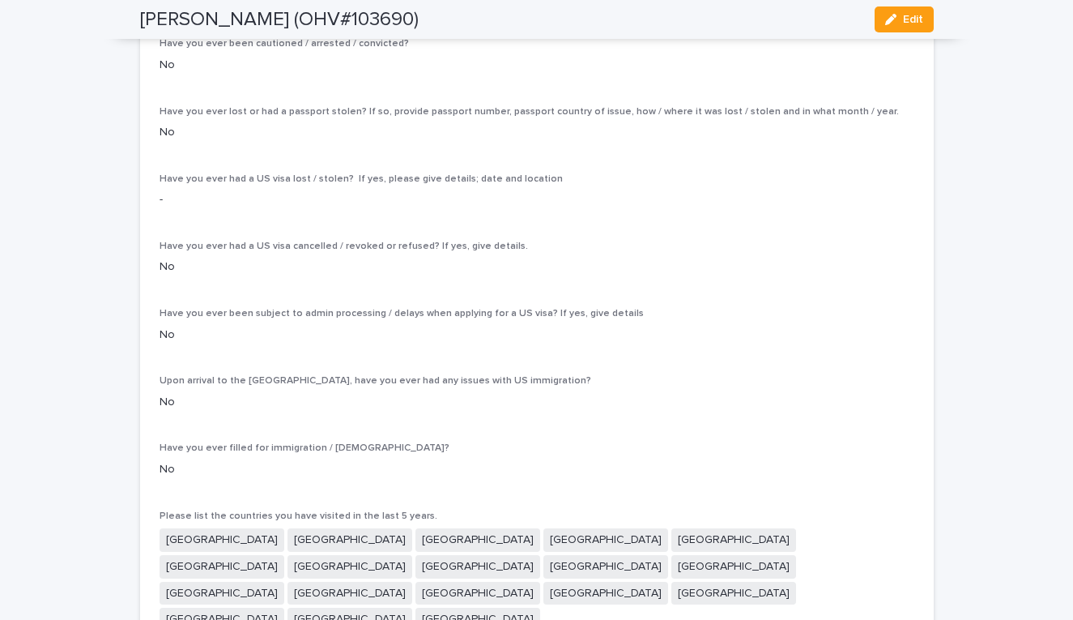
scroll to position [4432, 0]
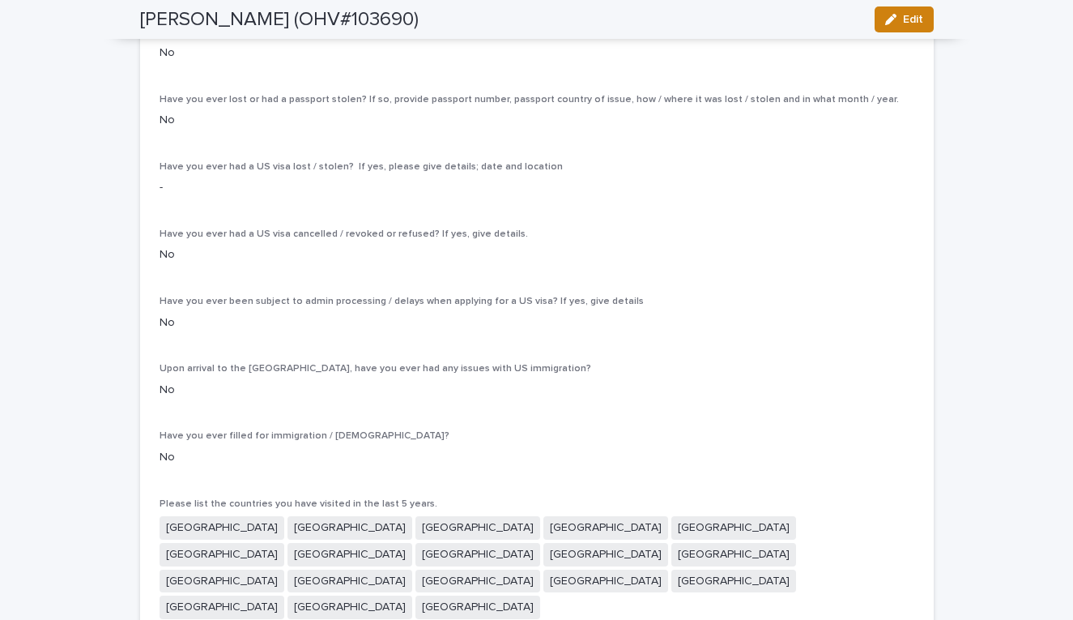
click at [894, 30] on button "Edit" at bounding box center [904, 19] width 59 height 26
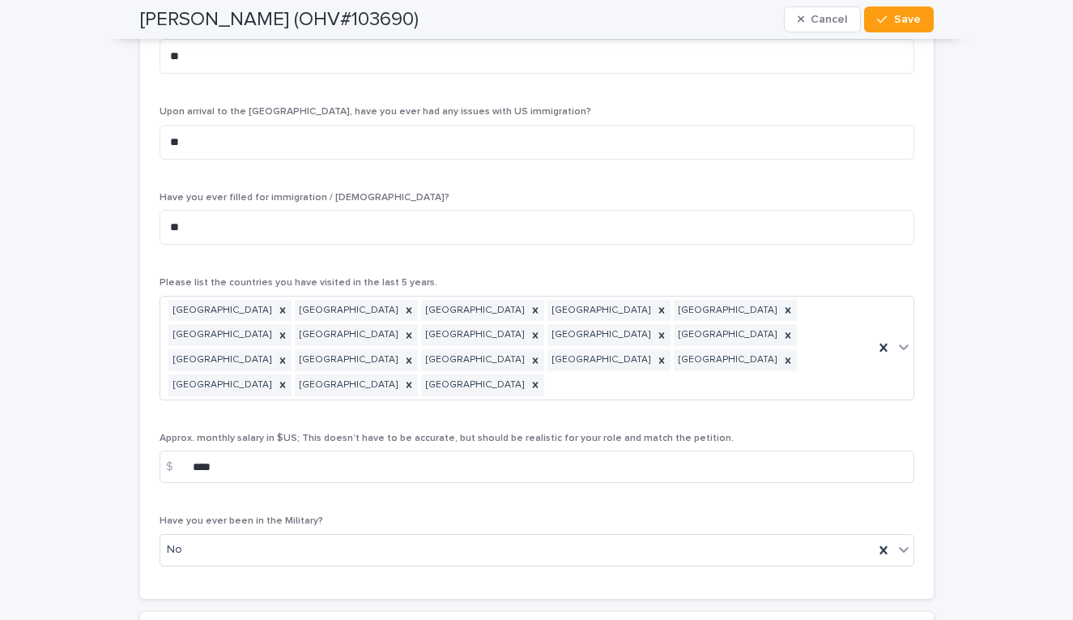
scroll to position [5728, 0]
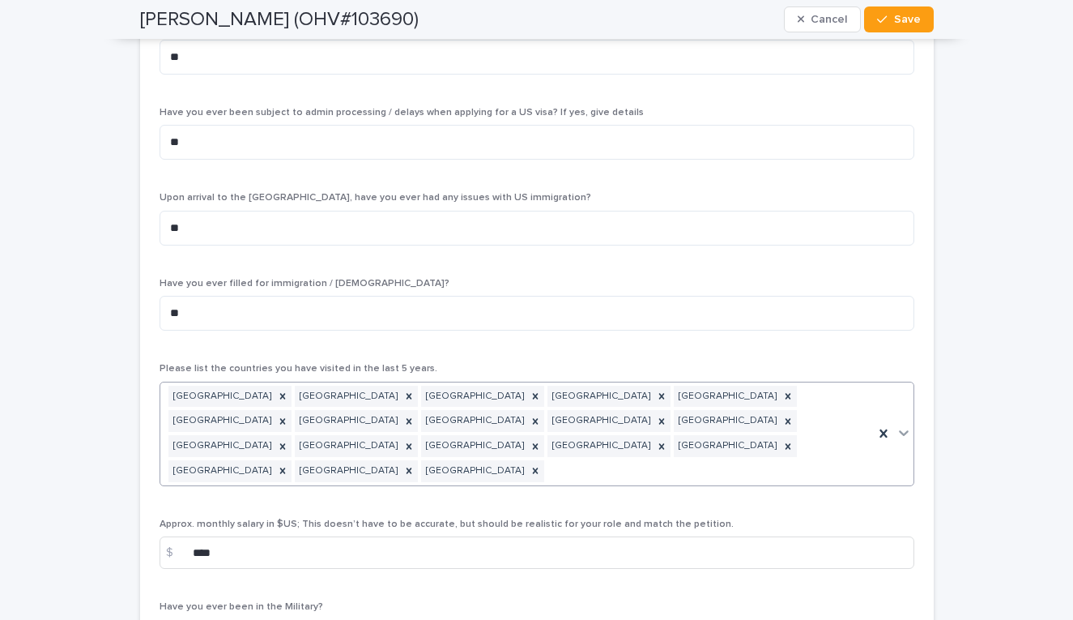
click at [778, 382] on div "[GEOGRAPHIC_DATA] [GEOGRAPHIC_DATA] [GEOGRAPHIC_DATA] [GEOGRAPHIC_DATA] [GEOGRA…" at bounding box center [517, 433] width 714 height 103
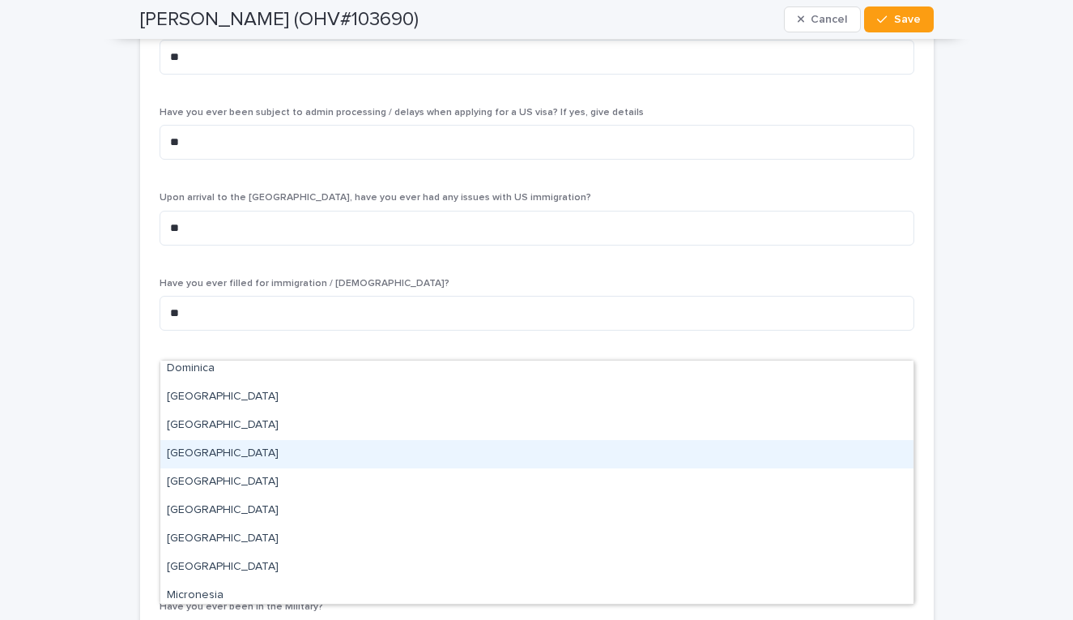
scroll to position [0, 0]
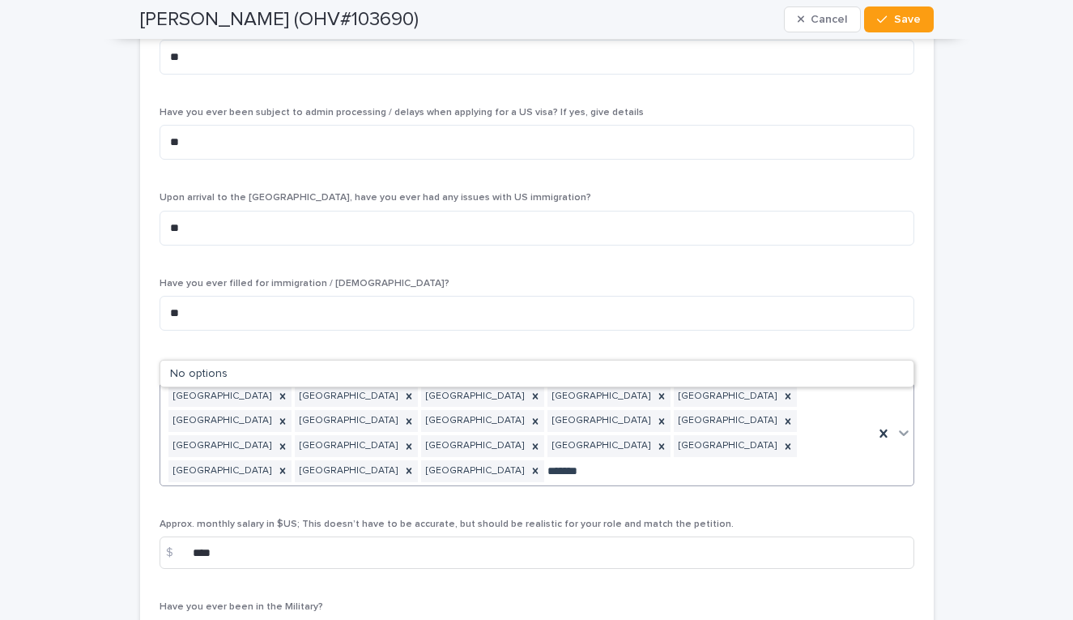
type input "*******"
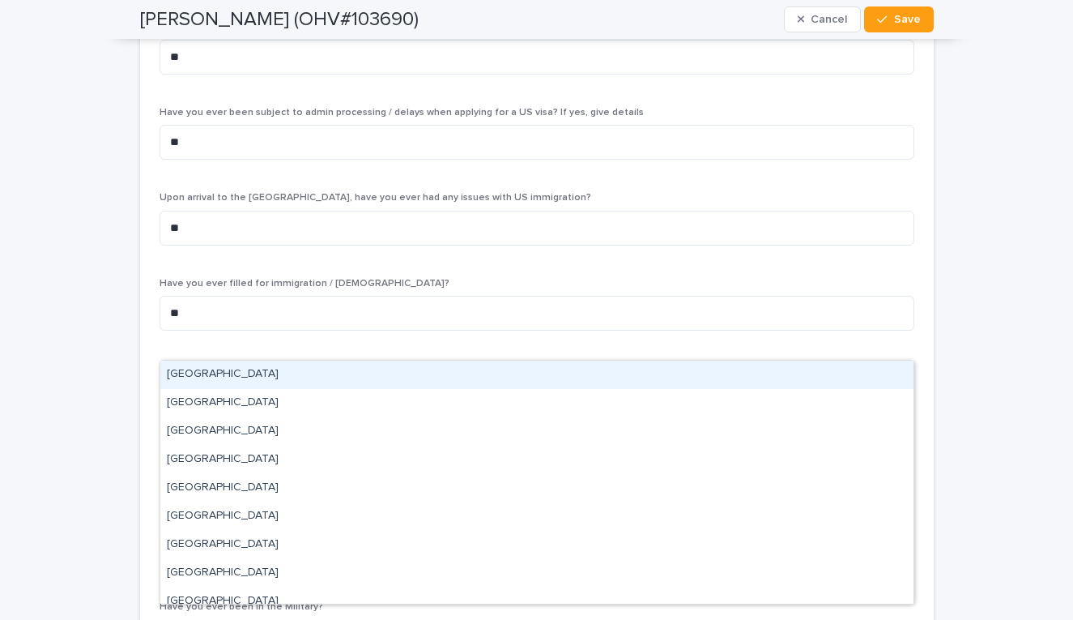
click at [705, 382] on div "[GEOGRAPHIC_DATA] [GEOGRAPHIC_DATA] [GEOGRAPHIC_DATA] [GEOGRAPHIC_DATA] [GEOGRA…" at bounding box center [517, 433] width 714 height 103
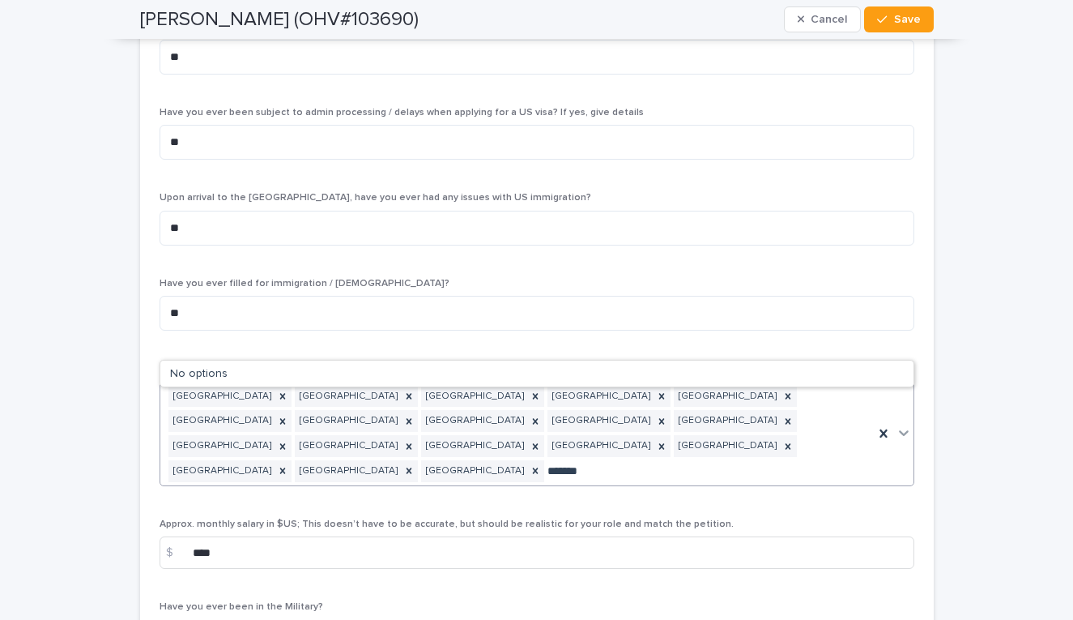
click at [417, 377] on div "No options" at bounding box center [536, 373] width 753 height 27
type input "*"
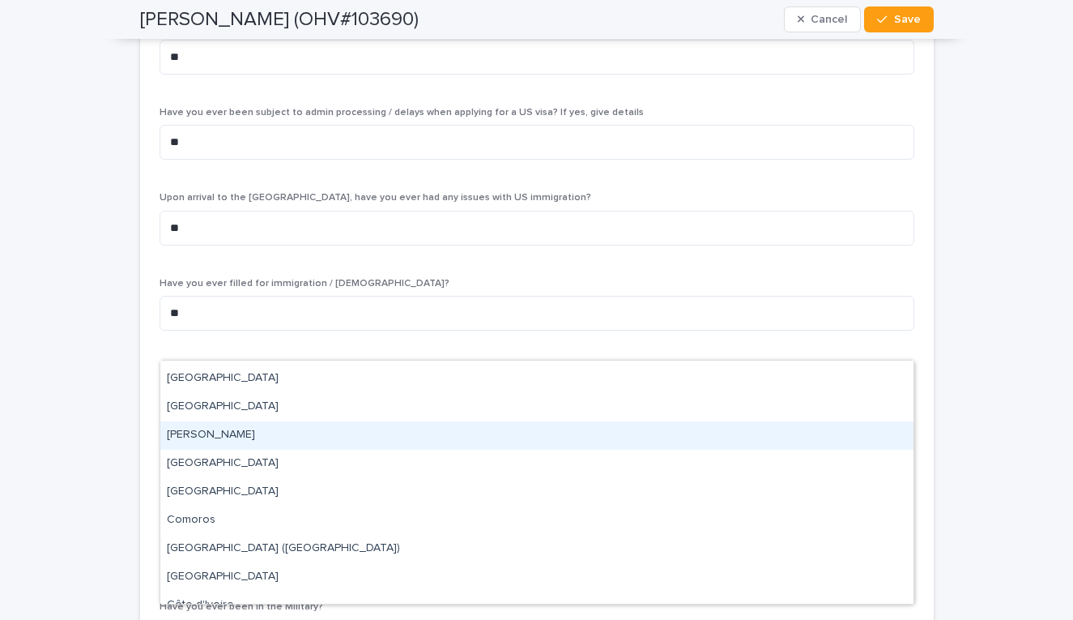
scroll to position [799, 0]
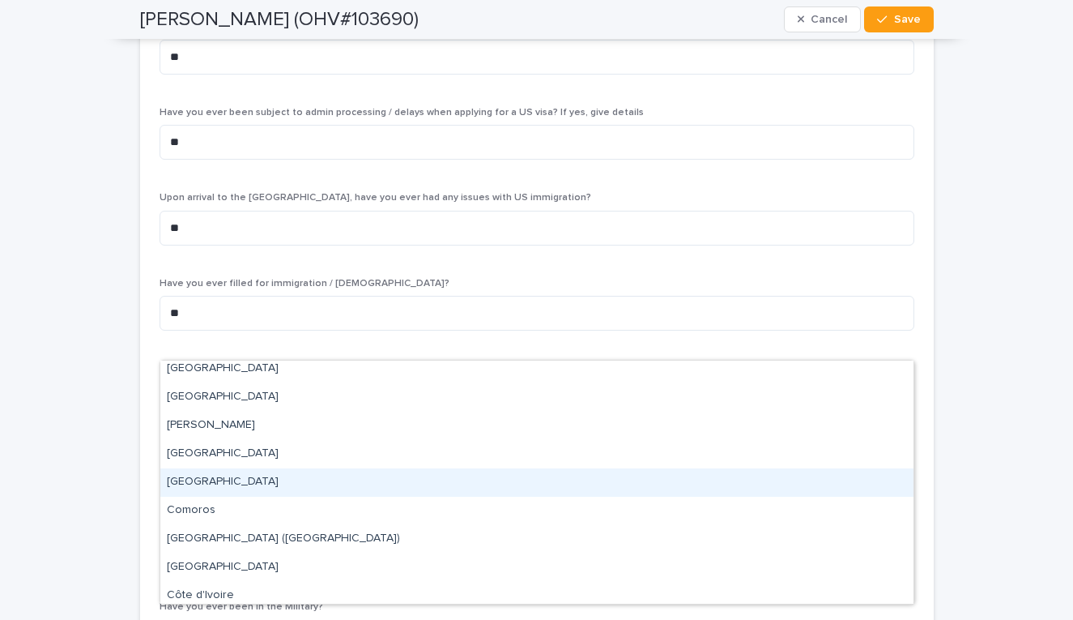
click at [654, 474] on div "[GEOGRAPHIC_DATA]" at bounding box center [536, 482] width 753 height 28
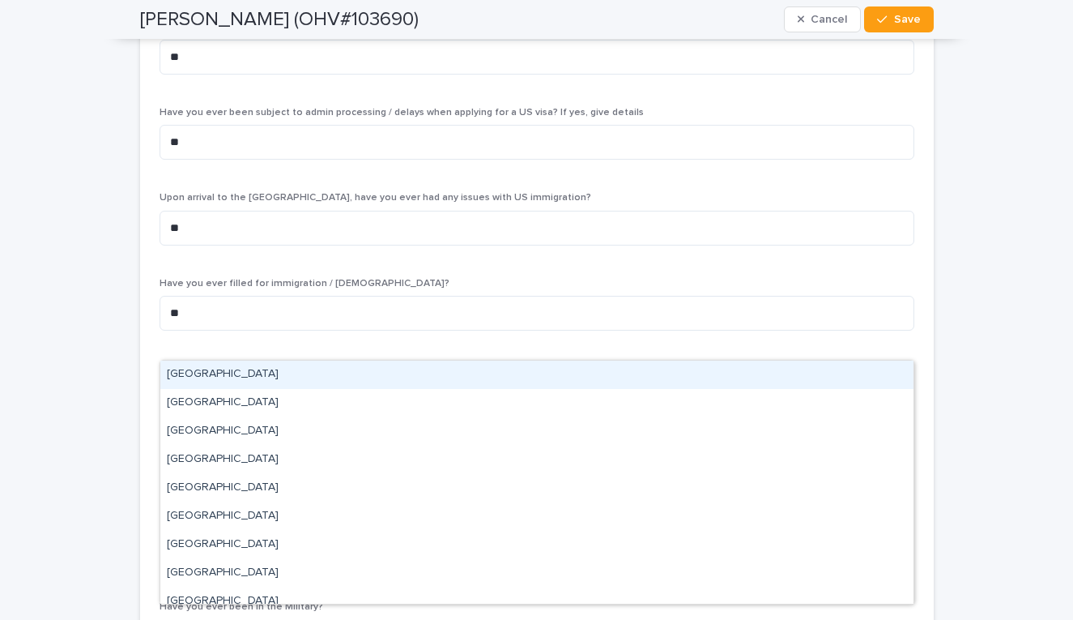
click at [899, 424] on icon at bounding box center [904, 432] width 16 height 16
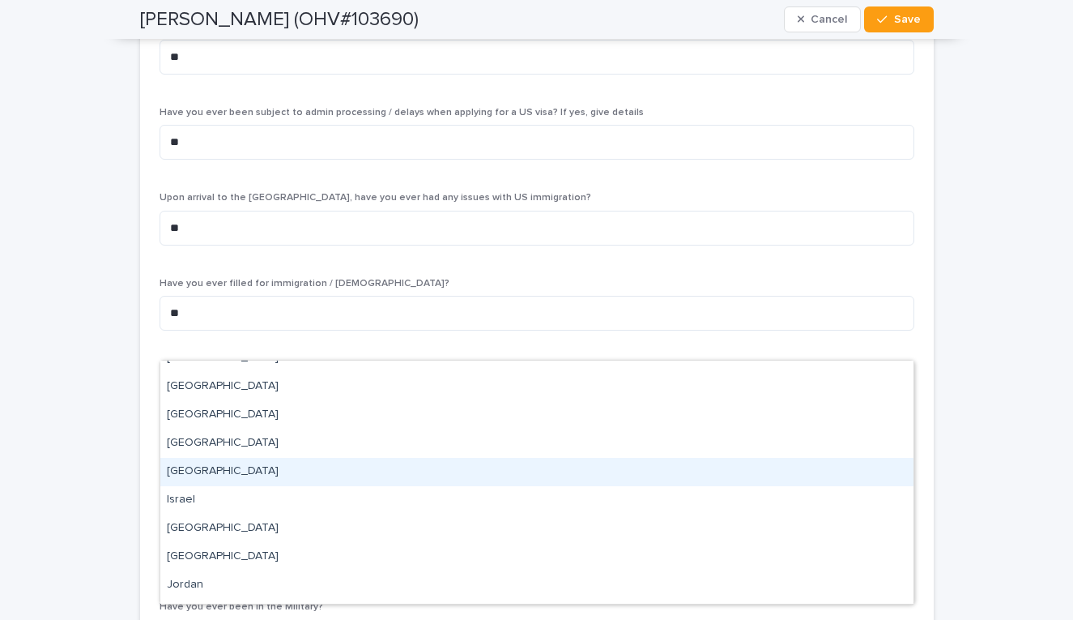
scroll to position [1939, 0]
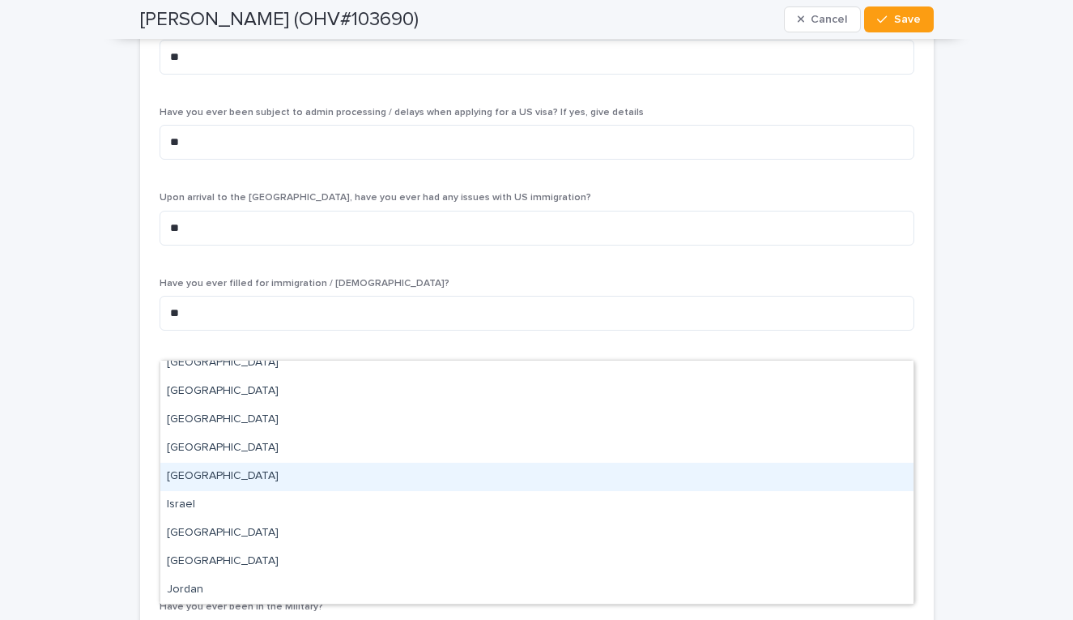
click at [434, 481] on div "[GEOGRAPHIC_DATA]" at bounding box center [536, 476] width 753 height 28
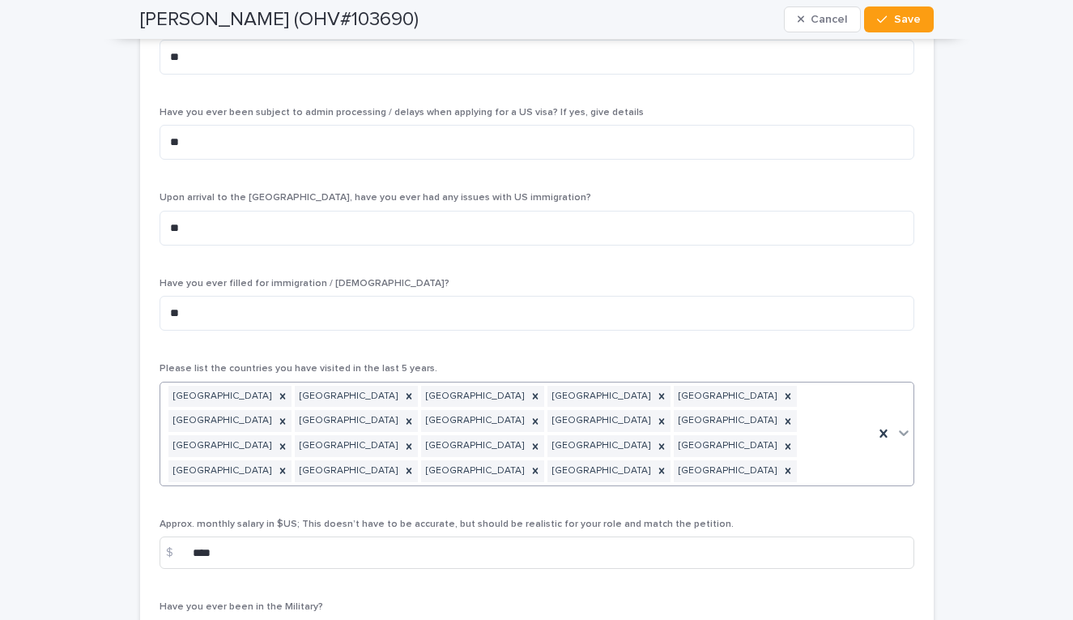
click at [898, 424] on icon at bounding box center [904, 432] width 16 height 16
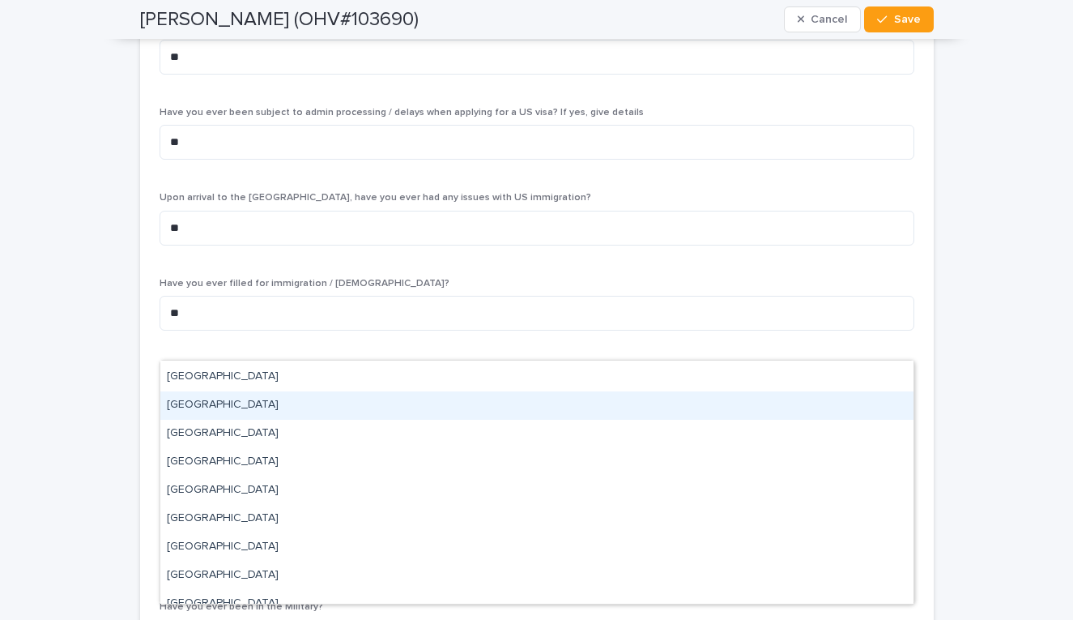
scroll to position [2326, 0]
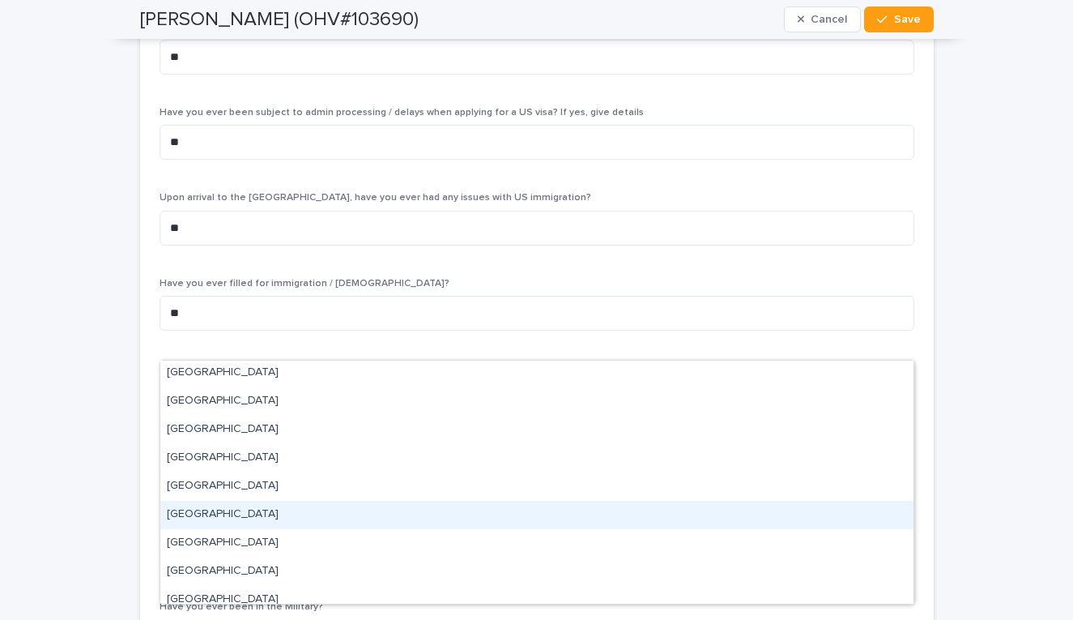
click at [610, 518] on div "[GEOGRAPHIC_DATA]" at bounding box center [536, 515] width 753 height 28
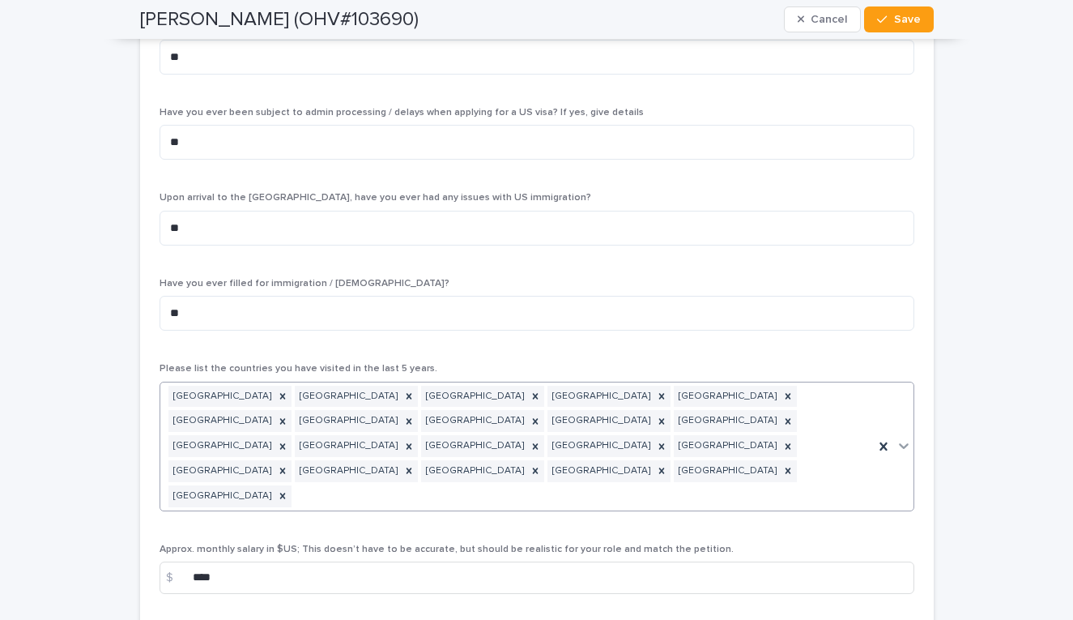
click at [905, 437] on icon at bounding box center [904, 445] width 16 height 16
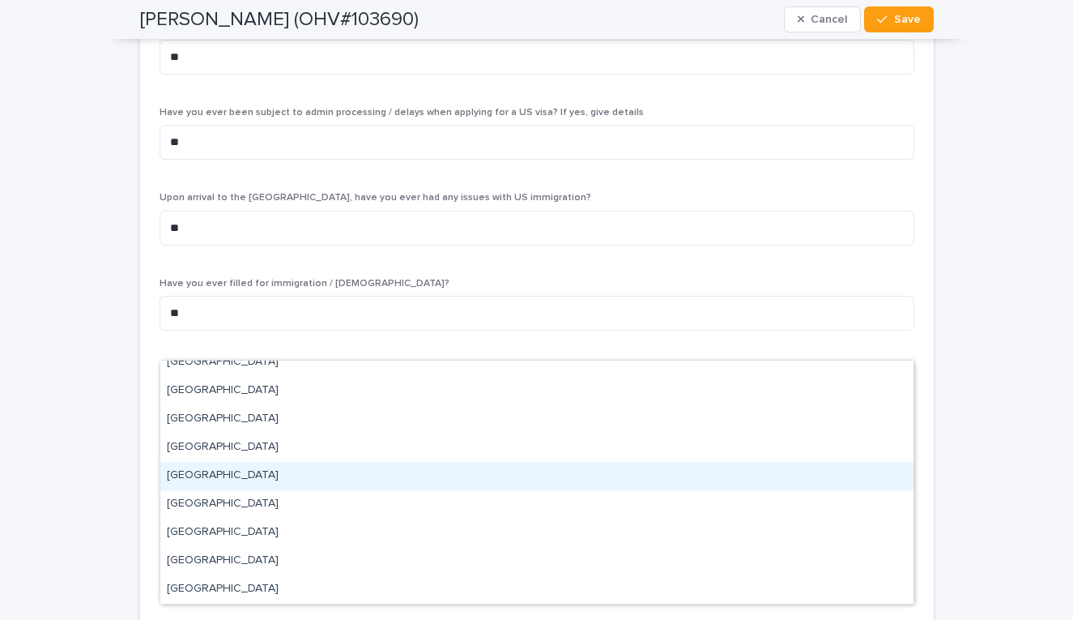
scroll to position [4131, 0]
